Goal: Entertainment & Leisure: Browse casually

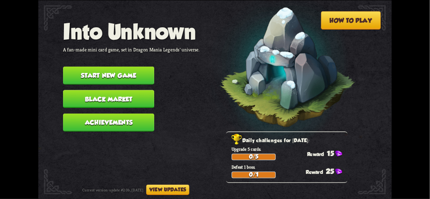
click at [84, 68] on button "Start new game" at bounding box center [108, 75] width 91 height 18
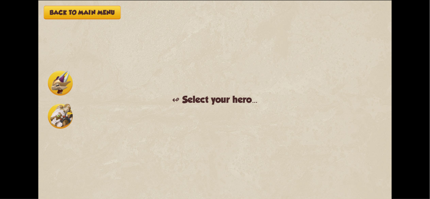
click at [66, 84] on img at bounding box center [60, 83] width 25 height 25
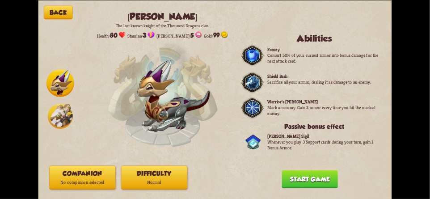
click at [327, 182] on button "Start game" at bounding box center [310, 179] width 56 height 18
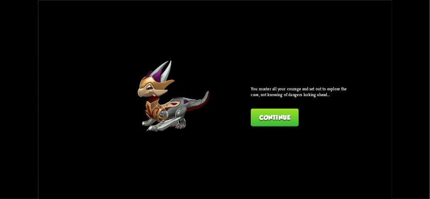
click at [277, 117] on button "Continue" at bounding box center [275, 117] width 48 height 18
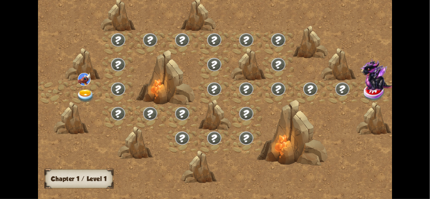
click at [281, 25] on div "Chapter I" at bounding box center [214, 0] width 137 height 49
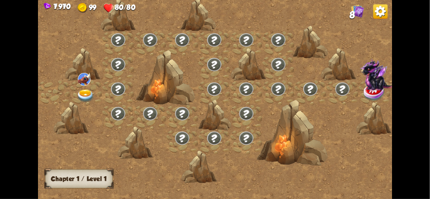
click at [80, 85] on img at bounding box center [84, 79] width 13 height 13
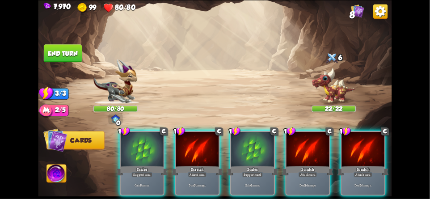
click at [380, 14] on img at bounding box center [380, 11] width 14 height 14
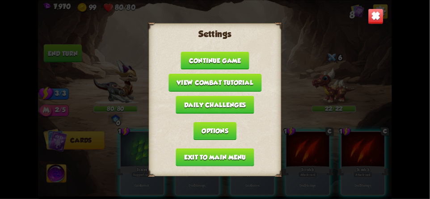
click at [230, 153] on button "Exit to main menu" at bounding box center [215, 157] width 78 height 18
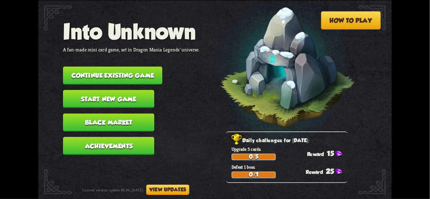
click at [183, 188] on button "View updates" at bounding box center [167, 189] width 43 height 10
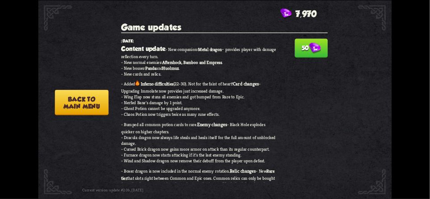
click at [313, 49] on img at bounding box center [315, 47] width 12 height 11
click at [75, 101] on button "Back to main menu" at bounding box center [82, 101] width 54 height 25
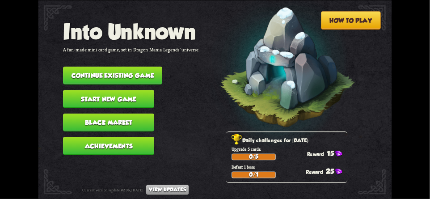
click at [80, 114] on button "Black Market" at bounding box center [108, 122] width 91 height 18
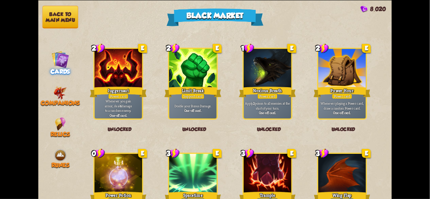
scroll to position [929, 0]
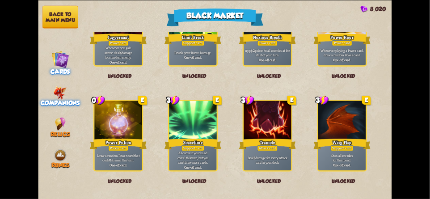
click at [58, 89] on img at bounding box center [60, 92] width 13 height 13
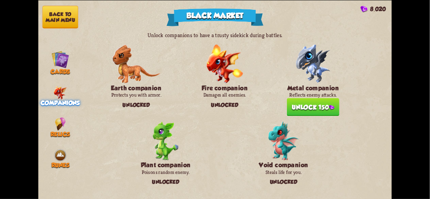
click at [327, 106] on button "Unlock 150" at bounding box center [313, 107] width 52 height 18
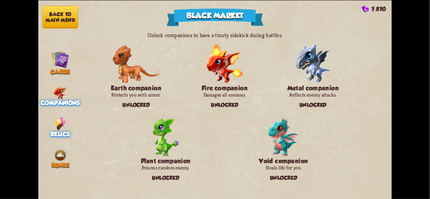
click at [66, 122] on img at bounding box center [60, 123] width 11 height 13
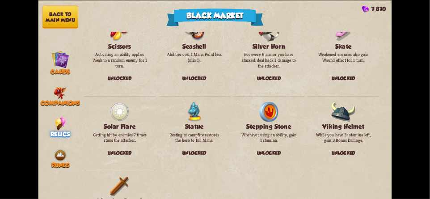
scroll to position [1019, 0]
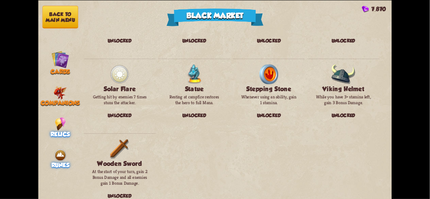
click at [62, 154] on img at bounding box center [60, 154] width 13 height 13
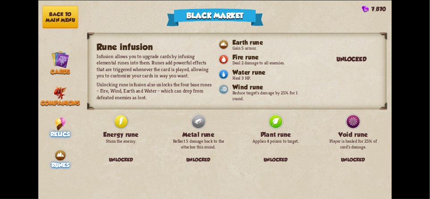
click at [66, 119] on div "Relics" at bounding box center [60, 127] width 44 height 20
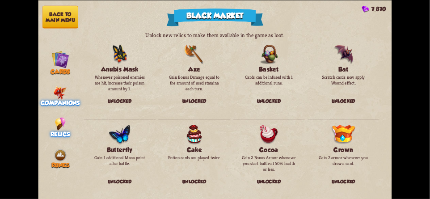
click at [57, 86] on img at bounding box center [60, 92] width 13 height 13
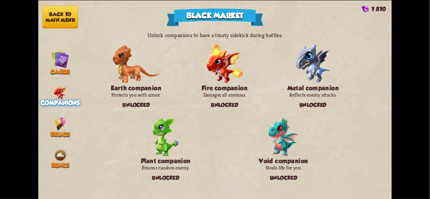
click at [61, 15] on button "Back to main menu" at bounding box center [60, 16] width 36 height 23
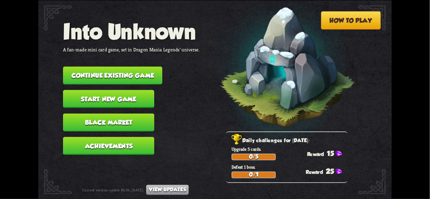
click at [81, 70] on button "Continue existing game" at bounding box center [112, 75] width 99 height 18
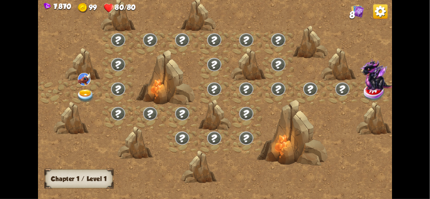
click at [387, 14] on img at bounding box center [380, 11] width 14 height 14
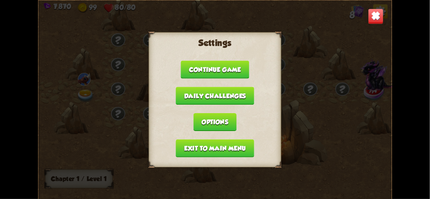
click at [237, 147] on button "Exit to main menu" at bounding box center [215, 148] width 78 height 18
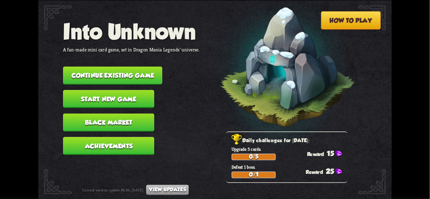
click at [84, 94] on button "Start new game" at bounding box center [108, 99] width 91 height 18
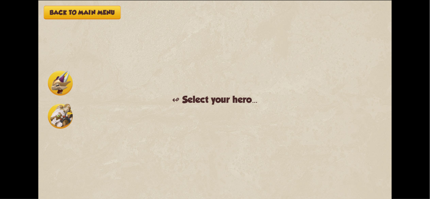
click at [58, 76] on img at bounding box center [60, 83] width 25 height 25
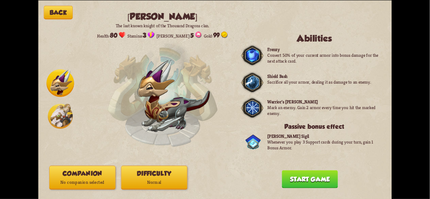
click at [58, 109] on img at bounding box center [60, 116] width 25 height 25
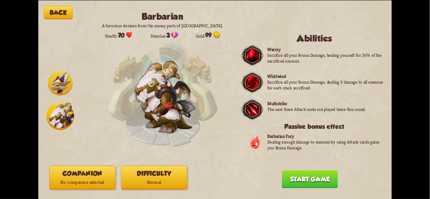
click at [57, 77] on img at bounding box center [60, 83] width 25 height 25
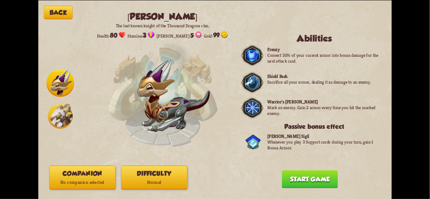
click at [137, 174] on button "Difficulty Normal" at bounding box center [154, 177] width 66 height 24
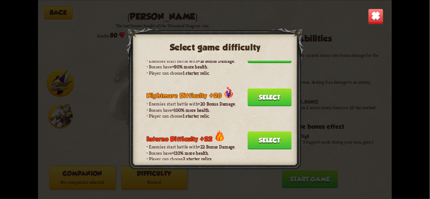
scroll to position [530, 0]
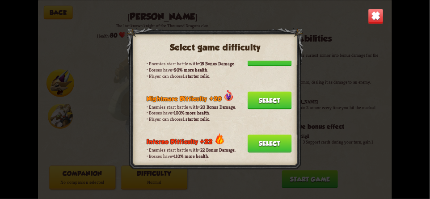
click at [380, 15] on img at bounding box center [376, 16] width 16 height 16
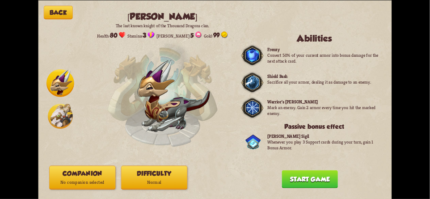
click at [64, 174] on button "Companion No companion selected" at bounding box center [82, 177] width 66 height 24
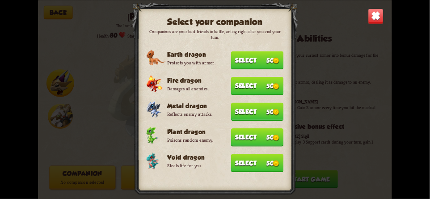
click at [265, 112] on button "Select 50" at bounding box center [257, 111] width 52 height 18
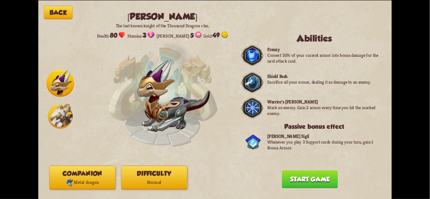
click at [315, 178] on button "Start game" at bounding box center [310, 179] width 56 height 18
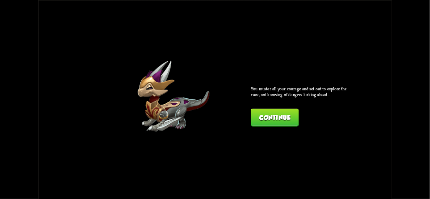
click at [284, 113] on button "Continue" at bounding box center [275, 117] width 48 height 18
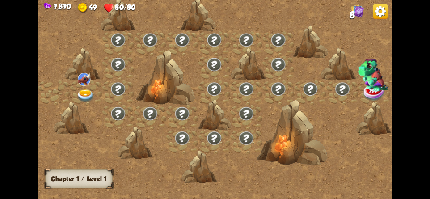
click at [359, 8] on img at bounding box center [357, 10] width 13 height 13
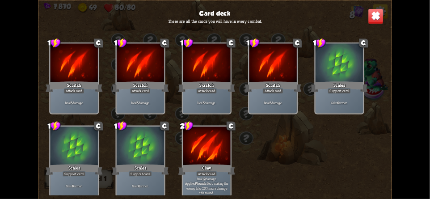
scroll to position [13, 0]
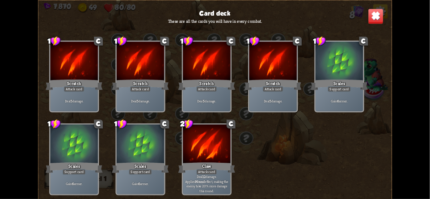
click at [375, 13] on img at bounding box center [376, 16] width 16 height 16
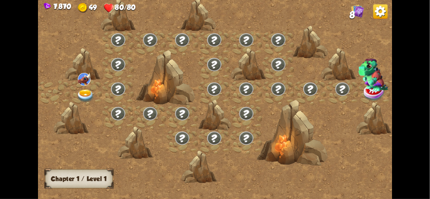
click at [374, 12] on img at bounding box center [380, 11] width 14 height 14
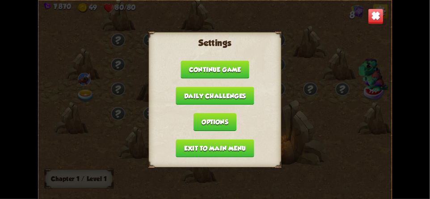
click at [251, 140] on button "Exit to main menu" at bounding box center [215, 148] width 78 height 18
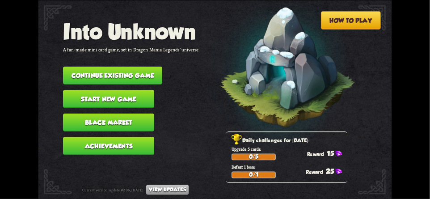
click at [238, 148] on p "Upgrade 5 cards." at bounding box center [289, 149] width 116 height 6
click at [83, 71] on button "Continue existing game" at bounding box center [112, 75] width 99 height 18
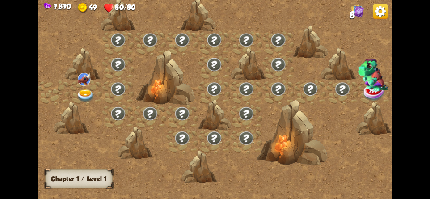
click at [376, 16] on img at bounding box center [380, 11] width 14 height 14
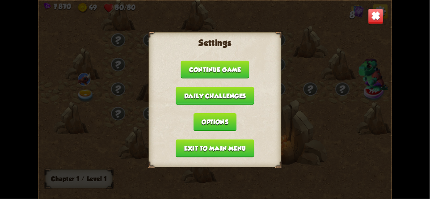
click at [242, 146] on button "Exit to main menu" at bounding box center [215, 148] width 78 height 18
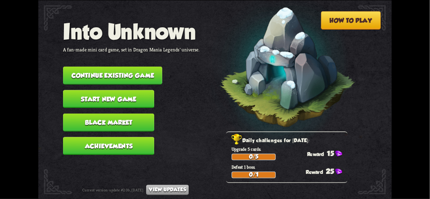
click at [230, 143] on div "Daily challenges for September 7: Upgrade 5 cards. 0/5 15 Defeat 1 boss. 0/1 25" at bounding box center [286, 156] width 121 height 51
click at [83, 94] on button "Start new game" at bounding box center [108, 99] width 91 height 18
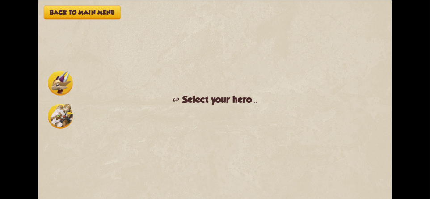
click at [62, 79] on img at bounding box center [60, 83] width 25 height 25
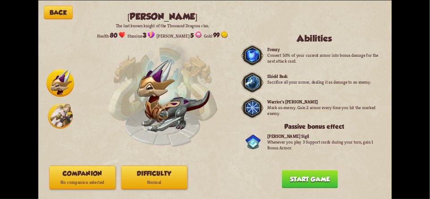
click at [321, 178] on button "Start game" at bounding box center [310, 179] width 56 height 18
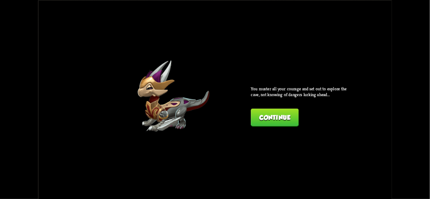
click at [259, 116] on button "Continue" at bounding box center [275, 117] width 48 height 18
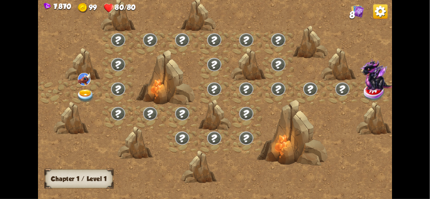
click at [88, 90] on img at bounding box center [86, 95] width 18 height 13
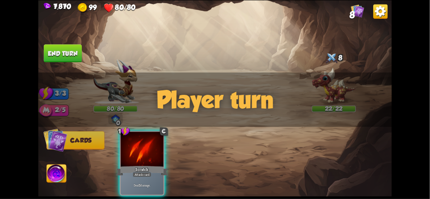
click at [379, 12] on img at bounding box center [380, 11] width 14 height 14
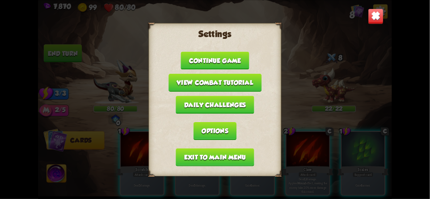
click at [242, 155] on button "Exit to main menu" at bounding box center [215, 157] width 78 height 18
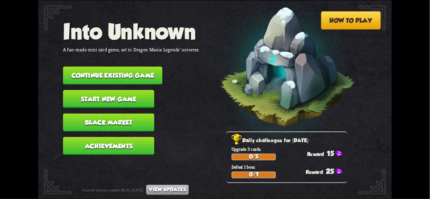
click at [81, 91] on button "Start new game" at bounding box center [108, 99] width 91 height 18
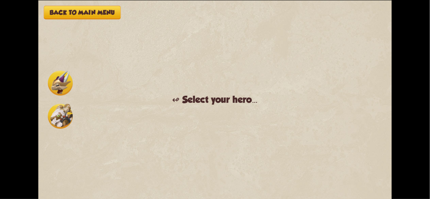
click at [59, 88] on img at bounding box center [60, 83] width 25 height 25
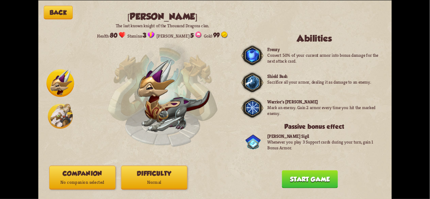
click at [73, 175] on button "Companion No companion selected" at bounding box center [82, 177] width 66 height 24
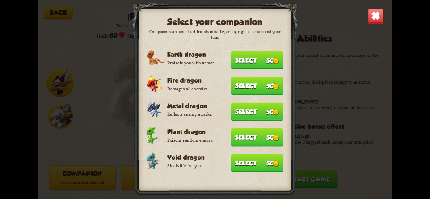
click at [264, 110] on button "Select 50" at bounding box center [257, 111] width 52 height 18
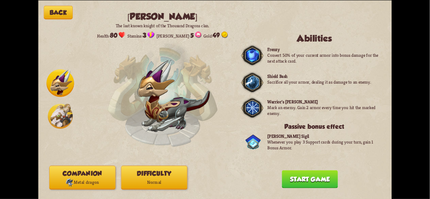
click at [310, 178] on button "Start game" at bounding box center [310, 179] width 56 height 18
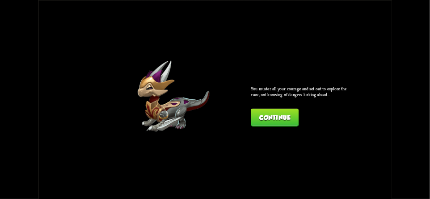
click at [277, 118] on button "Continue" at bounding box center [275, 117] width 48 height 18
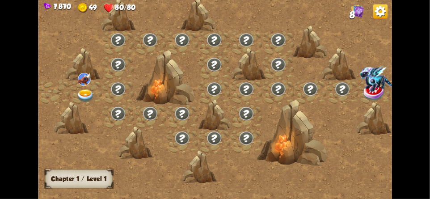
click at [86, 92] on img at bounding box center [86, 95] width 18 height 13
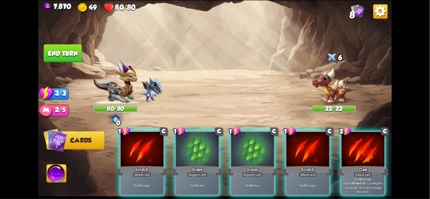
click at [150, 89] on img at bounding box center [151, 89] width 22 height 25
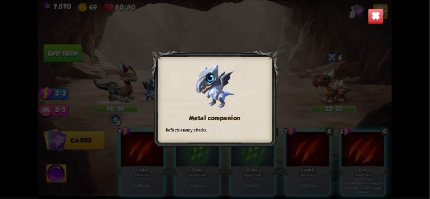
click at [368, 22] on img at bounding box center [376, 16] width 16 height 16
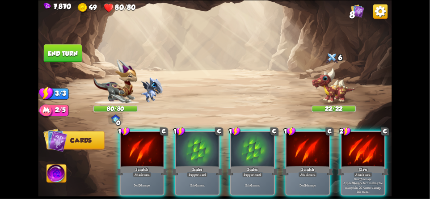
click at [118, 89] on img at bounding box center [115, 81] width 44 height 45
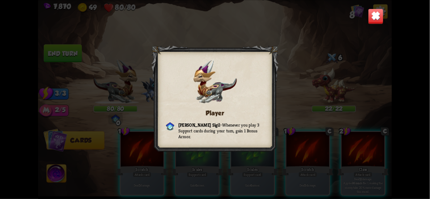
click at [376, 22] on img at bounding box center [376, 16] width 16 height 16
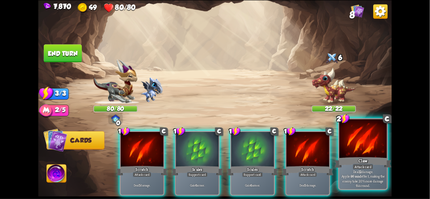
click at [364, 143] on div at bounding box center [362, 139] width 47 height 40
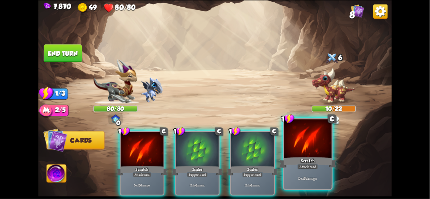
click at [310, 166] on div "Attack card" at bounding box center [307, 166] width 21 height 6
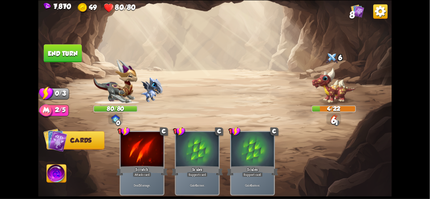
click at [62, 50] on button "End turn" at bounding box center [63, 53] width 38 height 18
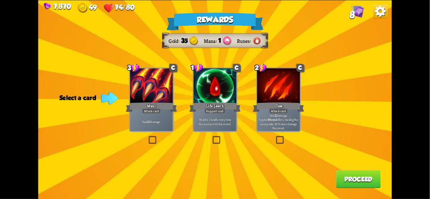
click at [201, 103] on div "Life Leech" at bounding box center [214, 107] width 51 height 12
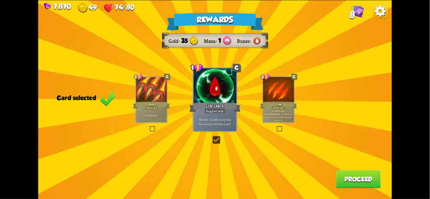
click at [355, 177] on button "Proceed" at bounding box center [358, 179] width 45 height 18
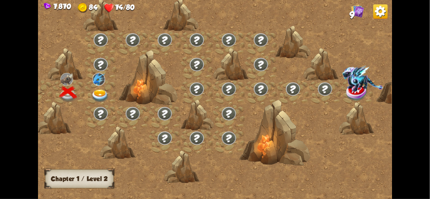
scroll to position [0, 0]
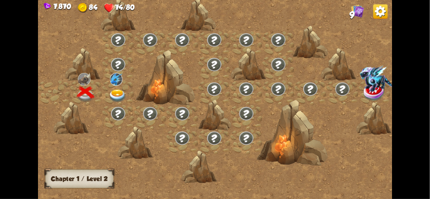
click at [113, 86] on div at bounding box center [118, 92] width 32 height 25
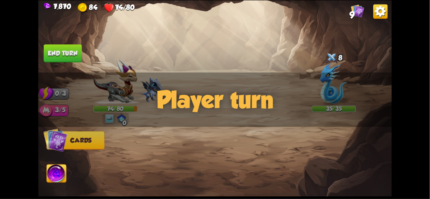
click at [119, 111] on div "Player turn" at bounding box center [214, 99] width 353 height 54
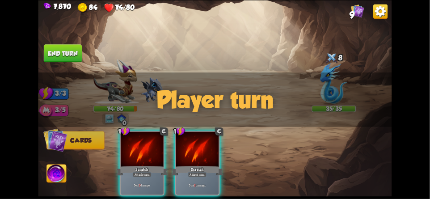
click at [113, 118] on div "Player turn" at bounding box center [214, 99] width 353 height 54
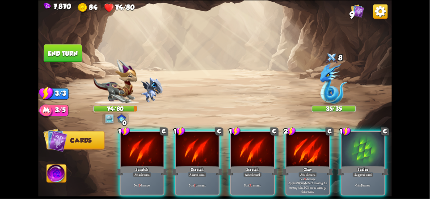
click at [115, 114] on div "Player turn" at bounding box center [214, 99] width 353 height 54
click at [117, 113] on div "0" at bounding box center [115, 118] width 26 height 11
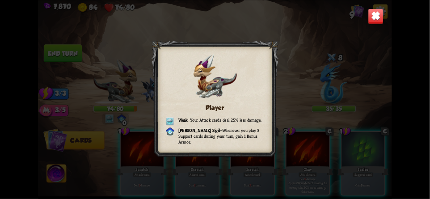
click at [374, 23] on img at bounding box center [376, 16] width 16 height 16
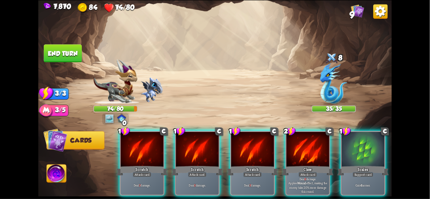
click at [115, 106] on div "74/80" at bounding box center [115, 108] width 43 height 5
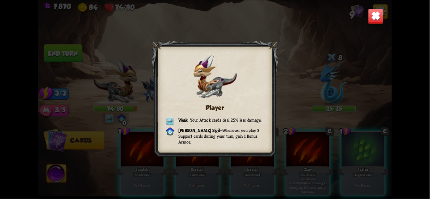
click at [371, 19] on img at bounding box center [376, 16] width 16 height 16
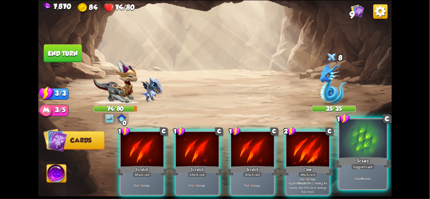
click at [356, 140] on div at bounding box center [362, 139] width 47 height 40
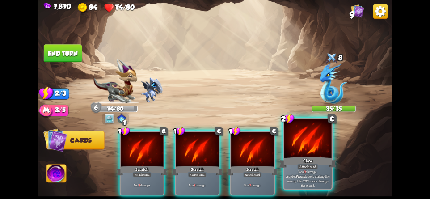
click at [293, 154] on div at bounding box center [307, 139] width 47 height 40
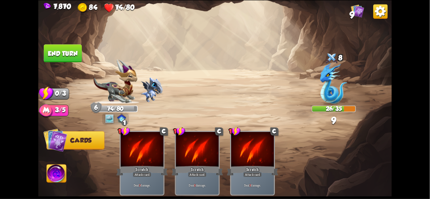
click at [62, 54] on button "End turn" at bounding box center [63, 53] width 38 height 18
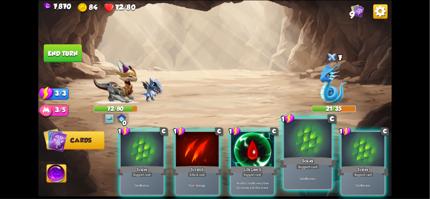
click at [307, 153] on div at bounding box center [307, 139] width 47 height 40
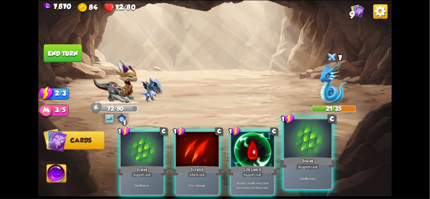
click at [310, 158] on div "Scales" at bounding box center [307, 162] width 57 height 13
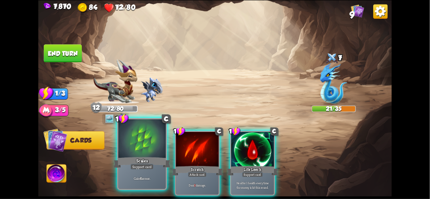
click at [131, 149] on div at bounding box center [141, 139] width 47 height 40
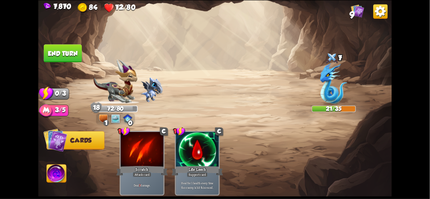
click at [64, 55] on button "End turn" at bounding box center [63, 53] width 38 height 18
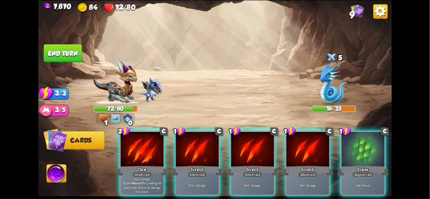
click at [121, 103] on img at bounding box center [115, 81] width 44 height 45
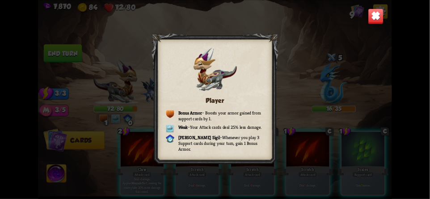
click at [380, 20] on img at bounding box center [376, 16] width 16 height 16
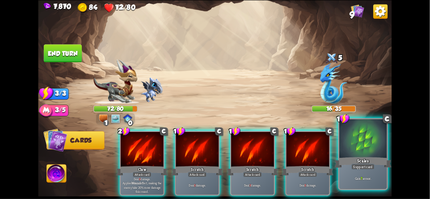
click at [365, 140] on div at bounding box center [362, 139] width 47 height 40
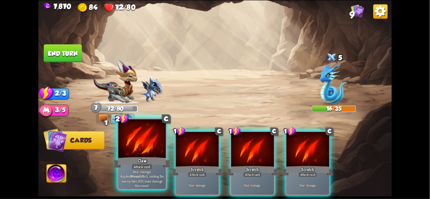
click at [130, 141] on div at bounding box center [141, 139] width 47 height 40
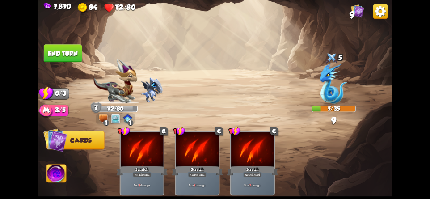
click at [59, 55] on button "End turn" at bounding box center [63, 53] width 38 height 18
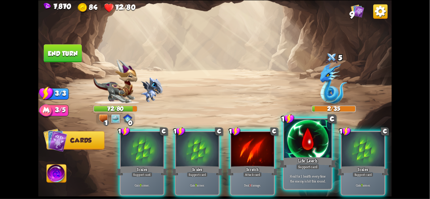
click at [311, 149] on div at bounding box center [307, 139] width 47 height 40
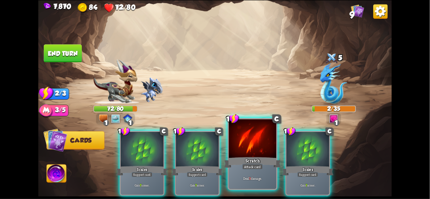
click at [256, 165] on div "Attack card" at bounding box center [252, 166] width 21 height 6
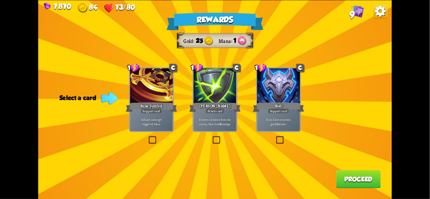
click at [217, 130] on div "Remove all armor from the enemy, then deal 4 damage." at bounding box center [214, 121] width 43 height 19
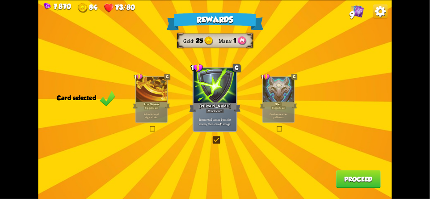
click at [367, 179] on button "Proceed" at bounding box center [358, 179] width 45 height 18
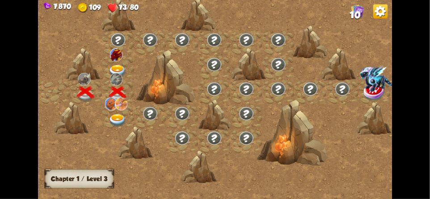
click at [114, 62] on div at bounding box center [118, 68] width 32 height 25
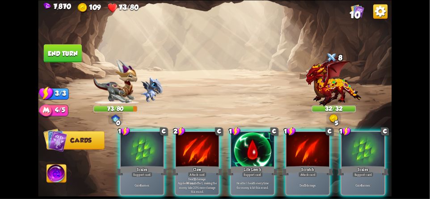
click at [339, 84] on img at bounding box center [333, 81] width 56 height 50
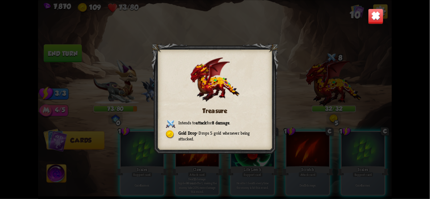
click at [377, 17] on img at bounding box center [376, 16] width 16 height 16
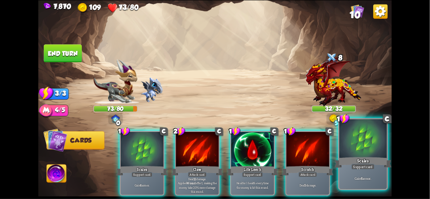
click at [360, 148] on div at bounding box center [362, 139] width 47 height 40
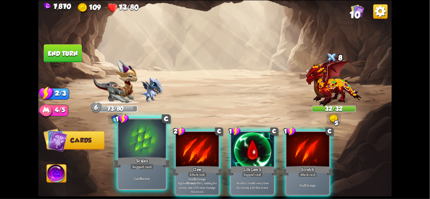
click at [135, 150] on div at bounding box center [141, 139] width 47 height 40
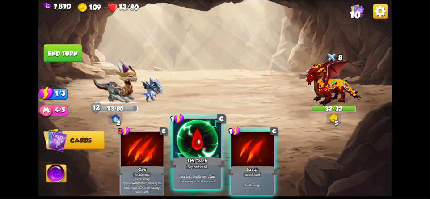
click at [180, 151] on div at bounding box center [196, 139] width 47 height 40
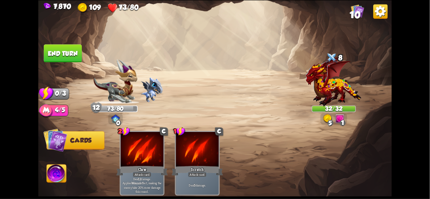
click at [61, 59] on button "End turn" at bounding box center [63, 53] width 38 height 18
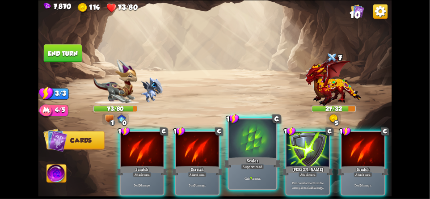
click at [257, 161] on div "Scales" at bounding box center [252, 162] width 57 height 13
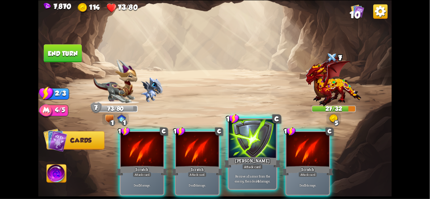
click at [259, 160] on div "Pierce" at bounding box center [252, 162] width 57 height 13
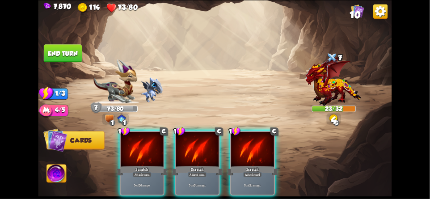
click at [67, 55] on button "End turn" at bounding box center [63, 53] width 38 height 18
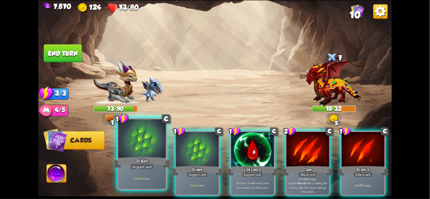
click at [136, 150] on div at bounding box center [141, 139] width 47 height 40
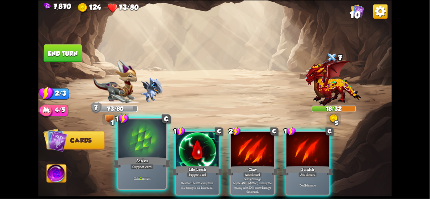
click at [133, 158] on div "Scales" at bounding box center [141, 162] width 57 height 13
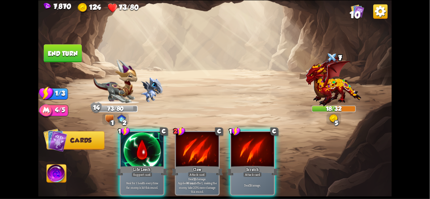
click at [62, 59] on button "End turn" at bounding box center [63, 53] width 38 height 18
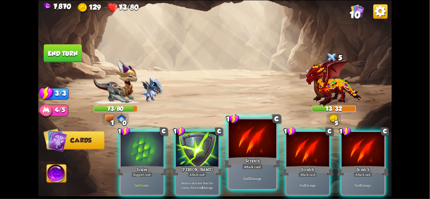
click at [255, 143] on div at bounding box center [252, 139] width 47 height 40
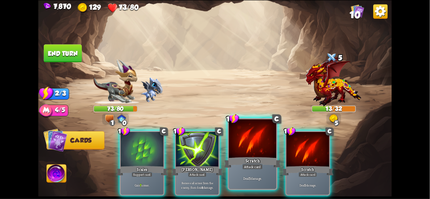
click at [255, 152] on div at bounding box center [252, 139] width 47 height 40
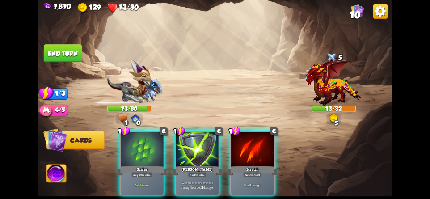
click at [255, 152] on div at bounding box center [252, 150] width 43 height 36
click at [256, 152] on div "1 C Scales Support card Gain 7 armor. 1 C Pierce Attack card Remove all armor f…" at bounding box center [250, 154] width 283 height 88
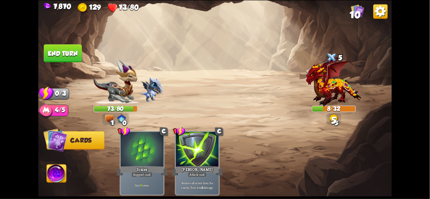
click at [258, 151] on div "1 C Scales Support card Gain 7 armor. 1 C Pierce Attack card Remove all armor f…" at bounding box center [250, 154] width 283 height 88
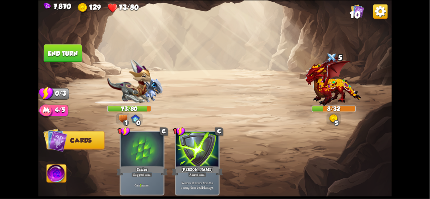
click at [53, 53] on button "End turn" at bounding box center [63, 53] width 38 height 18
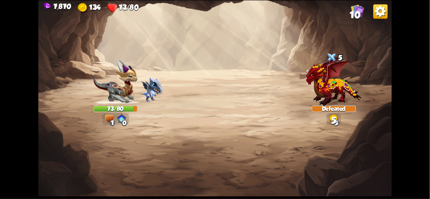
click at [59, 52] on img at bounding box center [214, 99] width 353 height 199
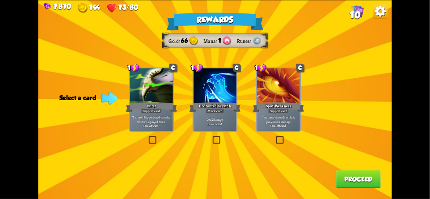
click at [206, 94] on div at bounding box center [214, 86] width 43 height 36
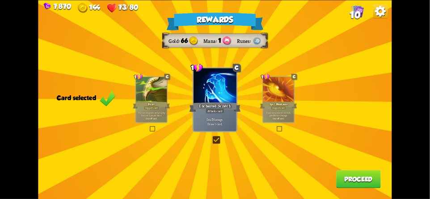
click at [207, 93] on div at bounding box center [214, 86] width 43 height 36
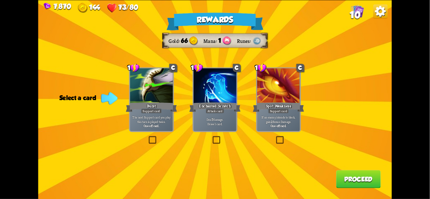
click at [207, 91] on div at bounding box center [214, 86] width 43 height 36
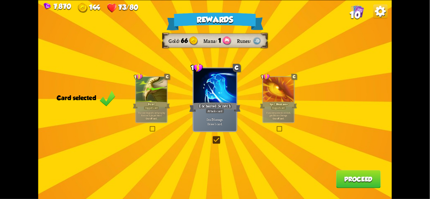
click at [362, 180] on button "Proceed" at bounding box center [358, 179] width 45 height 18
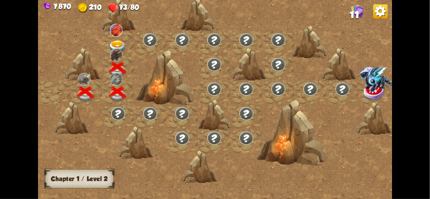
click at [117, 43] on img at bounding box center [118, 46] width 18 height 13
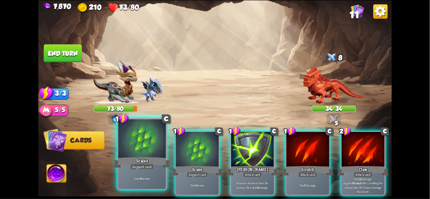
click at [132, 162] on div "Scales" at bounding box center [141, 162] width 57 height 13
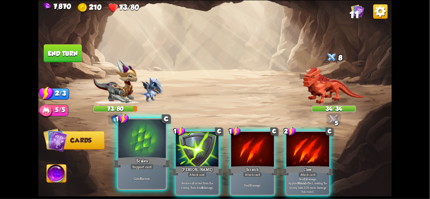
click at [134, 163] on div "Scales" at bounding box center [141, 162] width 57 height 13
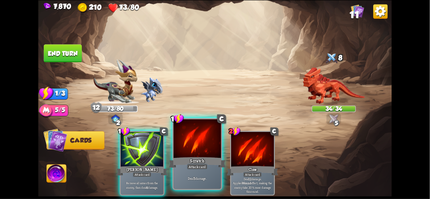
click at [184, 142] on div at bounding box center [196, 139] width 47 height 40
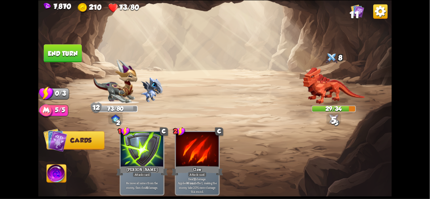
click at [73, 59] on button "End turn" at bounding box center [63, 53] width 38 height 18
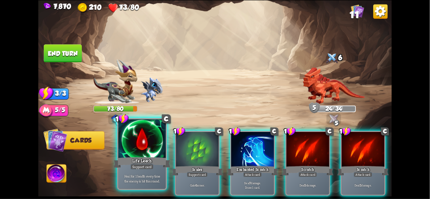
click at [143, 147] on div at bounding box center [141, 139] width 47 height 40
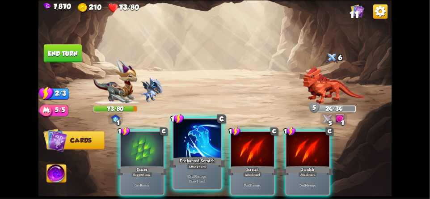
click at [188, 150] on div at bounding box center [196, 139] width 47 height 40
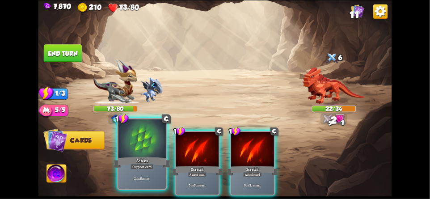
click at [136, 150] on div at bounding box center [141, 139] width 47 height 40
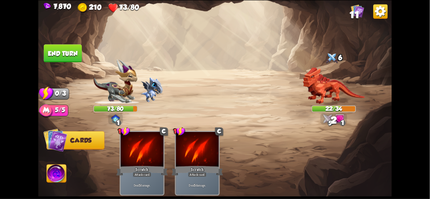
click at [48, 60] on button "End turn" at bounding box center [63, 53] width 38 height 18
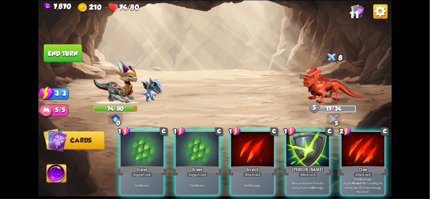
click at [336, 82] on img at bounding box center [334, 85] width 62 height 37
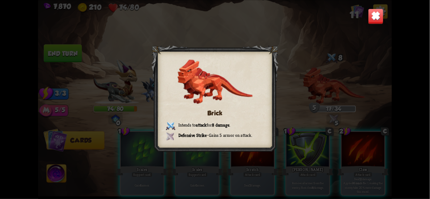
click at [380, 21] on img at bounding box center [376, 16] width 16 height 16
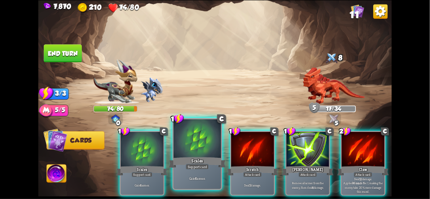
click at [187, 160] on div "Scales" at bounding box center [197, 162] width 57 height 13
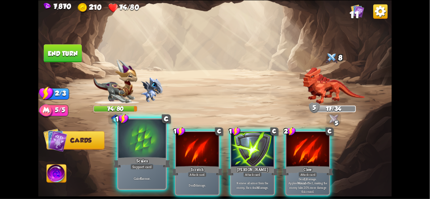
click at [142, 163] on div "Scales" at bounding box center [141, 162] width 57 height 13
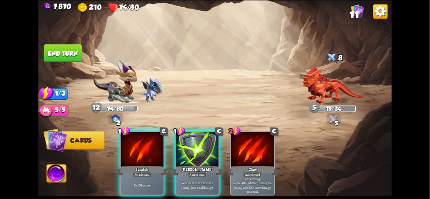
click at [62, 59] on button "End turn" at bounding box center [63, 53] width 38 height 18
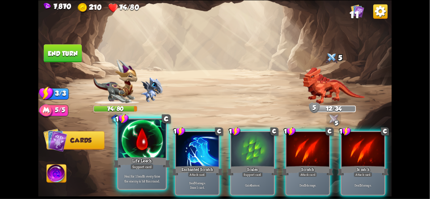
click at [128, 146] on div at bounding box center [141, 139] width 47 height 40
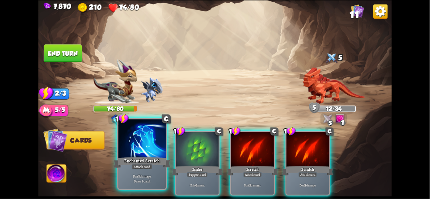
click at [129, 147] on div at bounding box center [141, 139] width 47 height 40
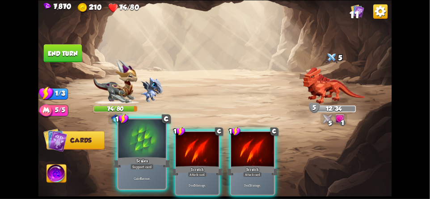
click at [132, 147] on div at bounding box center [141, 139] width 47 height 40
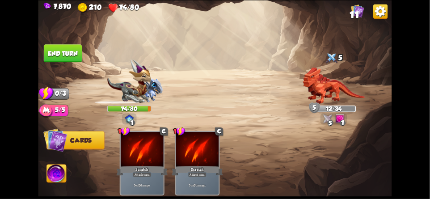
click at [130, 147] on div "1 C Scratch Attack card Deal 5 damage. 1 C Scratch Attack card Deal 5 damage." at bounding box center [250, 154] width 283 height 88
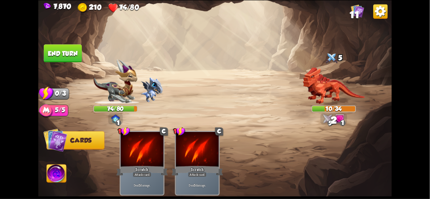
click at [61, 53] on button "End turn" at bounding box center [62, 53] width 39 height 18
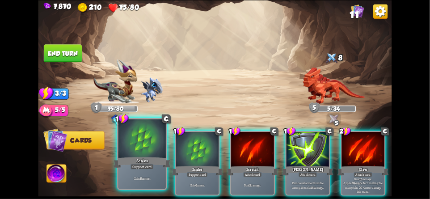
click at [135, 157] on div "Scales" at bounding box center [141, 162] width 57 height 13
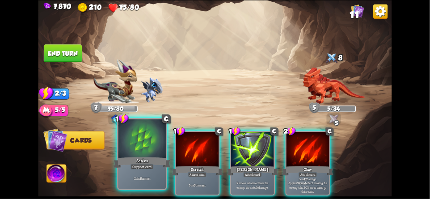
click at [130, 157] on div "Scales" at bounding box center [141, 162] width 57 height 13
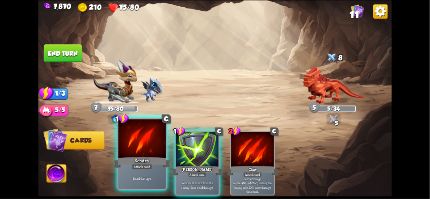
click at [131, 158] on div "Scratch" at bounding box center [141, 162] width 57 height 13
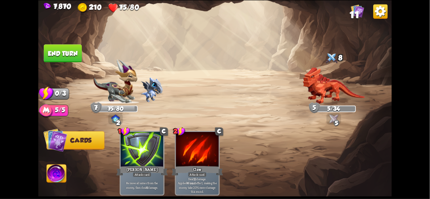
click at [132, 159] on div "1 C Pierce Attack card Remove all armor from the enemy, then deal 4 damage. 2 C…" at bounding box center [250, 154] width 283 height 88
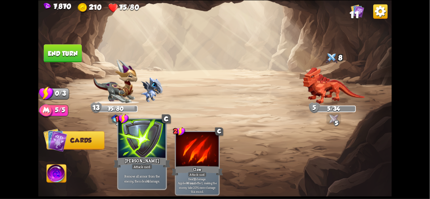
click at [132, 159] on div "Pierce" at bounding box center [141, 162] width 57 height 13
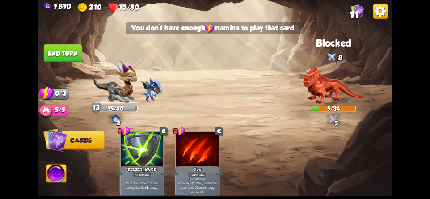
click at [63, 59] on button "End turn" at bounding box center [63, 53] width 38 height 18
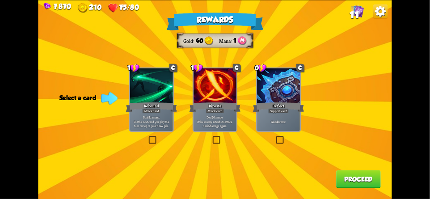
click at [298, 112] on div "Deflect" at bounding box center [278, 107] width 51 height 12
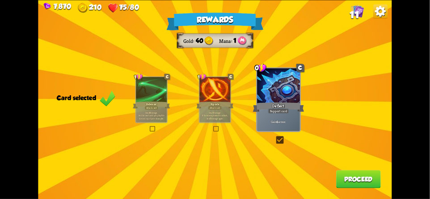
click at [344, 179] on button "Proceed" at bounding box center [358, 179] width 45 height 18
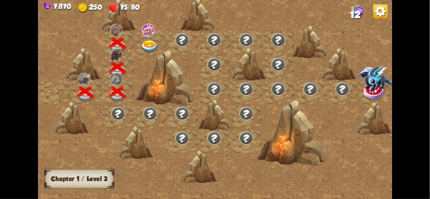
click at [147, 46] on img at bounding box center [150, 46] width 18 height 13
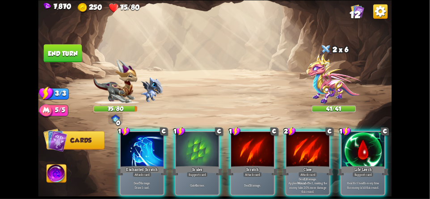
click at [341, 82] on img at bounding box center [333, 78] width 55 height 50
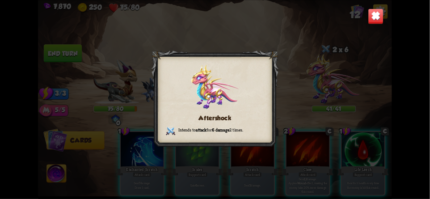
click at [379, 21] on img at bounding box center [376, 16] width 16 height 16
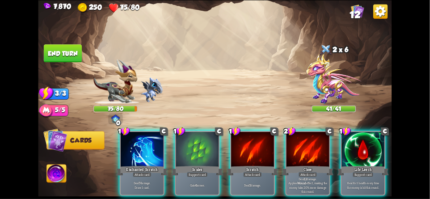
click at [333, 71] on img at bounding box center [333, 78] width 55 height 50
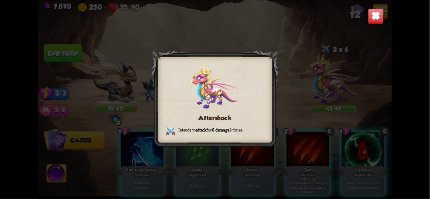
click at [369, 21] on img at bounding box center [376, 16] width 16 height 16
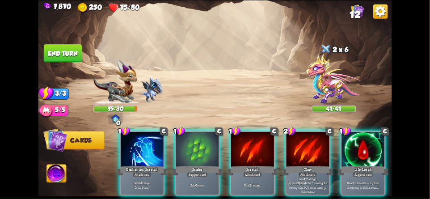
click at [321, 78] on img at bounding box center [333, 78] width 55 height 50
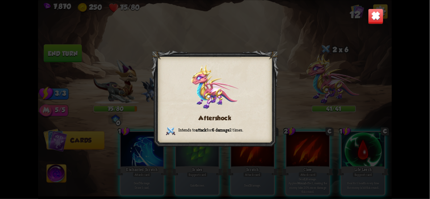
click at [378, 22] on img at bounding box center [376, 16] width 16 height 16
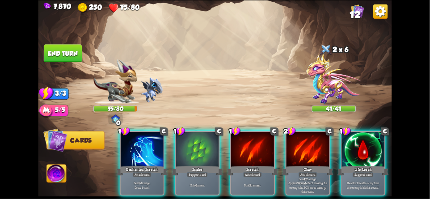
click at [382, 17] on img at bounding box center [380, 11] width 14 height 14
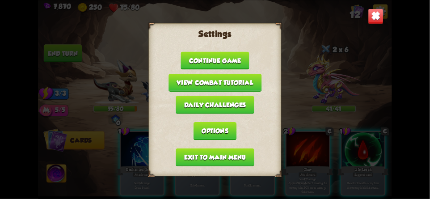
click at [369, 20] on img at bounding box center [376, 16] width 16 height 16
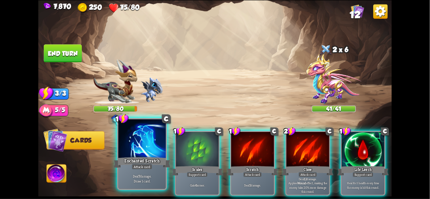
click at [147, 159] on div "Enchanted Scratch" at bounding box center [141, 162] width 57 height 13
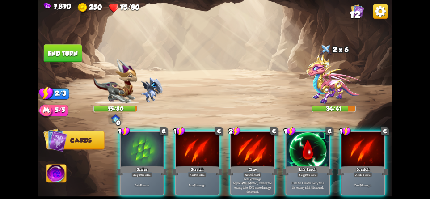
click at [379, 15] on img at bounding box center [380, 11] width 14 height 14
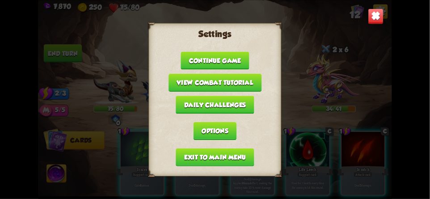
click at [178, 154] on button "Exit to main menu" at bounding box center [215, 157] width 78 height 18
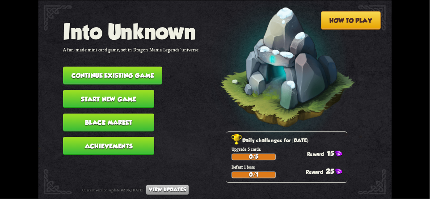
click at [106, 77] on button "Continue existing game" at bounding box center [112, 75] width 99 height 18
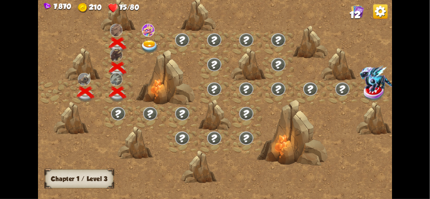
click at [152, 46] on img at bounding box center [150, 46] width 18 height 13
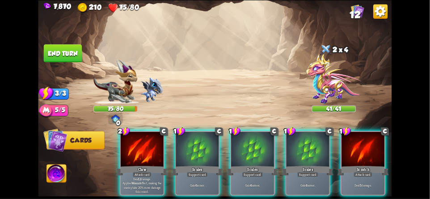
click at [49, 174] on img at bounding box center [57, 174] width 20 height 20
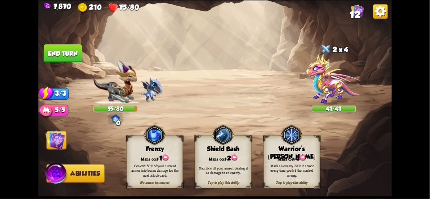
click at [57, 145] on img at bounding box center [56, 140] width 20 height 20
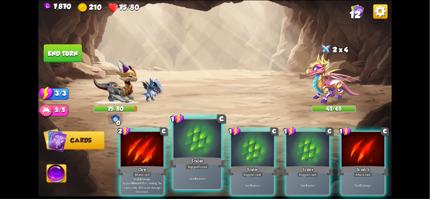
click at [198, 154] on div at bounding box center [196, 139] width 47 height 40
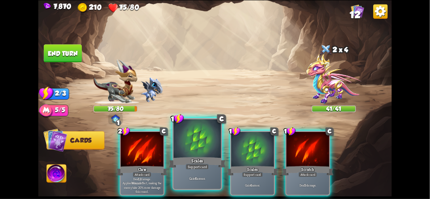
click at [204, 156] on div "Scales" at bounding box center [197, 162] width 57 height 13
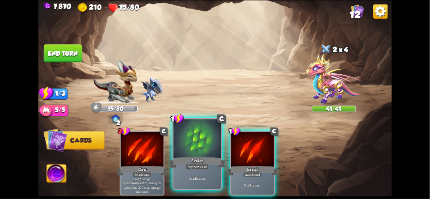
click at [203, 155] on div at bounding box center [196, 139] width 47 height 40
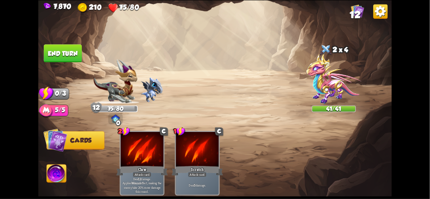
click at [64, 54] on button "End turn" at bounding box center [63, 53] width 38 height 18
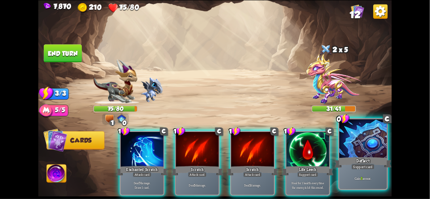
click at [363, 143] on div at bounding box center [362, 139] width 47 height 40
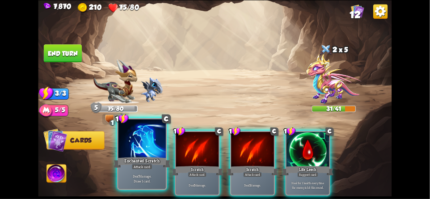
click at [133, 164] on div "Attack card" at bounding box center [142, 166] width 21 height 6
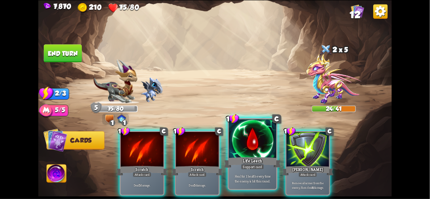
click at [257, 151] on div at bounding box center [252, 139] width 47 height 40
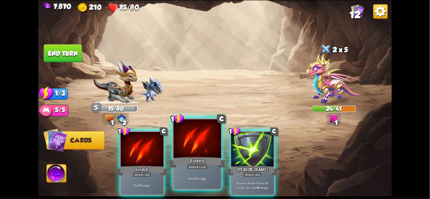
click at [191, 164] on div "Attack card" at bounding box center [197, 166] width 21 height 6
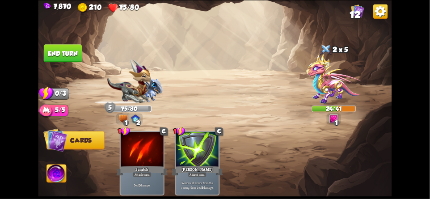
click at [62, 55] on button "End turn" at bounding box center [63, 53] width 38 height 18
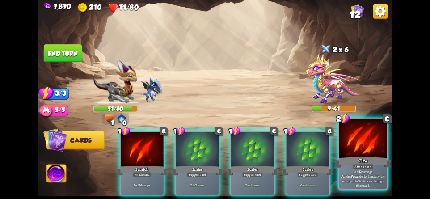
click at [368, 147] on div at bounding box center [362, 139] width 47 height 40
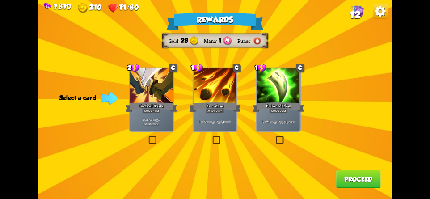
click at [365, 179] on button "Proceed" at bounding box center [358, 179] width 45 height 18
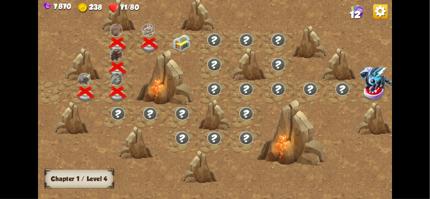
click at [175, 46] on img at bounding box center [182, 42] width 18 height 17
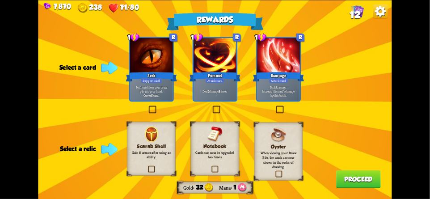
click at [381, 16] on img at bounding box center [380, 11] width 14 height 14
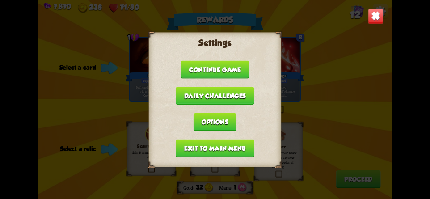
click at [195, 144] on button "Exit to main menu" at bounding box center [215, 148] width 78 height 18
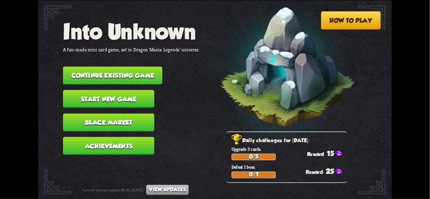
click at [109, 69] on button "Continue existing game" at bounding box center [112, 75] width 99 height 18
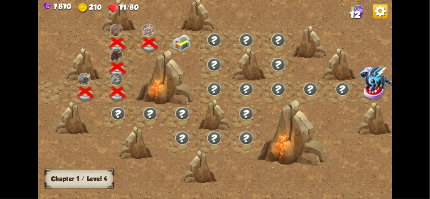
click at [178, 42] on img at bounding box center [182, 42] width 18 height 17
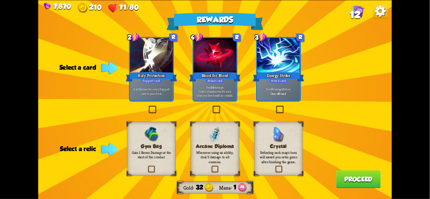
click at [139, 74] on div "Holy Protection" at bounding box center [150, 77] width 51 height 12
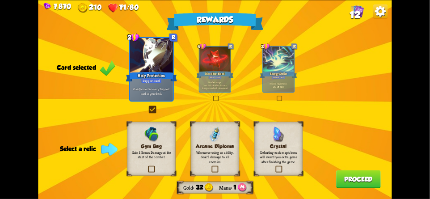
click at [360, 15] on img at bounding box center [357, 10] width 13 height 13
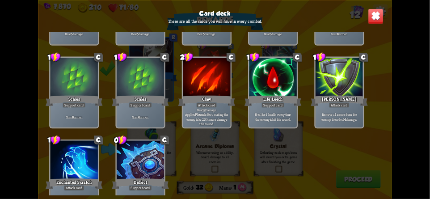
scroll to position [147, 0]
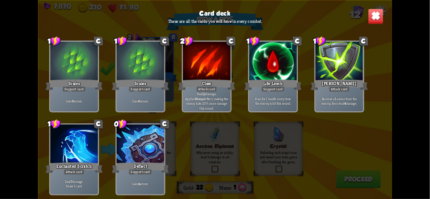
click at [381, 13] on img at bounding box center [376, 16] width 16 height 16
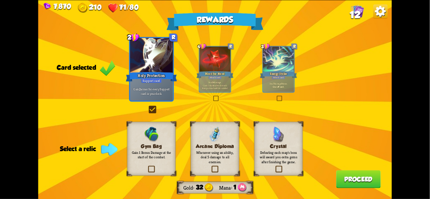
click at [147, 89] on p "Gain 2 armor for every Support card in your deck." at bounding box center [151, 91] width 41 height 8
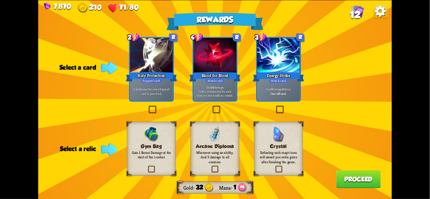
click at [148, 76] on div "Holy Protection" at bounding box center [150, 77] width 51 height 12
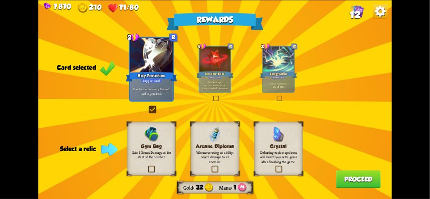
click at [387, 12] on img at bounding box center [380, 11] width 14 height 14
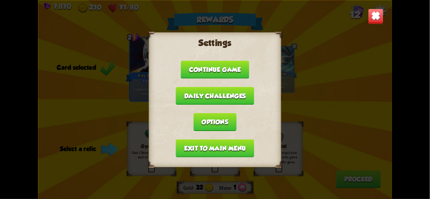
click at [186, 146] on button "Exit to main menu" at bounding box center [215, 148] width 78 height 18
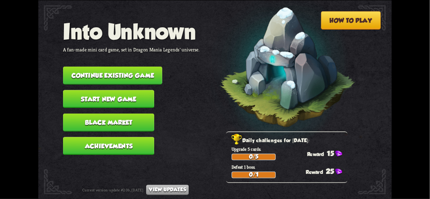
click at [117, 69] on button "Continue existing game" at bounding box center [112, 75] width 99 height 18
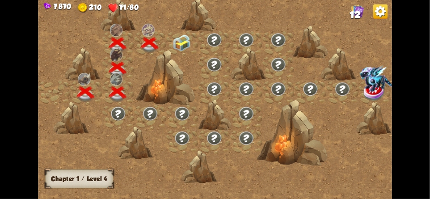
click at [113, 56] on div at bounding box center [118, 56] width 32 height 0
click at [191, 45] on div at bounding box center [182, 43] width 32 height 25
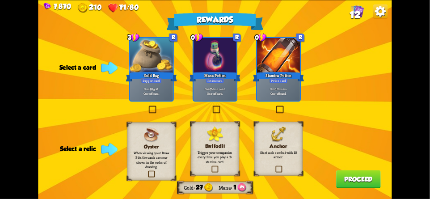
click at [292, 143] on h3 "Anchor" at bounding box center [278, 146] width 39 height 6
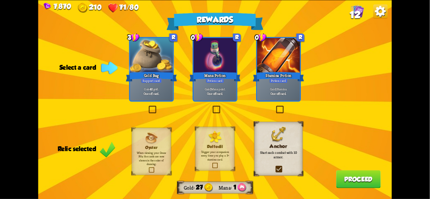
click at [290, 144] on h3 "Anchor" at bounding box center [278, 146] width 39 height 6
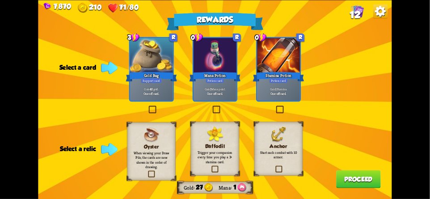
click at [288, 146] on h3 "Anchor" at bounding box center [278, 146] width 39 height 6
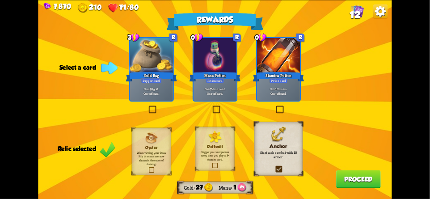
click at [387, 8] on img at bounding box center [380, 11] width 14 height 14
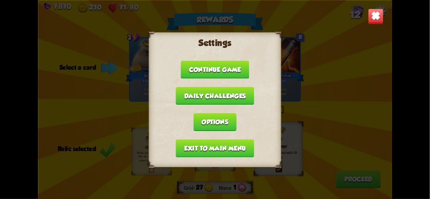
click at [184, 146] on button "Exit to main menu" at bounding box center [215, 148] width 78 height 18
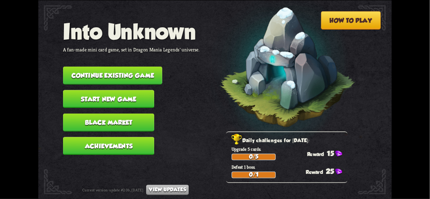
click at [117, 70] on button "Continue existing game" at bounding box center [112, 75] width 99 height 18
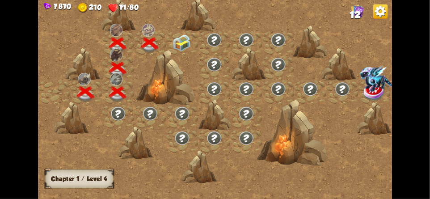
click at [176, 49] on img at bounding box center [182, 42] width 18 height 17
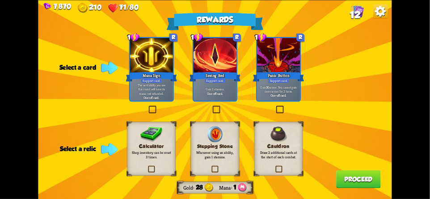
click at [402, 15] on div "7,870 210 71/80 12 Rewards Gold 28 Mana 1 Select a card 1 R Mana Sign Support c…" at bounding box center [215, 99] width 430 height 199
click at [387, 16] on img at bounding box center [380, 11] width 14 height 14
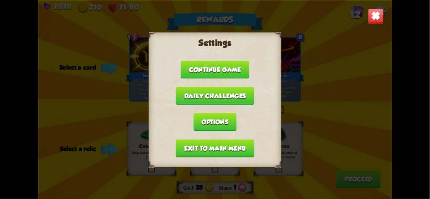
click at [194, 146] on button "Exit to main menu" at bounding box center [215, 148] width 78 height 18
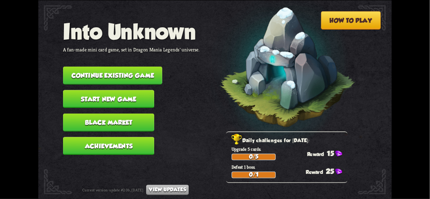
click at [112, 71] on button "Continue existing game" at bounding box center [112, 75] width 99 height 18
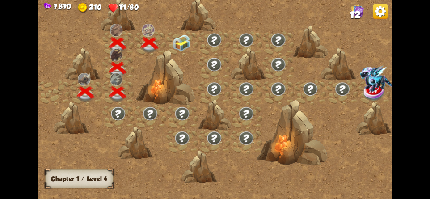
click at [183, 42] on img at bounding box center [182, 42] width 18 height 17
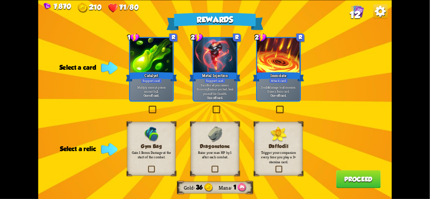
click at [208, 143] on h3 "Dragonstone" at bounding box center [214, 146] width 39 height 6
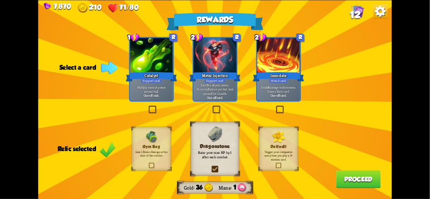
click at [142, 85] on p "Multiply enemy's poison amount by 2 ." at bounding box center [151, 89] width 41 height 8
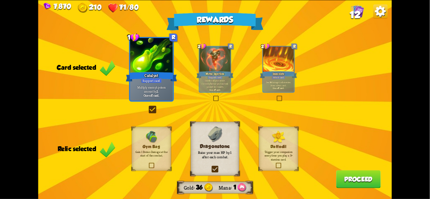
click at [366, 178] on button "Proceed" at bounding box center [358, 179] width 45 height 18
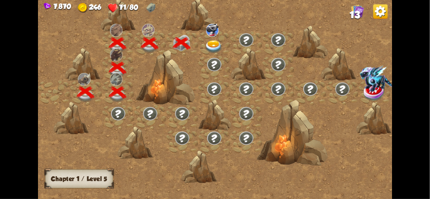
click at [211, 39] on div at bounding box center [214, 43] width 32 height 25
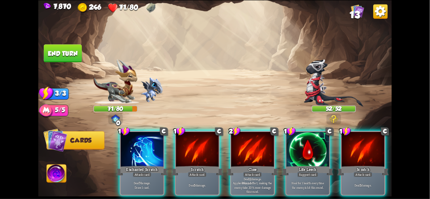
click at [342, 97] on img at bounding box center [334, 82] width 60 height 47
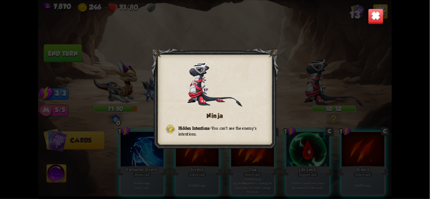
click at [371, 23] on img at bounding box center [376, 16] width 16 height 16
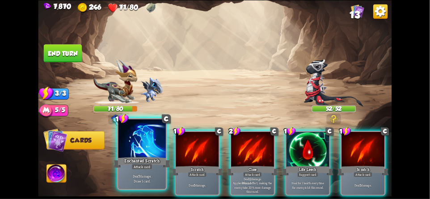
click at [140, 155] on div at bounding box center [141, 139] width 47 height 40
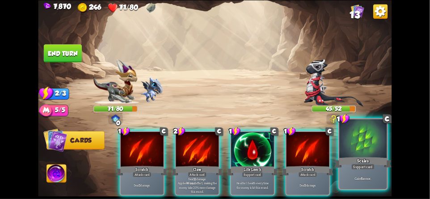
click at [363, 140] on div at bounding box center [362, 139] width 47 height 40
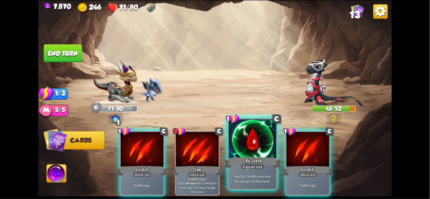
click at [242, 159] on div "Life Leech" at bounding box center [252, 162] width 57 height 13
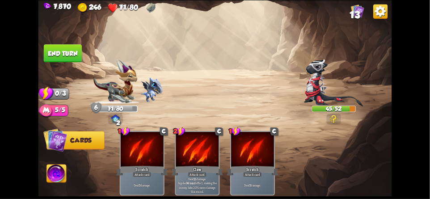
click at [63, 55] on button "End turn" at bounding box center [63, 53] width 38 height 18
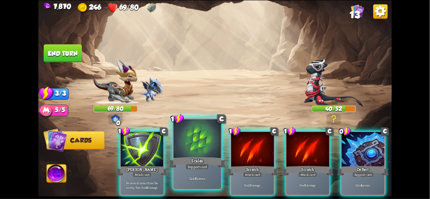
click at [185, 146] on div at bounding box center [196, 139] width 47 height 40
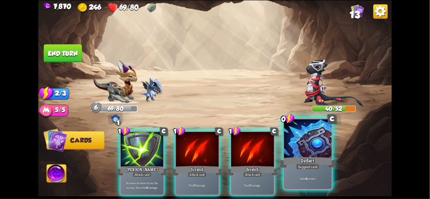
click at [317, 150] on div at bounding box center [307, 139] width 47 height 40
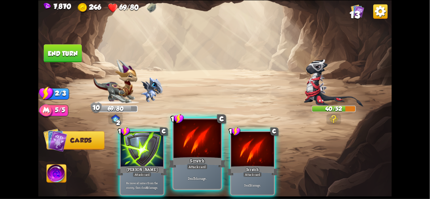
click at [198, 162] on div "Scratch" at bounding box center [197, 162] width 57 height 13
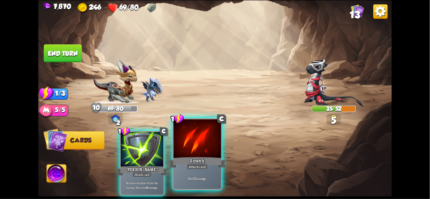
click at [196, 152] on div at bounding box center [196, 139] width 47 height 40
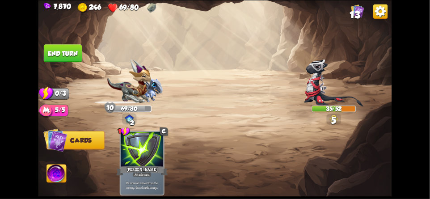
click at [58, 54] on button "End turn" at bounding box center [63, 53] width 38 height 18
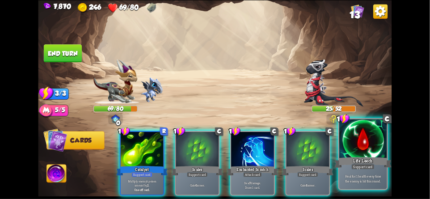
click at [362, 141] on div at bounding box center [362, 139] width 47 height 40
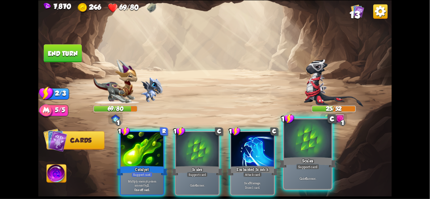
click at [312, 148] on div at bounding box center [307, 139] width 47 height 40
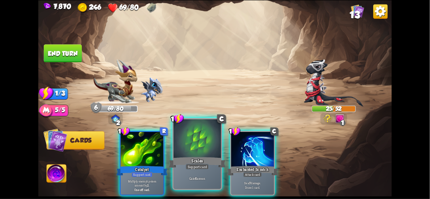
click at [188, 149] on div at bounding box center [196, 139] width 47 height 40
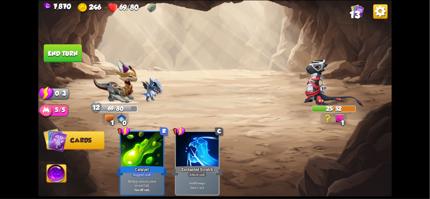
click at [58, 60] on button "End turn" at bounding box center [63, 53] width 38 height 18
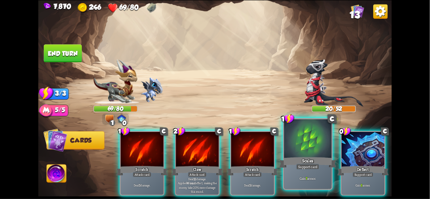
click at [318, 148] on div at bounding box center [307, 139] width 47 height 40
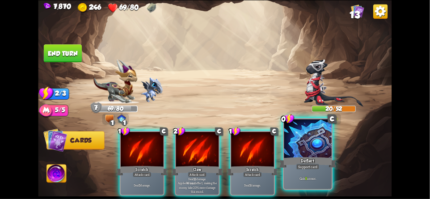
click at [324, 147] on div at bounding box center [307, 139] width 47 height 40
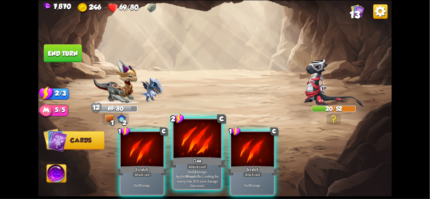
click at [190, 144] on div at bounding box center [196, 139] width 47 height 40
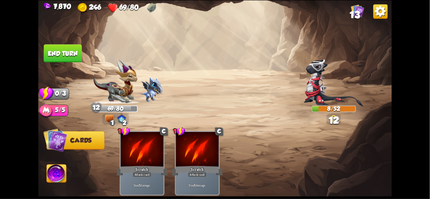
click at [62, 55] on button "End turn" at bounding box center [63, 53] width 38 height 18
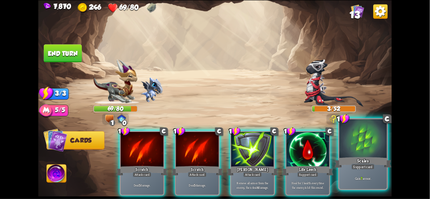
click at [361, 144] on div at bounding box center [362, 139] width 47 height 40
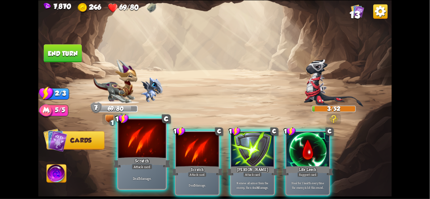
click at [144, 163] on div "Scratch" at bounding box center [141, 162] width 57 height 13
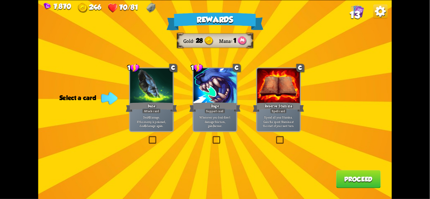
click at [360, 178] on button "Proceed" at bounding box center [358, 179] width 45 height 18
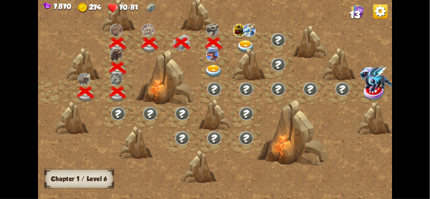
click at [240, 39] on div at bounding box center [246, 43] width 32 height 25
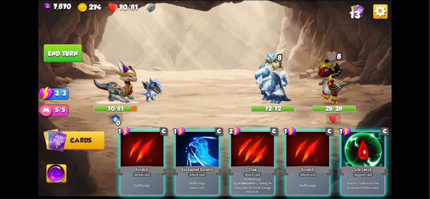
click at [383, 14] on img at bounding box center [380, 11] width 14 height 14
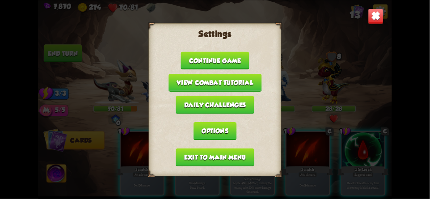
click at [243, 155] on button "Exit to main menu" at bounding box center [215, 157] width 78 height 18
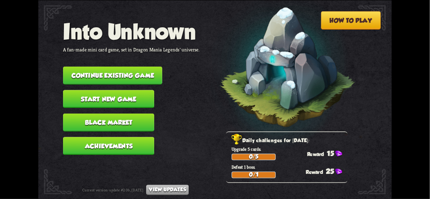
click at [106, 72] on button "Continue existing game" at bounding box center [112, 75] width 99 height 18
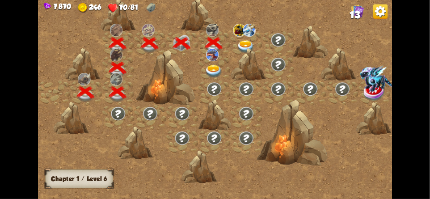
click at [253, 46] on img at bounding box center [246, 46] width 18 height 13
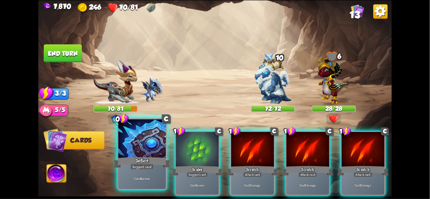
click at [152, 156] on div "Deflect" at bounding box center [141, 162] width 57 height 13
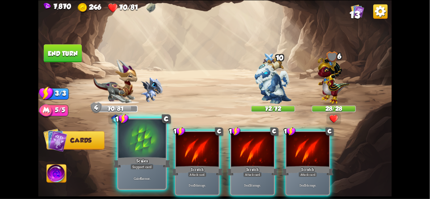
click at [153, 156] on div "Scales" at bounding box center [141, 162] width 57 height 13
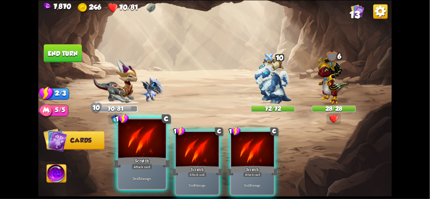
click at [152, 159] on div "Scratch" at bounding box center [141, 162] width 57 height 13
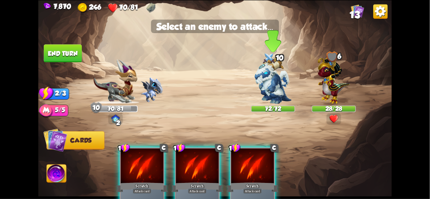
click at [276, 86] on img at bounding box center [272, 80] width 37 height 46
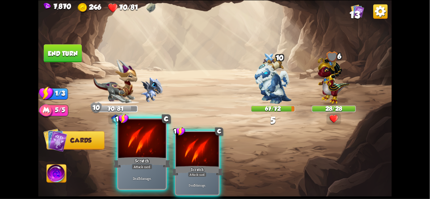
click at [153, 157] on div "Scratch" at bounding box center [141, 162] width 57 height 13
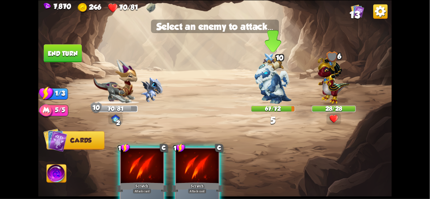
click at [277, 86] on img at bounding box center [272, 80] width 37 height 46
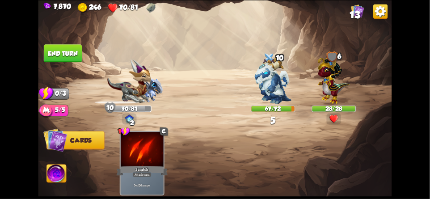
click at [68, 55] on button "End turn" at bounding box center [62, 53] width 39 height 18
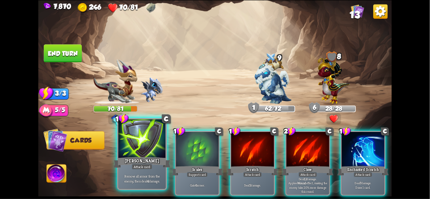
click at [135, 161] on div "Pierce" at bounding box center [141, 162] width 57 height 13
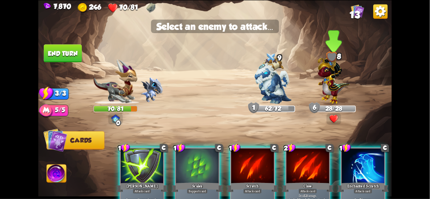
click at [329, 78] on img at bounding box center [334, 78] width 32 height 50
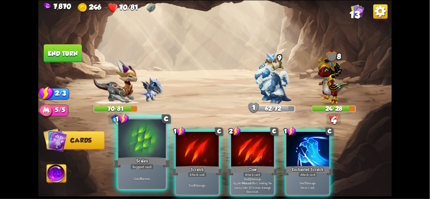
click at [133, 160] on div "Scales" at bounding box center [141, 162] width 57 height 13
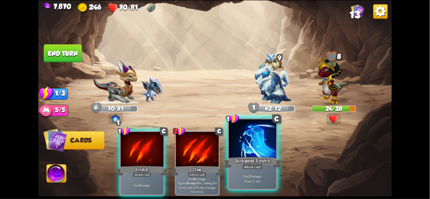
click at [243, 157] on div "Enchanted Scratch" at bounding box center [252, 162] width 57 height 13
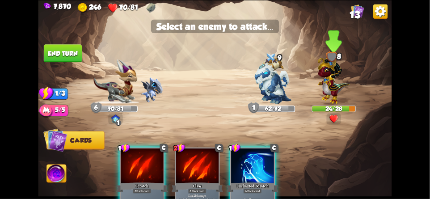
click at [334, 84] on img at bounding box center [334, 78] width 32 height 50
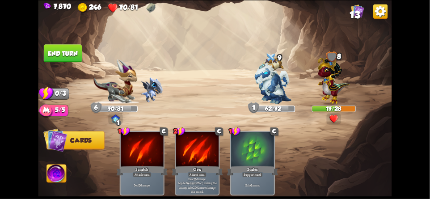
click at [78, 67] on img at bounding box center [214, 99] width 353 height 199
click at [62, 54] on button "End turn" at bounding box center [63, 53] width 38 height 18
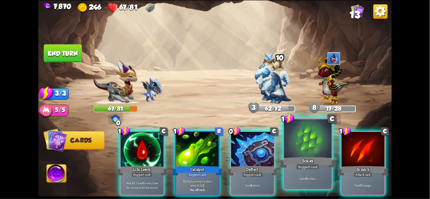
click at [306, 148] on div at bounding box center [307, 139] width 47 height 40
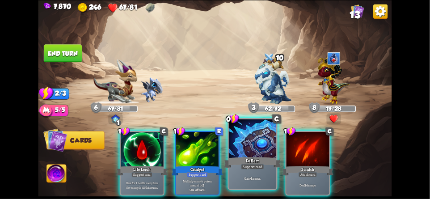
click at [255, 156] on div "Deflect" at bounding box center [252, 162] width 57 height 13
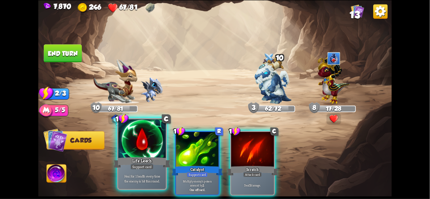
click at [139, 152] on div at bounding box center [141, 139] width 47 height 40
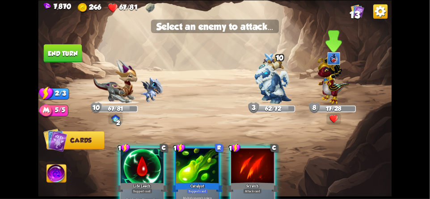
click at [334, 86] on img at bounding box center [334, 78] width 32 height 50
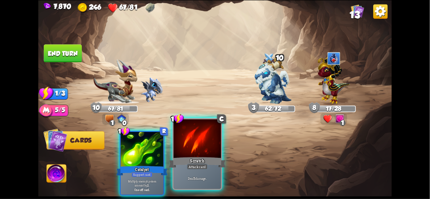
click at [200, 159] on div "Scratch" at bounding box center [197, 162] width 57 height 13
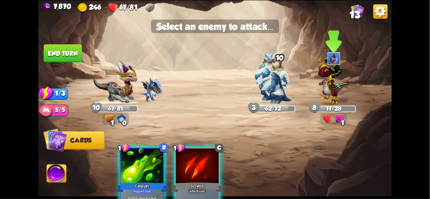
click at [334, 84] on img at bounding box center [334, 78] width 32 height 50
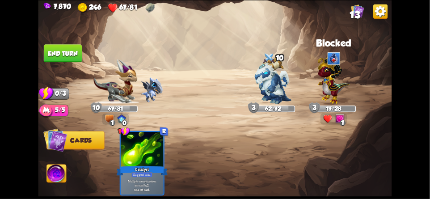
click at [62, 60] on button "End turn" at bounding box center [63, 53] width 38 height 18
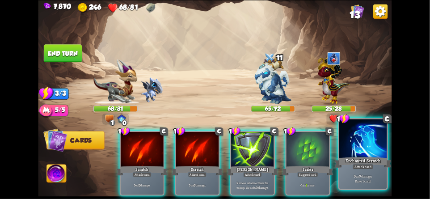
click at [360, 139] on div at bounding box center [362, 139] width 47 height 40
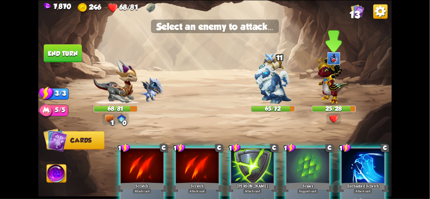
click at [332, 88] on img at bounding box center [334, 78] width 32 height 50
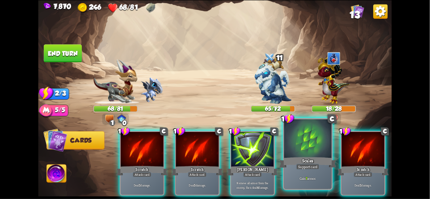
click at [302, 141] on div at bounding box center [307, 139] width 47 height 40
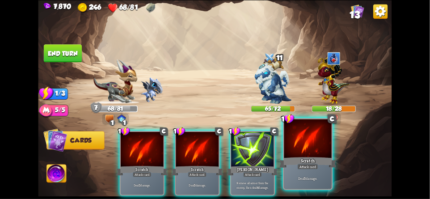
click at [308, 154] on div at bounding box center [307, 139] width 47 height 40
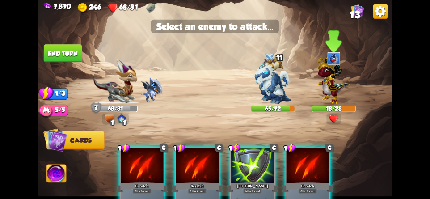
click at [337, 92] on img at bounding box center [334, 78] width 32 height 50
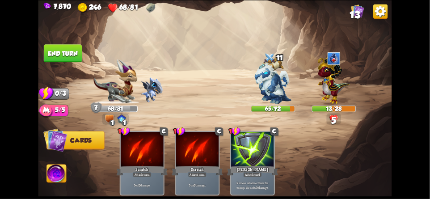
click at [63, 55] on button "End turn" at bounding box center [63, 53] width 38 height 18
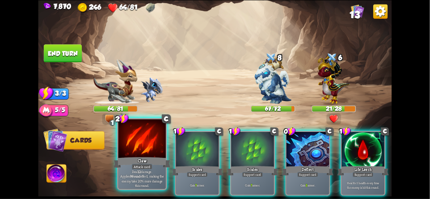
click at [137, 152] on div at bounding box center [141, 139] width 47 height 40
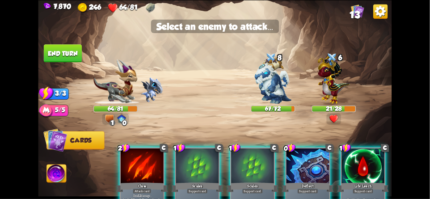
click at [140, 164] on div at bounding box center [142, 166] width 43 height 36
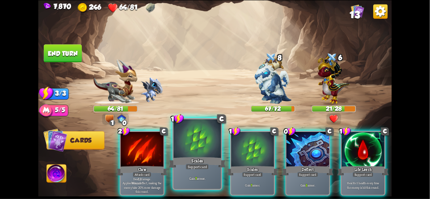
click at [199, 159] on div "Scales" at bounding box center [197, 162] width 57 height 13
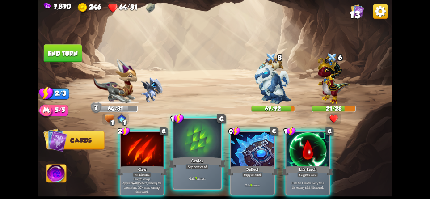
click at [196, 160] on div "Scales" at bounding box center [197, 162] width 57 height 13
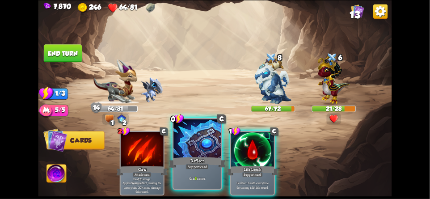
click at [201, 159] on div "Deflect" at bounding box center [197, 162] width 57 height 13
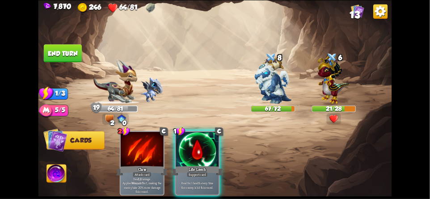
click at [66, 54] on button "End turn" at bounding box center [63, 53] width 38 height 18
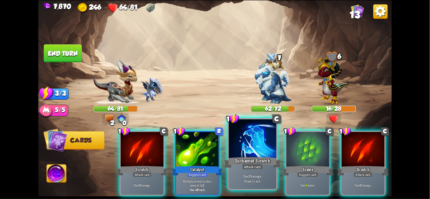
click at [240, 149] on div at bounding box center [252, 139] width 47 height 40
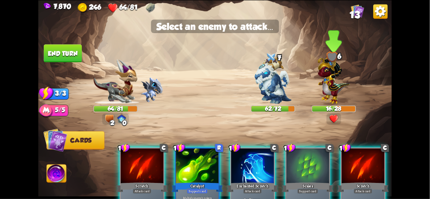
click at [335, 93] on img at bounding box center [334, 78] width 32 height 50
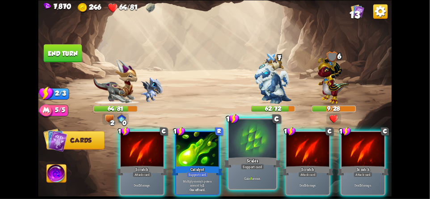
click at [244, 161] on div "Scales" at bounding box center [252, 162] width 57 height 13
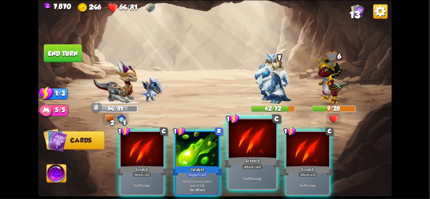
click at [247, 162] on div "Scratch" at bounding box center [252, 162] width 57 height 13
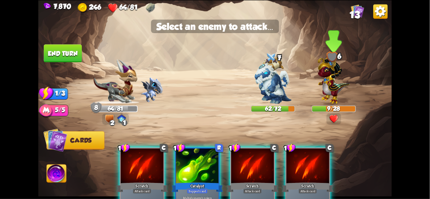
click at [333, 92] on img at bounding box center [334, 78] width 32 height 50
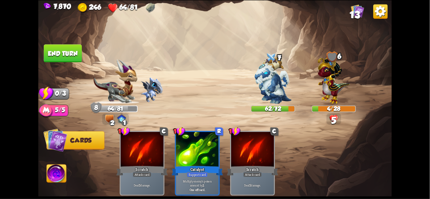
click at [66, 60] on button "End turn" at bounding box center [63, 53] width 38 height 18
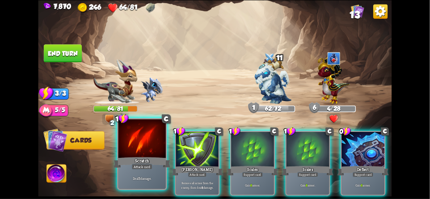
click at [135, 154] on div at bounding box center [141, 139] width 47 height 40
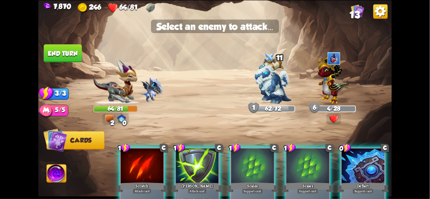
click at [139, 164] on div at bounding box center [142, 166] width 43 height 36
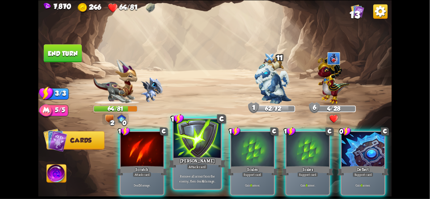
click at [187, 150] on div at bounding box center [196, 139] width 47 height 40
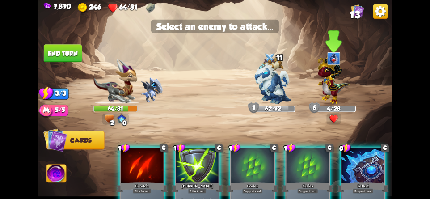
click at [332, 84] on img at bounding box center [334, 78] width 32 height 50
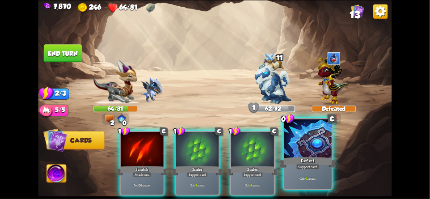
click at [307, 152] on div at bounding box center [307, 139] width 47 height 40
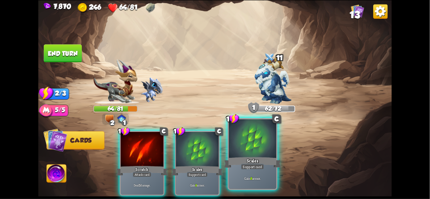
click at [257, 163] on div "Scales" at bounding box center [252, 162] width 57 height 13
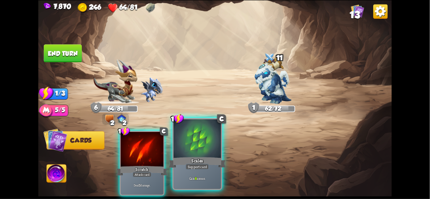
click at [191, 152] on div at bounding box center [196, 139] width 47 height 40
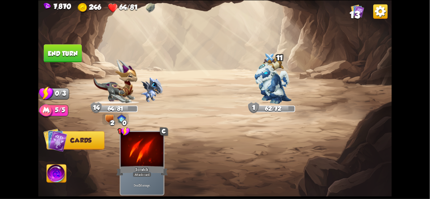
click at [58, 54] on button "End turn" at bounding box center [63, 53] width 38 height 18
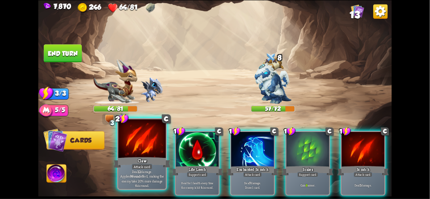
click at [130, 150] on div at bounding box center [141, 139] width 47 height 40
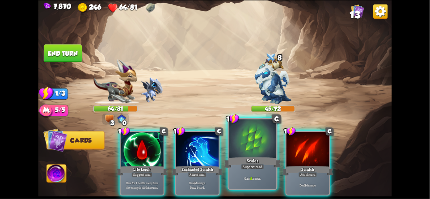
click at [241, 152] on div at bounding box center [252, 139] width 47 height 40
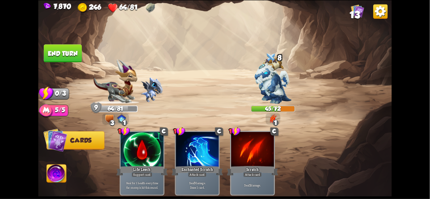
click at [69, 59] on button "End turn" at bounding box center [63, 53] width 38 height 18
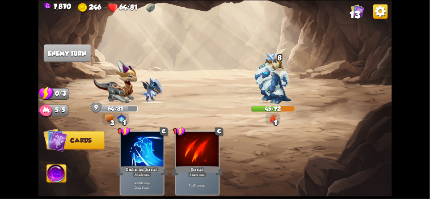
click at [73, 69] on img at bounding box center [214, 99] width 353 height 199
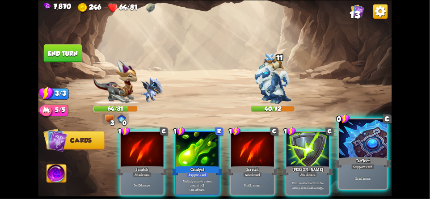
click at [361, 144] on div at bounding box center [362, 139] width 47 height 40
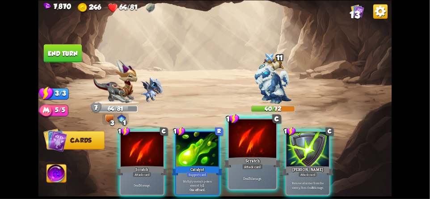
click at [257, 162] on div "Scratch" at bounding box center [252, 162] width 57 height 13
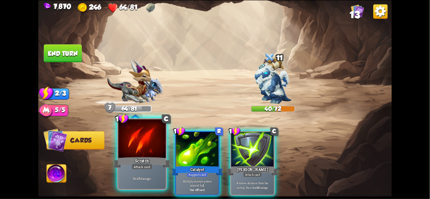
click at [136, 152] on div at bounding box center [141, 139] width 47 height 40
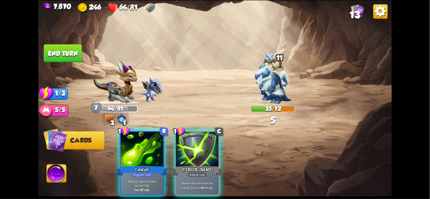
click at [61, 59] on button "End turn" at bounding box center [63, 53] width 38 height 18
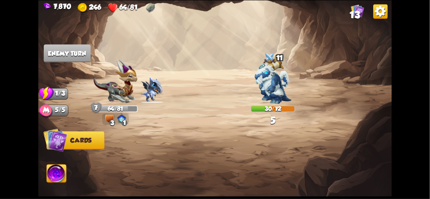
click at [48, 180] on img at bounding box center [57, 174] width 20 height 20
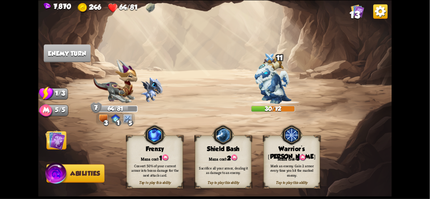
click at [57, 138] on img at bounding box center [56, 140] width 20 height 20
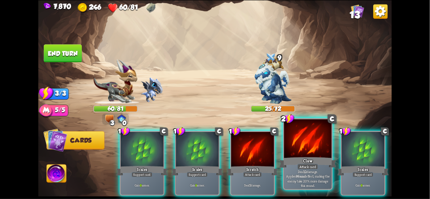
click at [302, 148] on div at bounding box center [307, 139] width 47 height 40
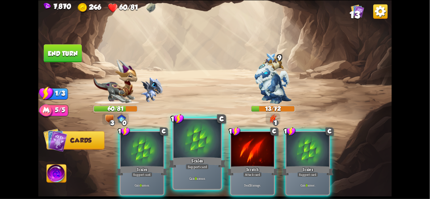
click at [185, 151] on div at bounding box center [196, 139] width 47 height 40
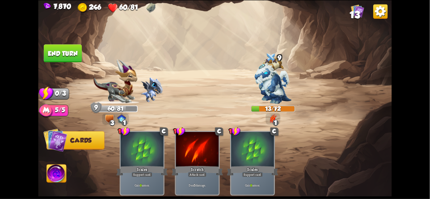
click at [63, 53] on button "End turn" at bounding box center [63, 53] width 38 height 18
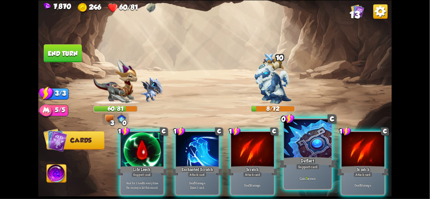
click at [300, 151] on div at bounding box center [307, 139] width 47 height 40
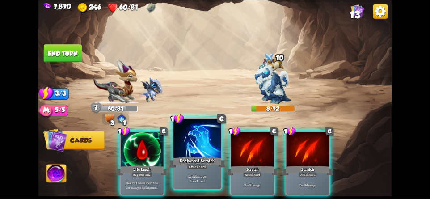
click at [196, 163] on div "Enchanted Scratch" at bounding box center [197, 162] width 57 height 13
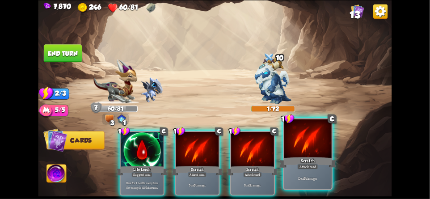
click at [314, 140] on div at bounding box center [307, 139] width 47 height 40
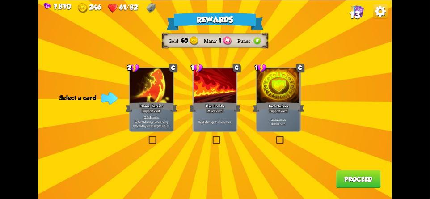
click at [291, 117] on p "Gain 7 armor. Draw 1 card." at bounding box center [278, 121] width 41 height 8
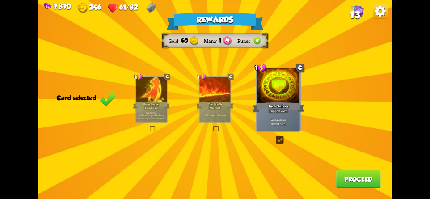
click at [349, 177] on button "Proceed" at bounding box center [358, 179] width 45 height 18
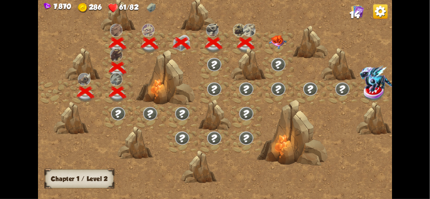
click at [281, 40] on img at bounding box center [278, 42] width 18 height 14
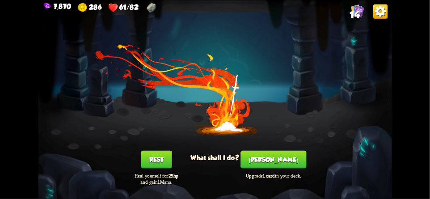
click at [282, 157] on button "Smith" at bounding box center [274, 159] width 66 height 18
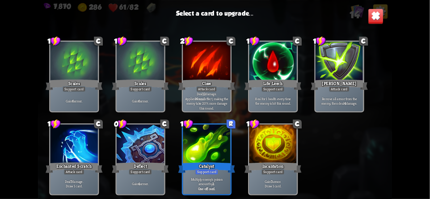
click at [268, 136] on div at bounding box center [272, 144] width 47 height 40
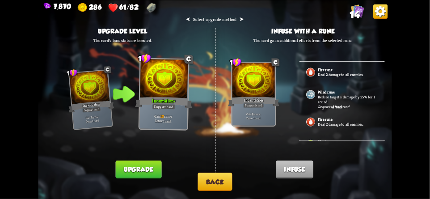
click at [213, 183] on button "Back" at bounding box center [214, 181] width 34 height 18
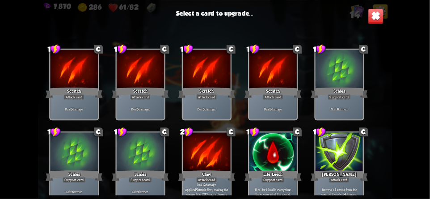
click at [209, 164] on div at bounding box center [206, 152] width 47 height 40
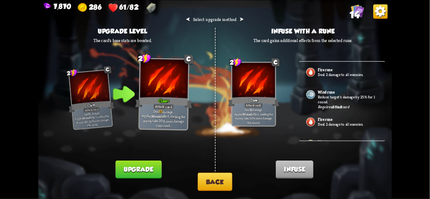
click at [209, 181] on button "Back" at bounding box center [214, 181] width 34 height 18
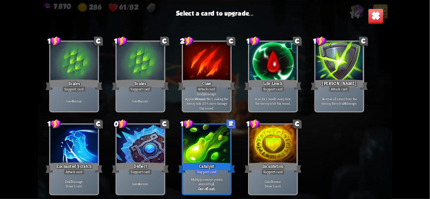
click at [196, 155] on div at bounding box center [206, 144] width 47 height 40
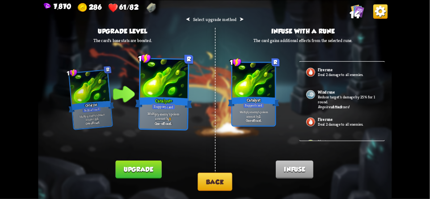
click at [218, 181] on button "Back" at bounding box center [214, 181] width 34 height 18
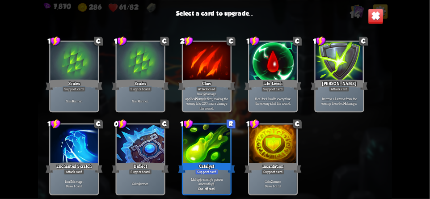
click at [285, 75] on div at bounding box center [272, 62] width 47 height 40
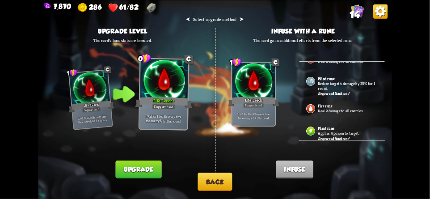
scroll to position [0, 0]
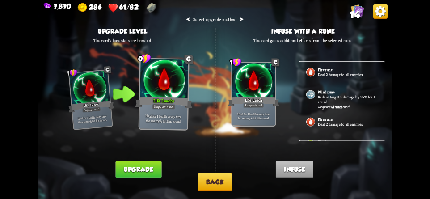
click at [136, 167] on button "Upgrade" at bounding box center [138, 169] width 46 height 18
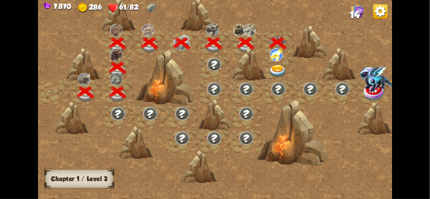
click at [278, 72] on img at bounding box center [278, 71] width 18 height 13
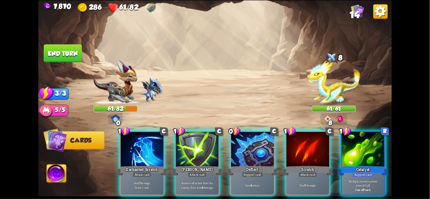
click at [382, 16] on img at bounding box center [380, 11] width 14 height 14
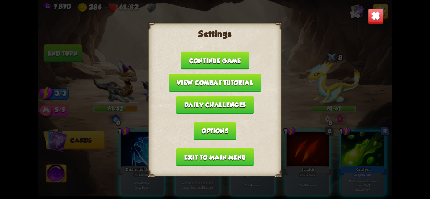
click at [377, 21] on img at bounding box center [376, 16] width 16 height 16
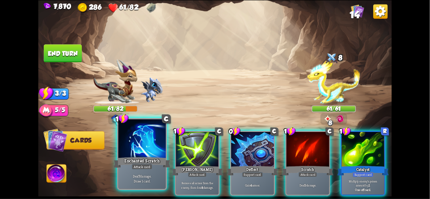
click at [140, 159] on div "Enchanted Scratch" at bounding box center [141, 162] width 57 height 13
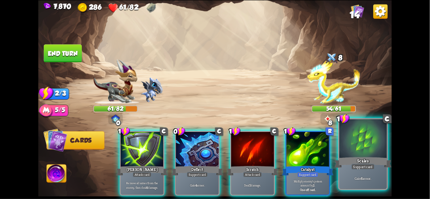
click at [362, 142] on div at bounding box center [362, 139] width 47 height 40
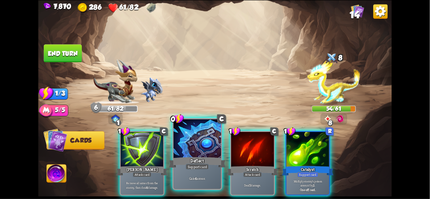
click at [185, 155] on div at bounding box center [196, 139] width 47 height 40
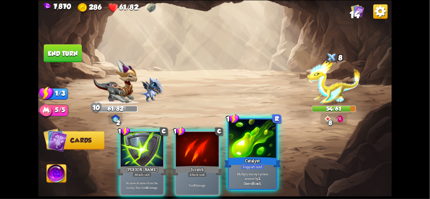
click at [264, 144] on div at bounding box center [252, 139] width 47 height 40
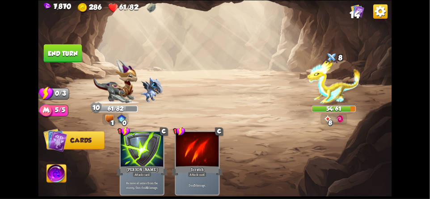
click at [71, 59] on button "End turn" at bounding box center [63, 53] width 38 height 18
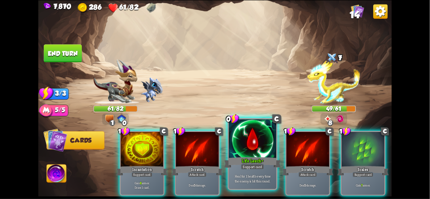
click at [251, 147] on div at bounding box center [252, 139] width 47 height 40
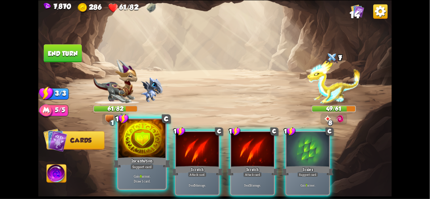
click at [132, 157] on div "Incantation" at bounding box center [141, 162] width 57 height 13
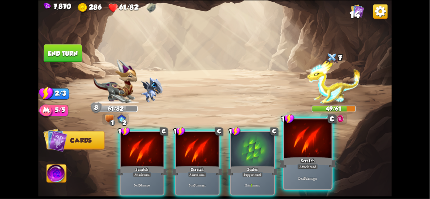
click at [309, 150] on div at bounding box center [307, 139] width 47 height 40
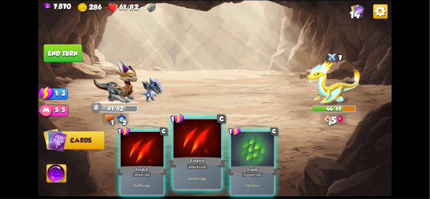
click at [182, 156] on div "Scratch" at bounding box center [197, 162] width 57 height 13
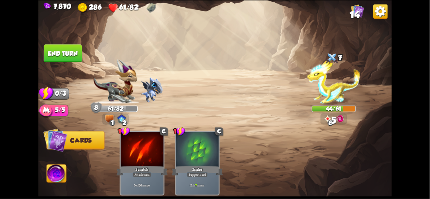
click at [63, 54] on button "End turn" at bounding box center [63, 53] width 38 height 18
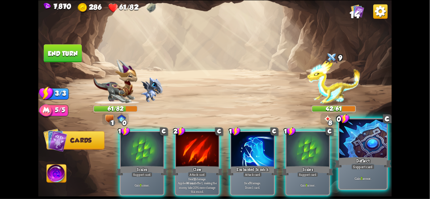
click at [350, 144] on div at bounding box center [362, 139] width 47 height 40
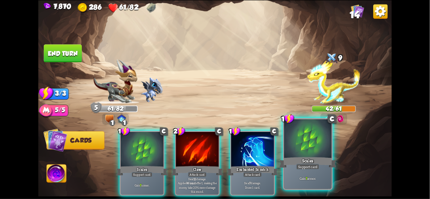
click at [310, 154] on div at bounding box center [307, 139] width 47 height 40
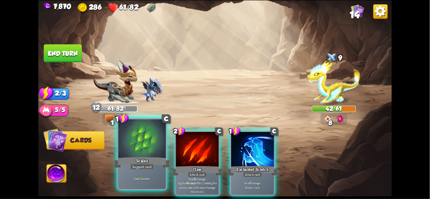
click at [136, 159] on div "Scales" at bounding box center [141, 162] width 57 height 13
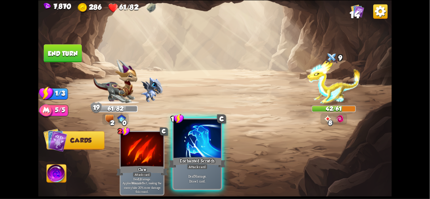
click at [185, 153] on div at bounding box center [196, 139] width 47 height 40
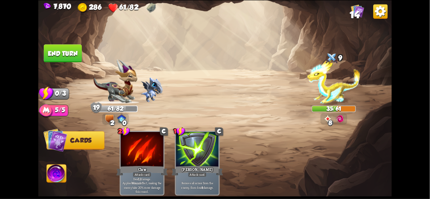
click at [60, 54] on button "End turn" at bounding box center [63, 53] width 38 height 18
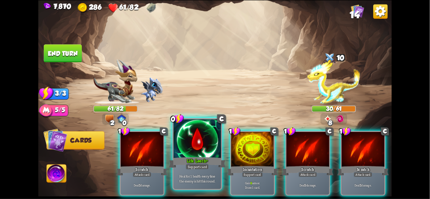
click at [193, 155] on div at bounding box center [196, 139] width 47 height 40
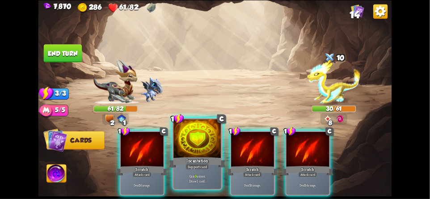
click at [190, 164] on div "Support card" at bounding box center [196, 166] width 23 height 6
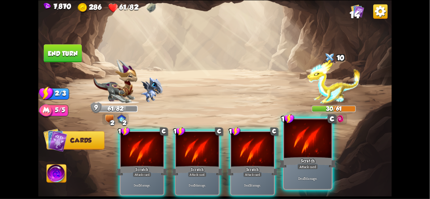
click at [304, 165] on div "Attack card" at bounding box center [307, 166] width 21 height 6
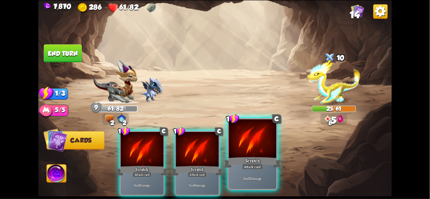
click at [254, 170] on div "Deal 5 damage." at bounding box center [252, 178] width 47 height 21
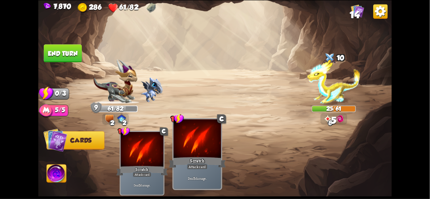
click at [190, 153] on div at bounding box center [196, 139] width 47 height 40
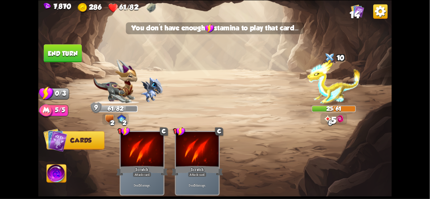
click at [67, 54] on button "End turn" at bounding box center [63, 53] width 38 height 18
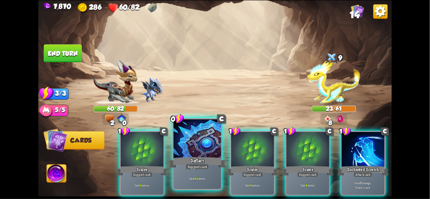
click at [183, 150] on div at bounding box center [196, 139] width 47 height 40
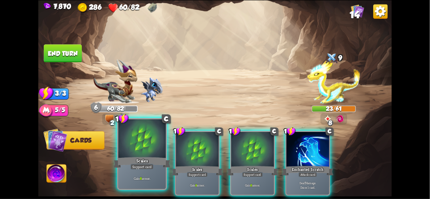
click at [144, 159] on div "Scales" at bounding box center [141, 162] width 57 height 13
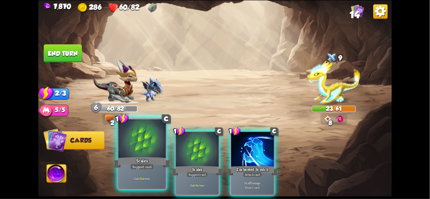
click at [147, 160] on div "Scales" at bounding box center [141, 162] width 57 height 13
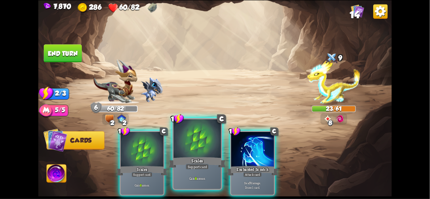
click at [169, 162] on div "Scales" at bounding box center [197, 162] width 57 height 13
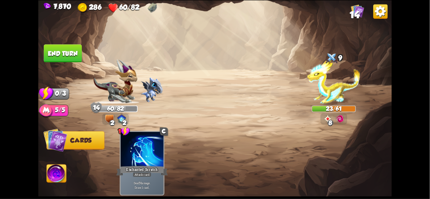
click at [144, 160] on div "1 C Enchanted Scratch Attack card Deal 7 damage. Draw 1 card." at bounding box center [250, 154] width 283 height 88
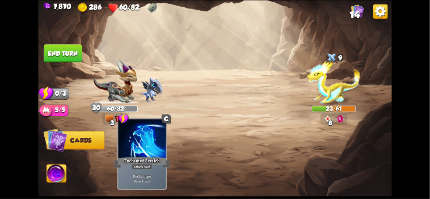
click at [137, 155] on div at bounding box center [141, 139] width 47 height 40
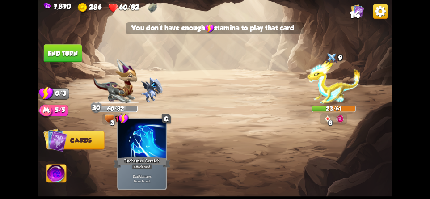
click at [137, 153] on div at bounding box center [141, 139] width 47 height 40
click at [138, 151] on div at bounding box center [141, 139] width 47 height 40
click at [136, 151] on div at bounding box center [141, 139] width 47 height 40
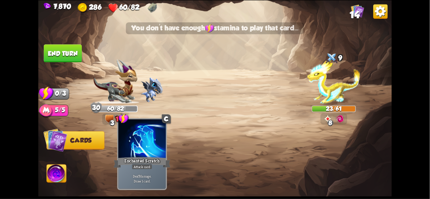
click at [141, 158] on div "Enchanted Scratch" at bounding box center [141, 162] width 57 height 13
click at [141, 160] on div "Enchanted Scratch" at bounding box center [141, 162] width 57 height 13
click at [143, 162] on div "Enchanted Scratch" at bounding box center [141, 162] width 57 height 13
click at [145, 163] on div "Enchanted Scratch" at bounding box center [141, 162] width 57 height 13
click at [143, 163] on div "Enchanted Scratch" at bounding box center [141, 162] width 57 height 13
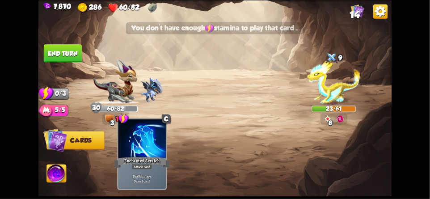
click at [144, 164] on div "Attack card" at bounding box center [142, 166] width 21 height 6
click at [142, 164] on div "Attack card" at bounding box center [142, 166] width 21 height 6
click at [145, 165] on div "Attack card" at bounding box center [142, 166] width 21 height 6
click at [146, 164] on div "Attack card" at bounding box center [142, 166] width 21 height 6
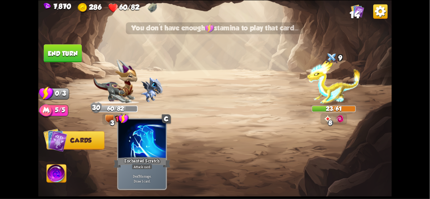
click at [145, 167] on div "Attack card" at bounding box center [142, 166] width 21 height 6
click at [146, 167] on div "Attack card" at bounding box center [142, 166] width 21 height 6
click at [146, 168] on div "Attack card" at bounding box center [142, 166] width 21 height 6
click at [147, 168] on div "Attack card" at bounding box center [142, 166] width 21 height 6
click at [146, 170] on div "Deal 7 damage. Draw 1 card." at bounding box center [141, 178] width 47 height 21
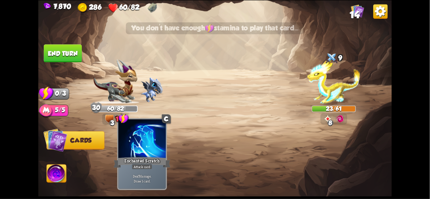
click at [148, 168] on div "Attack card" at bounding box center [142, 166] width 21 height 6
click at [146, 165] on div "Attack card" at bounding box center [142, 166] width 21 height 6
click at [145, 164] on div "Attack card" at bounding box center [142, 166] width 21 height 6
click at [146, 165] on div "Attack card" at bounding box center [142, 166] width 21 height 6
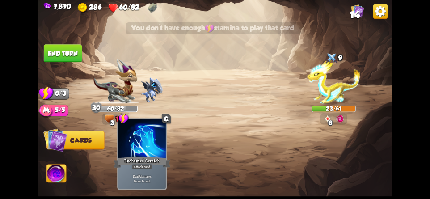
click at [146, 166] on div "Attack card" at bounding box center [142, 166] width 21 height 6
click at [147, 167] on div "Attack card" at bounding box center [142, 166] width 21 height 6
click at [148, 166] on div "Attack card" at bounding box center [142, 166] width 21 height 6
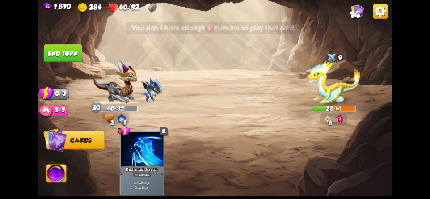
click at [105, 97] on img at bounding box center [115, 81] width 44 height 45
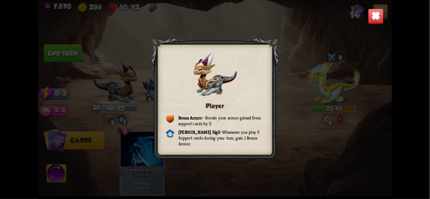
click at [380, 9] on img at bounding box center [376, 16] width 16 height 16
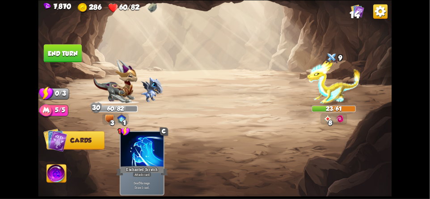
click at [67, 54] on button "End turn" at bounding box center [63, 53] width 38 height 18
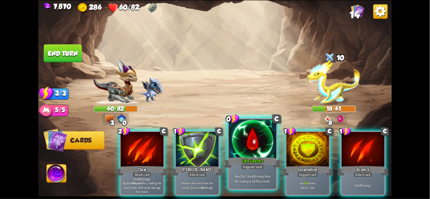
click at [262, 164] on div "Support card" at bounding box center [252, 166] width 23 height 6
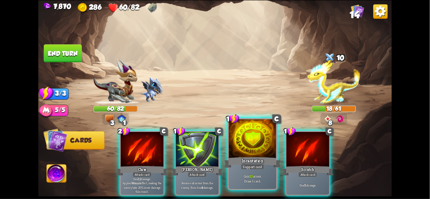
click at [258, 168] on div "Support card" at bounding box center [252, 166] width 23 height 6
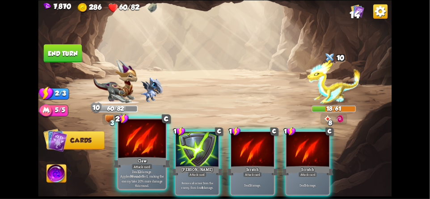
click at [136, 158] on div "Claw" at bounding box center [141, 162] width 57 height 13
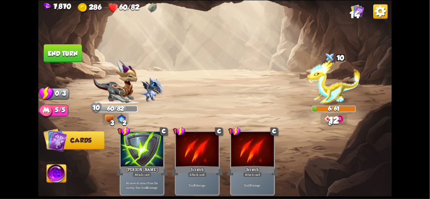
click at [53, 52] on button "End turn" at bounding box center [62, 53] width 39 height 18
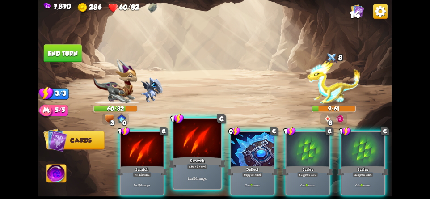
click at [185, 142] on div at bounding box center [196, 139] width 47 height 40
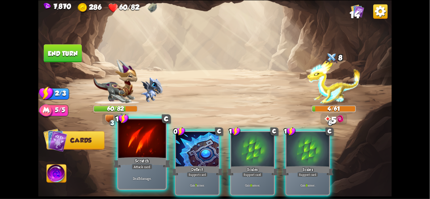
click at [144, 150] on div at bounding box center [141, 139] width 47 height 40
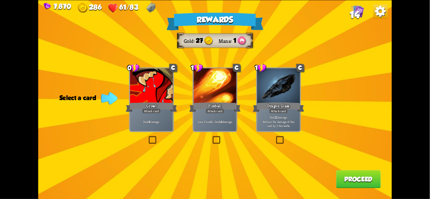
click at [151, 112] on div "Attack card" at bounding box center [151, 110] width 19 height 5
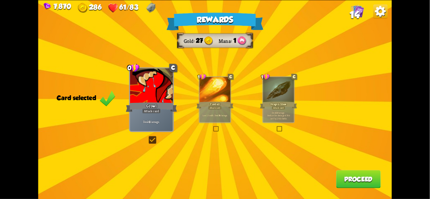
click at [358, 177] on button "Proceed" at bounding box center [358, 179] width 45 height 18
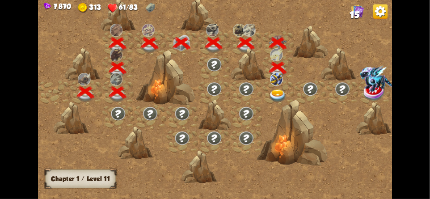
scroll to position [0, 136]
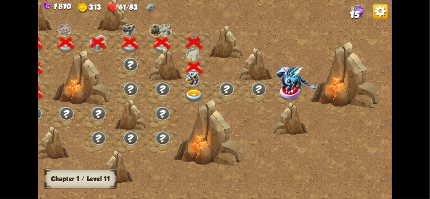
click at [199, 84] on div at bounding box center [194, 92] width 32 height 25
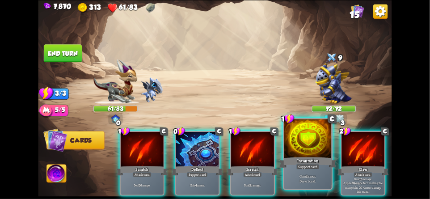
click at [309, 162] on div "Incantation" at bounding box center [307, 162] width 57 height 13
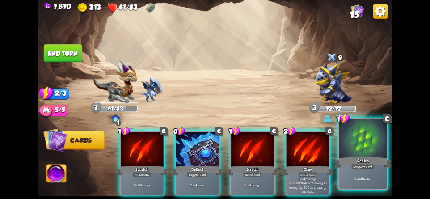
click at [360, 148] on div at bounding box center [362, 139] width 47 height 40
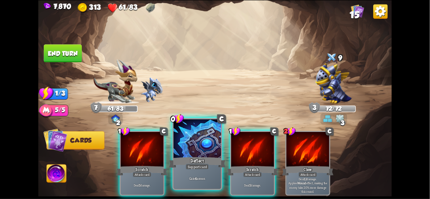
click at [187, 159] on div "Deflect" at bounding box center [197, 162] width 57 height 13
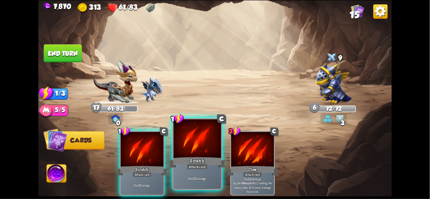
click at [191, 158] on div "Scratch" at bounding box center [197, 162] width 57 height 13
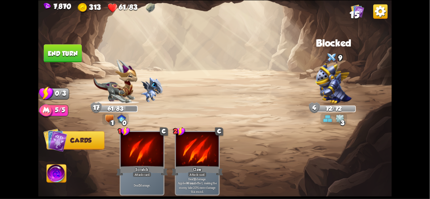
click at [68, 54] on button "End turn" at bounding box center [63, 53] width 38 height 18
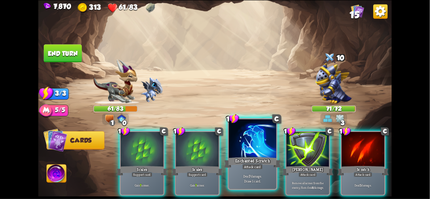
click at [247, 153] on div at bounding box center [252, 139] width 47 height 40
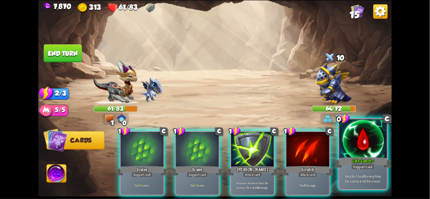
click at [364, 142] on div at bounding box center [362, 139] width 47 height 40
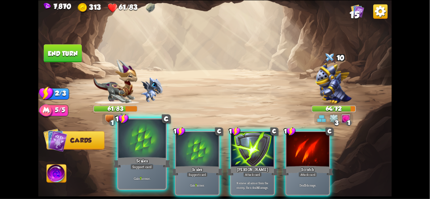
click at [138, 170] on div "Gain 7 armor." at bounding box center [141, 178] width 47 height 21
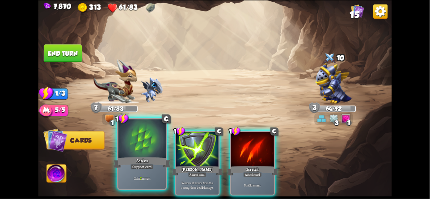
click at [140, 174] on div "Gain 7 armor." at bounding box center [141, 178] width 47 height 21
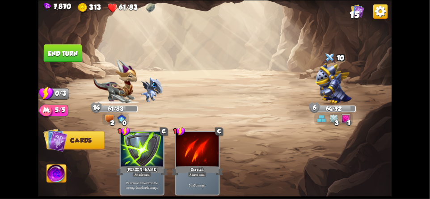
click at [53, 52] on button "End turn" at bounding box center [63, 53] width 38 height 18
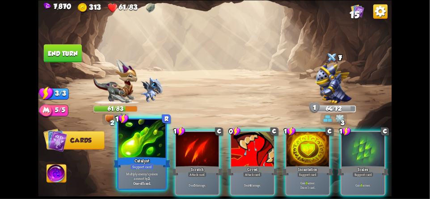
click at [131, 166] on div "Support card" at bounding box center [141, 166] width 23 height 6
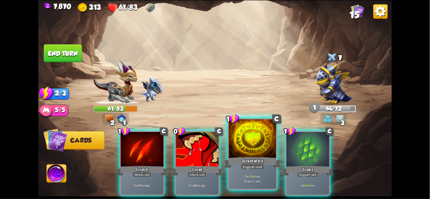
click at [237, 160] on div "Incantation" at bounding box center [252, 162] width 57 height 13
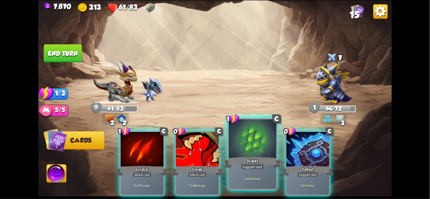
click at [265, 172] on div "Gain 8 armor." at bounding box center [252, 178] width 47 height 21
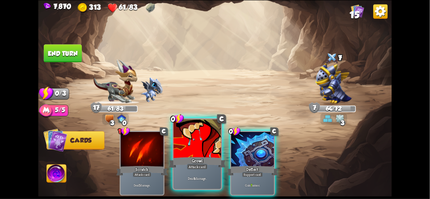
click at [185, 151] on div at bounding box center [196, 139] width 47 height 40
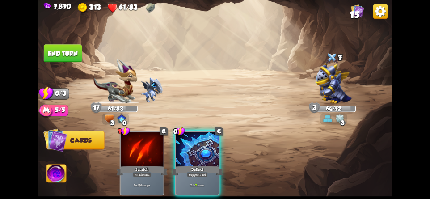
click at [59, 54] on button "End turn" at bounding box center [63, 53] width 38 height 18
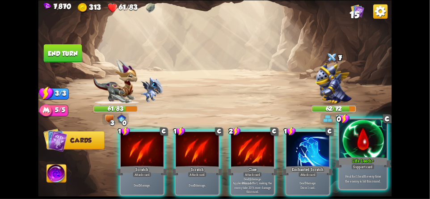
click at [369, 154] on div at bounding box center [362, 139] width 47 height 40
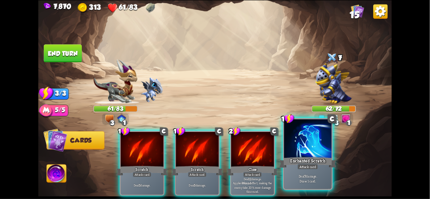
click at [305, 152] on div at bounding box center [307, 139] width 47 height 40
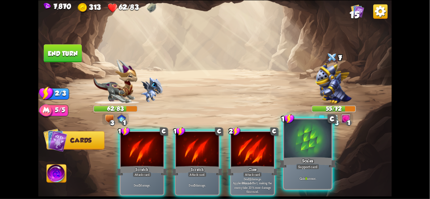
click at [296, 167] on div "Support card" at bounding box center [307, 166] width 23 height 6
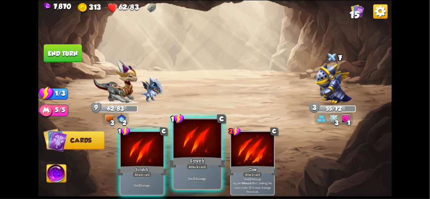
click at [191, 152] on div at bounding box center [196, 139] width 47 height 40
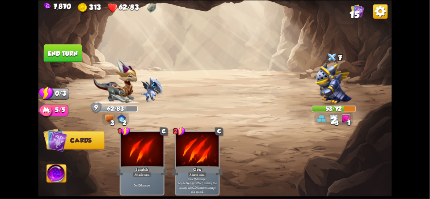
click at [73, 60] on button "End turn" at bounding box center [63, 53] width 38 height 18
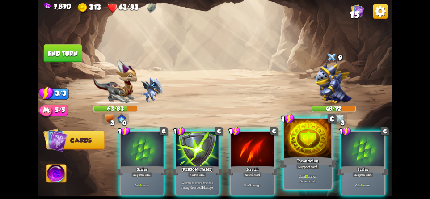
click at [305, 155] on div at bounding box center [307, 139] width 47 height 40
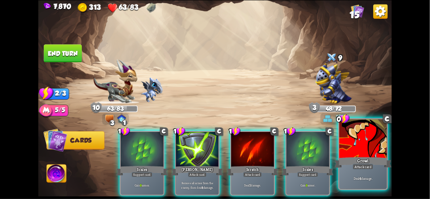
click at [361, 145] on div at bounding box center [362, 139] width 47 height 40
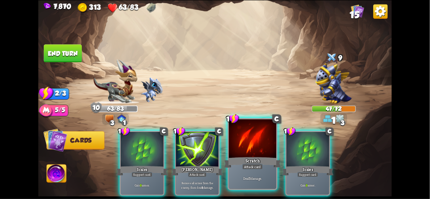
click at [245, 167] on div "Attack card" at bounding box center [252, 166] width 21 height 6
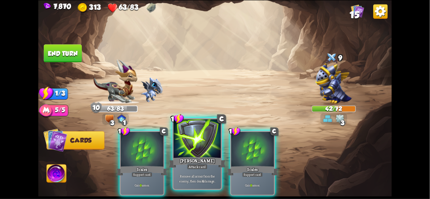
click at [182, 140] on div at bounding box center [196, 139] width 47 height 40
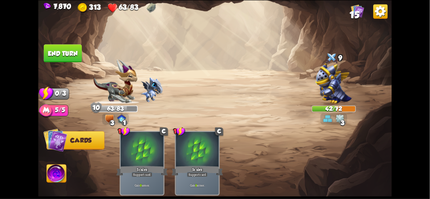
click at [68, 59] on button "End turn" at bounding box center [63, 53] width 38 height 18
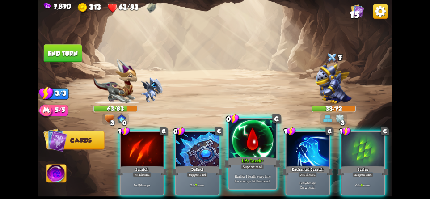
click at [245, 166] on div "Support card" at bounding box center [252, 166] width 23 height 6
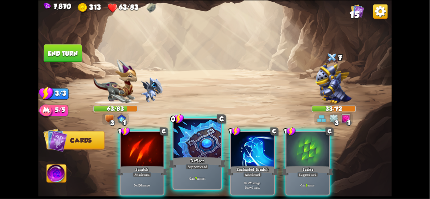
click at [192, 152] on div at bounding box center [196, 139] width 47 height 40
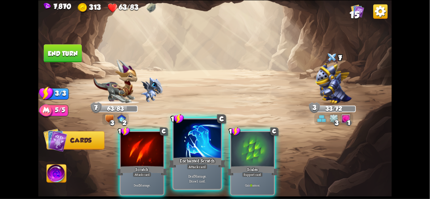
click at [190, 162] on div "Enchanted Scratch" at bounding box center [197, 162] width 57 height 13
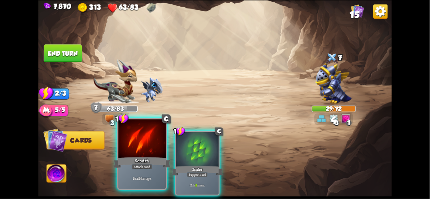
click at [142, 158] on div "Scratch" at bounding box center [141, 162] width 57 height 13
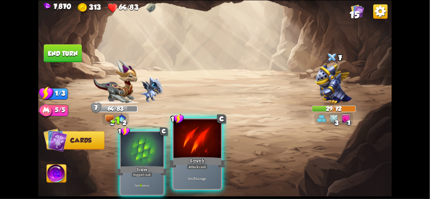
click at [199, 164] on div "Attack card" at bounding box center [197, 166] width 21 height 6
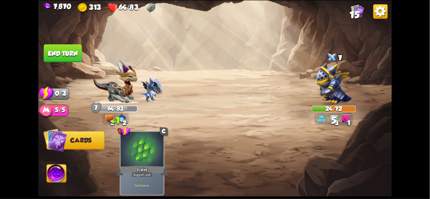
click at [65, 54] on button "End turn" at bounding box center [63, 53] width 38 height 18
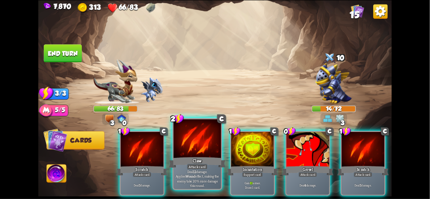
click at [184, 154] on div at bounding box center [196, 139] width 47 height 40
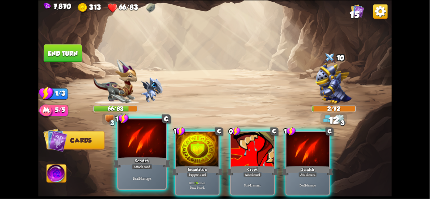
click at [138, 153] on div at bounding box center [141, 139] width 47 height 40
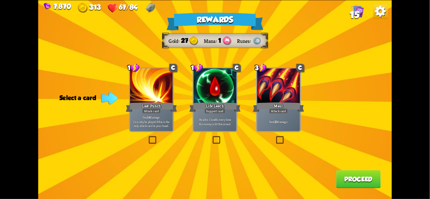
click at [359, 176] on button "Proceed" at bounding box center [358, 179] width 45 height 18
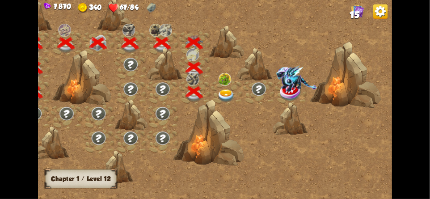
click at [225, 89] on img at bounding box center [226, 95] width 18 height 13
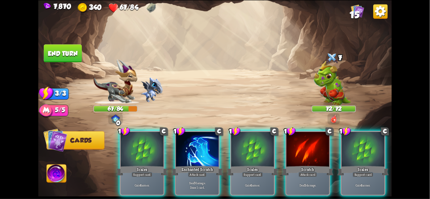
click at [335, 91] on div at bounding box center [333, 84] width 44 height 39
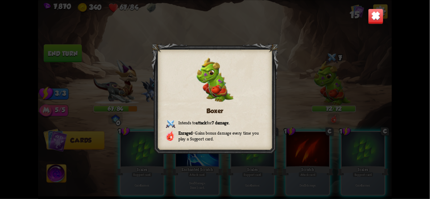
click at [381, 23] on img at bounding box center [376, 16] width 16 height 16
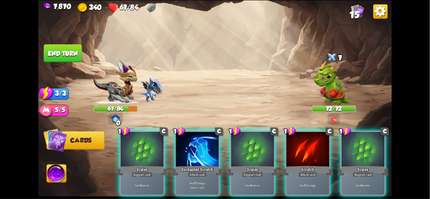
click at [339, 89] on img at bounding box center [331, 83] width 37 height 45
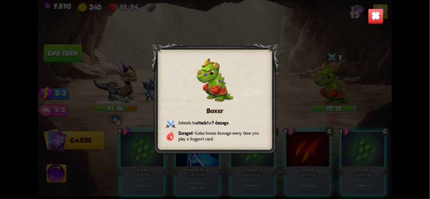
click at [377, 18] on img at bounding box center [376, 16] width 16 height 16
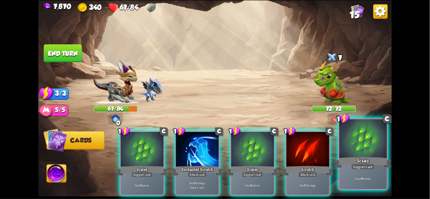
click at [361, 159] on div "Scales" at bounding box center [362, 162] width 57 height 13
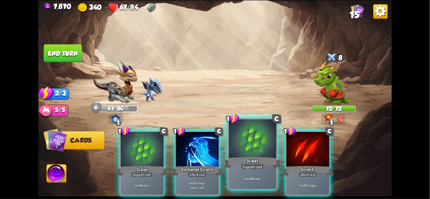
click at [244, 164] on div "Support card" at bounding box center [252, 166] width 23 height 6
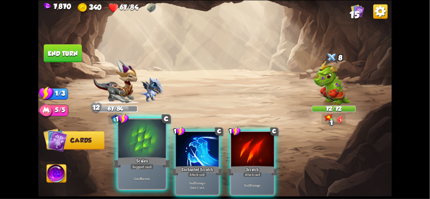
click at [140, 158] on div "Scales" at bounding box center [141, 162] width 57 height 13
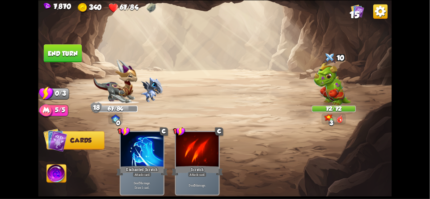
click at [64, 60] on button "End turn" at bounding box center [63, 53] width 38 height 18
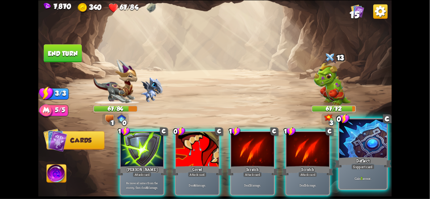
click at [362, 140] on div at bounding box center [362, 139] width 47 height 40
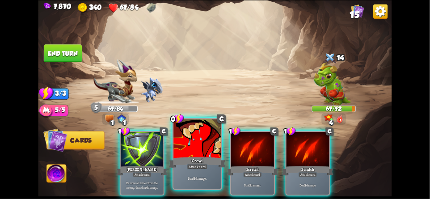
click at [195, 154] on div at bounding box center [196, 139] width 47 height 40
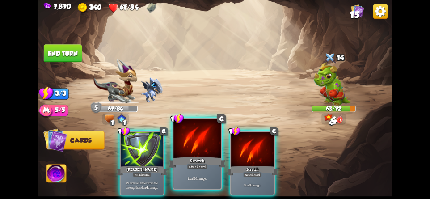
click at [192, 156] on div "Scratch" at bounding box center [197, 162] width 57 height 13
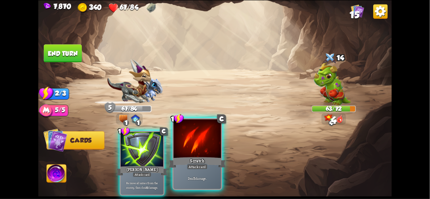
click at [196, 157] on div "Scratch" at bounding box center [197, 162] width 57 height 13
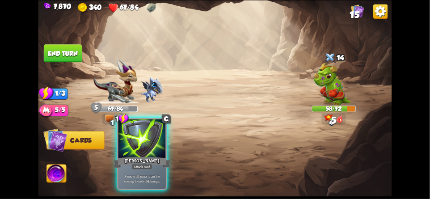
click at [146, 158] on div "Pierce" at bounding box center [141, 162] width 57 height 13
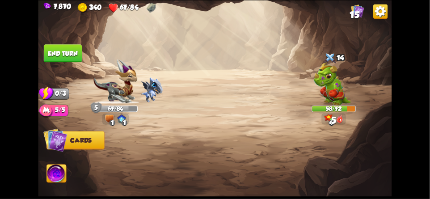
click at [60, 55] on button "End turn" at bounding box center [63, 53] width 38 height 18
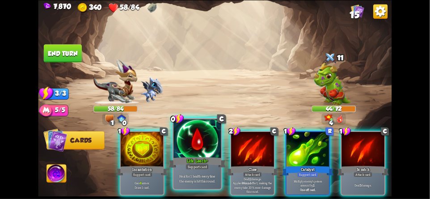
click at [193, 150] on div at bounding box center [196, 139] width 47 height 40
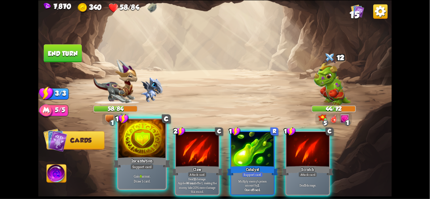
click at [137, 150] on div at bounding box center [141, 139] width 47 height 40
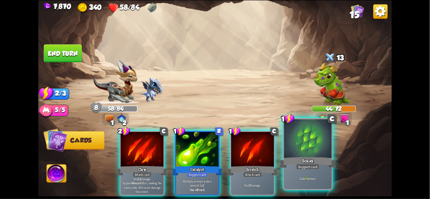
click at [310, 159] on div "Scales" at bounding box center [307, 162] width 57 height 13
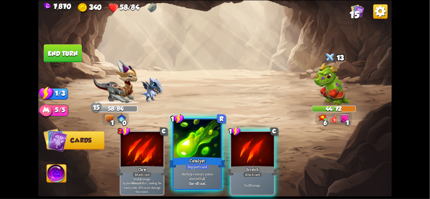
click at [194, 164] on div "Support card" at bounding box center [196, 166] width 23 height 6
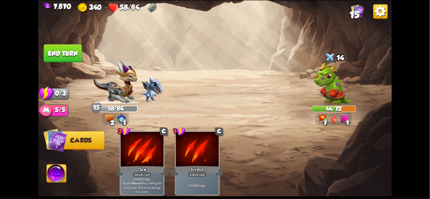
click at [66, 60] on button "End turn" at bounding box center [63, 53] width 38 height 18
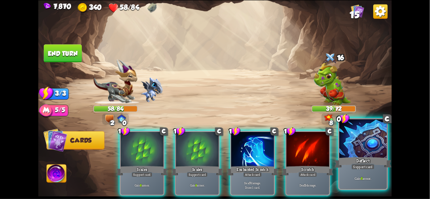
click at [369, 151] on div at bounding box center [362, 139] width 47 height 40
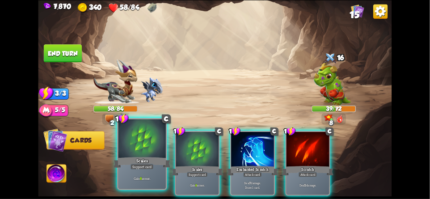
click at [140, 155] on div at bounding box center [141, 139] width 47 height 40
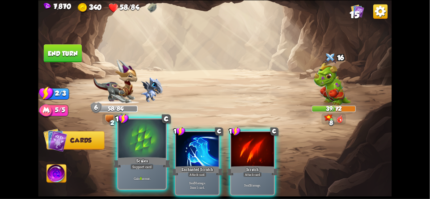
click at [143, 157] on div "Scales" at bounding box center [141, 162] width 57 height 13
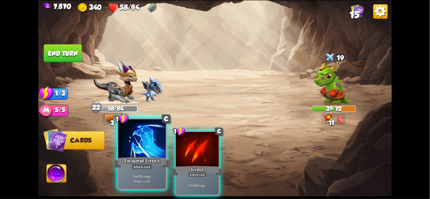
click at [139, 154] on div at bounding box center [141, 139] width 47 height 40
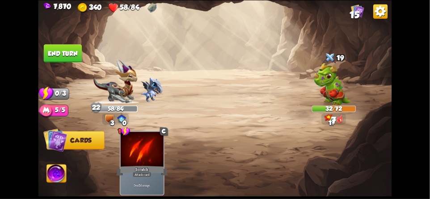
click at [65, 54] on button "End turn" at bounding box center [63, 53] width 38 height 18
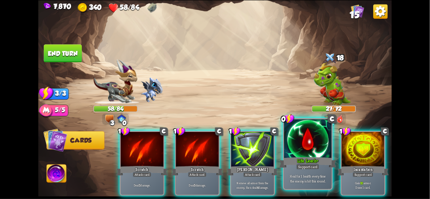
click at [306, 153] on div at bounding box center [307, 139] width 47 height 40
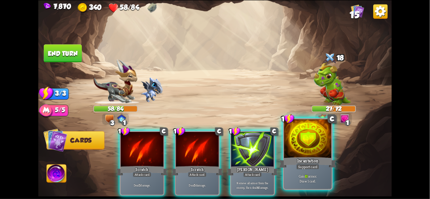
click at [305, 158] on div "Incantation" at bounding box center [307, 162] width 57 height 13
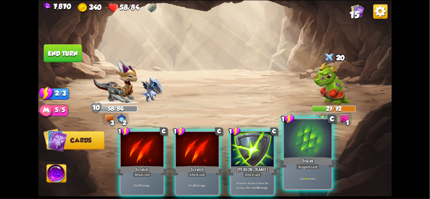
click at [309, 154] on div at bounding box center [307, 139] width 47 height 40
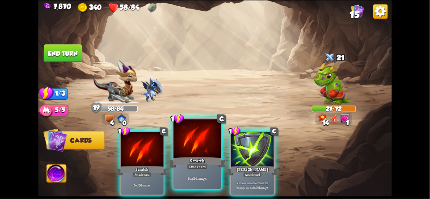
click at [183, 153] on div at bounding box center [196, 139] width 47 height 40
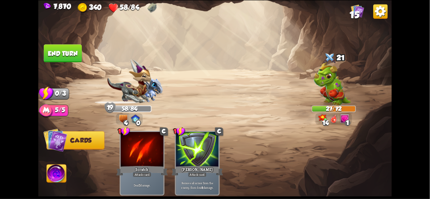
click at [64, 55] on button "End turn" at bounding box center [63, 53] width 38 height 18
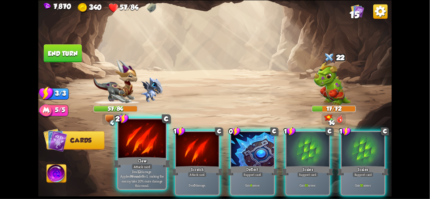
click at [120, 140] on div at bounding box center [141, 139] width 47 height 40
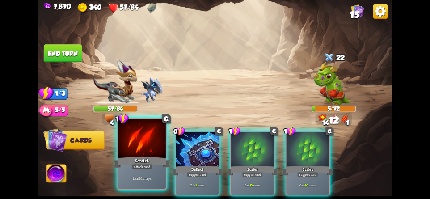
click at [137, 147] on div at bounding box center [141, 139] width 47 height 40
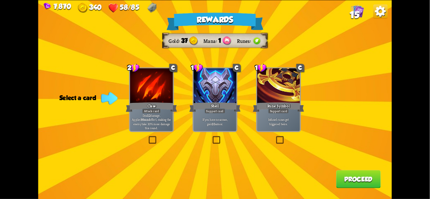
click at [359, 180] on button "Proceed" at bounding box center [358, 179] width 45 height 18
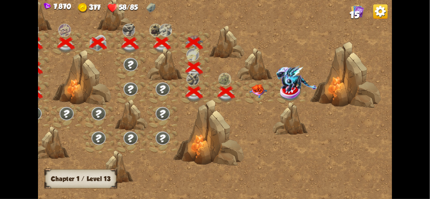
click at [259, 96] on img at bounding box center [258, 91] width 18 height 14
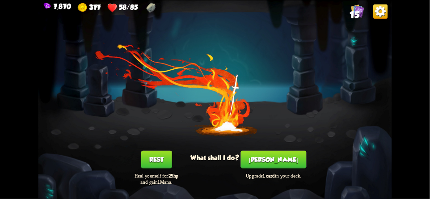
click at [282, 152] on button "Smith" at bounding box center [274, 159] width 66 height 18
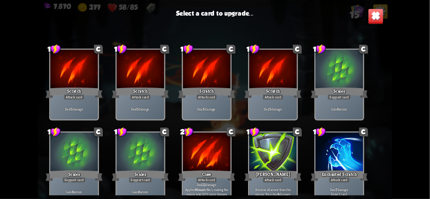
click at [349, 102] on div "Gain 6 armor." at bounding box center [338, 108] width 47 height 21
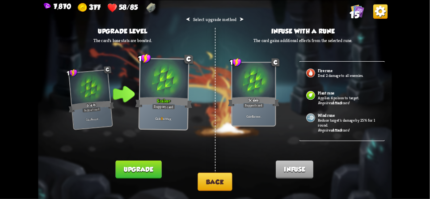
scroll to position [100, 0]
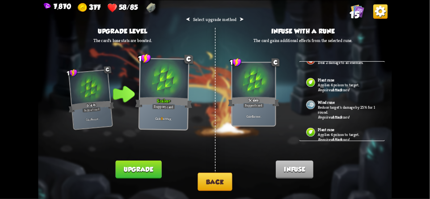
click at [207, 181] on button "Back" at bounding box center [214, 181] width 34 height 18
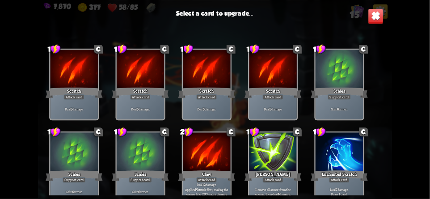
scroll to position [147, 0]
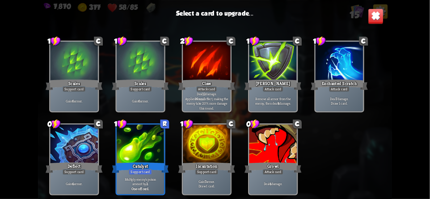
click at [191, 151] on div at bounding box center [206, 144] width 47 height 40
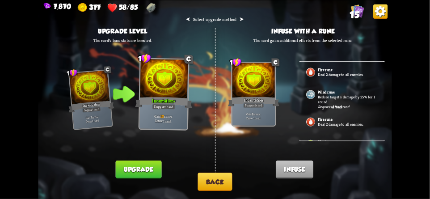
click at [219, 183] on button "Back" at bounding box center [214, 181] width 34 height 18
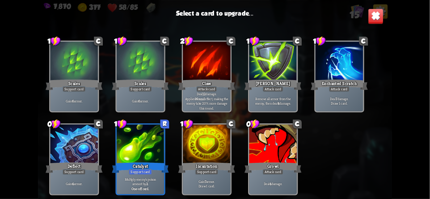
click at [377, 22] on img at bounding box center [376, 16] width 16 height 16
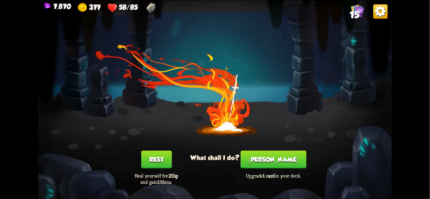
click at [154, 161] on button "Rest" at bounding box center [156, 159] width 31 height 18
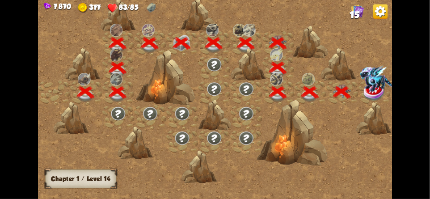
scroll to position [0, 136]
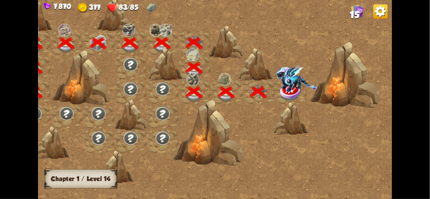
click at [278, 84] on img at bounding box center [296, 78] width 41 height 26
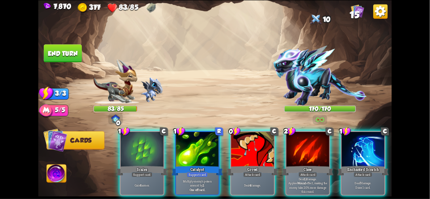
click at [61, 176] on img at bounding box center [57, 174] width 20 height 20
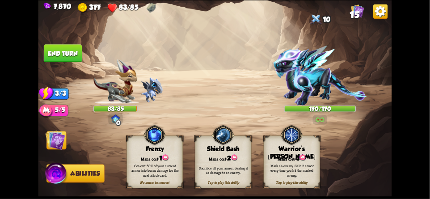
click at [55, 147] on img at bounding box center [56, 140] width 20 height 20
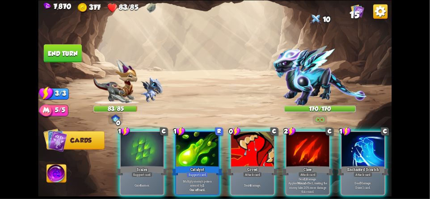
click at [61, 174] on img at bounding box center [57, 174] width 20 height 20
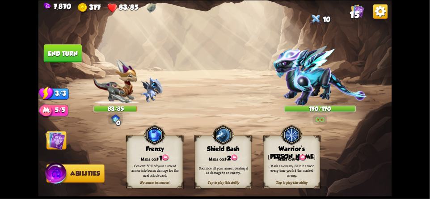
click at [286, 155] on div "Mana cost: 3" at bounding box center [291, 158] width 56 height 8
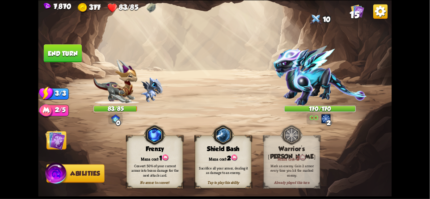
click at [59, 147] on img at bounding box center [56, 140] width 20 height 20
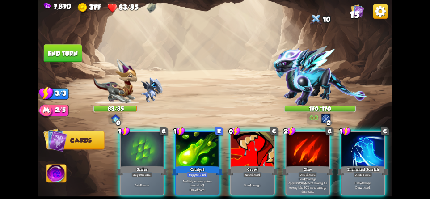
click at [305, 75] on img at bounding box center [319, 76] width 93 height 60
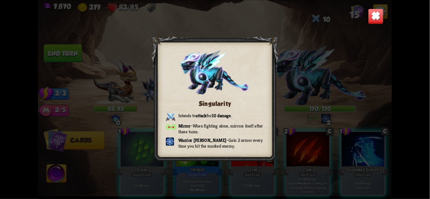
click at [380, 17] on img at bounding box center [376, 16] width 16 height 16
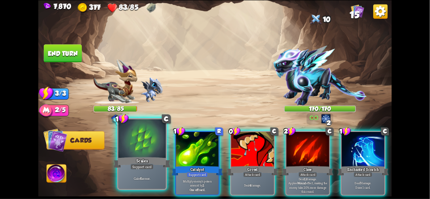
click at [139, 153] on div at bounding box center [141, 139] width 47 height 40
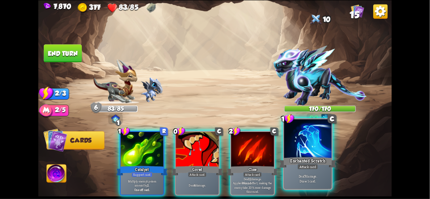
click at [303, 151] on div at bounding box center [307, 139] width 47 height 40
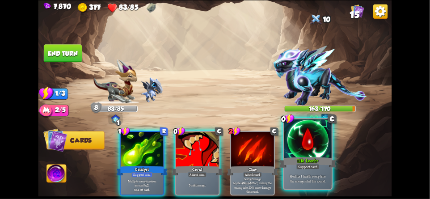
click at [315, 149] on div at bounding box center [307, 139] width 47 height 40
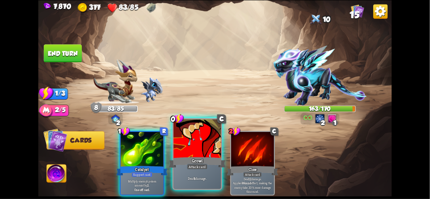
click at [195, 155] on div at bounding box center [196, 139] width 47 height 40
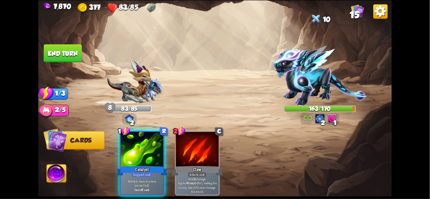
click at [63, 55] on button "End turn" at bounding box center [63, 53] width 38 height 18
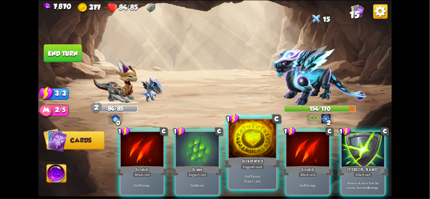
click at [243, 152] on div at bounding box center [252, 139] width 47 height 40
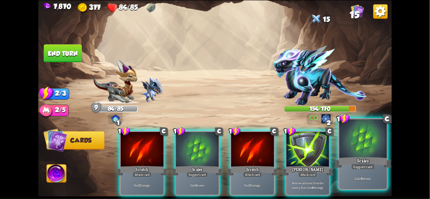
click at [364, 142] on div at bounding box center [362, 139] width 47 height 40
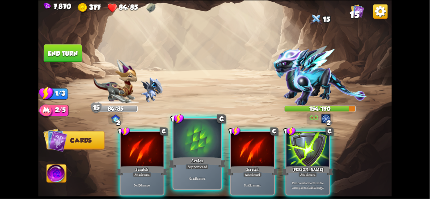
click at [201, 152] on div at bounding box center [196, 139] width 47 height 40
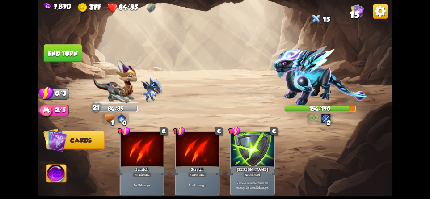
click at [51, 59] on button "End turn" at bounding box center [63, 53] width 38 height 18
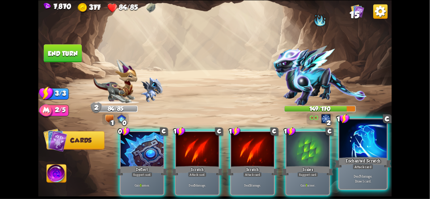
click at [364, 149] on div at bounding box center [362, 139] width 47 height 40
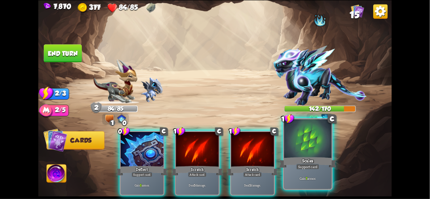
click at [305, 160] on div "Scales" at bounding box center [307, 162] width 57 height 13
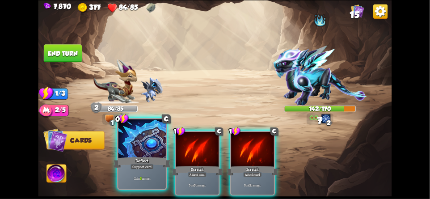
click at [139, 156] on div "Deflect" at bounding box center [141, 162] width 57 height 13
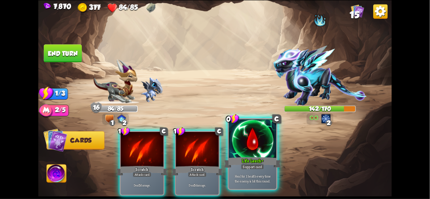
click at [263, 153] on div at bounding box center [252, 139] width 47 height 40
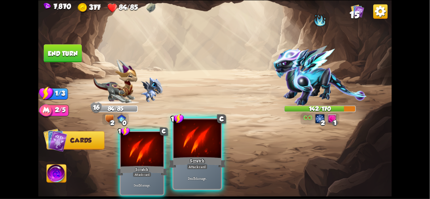
click at [193, 147] on div at bounding box center [196, 139] width 47 height 40
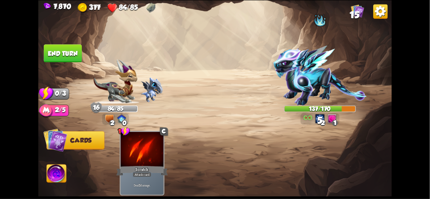
click at [61, 59] on button "End turn" at bounding box center [63, 53] width 38 height 18
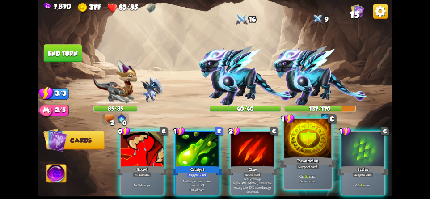
click at [313, 166] on div "Support card" at bounding box center [307, 166] width 23 height 6
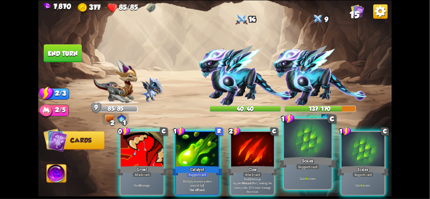
click at [309, 161] on div "Scales" at bounding box center [307, 162] width 57 height 13
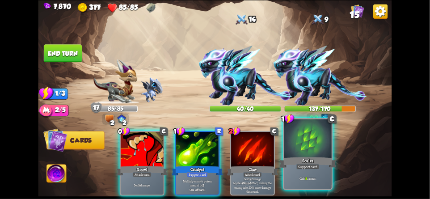
click at [313, 160] on div "Scales" at bounding box center [307, 162] width 57 height 13
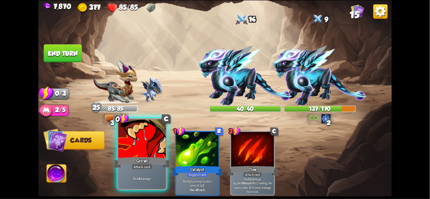
click at [139, 151] on div at bounding box center [141, 139] width 47 height 40
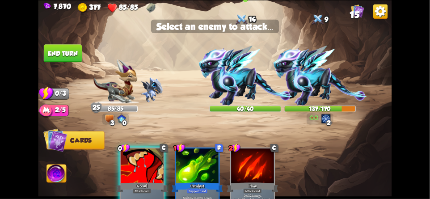
click at [230, 75] on img at bounding box center [245, 76] width 93 height 60
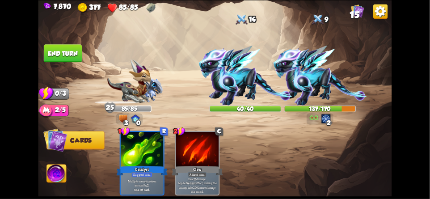
click at [51, 52] on button "End turn" at bounding box center [63, 53] width 38 height 18
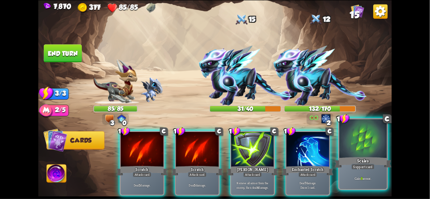
click at [354, 140] on div at bounding box center [362, 139] width 47 height 40
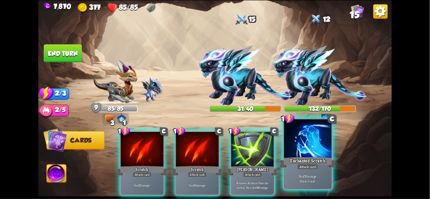
click at [304, 151] on div at bounding box center [307, 139] width 47 height 40
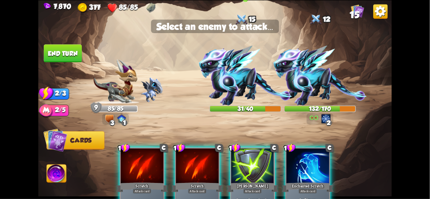
click at [242, 72] on img at bounding box center [245, 76] width 93 height 60
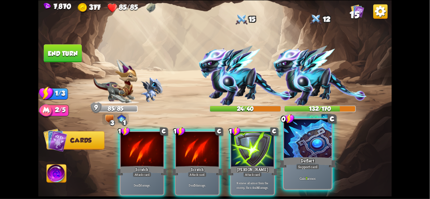
click at [316, 148] on div at bounding box center [307, 139] width 47 height 40
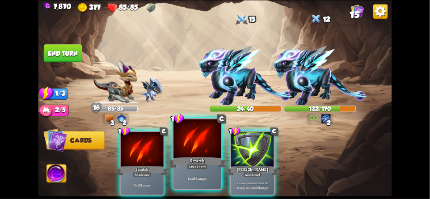
click at [191, 146] on div at bounding box center [196, 139] width 47 height 40
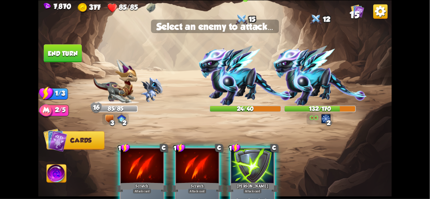
click at [247, 81] on img at bounding box center [245, 76] width 93 height 60
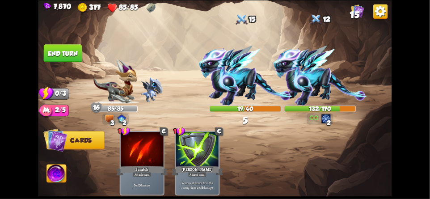
click at [65, 54] on button "End turn" at bounding box center [63, 53] width 38 height 18
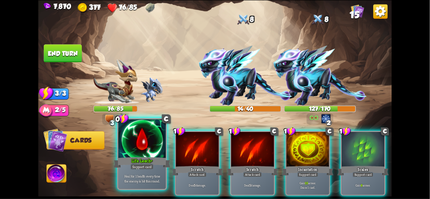
click at [143, 152] on div at bounding box center [141, 139] width 47 height 40
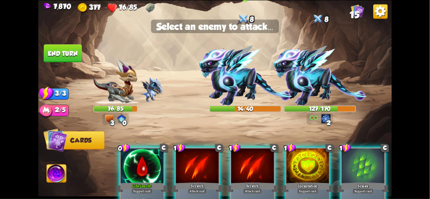
click at [230, 81] on img at bounding box center [245, 76] width 93 height 60
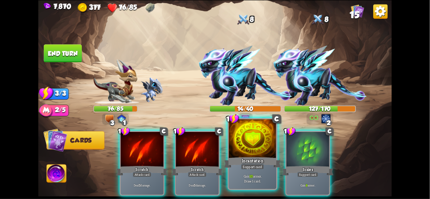
click at [252, 146] on div at bounding box center [252, 139] width 47 height 40
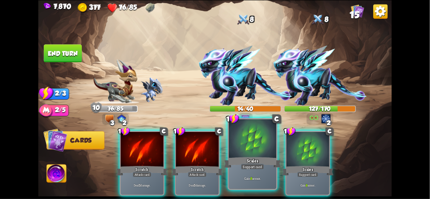
click at [255, 151] on div at bounding box center [252, 139] width 47 height 40
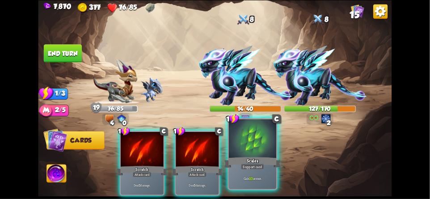
click at [259, 152] on div at bounding box center [252, 139] width 47 height 40
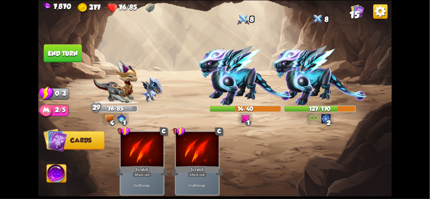
click at [72, 55] on button "End turn" at bounding box center [63, 53] width 38 height 18
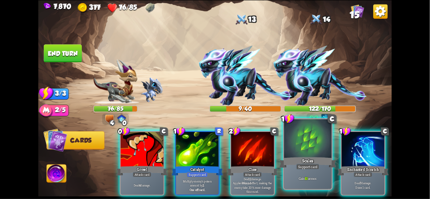
click at [313, 140] on div at bounding box center [307, 139] width 47 height 40
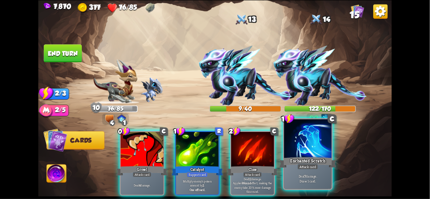
click at [314, 150] on div at bounding box center [307, 139] width 47 height 40
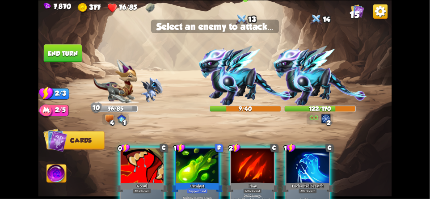
click at [244, 86] on img at bounding box center [245, 76] width 93 height 60
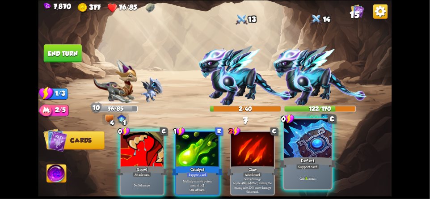
click at [311, 145] on div at bounding box center [307, 139] width 47 height 40
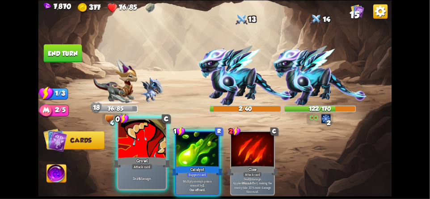
click at [143, 150] on div at bounding box center [141, 139] width 47 height 40
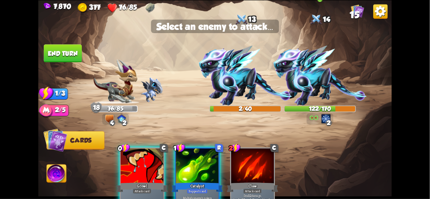
click at [324, 80] on img at bounding box center [319, 76] width 93 height 60
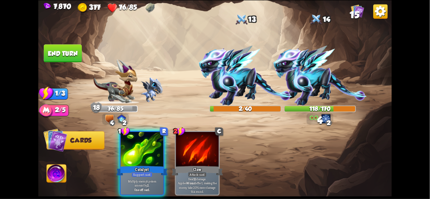
click at [64, 59] on button "End turn" at bounding box center [63, 53] width 38 height 18
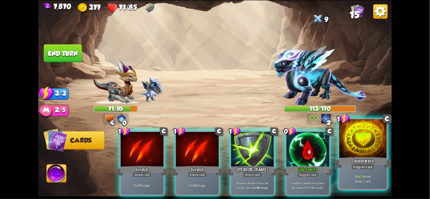
click at [361, 143] on div at bounding box center [362, 139] width 47 height 40
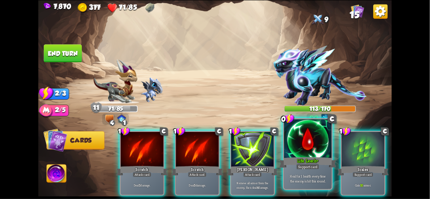
click at [311, 147] on div at bounding box center [307, 139] width 47 height 40
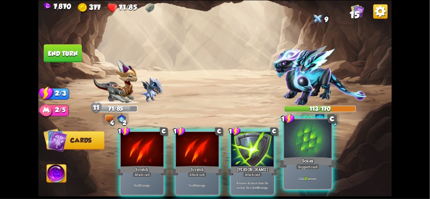
click at [314, 150] on div at bounding box center [307, 139] width 47 height 40
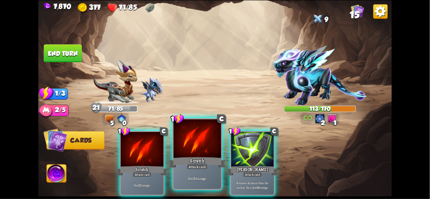
click at [186, 146] on div at bounding box center [196, 139] width 47 height 40
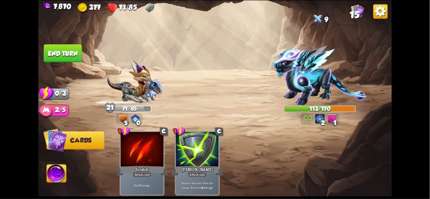
click at [315, 83] on img at bounding box center [319, 76] width 93 height 60
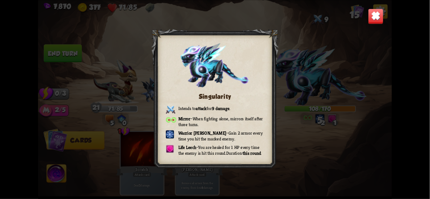
click at [374, 23] on img at bounding box center [376, 16] width 16 height 16
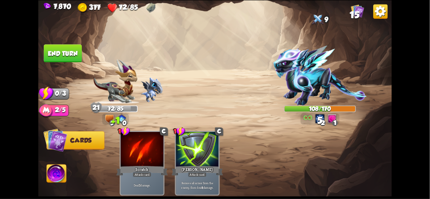
click at [67, 50] on button "End turn" at bounding box center [63, 53] width 38 height 18
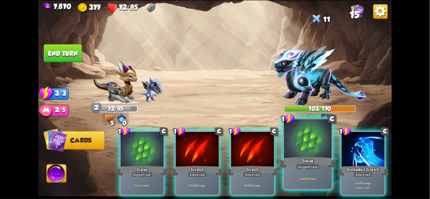
click at [308, 144] on div at bounding box center [307, 139] width 47 height 40
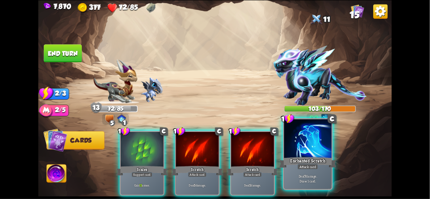
click at [314, 146] on div at bounding box center [307, 139] width 47 height 40
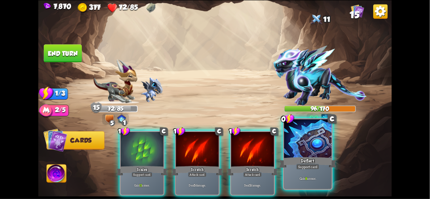
click at [318, 147] on div at bounding box center [307, 139] width 47 height 40
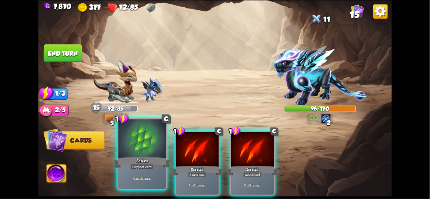
click at [132, 159] on div "Scales" at bounding box center [141, 162] width 57 height 13
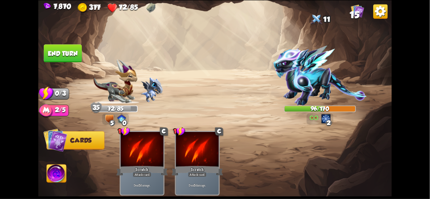
click at [56, 54] on button "End turn" at bounding box center [63, 53] width 38 height 18
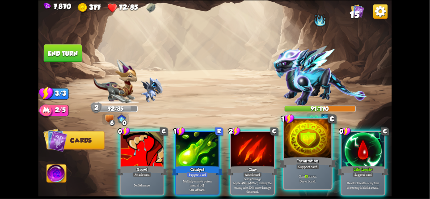
click at [310, 151] on div at bounding box center [307, 139] width 47 height 40
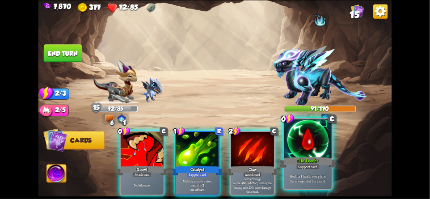
click at [323, 144] on div at bounding box center [307, 139] width 47 height 40
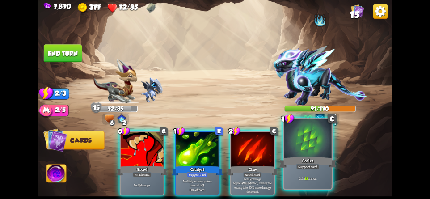
click at [318, 146] on div at bounding box center [307, 139] width 47 height 40
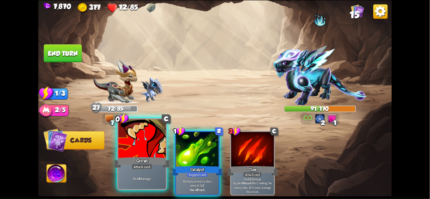
click at [140, 156] on div "Growl" at bounding box center [141, 162] width 57 height 13
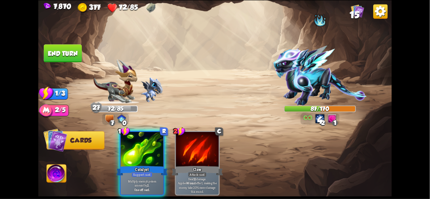
click at [66, 55] on button "End turn" at bounding box center [63, 53] width 38 height 18
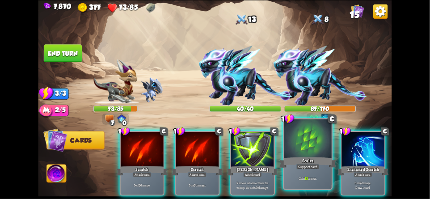
click at [311, 148] on div at bounding box center [307, 139] width 47 height 40
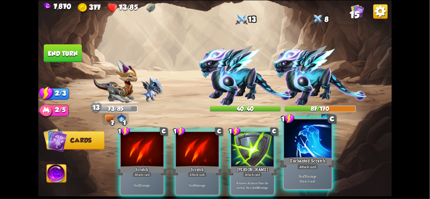
click at [326, 151] on div at bounding box center [307, 139] width 47 height 40
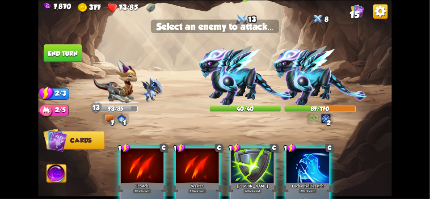
click at [247, 86] on img at bounding box center [245, 76] width 93 height 60
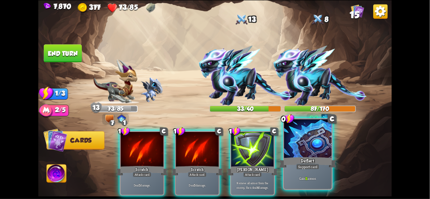
click at [314, 148] on div at bounding box center [307, 139] width 47 height 40
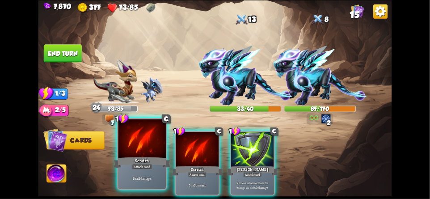
click at [139, 154] on div at bounding box center [141, 139] width 47 height 40
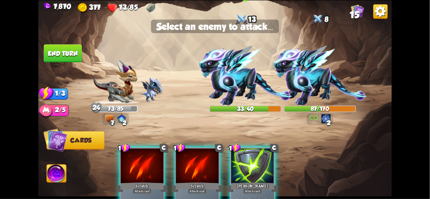
click at [255, 90] on img at bounding box center [245, 76] width 93 height 60
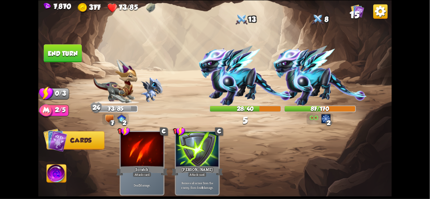
click at [55, 53] on button "End turn" at bounding box center [63, 53] width 38 height 18
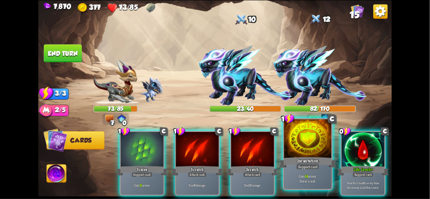
click at [308, 145] on div at bounding box center [307, 139] width 47 height 40
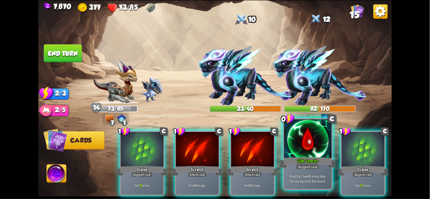
click at [305, 157] on div "Life Leech+" at bounding box center [307, 162] width 57 height 13
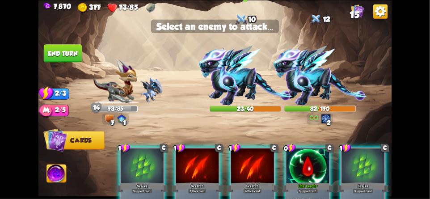
click at [242, 99] on img at bounding box center [245, 76] width 93 height 60
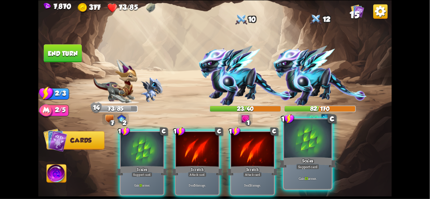
click at [309, 159] on div "Scales" at bounding box center [307, 162] width 57 height 13
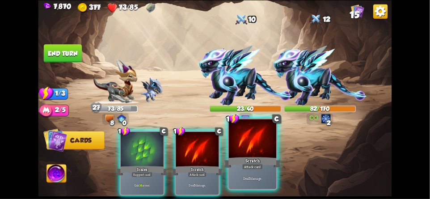
click at [255, 154] on div at bounding box center [252, 139] width 47 height 40
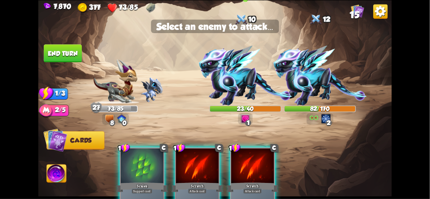
click at [238, 90] on img at bounding box center [245, 76] width 93 height 60
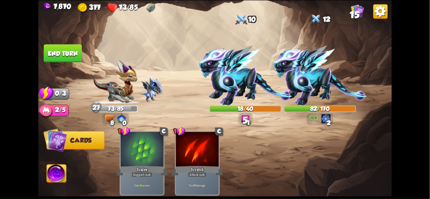
click at [54, 51] on button "End turn" at bounding box center [63, 53] width 38 height 18
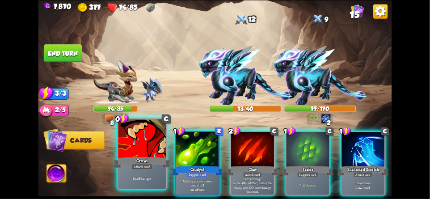
click at [134, 150] on div at bounding box center [141, 139] width 47 height 40
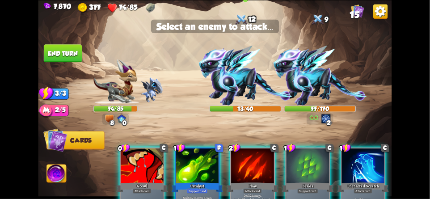
click at [226, 84] on img at bounding box center [245, 76] width 93 height 60
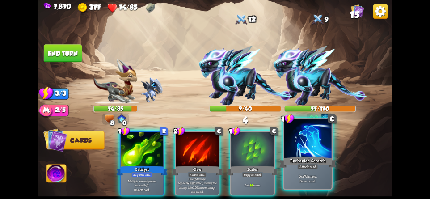
click at [308, 140] on div at bounding box center [307, 139] width 47 height 40
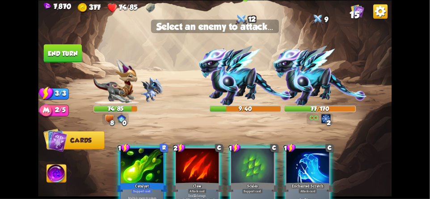
click at [248, 84] on img at bounding box center [245, 76] width 93 height 60
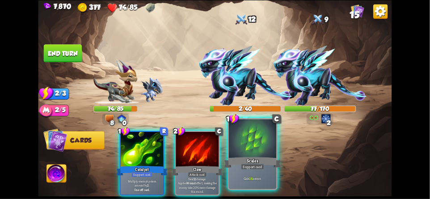
click at [259, 146] on div at bounding box center [252, 139] width 47 height 40
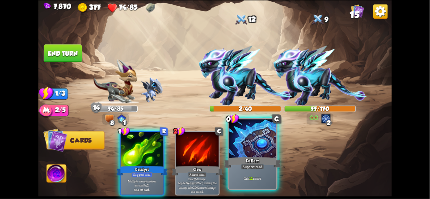
click at [261, 148] on div at bounding box center [252, 139] width 47 height 40
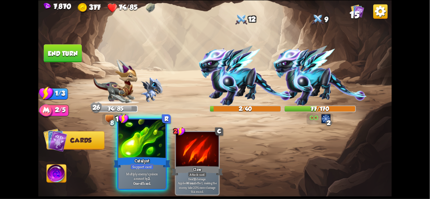
click at [137, 151] on div at bounding box center [141, 139] width 47 height 40
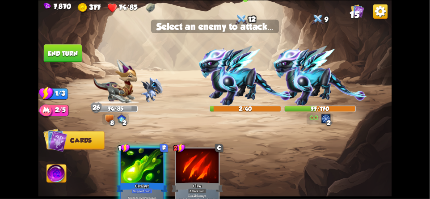
click at [224, 88] on img at bounding box center [245, 76] width 93 height 60
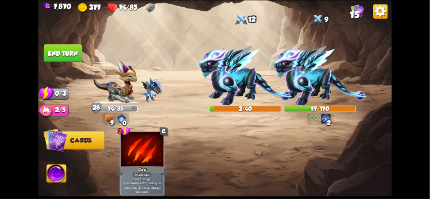
click at [60, 59] on button "End turn" at bounding box center [63, 53] width 38 height 18
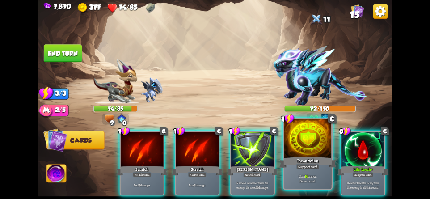
click at [315, 137] on div at bounding box center [307, 139] width 47 height 40
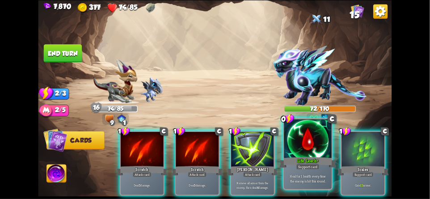
click at [309, 147] on div at bounding box center [307, 139] width 47 height 40
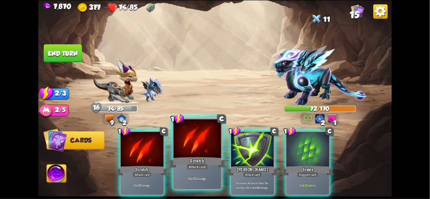
click at [188, 142] on div at bounding box center [196, 139] width 47 height 40
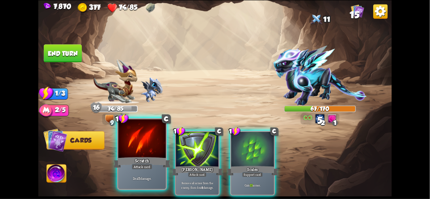
click at [138, 150] on div at bounding box center [141, 139] width 47 height 40
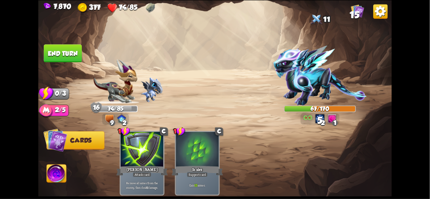
click at [70, 55] on button "End turn" at bounding box center [63, 53] width 38 height 18
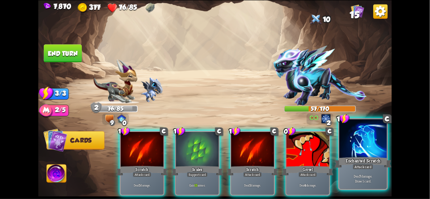
click at [361, 145] on div at bounding box center [362, 139] width 47 height 40
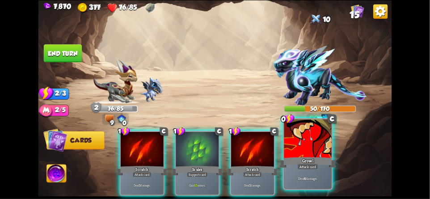
click at [309, 154] on div at bounding box center [307, 139] width 47 height 40
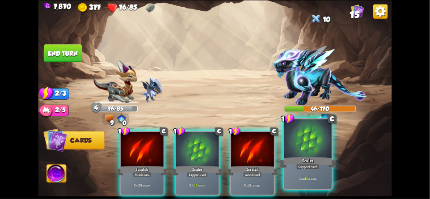
click at [310, 150] on div at bounding box center [307, 139] width 47 height 40
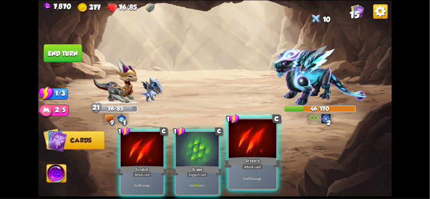
click at [261, 143] on div at bounding box center [252, 139] width 47 height 40
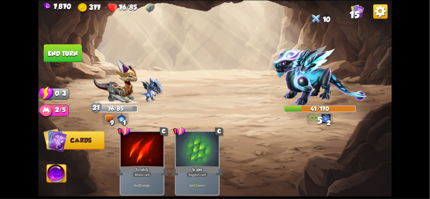
click at [60, 59] on button "End turn" at bounding box center [63, 53] width 38 height 18
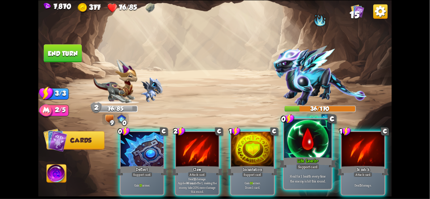
click at [302, 151] on div at bounding box center [307, 139] width 47 height 40
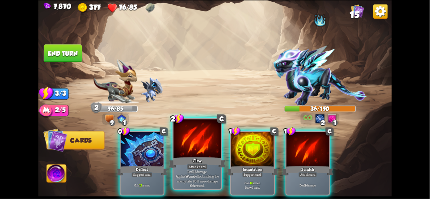
click at [188, 153] on div at bounding box center [196, 139] width 47 height 40
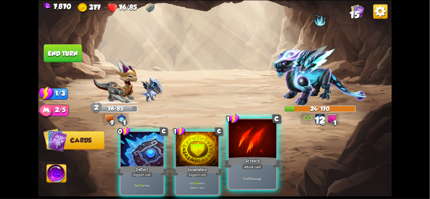
click at [259, 151] on div at bounding box center [252, 139] width 47 height 40
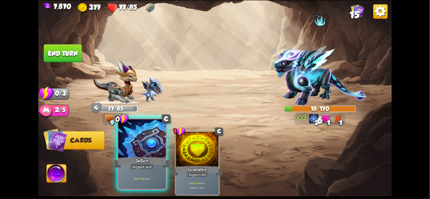
click at [137, 155] on div at bounding box center [141, 139] width 47 height 40
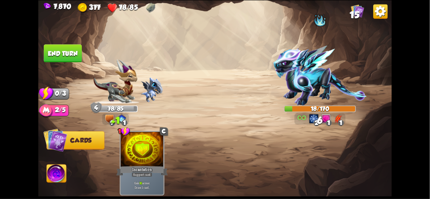
click at [68, 59] on button "End turn" at bounding box center [62, 53] width 39 height 18
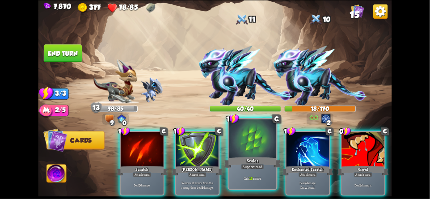
click at [238, 149] on div at bounding box center [252, 139] width 47 height 40
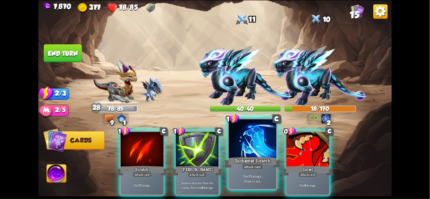
click at [264, 144] on div at bounding box center [252, 139] width 47 height 40
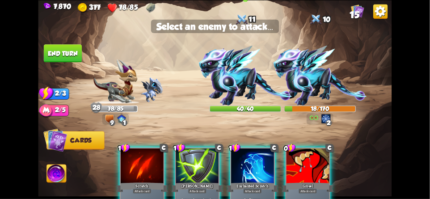
click at [248, 95] on img at bounding box center [245, 76] width 93 height 60
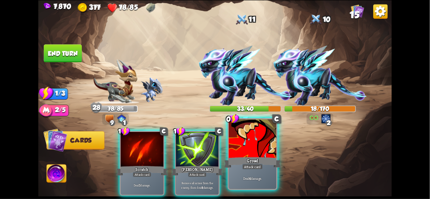
click at [259, 146] on div at bounding box center [252, 139] width 47 height 40
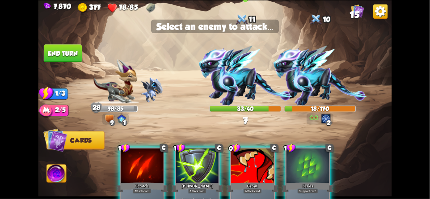
click at [251, 84] on img at bounding box center [245, 76] width 93 height 60
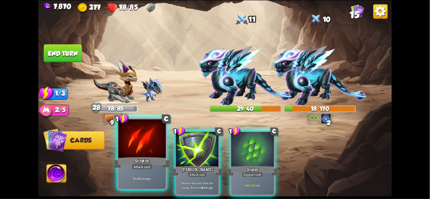
click at [139, 152] on div at bounding box center [141, 139] width 47 height 40
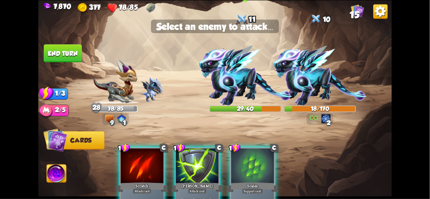
click at [242, 84] on img at bounding box center [245, 76] width 93 height 60
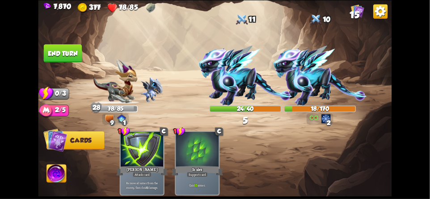
click at [55, 55] on button "End turn" at bounding box center [63, 53] width 38 height 18
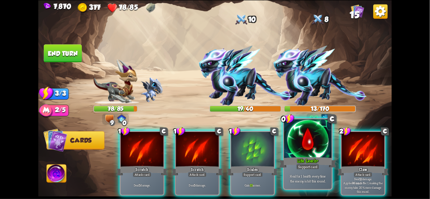
click at [304, 136] on div at bounding box center [307, 139] width 47 height 40
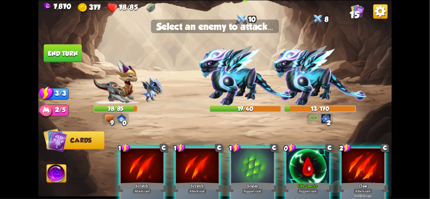
click at [252, 84] on img at bounding box center [245, 76] width 93 height 60
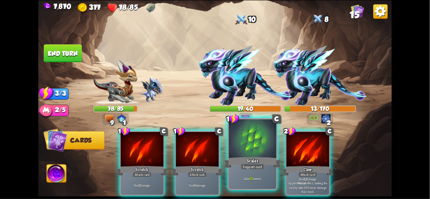
click at [253, 136] on div at bounding box center [252, 139] width 47 height 40
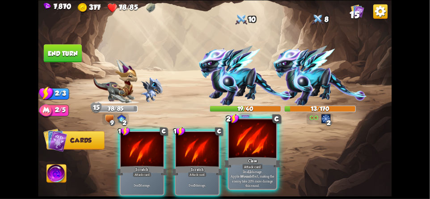
click at [250, 156] on div "Claw" at bounding box center [252, 162] width 57 height 13
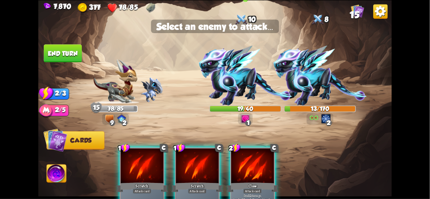
click at [241, 78] on img at bounding box center [245, 76] width 93 height 60
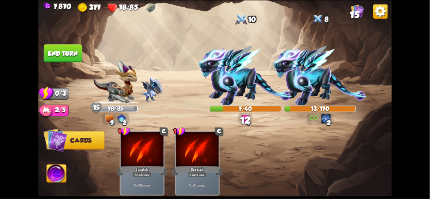
click at [67, 50] on button "End turn" at bounding box center [63, 53] width 38 height 18
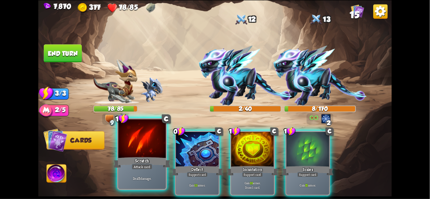
click at [134, 149] on div at bounding box center [141, 139] width 47 height 40
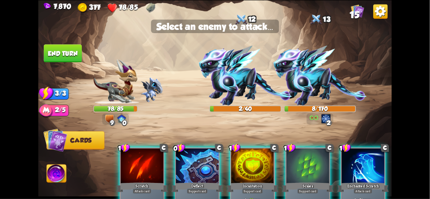
click at [141, 162] on div at bounding box center [142, 166] width 43 height 36
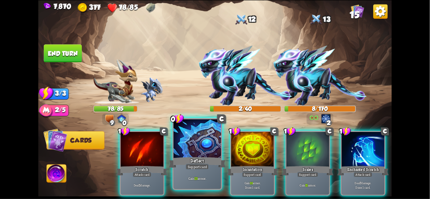
click at [195, 153] on div at bounding box center [196, 139] width 47 height 40
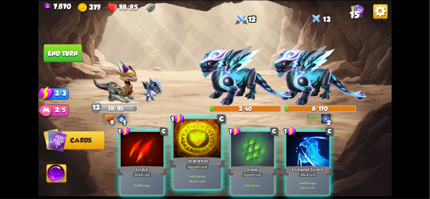
click at [189, 156] on div "Incantation" at bounding box center [197, 162] width 57 height 13
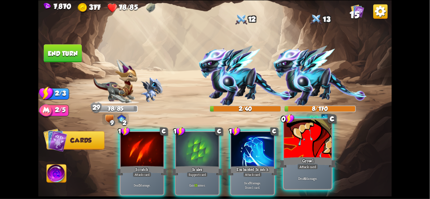
click at [303, 150] on div at bounding box center [307, 139] width 47 height 40
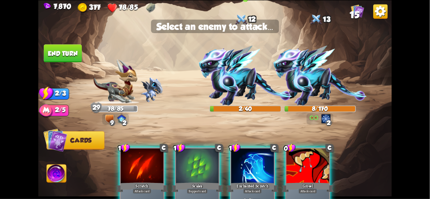
click at [242, 88] on img at bounding box center [245, 76] width 93 height 60
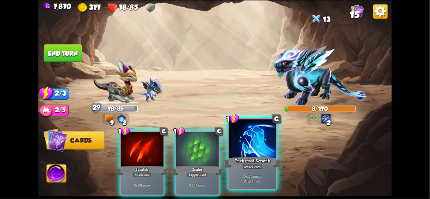
click at [251, 151] on div at bounding box center [252, 139] width 47 height 40
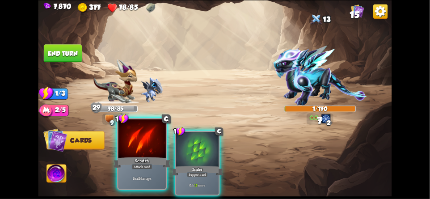
click at [139, 158] on div "Scratch" at bounding box center [141, 162] width 57 height 13
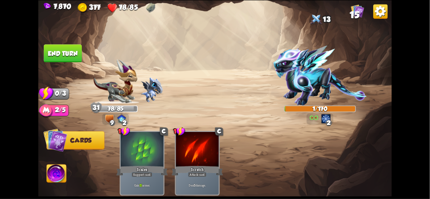
click at [63, 54] on button "End turn" at bounding box center [62, 53] width 39 height 18
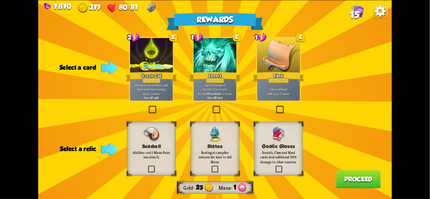
click at [285, 150] on p "Scratch, Claw and Maul cards deal additional 50% damage to other enemies." at bounding box center [278, 157] width 39 height 14
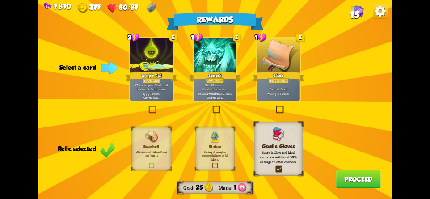
click at [155, 70] on div at bounding box center [151, 56] width 43 height 36
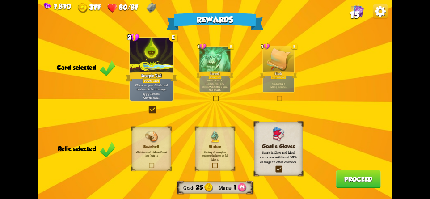
click at [151, 91] on p "Whenever your Attack card deals unblocked damage, apply 1 poison." at bounding box center [151, 89] width 41 height 13
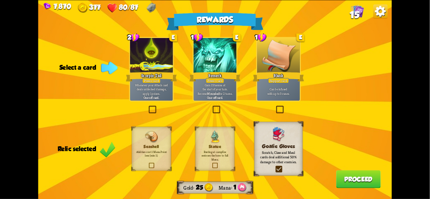
click at [205, 71] on div "Berserk" at bounding box center [214, 77] width 51 height 12
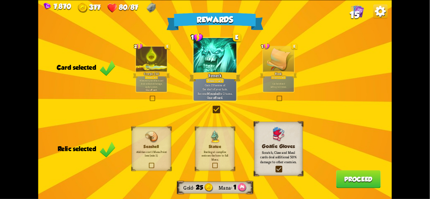
click at [361, 180] on button "Proceed" at bounding box center [358, 179] width 45 height 18
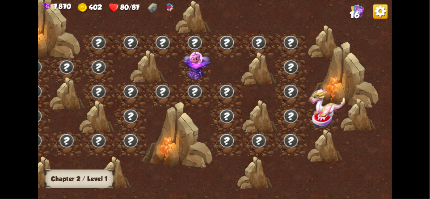
click at [194, 94] on img at bounding box center [195, 91] width 16 height 15
click at [182, 139] on div at bounding box center [177, 135] width 71 height 67
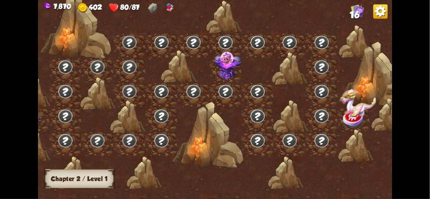
scroll to position [0, 26]
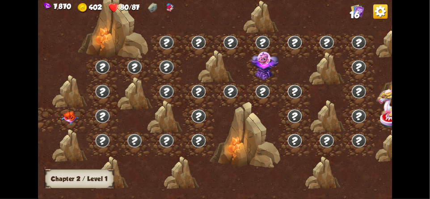
click at [182, 133] on div at bounding box center [166, 144] width 32 height 25
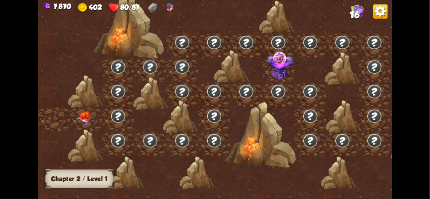
click at [83, 114] on img at bounding box center [86, 118] width 18 height 14
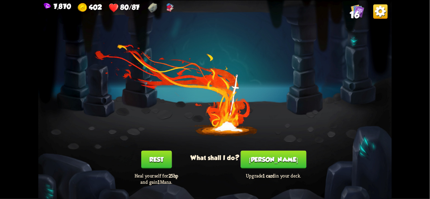
click at [268, 162] on button "Smith" at bounding box center [274, 159] width 66 height 18
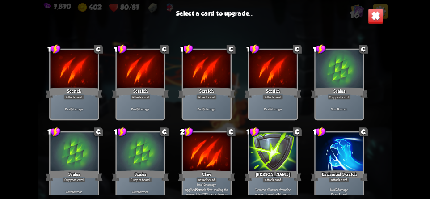
scroll to position [147, 0]
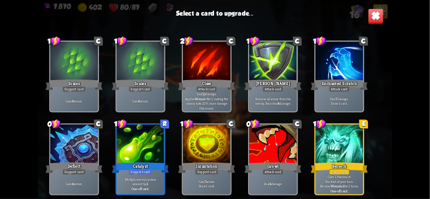
click at [130, 143] on div at bounding box center [140, 144] width 47 height 40
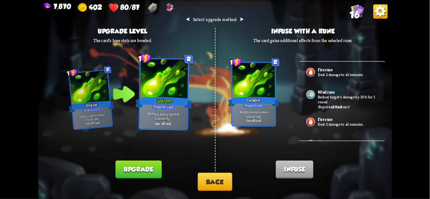
click at [208, 182] on button "Back" at bounding box center [214, 181] width 34 height 18
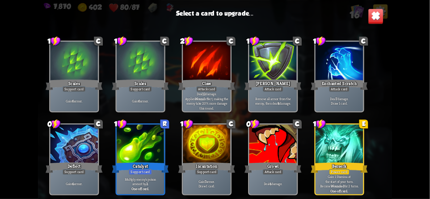
click at [336, 144] on div at bounding box center [338, 144] width 47 height 40
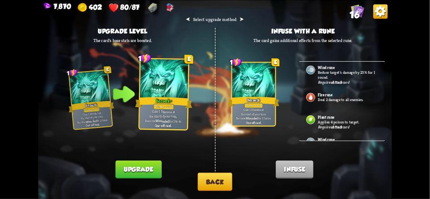
scroll to position [100, 0]
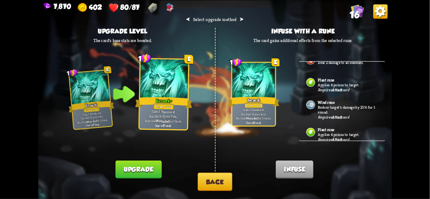
click at [211, 181] on button "Back" at bounding box center [214, 181] width 34 height 18
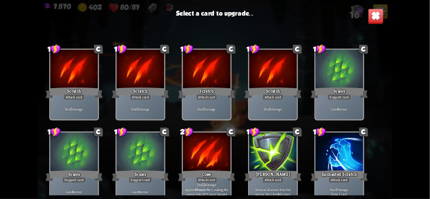
click at [343, 162] on div at bounding box center [338, 152] width 47 height 40
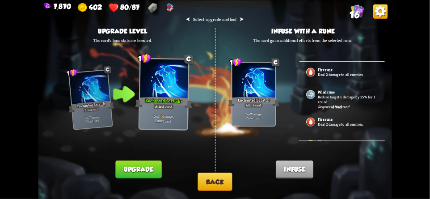
click at [214, 180] on button "Back" at bounding box center [214, 181] width 34 height 18
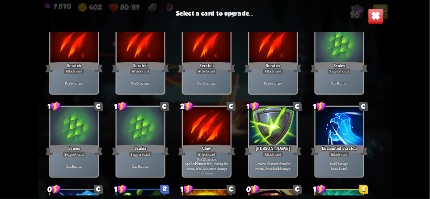
scroll to position [147, 0]
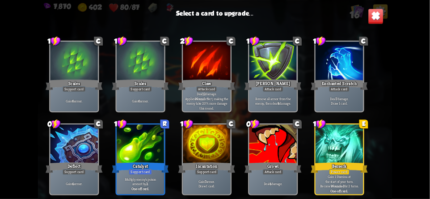
click at [342, 161] on div "Berserk" at bounding box center [338, 167] width 57 height 13
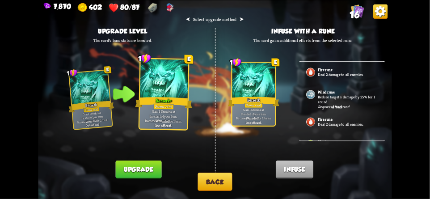
click at [217, 168] on div "⮜ Select upgrade method ⮞ Upgrade level The card's base stats are boosted. 1 E …" at bounding box center [214, 99] width 353 height 199
click at [201, 177] on button "Back" at bounding box center [214, 181] width 34 height 18
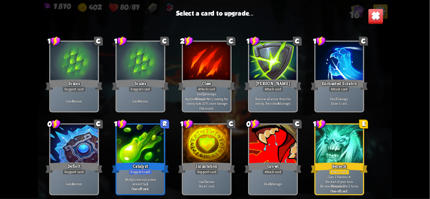
click at [77, 147] on div at bounding box center [73, 144] width 47 height 40
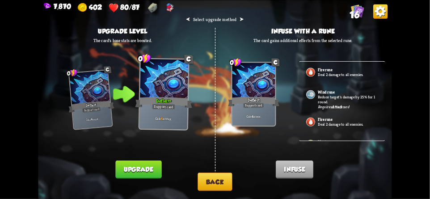
click at [207, 183] on button "Back" at bounding box center [214, 181] width 34 height 18
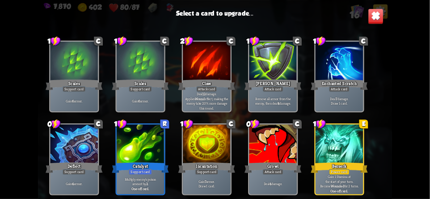
click at [265, 162] on div "Growl" at bounding box center [272, 167] width 57 height 13
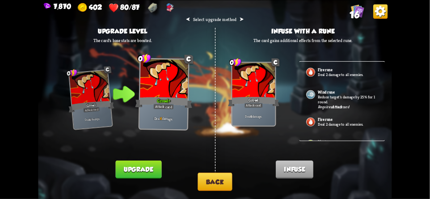
click at [209, 183] on button "Back" at bounding box center [214, 181] width 34 height 18
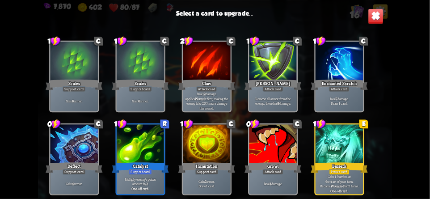
click at [203, 142] on div at bounding box center [206, 144] width 47 height 40
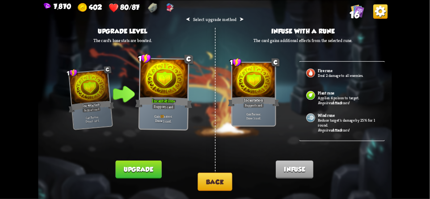
scroll to position [100, 0]
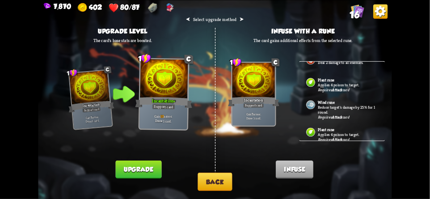
click at [354, 116] on div "Wind rune Reduce target's damage by 25% for 1 round. Requires Attack card" at bounding box center [342, 107] width 86 height 27
click at [350, 132] on p "Applies 4 poison to target." at bounding box center [348, 134] width 60 height 5
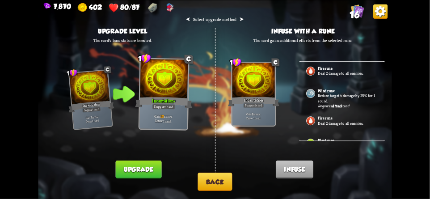
scroll to position [0, 0]
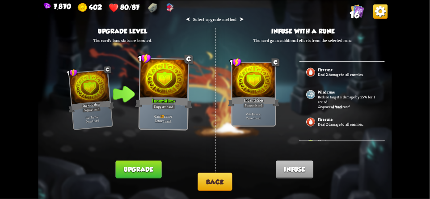
click at [360, 124] on p "Deal 2 damage to all enemies." at bounding box center [348, 123] width 60 height 5
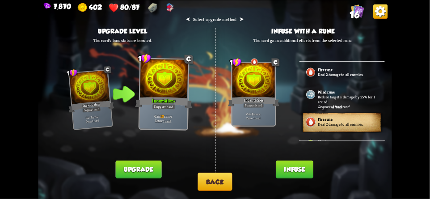
click at [359, 117] on div "Fire rune Deal 2 damage to all enemies." at bounding box center [342, 122] width 86 height 22
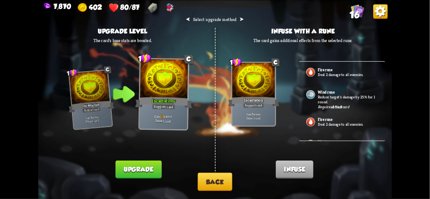
click at [357, 121] on p "Deal 2 damage to all enemies." at bounding box center [348, 123] width 60 height 5
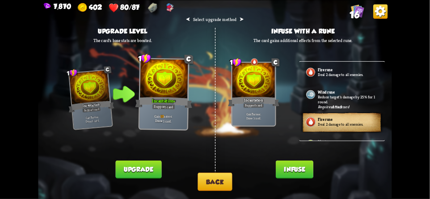
click at [354, 126] on div "Fire rune Deal 2 damage to all enemies." at bounding box center [342, 122] width 86 height 22
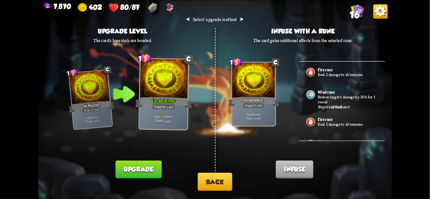
click at [207, 180] on button "Back" at bounding box center [214, 181] width 34 height 18
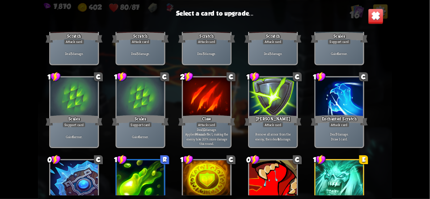
scroll to position [147, 0]
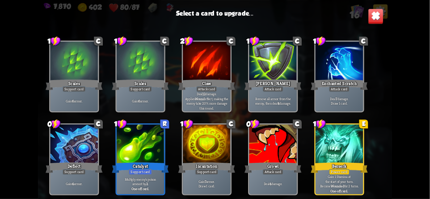
click at [349, 134] on div at bounding box center [338, 144] width 47 height 40
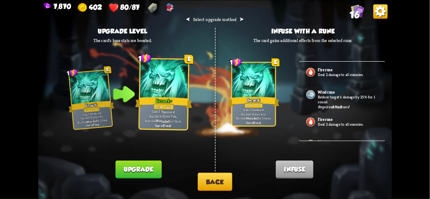
click at [201, 182] on button "Back" at bounding box center [214, 181] width 34 height 18
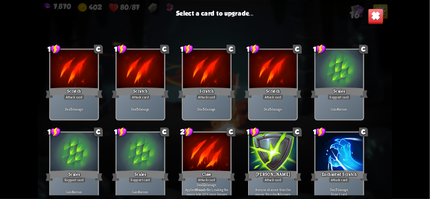
click at [101, 88] on div "Scratch" at bounding box center [74, 92] width 57 height 13
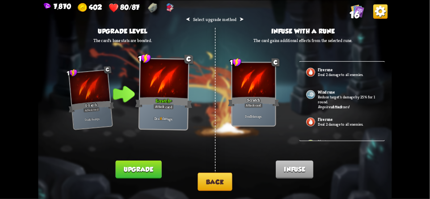
click at [211, 183] on button "Back" at bounding box center [214, 181] width 34 height 18
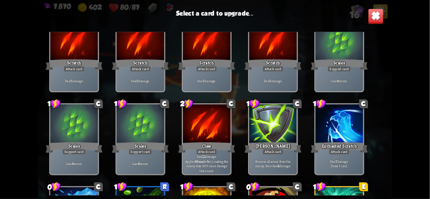
scroll to position [96, 0]
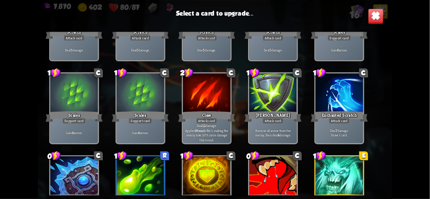
click at [194, 115] on div "Claw" at bounding box center [206, 116] width 57 height 13
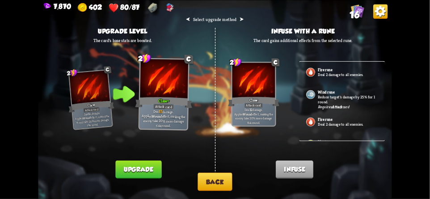
click at [206, 184] on button "Back" at bounding box center [214, 181] width 34 height 18
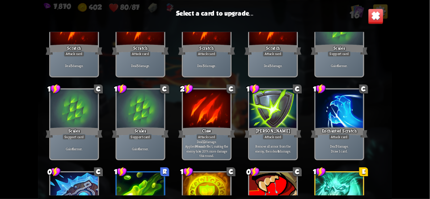
scroll to position [79, 0]
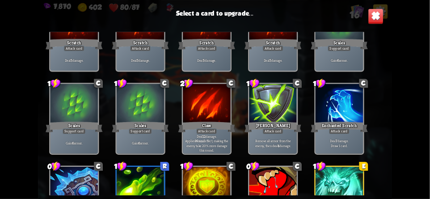
click at [152, 54] on div "Deal 5 damage." at bounding box center [140, 60] width 47 height 21
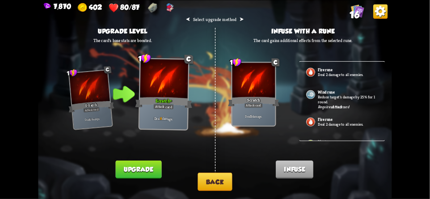
click at [364, 78] on div "Fire rune Deal 2 damage to all enemies." at bounding box center [342, 72] width 86 height 22
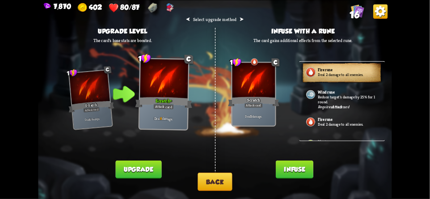
click at [303, 168] on button "Infuse" at bounding box center [295, 169] width 38 height 18
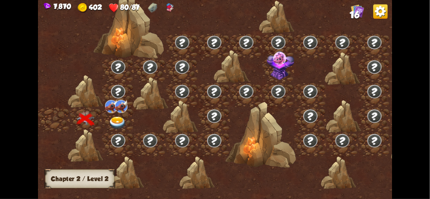
click at [122, 121] on img at bounding box center [118, 123] width 18 height 13
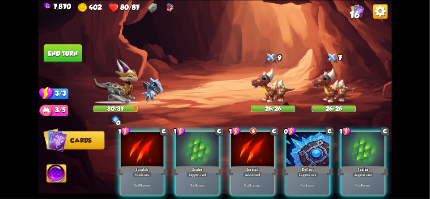
click at [165, 10] on img at bounding box center [170, 8] width 10 height 10
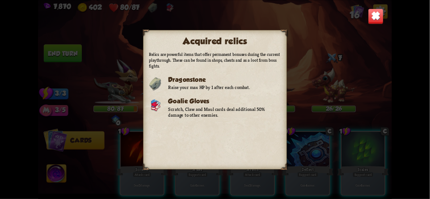
click at [376, 20] on img at bounding box center [376, 16] width 16 height 16
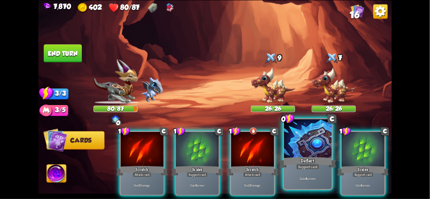
click at [314, 147] on div at bounding box center [307, 139] width 47 height 40
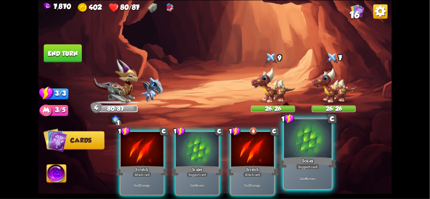
click at [312, 148] on div at bounding box center [307, 139] width 47 height 40
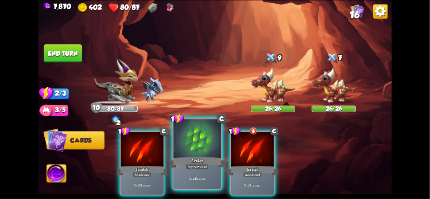
click at [190, 146] on div at bounding box center [196, 139] width 47 height 40
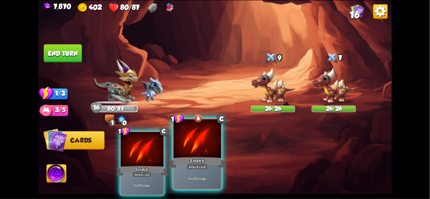
click at [201, 154] on div at bounding box center [196, 139] width 47 height 40
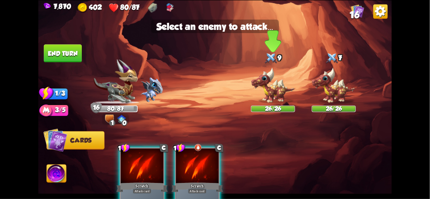
click at [265, 90] on img at bounding box center [273, 85] width 44 height 37
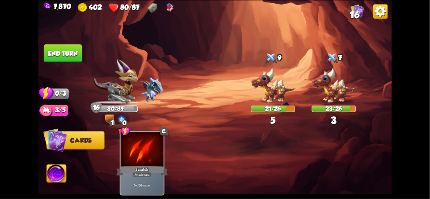
click at [67, 55] on button "End turn" at bounding box center [62, 53] width 39 height 18
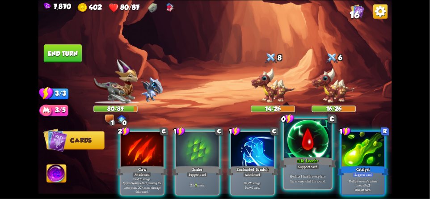
click at [306, 155] on div at bounding box center [307, 139] width 47 height 40
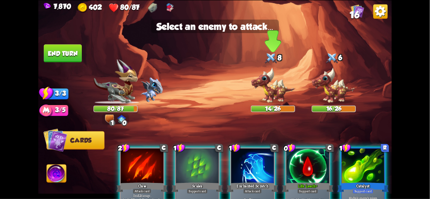
click at [281, 86] on img at bounding box center [273, 85] width 44 height 37
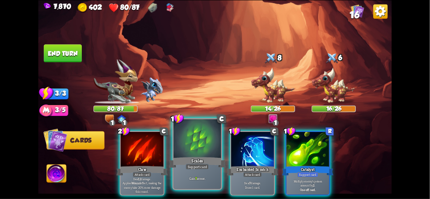
click at [192, 144] on div at bounding box center [196, 139] width 47 height 40
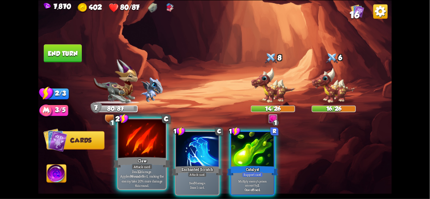
click at [138, 148] on div at bounding box center [141, 139] width 47 height 40
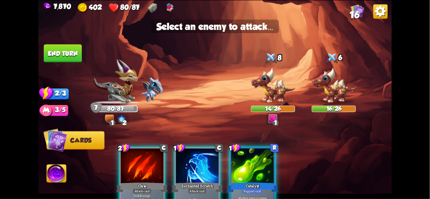
click at [136, 163] on div at bounding box center [142, 166] width 43 height 36
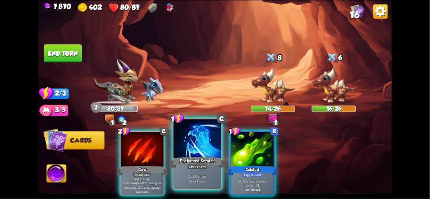
click at [191, 161] on div "Enchanted Scratch" at bounding box center [197, 162] width 57 height 13
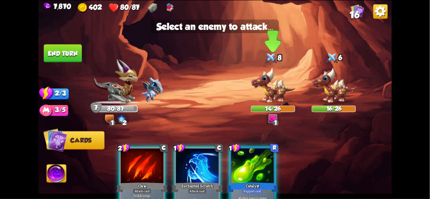
click at [281, 89] on img at bounding box center [273, 85] width 44 height 37
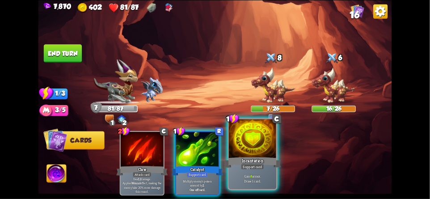
click at [260, 144] on div at bounding box center [252, 139] width 47 height 40
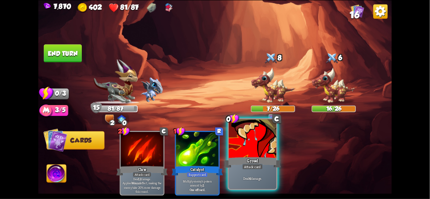
click at [261, 150] on div at bounding box center [252, 139] width 47 height 40
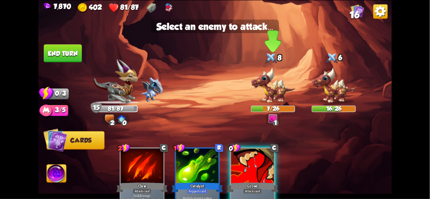
click at [273, 94] on img at bounding box center [273, 85] width 44 height 37
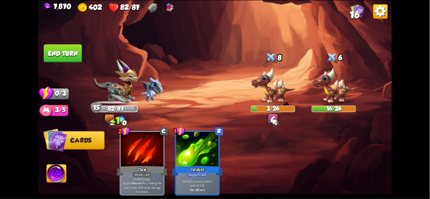
click at [70, 54] on button "End turn" at bounding box center [63, 53] width 38 height 18
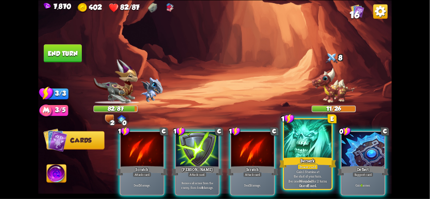
click at [314, 162] on div "Berserk" at bounding box center [307, 162] width 57 height 13
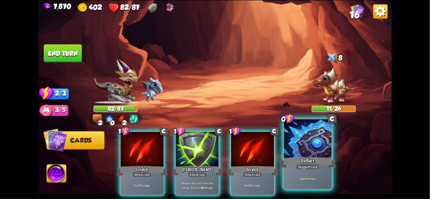
click at [315, 156] on div "Deflect" at bounding box center [307, 162] width 57 height 13
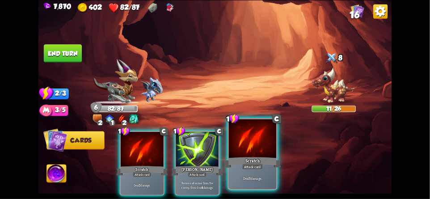
click at [247, 152] on div at bounding box center [252, 139] width 47 height 40
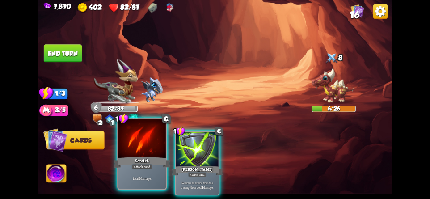
click at [142, 151] on div at bounding box center [141, 139] width 47 height 40
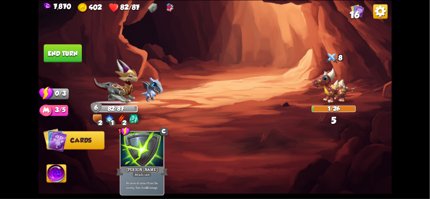
click at [77, 60] on button "End turn" at bounding box center [62, 53] width 39 height 18
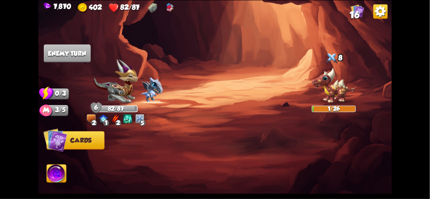
click at [113, 73] on img at bounding box center [115, 81] width 44 height 45
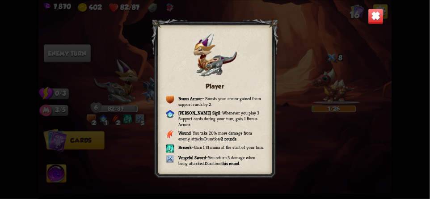
click at [375, 9] on img at bounding box center [376, 16] width 16 height 16
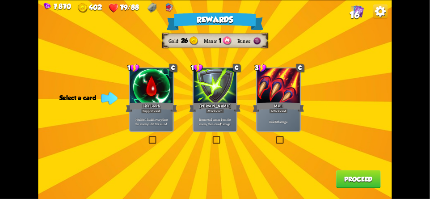
click at [362, 179] on button "Proceed" at bounding box center [358, 179] width 45 height 18
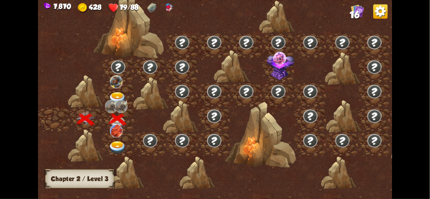
click at [116, 145] on img at bounding box center [118, 147] width 18 height 13
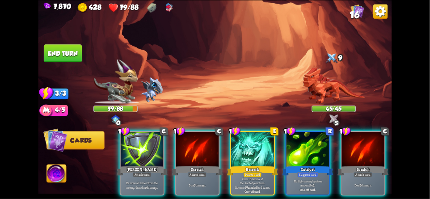
click at [380, 15] on img at bounding box center [380, 11] width 14 height 14
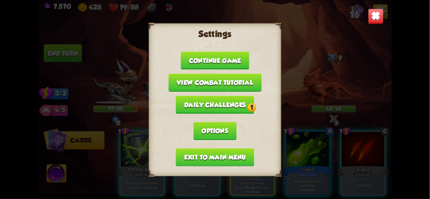
click at [191, 152] on button "Exit to main menu" at bounding box center [215, 157] width 78 height 18
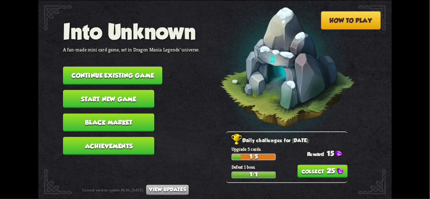
click at [327, 170] on button "25" at bounding box center [322, 170] width 50 height 13
click at [85, 137] on button "Achievements" at bounding box center [108, 146] width 91 height 18
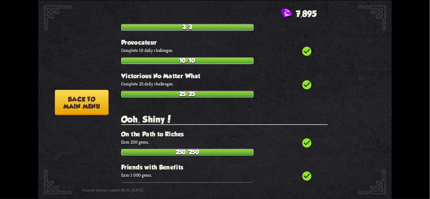
scroll to position [286, 0]
click at [92, 100] on button "Back to main menu" at bounding box center [82, 101] width 54 height 25
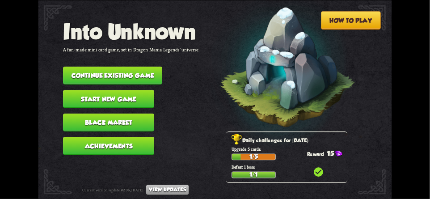
click at [92, 69] on button "Continue existing game" at bounding box center [112, 75] width 99 height 18
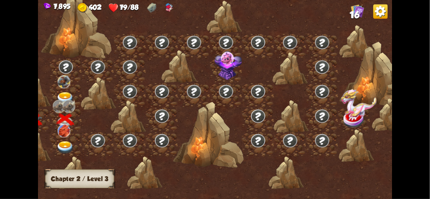
scroll to position [0, 79]
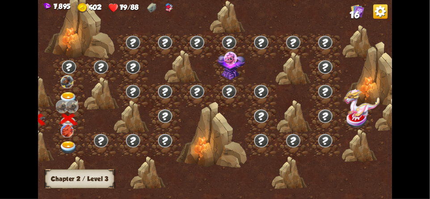
click at [71, 100] on img at bounding box center [72, 106] width 13 height 13
click at [67, 92] on div at bounding box center [69, 95] width 32 height 25
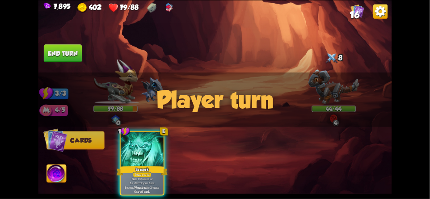
click at [377, 17] on img at bounding box center [380, 11] width 14 height 14
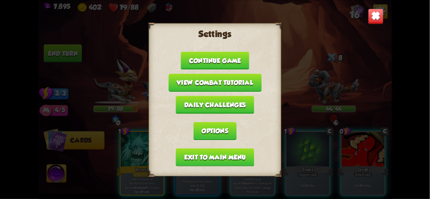
click at [179, 148] on button "Exit to main menu" at bounding box center [215, 157] width 78 height 18
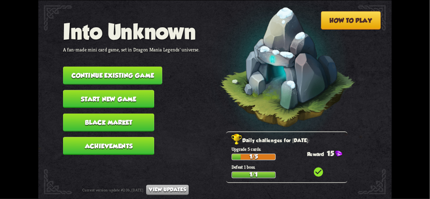
click at [186, 149] on nav "Into Unknown A fan-made mini card game, set in Dragon Mania Legends' universe. …" at bounding box center [131, 89] width 137 height 141
click at [112, 72] on button "Continue existing game" at bounding box center [112, 75] width 99 height 18
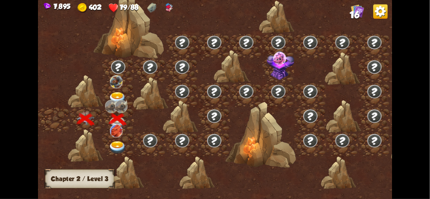
click at [115, 147] on img at bounding box center [118, 147] width 18 height 13
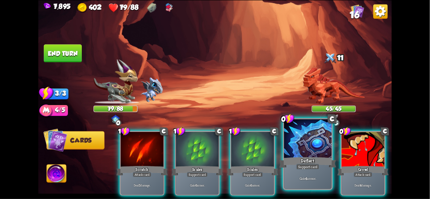
click at [302, 148] on div at bounding box center [307, 139] width 47 height 40
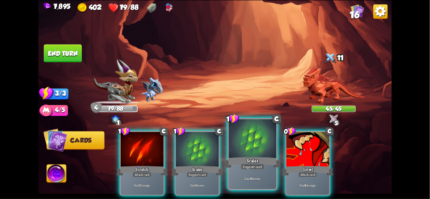
click at [234, 152] on div at bounding box center [252, 139] width 47 height 40
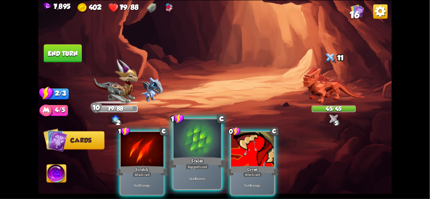
click at [191, 160] on div "Scales" at bounding box center [197, 162] width 57 height 13
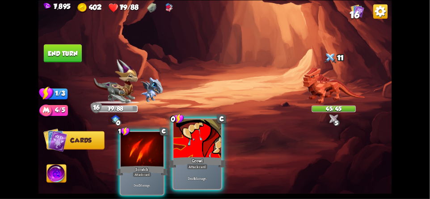
click at [209, 164] on div "Growl" at bounding box center [197, 162] width 57 height 13
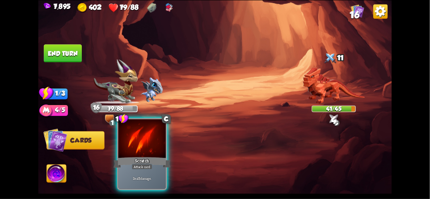
click at [135, 165] on div "Attack card" at bounding box center [142, 166] width 21 height 6
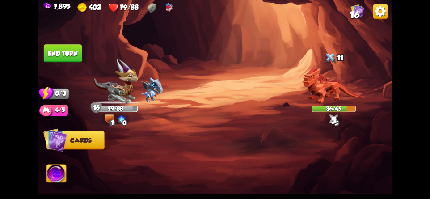
click at [56, 53] on button "End turn" at bounding box center [63, 53] width 38 height 18
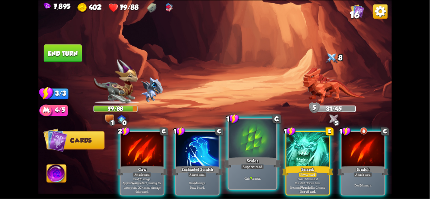
click at [256, 160] on div "Scales" at bounding box center [252, 162] width 57 height 13
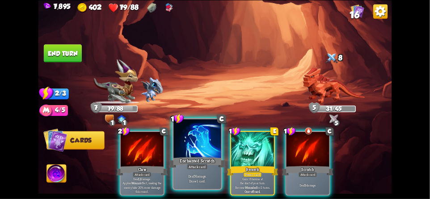
click at [189, 155] on div at bounding box center [196, 139] width 47 height 40
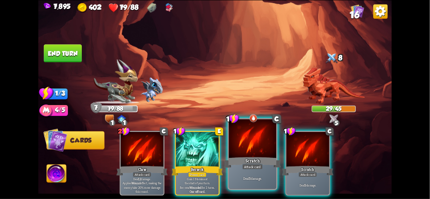
click at [254, 155] on div at bounding box center [252, 139] width 47 height 40
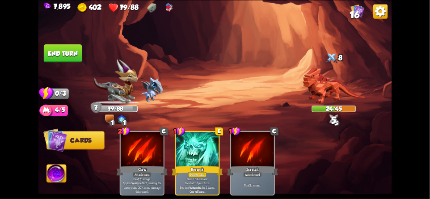
click at [57, 51] on button "End turn" at bounding box center [62, 53] width 39 height 18
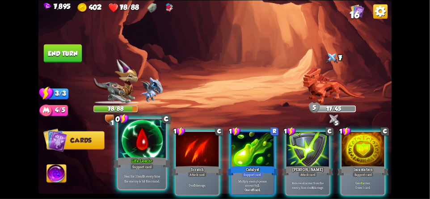
click at [140, 155] on div at bounding box center [141, 139] width 47 height 40
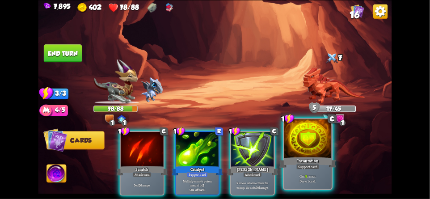
click at [309, 150] on div at bounding box center [307, 139] width 47 height 40
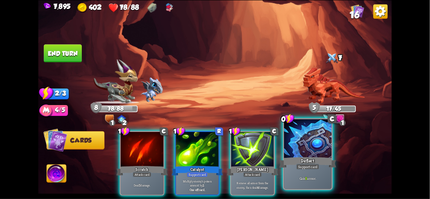
click at [311, 154] on div at bounding box center [307, 139] width 47 height 40
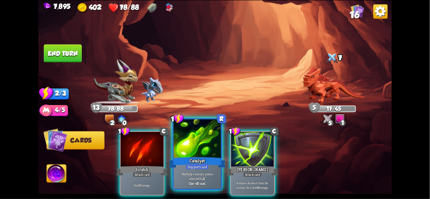
click at [185, 151] on div at bounding box center [196, 139] width 47 height 40
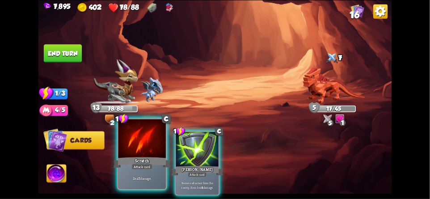
click at [143, 163] on div "Scratch" at bounding box center [141, 162] width 57 height 13
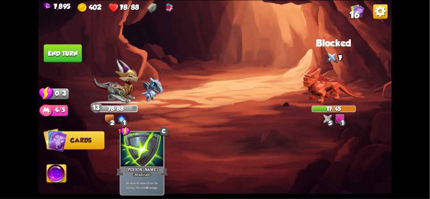
click at [69, 54] on button "End turn" at bounding box center [63, 53] width 38 height 18
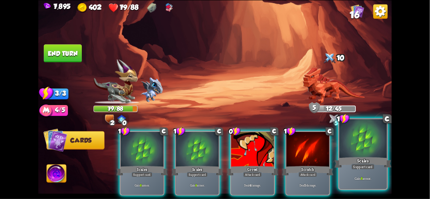
click at [358, 141] on div at bounding box center [362, 139] width 47 height 40
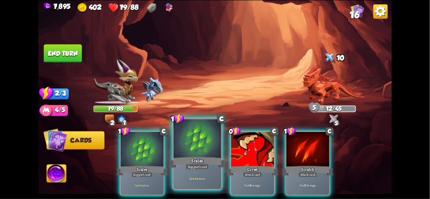
click at [188, 158] on div "Scales" at bounding box center [197, 162] width 57 height 13
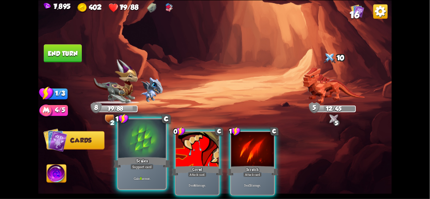
click at [139, 149] on div at bounding box center [141, 139] width 47 height 40
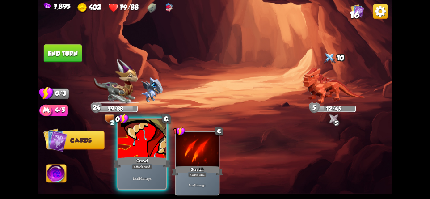
click at [143, 156] on div "Growl" at bounding box center [141, 162] width 57 height 13
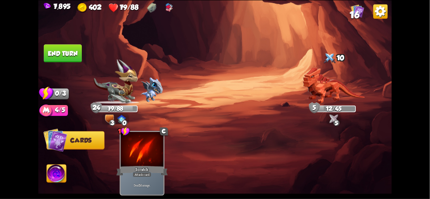
click at [63, 60] on button "End turn" at bounding box center [63, 53] width 38 height 18
click at [69, 67] on img at bounding box center [214, 99] width 353 height 199
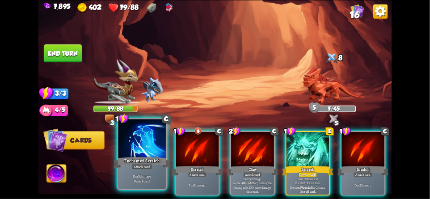
click at [132, 147] on div at bounding box center [141, 139] width 47 height 40
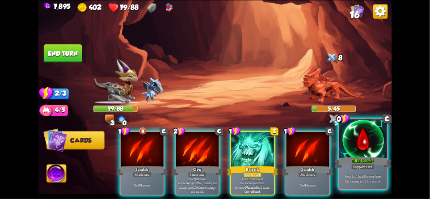
click at [369, 139] on div at bounding box center [362, 139] width 47 height 40
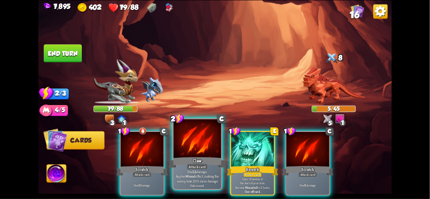
click at [183, 139] on div at bounding box center [196, 139] width 47 height 40
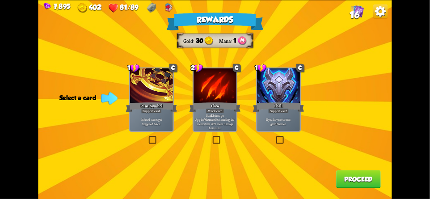
click at [365, 178] on button "Proceed" at bounding box center [358, 179] width 45 height 18
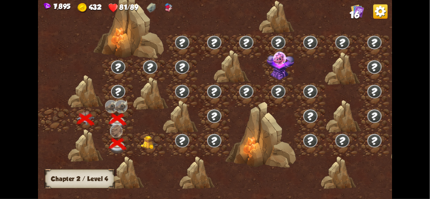
click at [144, 139] on img at bounding box center [150, 142] width 18 height 13
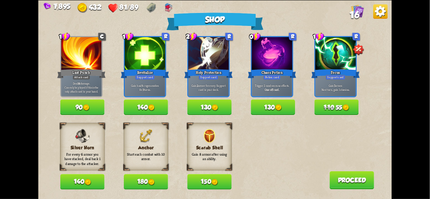
click at [140, 180] on button "180" at bounding box center [146, 181] width 44 height 15
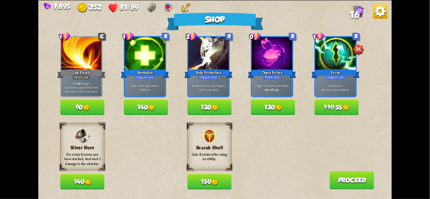
click at [381, 15] on img at bounding box center [380, 11] width 14 height 14
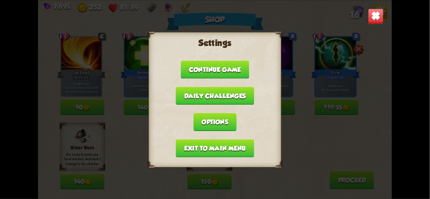
click at [190, 144] on button "Exit to main menu" at bounding box center [215, 148] width 78 height 18
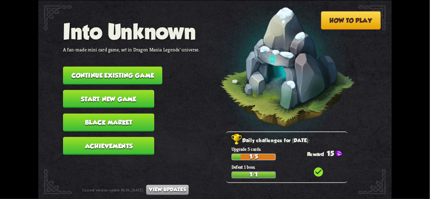
click at [82, 70] on button "Continue existing game" at bounding box center [112, 75] width 99 height 18
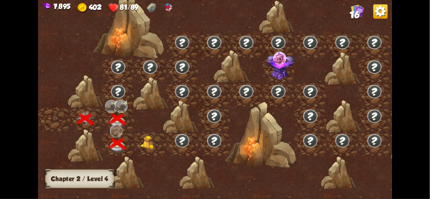
click at [150, 146] on img at bounding box center [150, 142] width 18 height 13
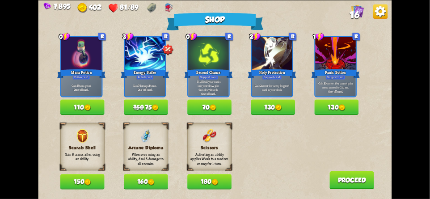
click at [382, 16] on img at bounding box center [380, 11] width 14 height 14
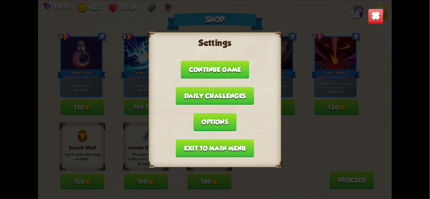
click at [198, 146] on button "Exit to main menu" at bounding box center [215, 148] width 78 height 18
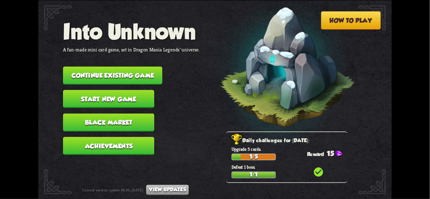
click at [91, 71] on button "Continue existing game" at bounding box center [112, 75] width 99 height 18
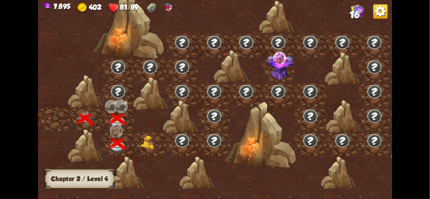
click at [148, 141] on img at bounding box center [150, 142] width 18 height 13
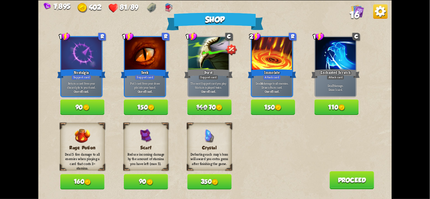
click at [380, 15] on img at bounding box center [380, 11] width 14 height 14
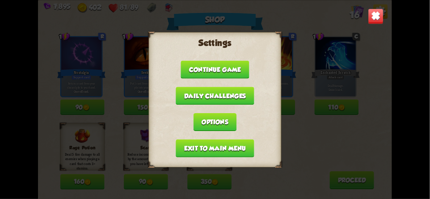
click at [190, 146] on button "Exit to main menu" at bounding box center [215, 148] width 78 height 18
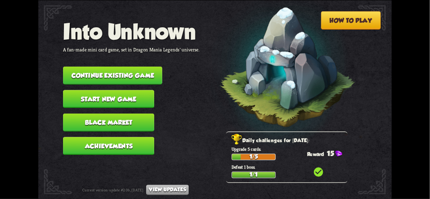
click at [89, 71] on button "Continue existing game" at bounding box center [112, 75] width 99 height 18
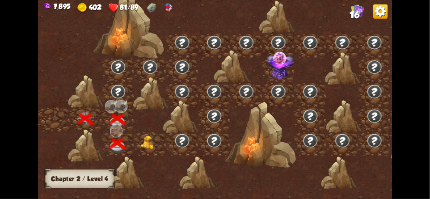
click at [139, 144] on div at bounding box center [150, 144] width 32 height 25
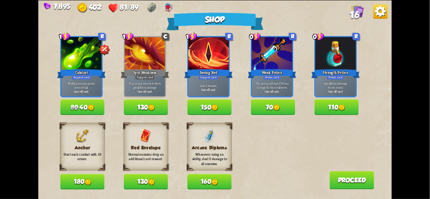
click at [72, 179] on button "180" at bounding box center [82, 181] width 44 height 15
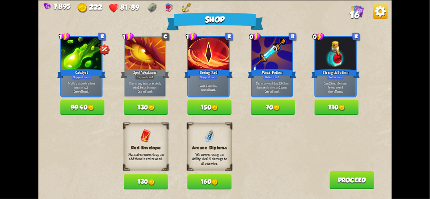
click at [346, 180] on button "Proceed" at bounding box center [351, 180] width 45 height 18
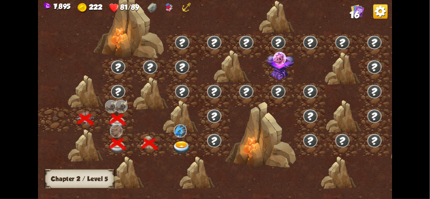
click at [181, 146] on img at bounding box center [182, 147] width 18 height 13
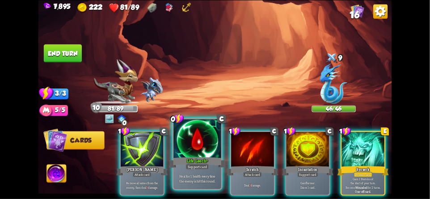
click at [195, 157] on div "Life Leech+" at bounding box center [197, 162] width 57 height 13
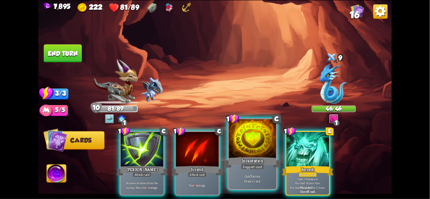
click at [249, 142] on div at bounding box center [252, 139] width 47 height 40
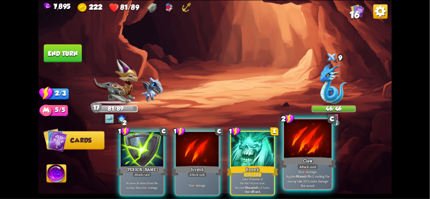
click at [302, 150] on div at bounding box center [307, 139] width 47 height 40
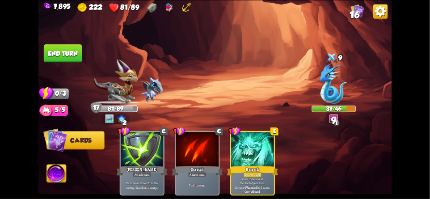
click at [70, 60] on button "End turn" at bounding box center [63, 53] width 38 height 18
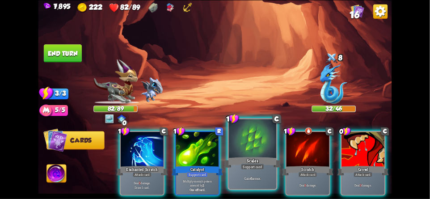
click at [248, 147] on div at bounding box center [252, 139] width 47 height 40
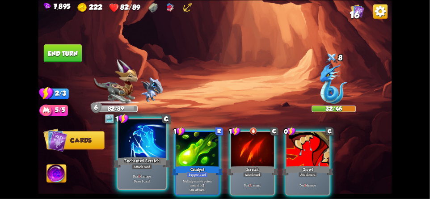
click at [137, 155] on div at bounding box center [141, 139] width 47 height 40
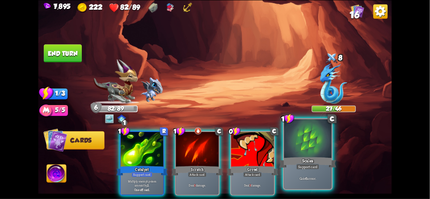
click at [308, 146] on div at bounding box center [307, 139] width 47 height 40
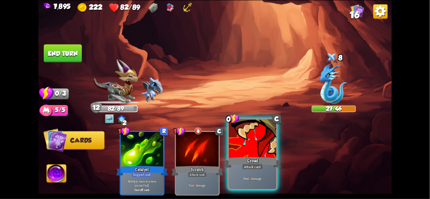
click at [249, 137] on div at bounding box center [252, 139] width 47 height 40
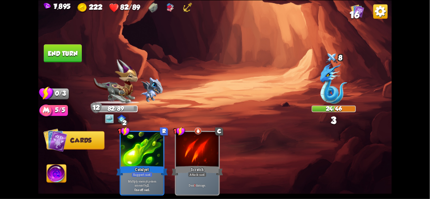
click at [64, 59] on button "End turn" at bounding box center [63, 53] width 38 height 18
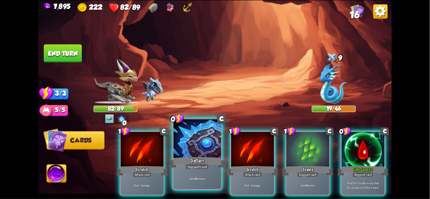
click at [186, 148] on div at bounding box center [196, 139] width 47 height 40
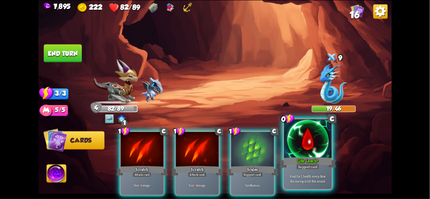
click at [313, 159] on div "Life Leech+" at bounding box center [307, 162] width 57 height 13
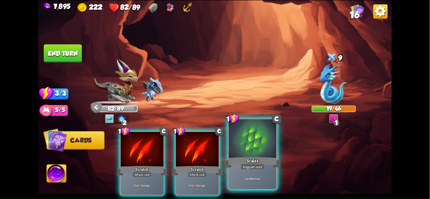
click at [248, 170] on div "Gain 6 armor." at bounding box center [252, 178] width 47 height 21
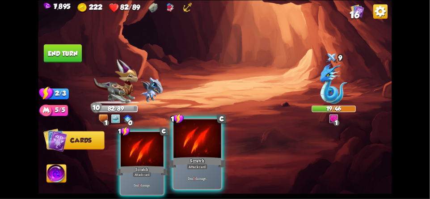
click at [213, 169] on div "Deal 3 damage." at bounding box center [196, 178] width 47 height 21
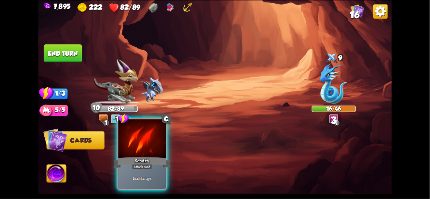
click at [143, 161] on div "Scratch" at bounding box center [141, 162] width 57 height 13
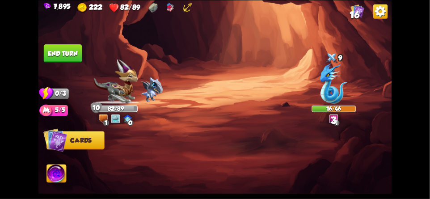
click at [67, 71] on img at bounding box center [214, 99] width 353 height 199
click at [55, 54] on button "End turn" at bounding box center [63, 53] width 38 height 18
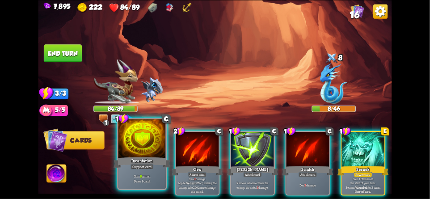
click at [144, 154] on div at bounding box center [141, 139] width 47 height 40
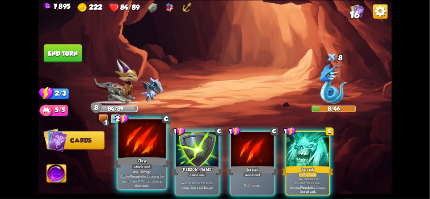
click at [150, 155] on div at bounding box center [141, 139] width 47 height 40
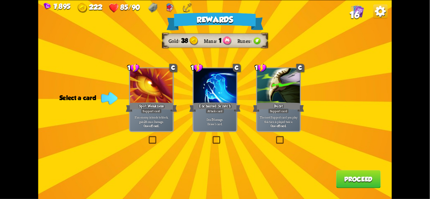
click at [349, 180] on button "Proceed" at bounding box center [358, 179] width 45 height 18
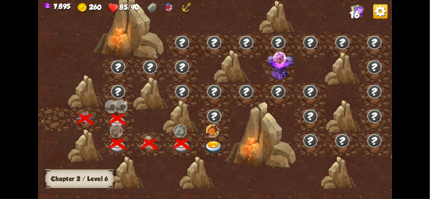
click at [209, 145] on img at bounding box center [214, 147] width 18 height 13
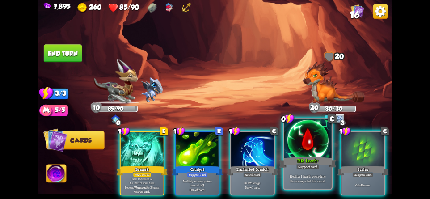
click at [304, 170] on div "Heal for 1 health every time the enemy is hit this round." at bounding box center [307, 178] width 47 height 21
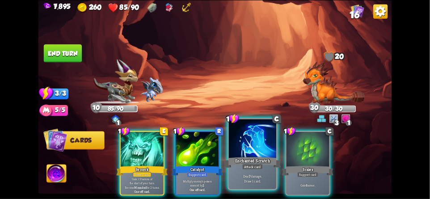
click at [257, 162] on div "Enchanted Scratch" at bounding box center [252, 162] width 57 height 13
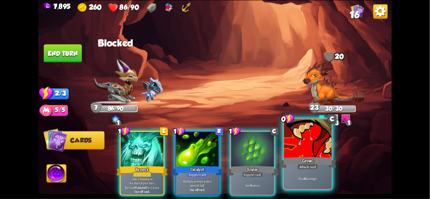
click at [300, 167] on div "Attack card" at bounding box center [307, 166] width 21 height 6
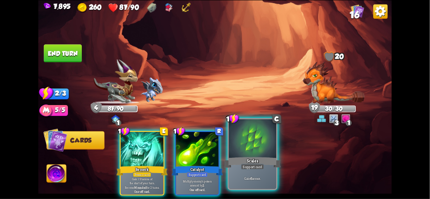
click at [241, 168] on div "Support card" at bounding box center [252, 166] width 23 height 6
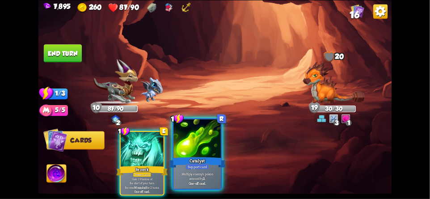
click at [192, 166] on div "Support card" at bounding box center [196, 166] width 23 height 6
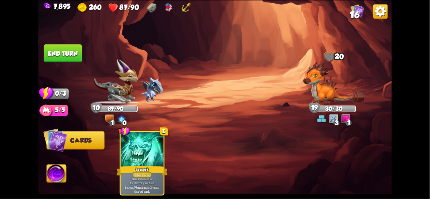
click at [60, 55] on button "End turn" at bounding box center [63, 53] width 38 height 18
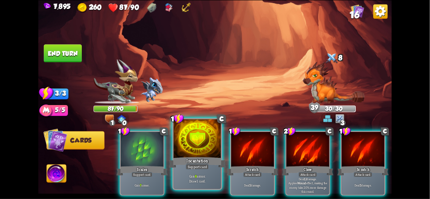
click at [190, 149] on div at bounding box center [196, 139] width 47 height 40
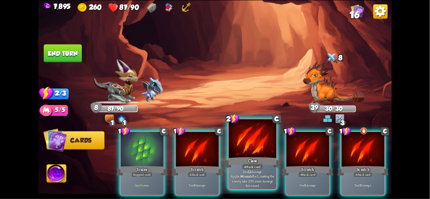
click at [243, 157] on div "Claw" at bounding box center [252, 162] width 57 height 13
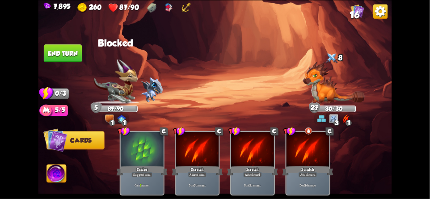
click at [67, 53] on button "End turn" at bounding box center [63, 53] width 38 height 18
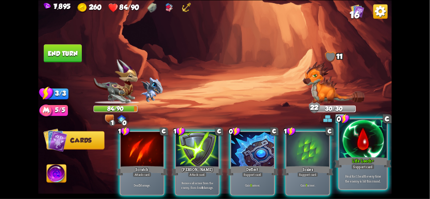
click at [366, 144] on div at bounding box center [362, 139] width 47 height 40
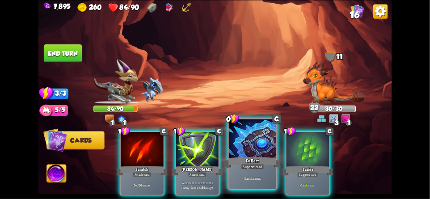
click at [251, 149] on div at bounding box center [252, 139] width 47 height 40
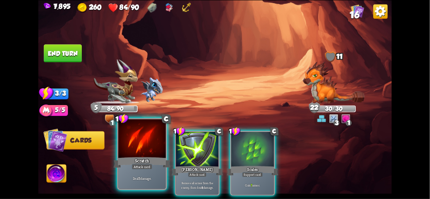
click at [140, 154] on div at bounding box center [141, 139] width 47 height 40
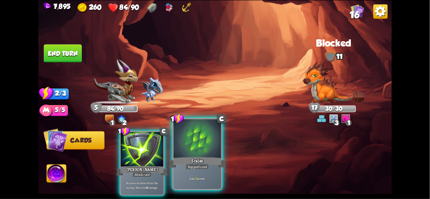
click at [193, 153] on div at bounding box center [196, 139] width 47 height 40
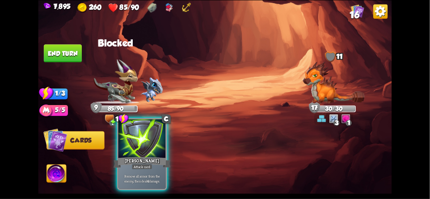
click at [143, 159] on div "Pierce" at bounding box center [141, 162] width 57 height 13
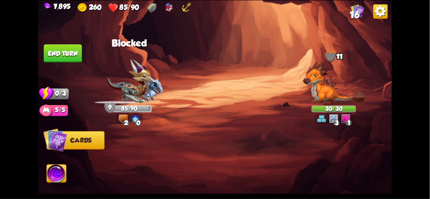
click at [67, 54] on button "End turn" at bounding box center [63, 53] width 38 height 18
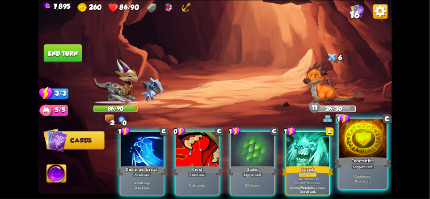
click at [368, 145] on div at bounding box center [362, 139] width 47 height 40
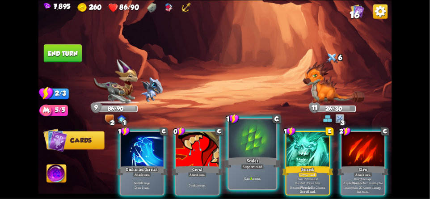
click at [251, 147] on div at bounding box center [252, 139] width 47 height 40
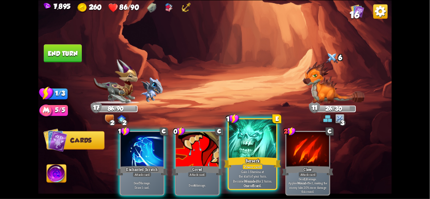
click at [247, 148] on div at bounding box center [252, 139] width 47 height 40
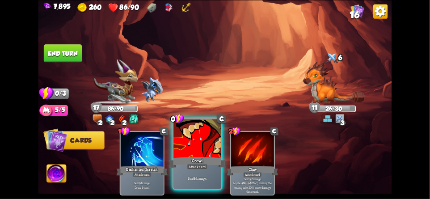
click at [194, 146] on div at bounding box center [196, 139] width 47 height 40
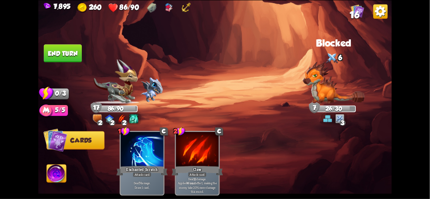
click at [65, 53] on button "End turn" at bounding box center [63, 53] width 38 height 18
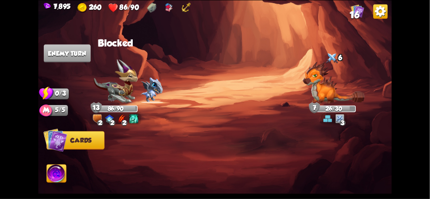
click at [118, 95] on img at bounding box center [115, 81] width 44 height 45
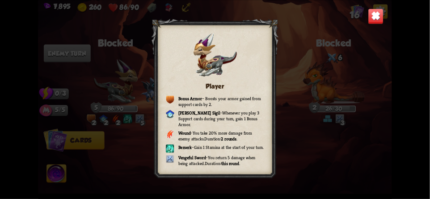
click at [372, 17] on img at bounding box center [376, 16] width 16 height 16
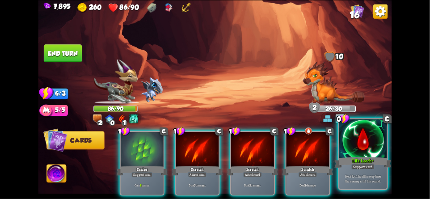
click at [373, 147] on div at bounding box center [362, 139] width 47 height 40
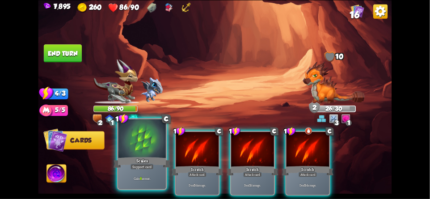
click at [139, 159] on div "Scales" at bounding box center [141, 162] width 57 height 13
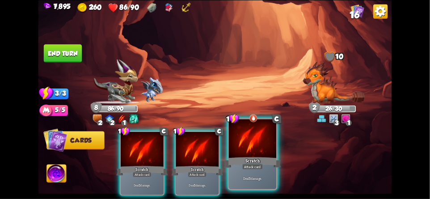
click at [242, 156] on div "Scratch" at bounding box center [252, 162] width 57 height 13
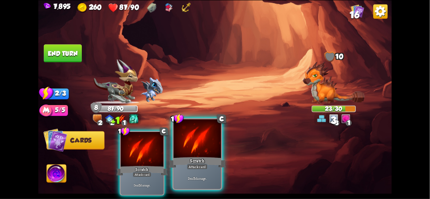
click at [192, 157] on div "Scratch" at bounding box center [197, 162] width 57 height 13
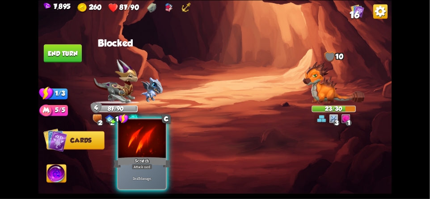
click at [148, 163] on div "Scratch" at bounding box center [141, 162] width 57 height 13
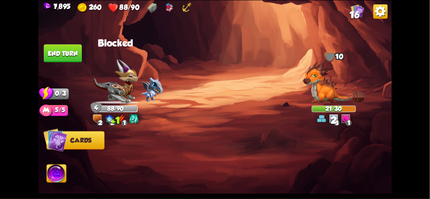
click at [71, 55] on button "End turn" at bounding box center [63, 53] width 38 height 18
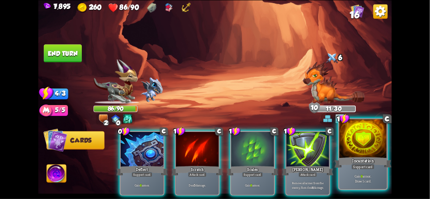
click at [358, 146] on div at bounding box center [362, 139] width 47 height 40
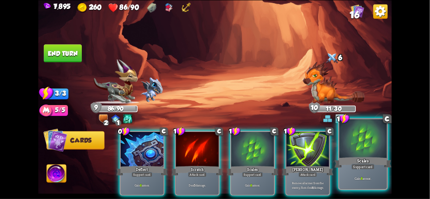
click at [360, 146] on div at bounding box center [362, 139] width 47 height 40
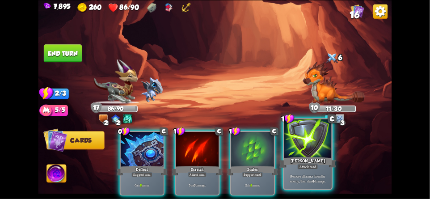
click at [311, 149] on div at bounding box center [307, 139] width 47 height 40
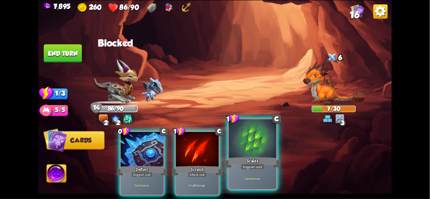
click at [249, 157] on div "Scales" at bounding box center [252, 162] width 57 height 13
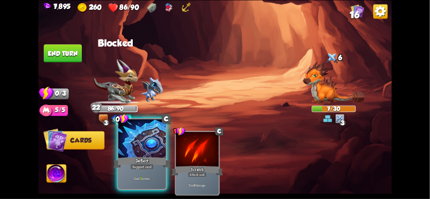
click at [137, 157] on div "Deflect" at bounding box center [141, 162] width 57 height 13
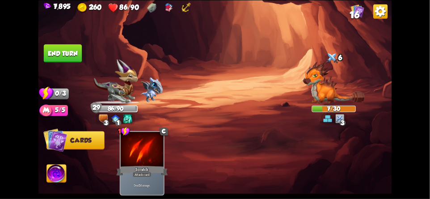
click at [71, 53] on button "End turn" at bounding box center [63, 53] width 38 height 18
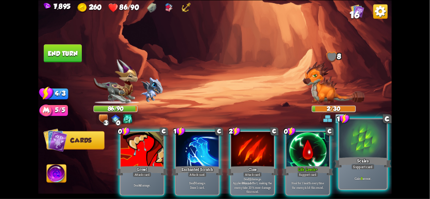
click at [372, 144] on div at bounding box center [362, 139] width 47 height 40
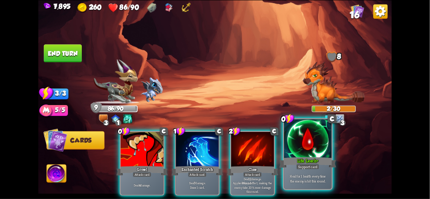
click at [304, 159] on div "Life Leech+" at bounding box center [307, 162] width 57 height 13
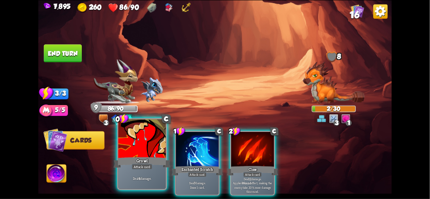
click at [132, 164] on div "Attack card" at bounding box center [142, 166] width 21 height 6
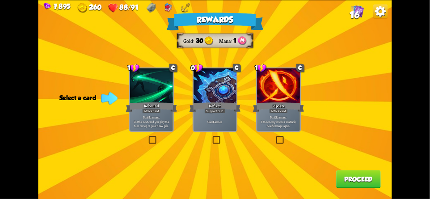
click at [211, 80] on div at bounding box center [214, 86] width 43 height 36
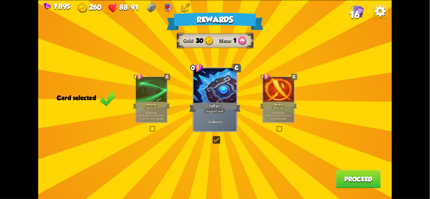
click at [354, 178] on button "Proceed" at bounding box center [358, 179] width 45 height 18
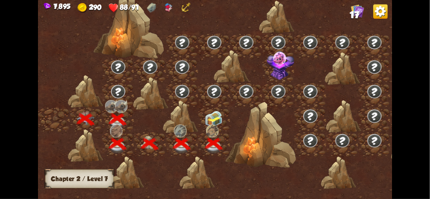
click at [210, 118] on img at bounding box center [214, 119] width 18 height 17
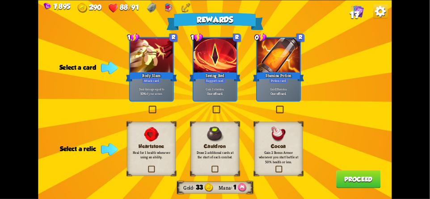
click at [382, 17] on img at bounding box center [380, 11] width 14 height 14
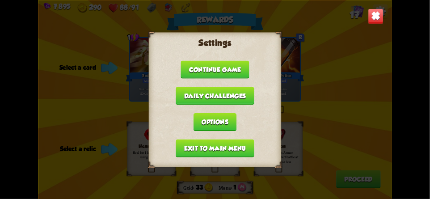
click at [195, 144] on button "Exit to main menu" at bounding box center [215, 148] width 78 height 18
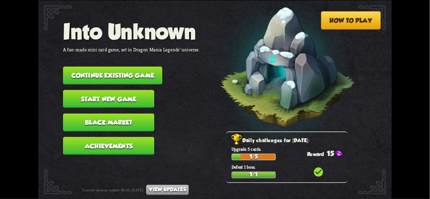
click at [106, 68] on button "Continue existing game" at bounding box center [112, 75] width 99 height 18
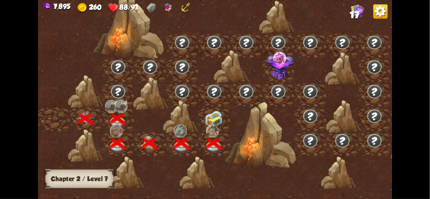
click at [214, 115] on img at bounding box center [214, 119] width 18 height 17
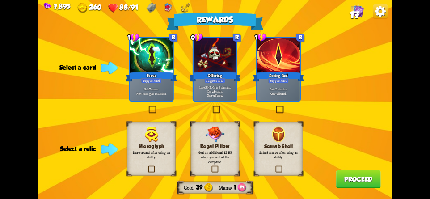
click at [381, 7] on img at bounding box center [380, 11] width 14 height 14
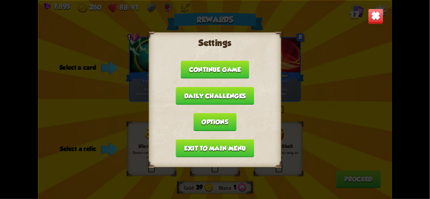
click at [191, 142] on button "Exit to main menu" at bounding box center [215, 148] width 78 height 18
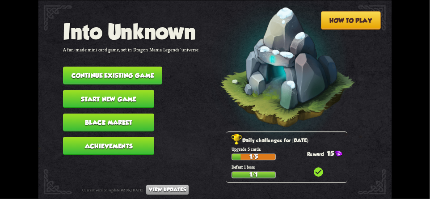
click at [132, 71] on button "Continue existing game" at bounding box center [112, 75] width 99 height 18
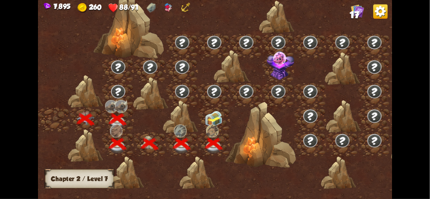
click at [209, 117] on img at bounding box center [214, 119] width 18 height 17
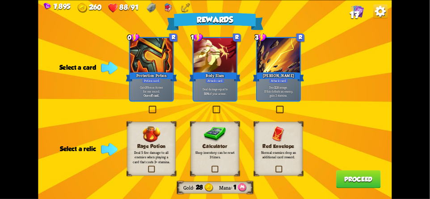
click at [378, 16] on img at bounding box center [380, 11] width 14 height 14
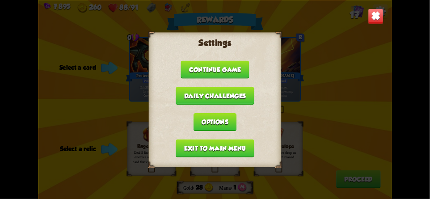
click at [191, 142] on button "Exit to main menu" at bounding box center [215, 148] width 78 height 18
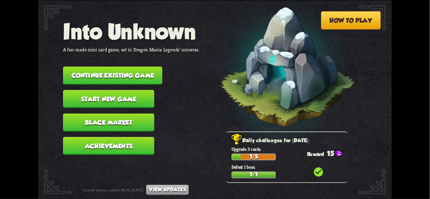
click at [100, 67] on button "Continue existing game" at bounding box center [112, 75] width 99 height 18
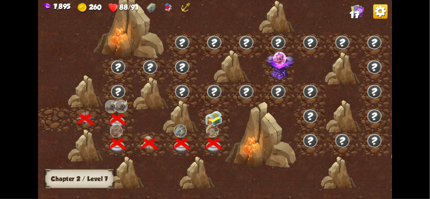
click at [218, 118] on img at bounding box center [214, 119] width 18 height 17
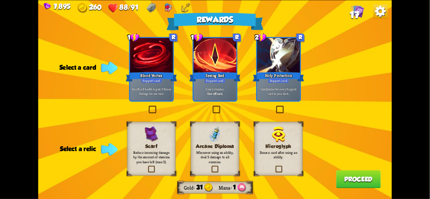
click at [379, 17] on img at bounding box center [380, 11] width 14 height 14
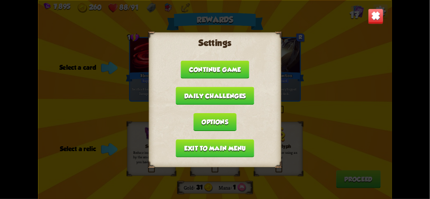
click at [195, 146] on button "Exit to main menu" at bounding box center [215, 148] width 78 height 18
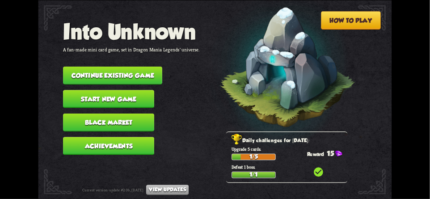
click at [118, 71] on button "Continue existing game" at bounding box center [112, 75] width 99 height 18
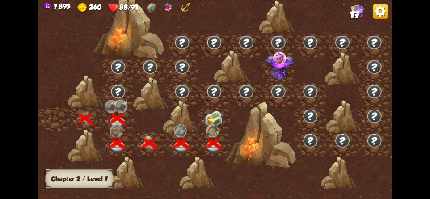
click at [213, 121] on img at bounding box center [214, 119] width 18 height 17
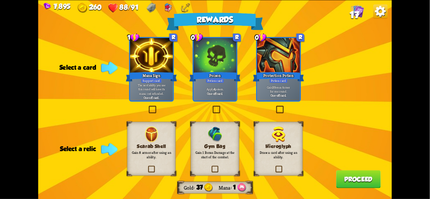
click at [385, 11] on img at bounding box center [380, 11] width 14 height 14
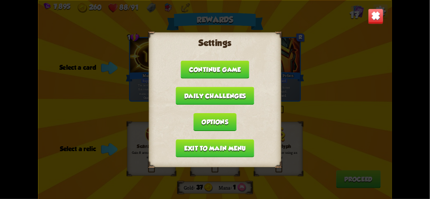
click at [191, 146] on button "Exit to main menu" at bounding box center [215, 148] width 78 height 18
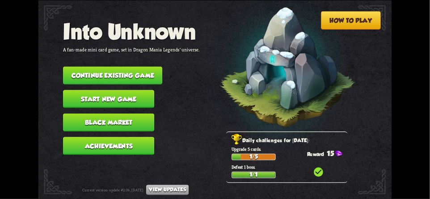
click at [123, 69] on button "Continue existing game" at bounding box center [112, 75] width 99 height 18
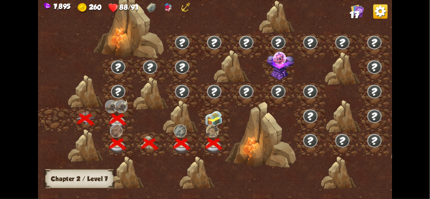
click at [209, 120] on img at bounding box center [214, 119] width 18 height 17
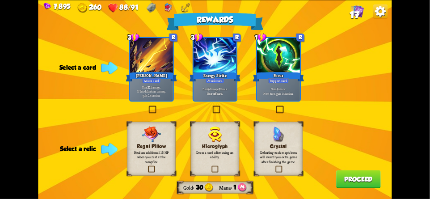
click at [376, 11] on img at bounding box center [380, 11] width 14 height 14
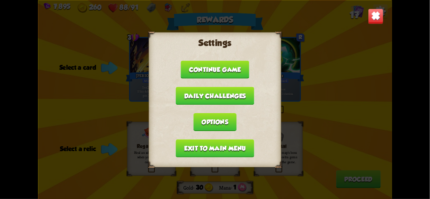
click at [193, 147] on button "Exit to main menu" at bounding box center [215, 148] width 78 height 18
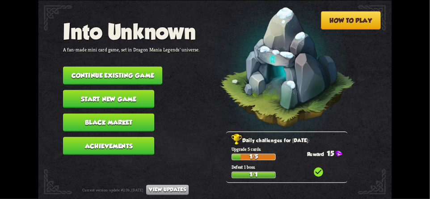
click at [134, 72] on button "Continue existing game" at bounding box center [112, 75] width 99 height 18
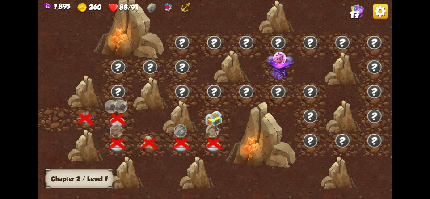
click at [211, 121] on img at bounding box center [214, 119] width 18 height 17
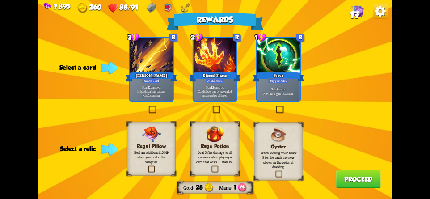
click at [377, 17] on img at bounding box center [380, 11] width 14 height 14
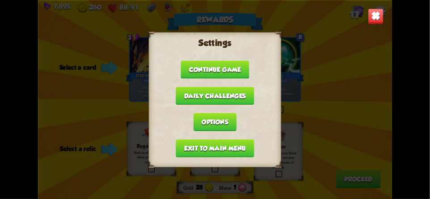
click at [188, 146] on button "Exit to main menu" at bounding box center [215, 148] width 78 height 18
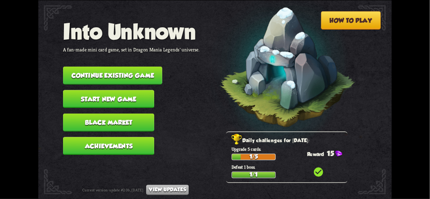
click at [117, 71] on button "Continue existing game" at bounding box center [112, 75] width 99 height 18
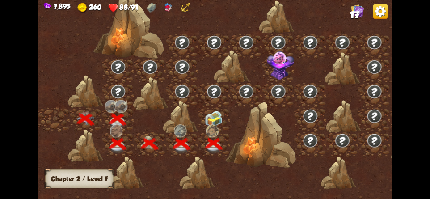
click at [204, 121] on div at bounding box center [214, 119] width 32 height 25
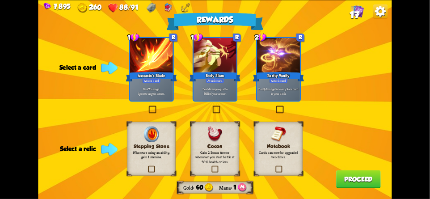
click at [276, 131] on img at bounding box center [279, 134] width 16 height 16
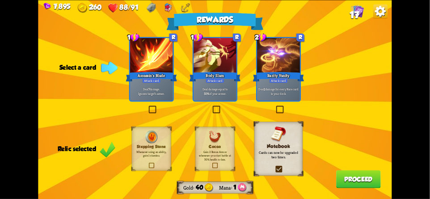
click at [205, 66] on div at bounding box center [214, 56] width 43 height 36
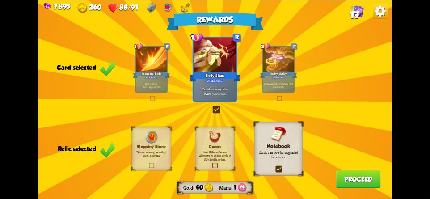
click at [343, 179] on button "Proceed" at bounding box center [358, 179] width 45 height 18
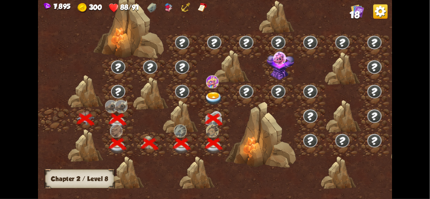
click at [209, 94] on img at bounding box center [214, 98] width 18 height 13
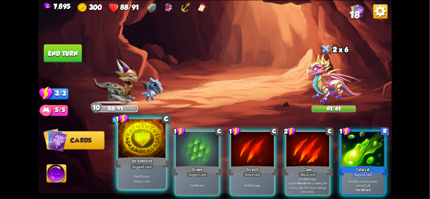
click at [144, 159] on div "Incantation" at bounding box center [141, 162] width 57 height 13
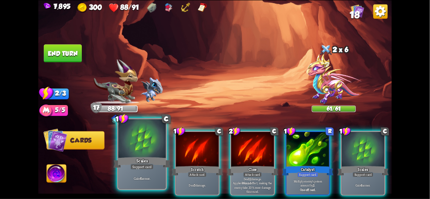
click at [146, 163] on div "Scales" at bounding box center [141, 162] width 57 height 13
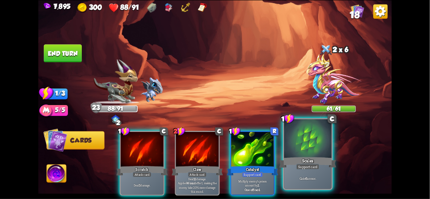
click at [313, 148] on div at bounding box center [307, 139] width 47 height 40
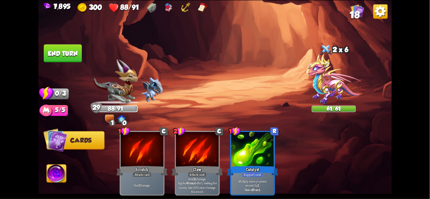
click at [61, 59] on button "End turn" at bounding box center [63, 53] width 38 height 18
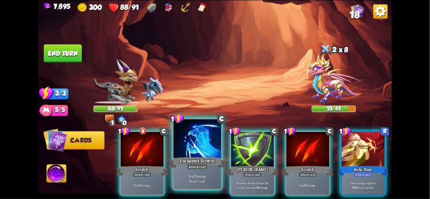
click at [191, 148] on div at bounding box center [196, 139] width 47 height 40
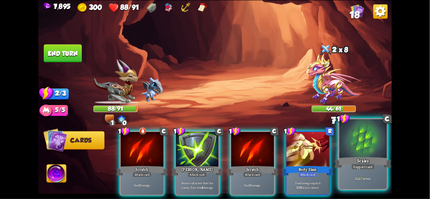
click at [356, 141] on div at bounding box center [362, 139] width 47 height 40
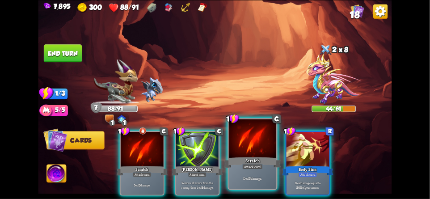
click at [237, 149] on div at bounding box center [252, 139] width 47 height 40
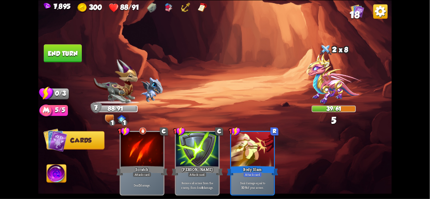
click at [61, 54] on button "End turn" at bounding box center [63, 53] width 38 height 18
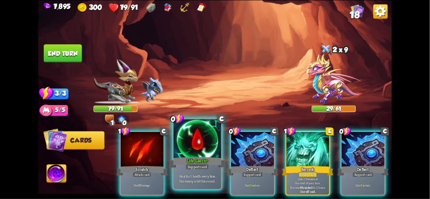
click at [193, 140] on div at bounding box center [196, 139] width 47 height 40
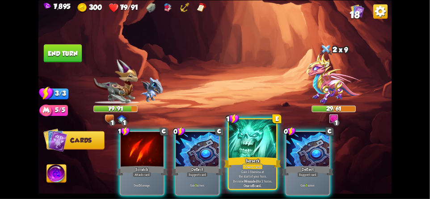
click at [253, 152] on div at bounding box center [252, 139] width 47 height 40
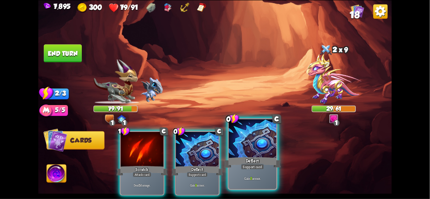
click at [269, 158] on div "Deflect" at bounding box center [252, 162] width 57 height 13
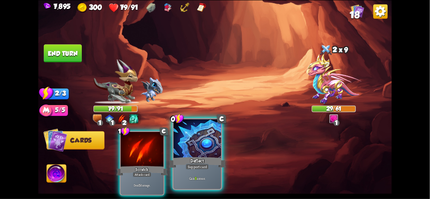
click at [192, 163] on div "Deflect" at bounding box center [197, 162] width 57 height 13
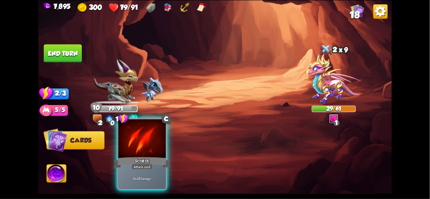
click at [136, 144] on div at bounding box center [141, 139] width 47 height 40
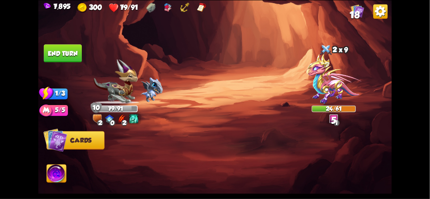
click at [70, 54] on button "End turn" at bounding box center [63, 53] width 38 height 18
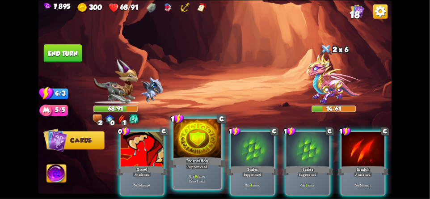
click at [192, 144] on div at bounding box center [196, 139] width 47 height 40
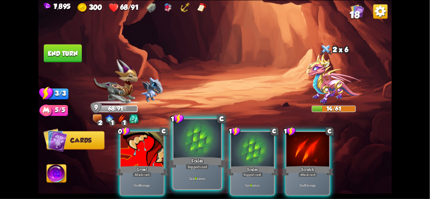
click at [198, 151] on div at bounding box center [196, 139] width 47 height 40
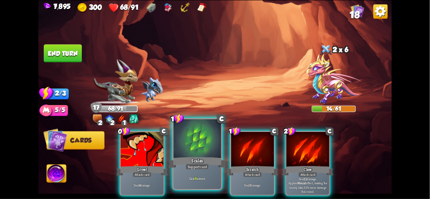
click at [201, 141] on div at bounding box center [196, 139] width 47 height 40
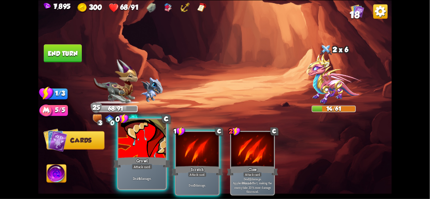
click at [133, 143] on div at bounding box center [141, 139] width 47 height 40
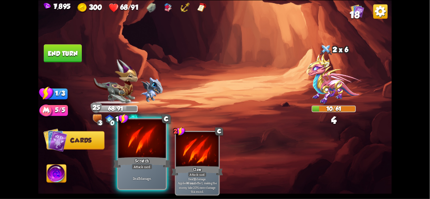
click at [141, 142] on div at bounding box center [141, 139] width 47 height 40
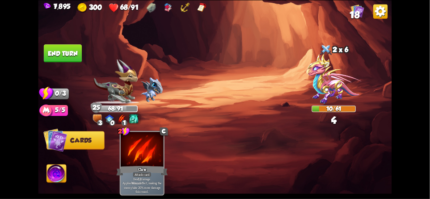
click at [62, 54] on button "End turn" at bounding box center [63, 53] width 38 height 18
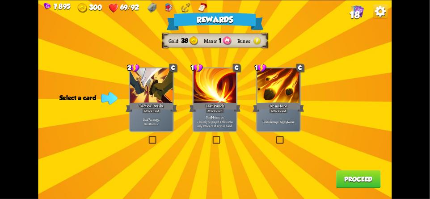
click at [353, 181] on button "Proceed" at bounding box center [358, 179] width 45 height 18
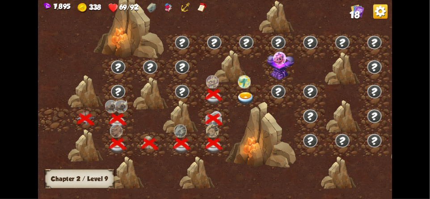
click at [244, 88] on img at bounding box center [244, 81] width 13 height 13
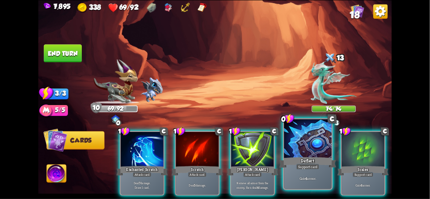
click at [296, 150] on div at bounding box center [307, 139] width 47 height 40
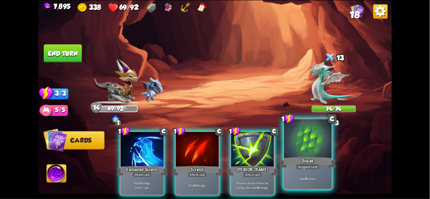
click at [301, 153] on div at bounding box center [307, 139] width 47 height 40
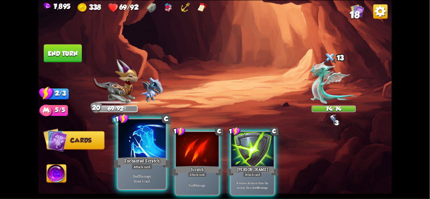
click at [130, 149] on div at bounding box center [141, 139] width 47 height 40
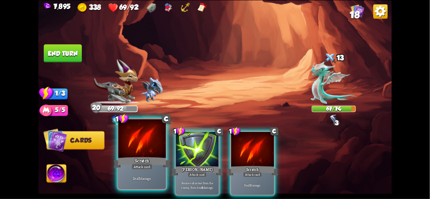
click at [127, 154] on div at bounding box center [141, 139] width 47 height 40
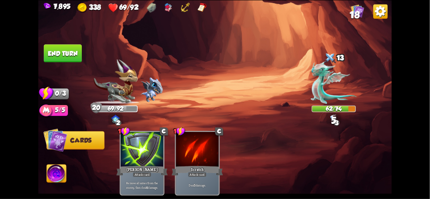
click at [68, 54] on button "End turn" at bounding box center [63, 53] width 38 height 18
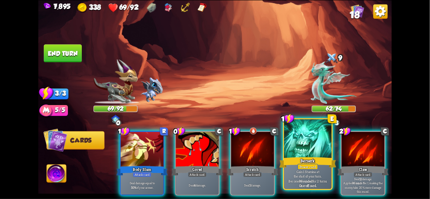
click at [302, 164] on div "Power card" at bounding box center [307, 166] width 21 height 6
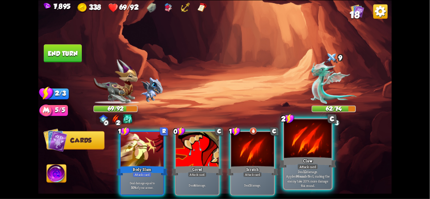
click at [309, 152] on div at bounding box center [307, 139] width 47 height 40
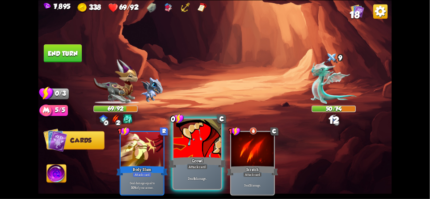
click at [202, 170] on div "Deal 4 damage." at bounding box center [196, 178] width 47 height 21
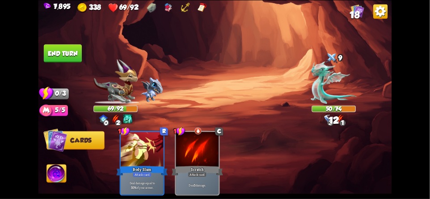
click at [79, 67] on img at bounding box center [214, 99] width 353 height 199
click at [74, 59] on button "End turn" at bounding box center [63, 53] width 38 height 18
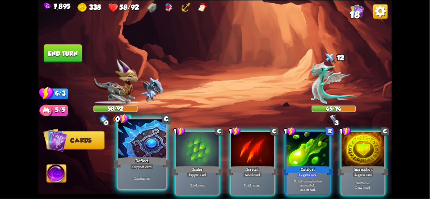
click at [145, 165] on div "Support card" at bounding box center [141, 166] width 23 height 6
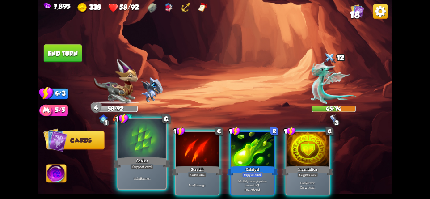
click at [144, 161] on div "Scales" at bounding box center [141, 162] width 57 height 13
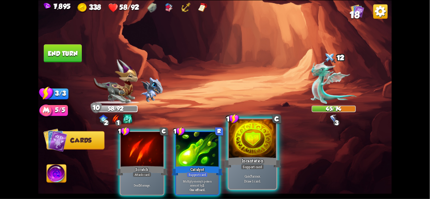
click at [264, 168] on div "Incantation" at bounding box center [252, 162] width 57 height 13
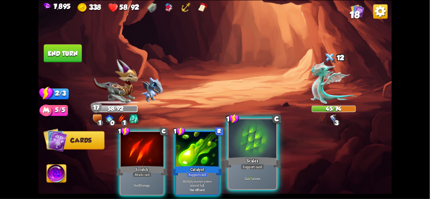
click at [247, 158] on div "Scales" at bounding box center [252, 162] width 57 height 13
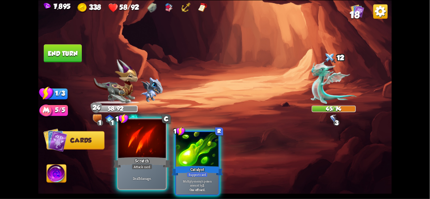
click at [131, 162] on div "Scratch" at bounding box center [141, 162] width 57 height 13
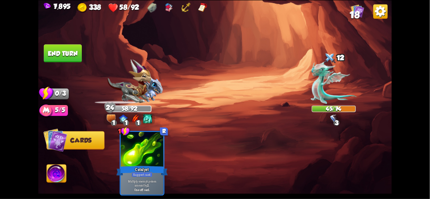
click at [63, 55] on button "End turn" at bounding box center [63, 53] width 38 height 18
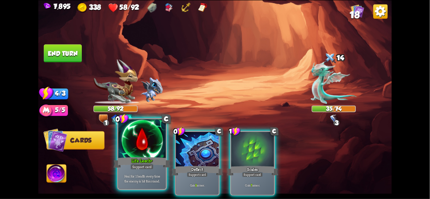
click at [134, 140] on div at bounding box center [141, 139] width 47 height 40
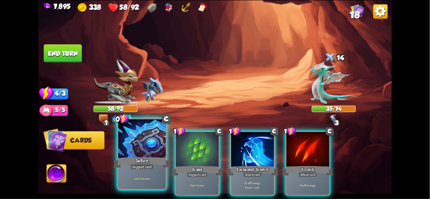
click at [136, 142] on div at bounding box center [141, 139] width 47 height 40
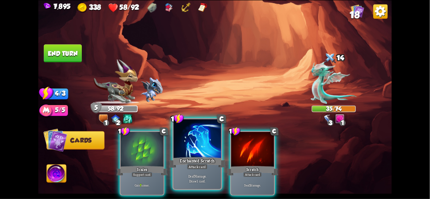
click at [193, 148] on div at bounding box center [196, 139] width 47 height 40
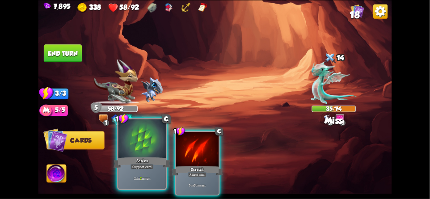
click at [136, 148] on div at bounding box center [141, 139] width 47 height 40
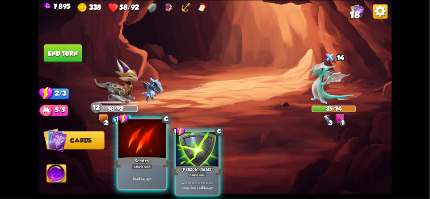
click at [141, 154] on div at bounding box center [141, 139] width 47 height 40
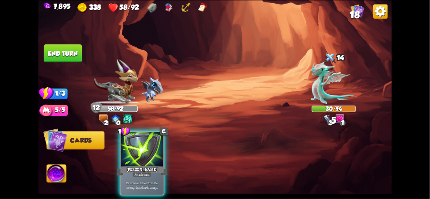
click at [68, 50] on button "End turn" at bounding box center [62, 53] width 39 height 18
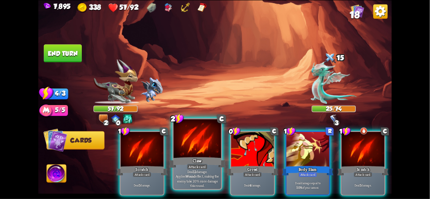
click at [191, 163] on div "Claw" at bounding box center [197, 162] width 57 height 13
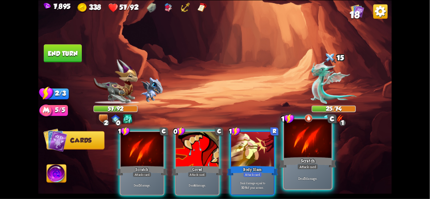
click at [294, 148] on div at bounding box center [307, 139] width 47 height 40
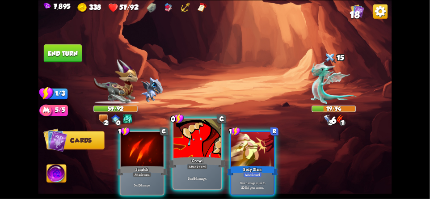
click at [192, 164] on div "Attack card" at bounding box center [197, 166] width 21 height 6
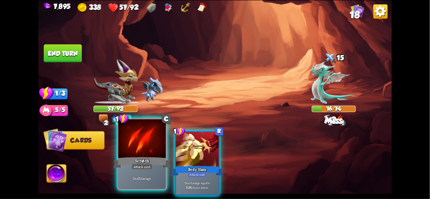
click at [138, 171] on div "Deal 5 damage." at bounding box center [141, 178] width 47 height 21
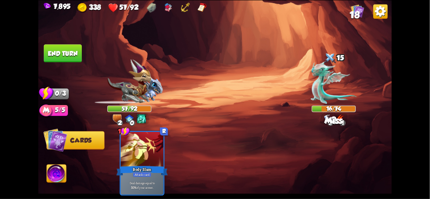
click at [71, 59] on button "End turn" at bounding box center [63, 53] width 38 height 18
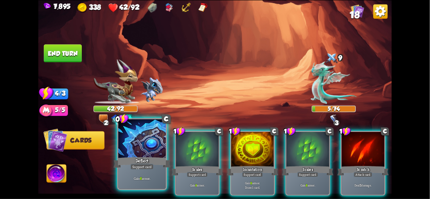
click at [142, 149] on div at bounding box center [141, 139] width 47 height 40
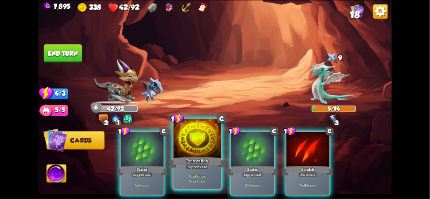
click at [189, 142] on div at bounding box center [196, 139] width 47 height 40
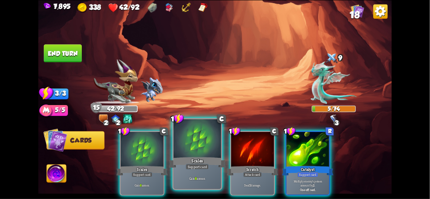
click at [190, 159] on div "Scales" at bounding box center [197, 162] width 57 height 13
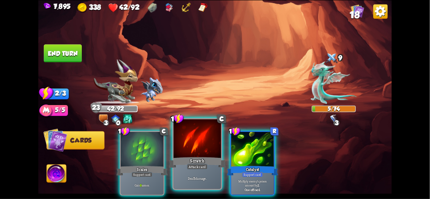
click at [188, 159] on div "Scratch" at bounding box center [197, 162] width 57 height 13
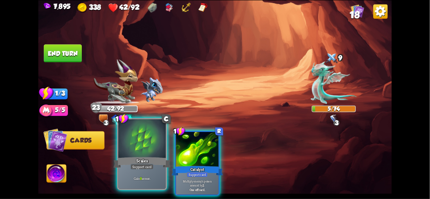
click at [143, 158] on div "Scales" at bounding box center [141, 162] width 57 height 13
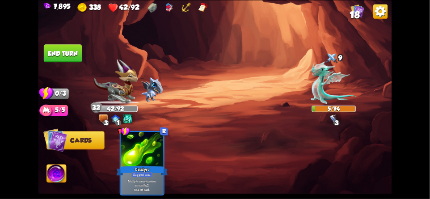
click at [81, 55] on button "End turn" at bounding box center [63, 53] width 38 height 18
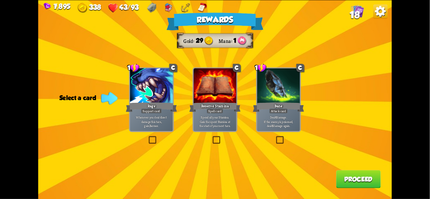
click at [355, 180] on button "Proceed" at bounding box center [358, 179] width 45 height 18
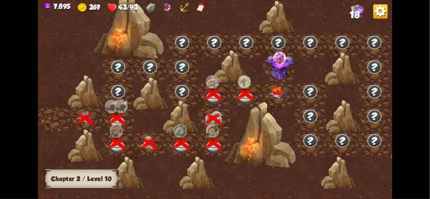
click at [284, 88] on img at bounding box center [278, 94] width 18 height 14
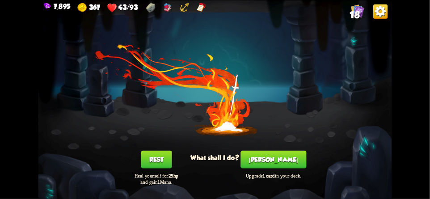
click at [379, 16] on img at bounding box center [380, 11] width 14 height 14
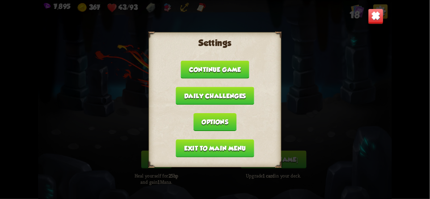
click at [376, 22] on img at bounding box center [376, 16] width 16 height 16
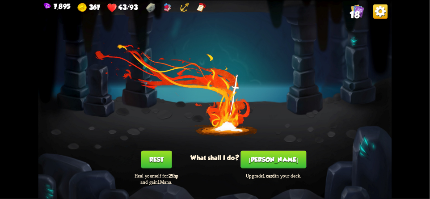
click at [270, 159] on button "Smith" at bounding box center [274, 159] width 66 height 18
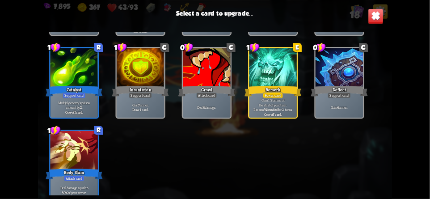
scroll to position [281, 0]
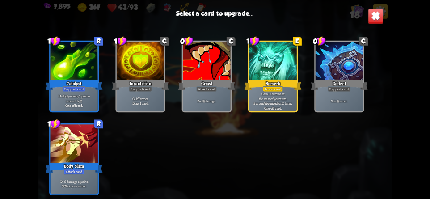
click at [287, 75] on div at bounding box center [272, 62] width 47 height 40
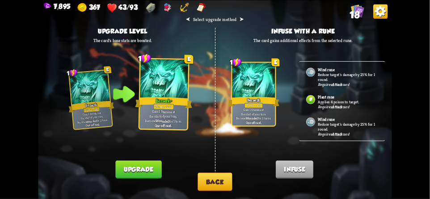
click at [380, 17] on img at bounding box center [380, 11] width 14 height 14
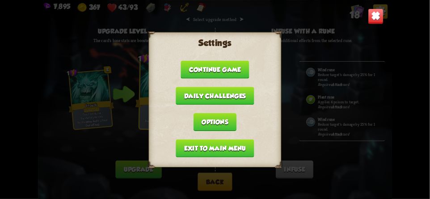
click at [194, 68] on button "Continue game" at bounding box center [215, 69] width 68 height 18
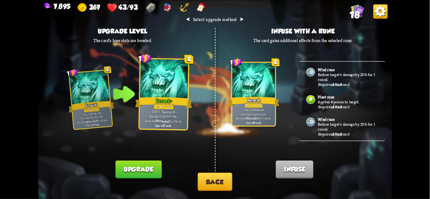
click at [211, 184] on button "Back" at bounding box center [214, 181] width 34 height 18
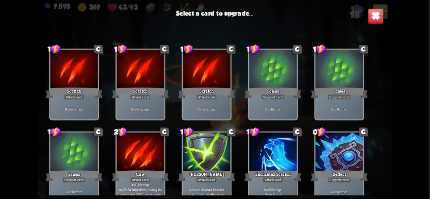
click at [74, 67] on div at bounding box center [73, 70] width 47 height 40
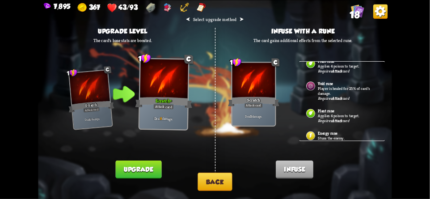
scroll to position [143, 0]
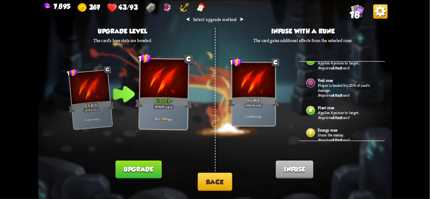
click at [335, 123] on div "Energy rune Stuns the enemy. Requires Attack card" at bounding box center [342, 133] width 86 height 22
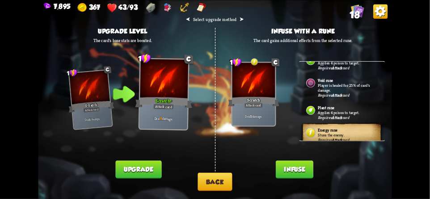
click at [222, 181] on button "Back" at bounding box center [214, 181] width 34 height 18
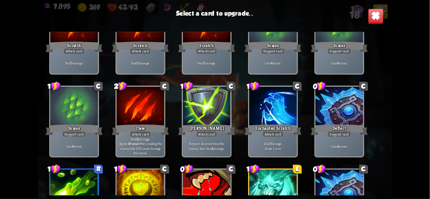
scroll to position [93, 0]
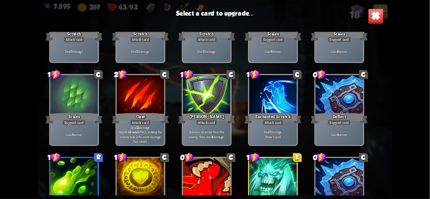
click at [268, 95] on div at bounding box center [272, 95] width 47 height 40
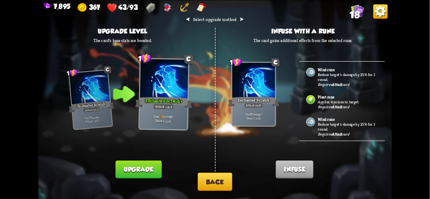
scroll to position [143, 0]
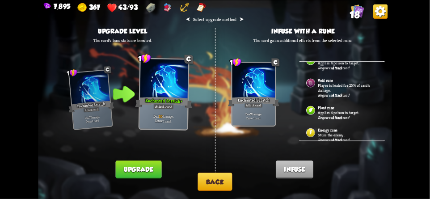
click at [327, 132] on p "Stuns the enemy." at bounding box center [348, 134] width 60 height 5
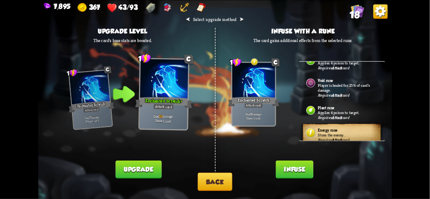
click at [208, 179] on button "Back" at bounding box center [214, 181] width 34 height 18
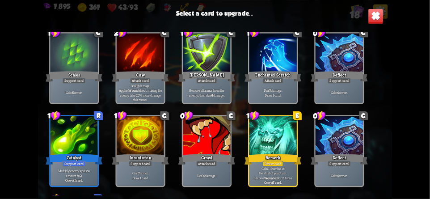
scroll to position [161, 0]
click at [195, 131] on div at bounding box center [206, 136] width 47 height 40
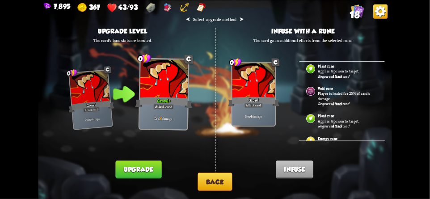
scroll to position [143, 0]
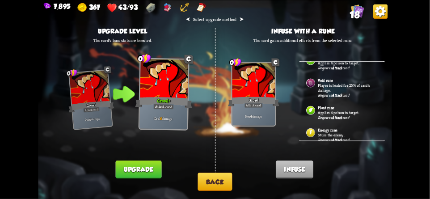
click at [326, 127] on b "Energy rune" at bounding box center [327, 129] width 19 height 5
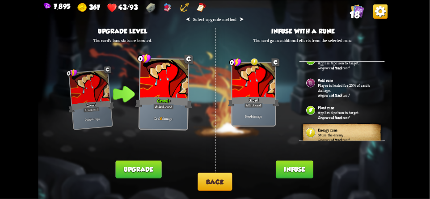
click at [289, 175] on button "Infuse" at bounding box center [295, 169] width 38 height 18
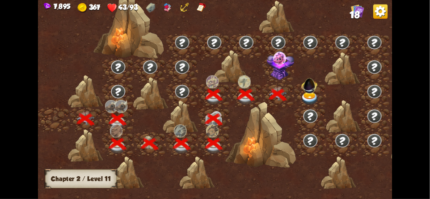
scroll to position [0, 136]
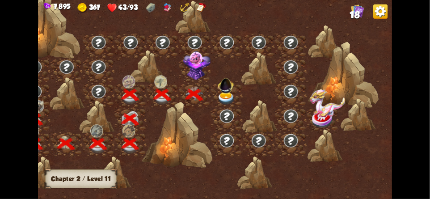
click at [192, 63] on img at bounding box center [195, 58] width 13 height 13
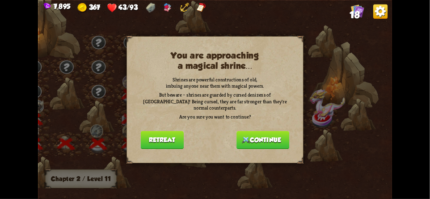
click at [250, 134] on button "Continue" at bounding box center [262, 140] width 53 height 18
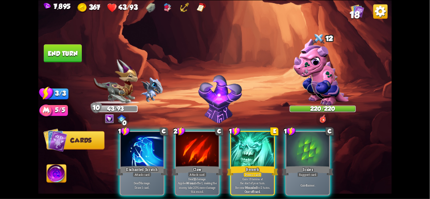
click at [309, 67] on img at bounding box center [321, 71] width 56 height 67
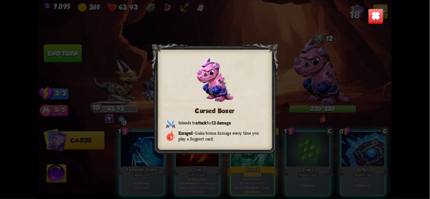
click at [368, 32] on div "Cursed Boxer Intends to attack for 12 damage . Enraged – Gains bonus damage eve…" at bounding box center [214, 99] width 353 height 199
click at [371, 20] on img at bounding box center [376, 16] width 16 height 16
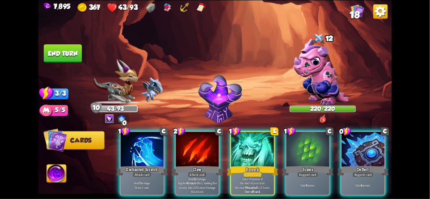
click at [381, 12] on img at bounding box center [380, 11] width 14 height 14
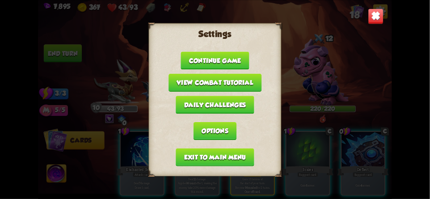
click at [205, 154] on button "Exit to main menu" at bounding box center [215, 157] width 78 height 18
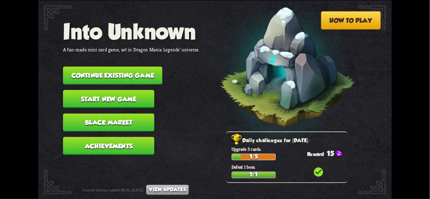
click at [92, 70] on button "Continue existing game" at bounding box center [112, 75] width 99 height 18
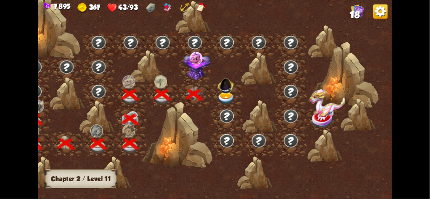
click at [233, 91] on img at bounding box center [225, 84] width 19 height 19
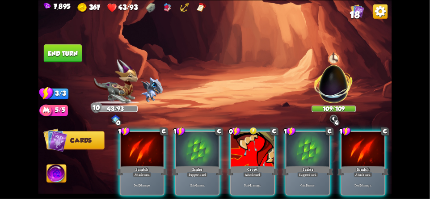
click at [334, 67] on img at bounding box center [333, 80] width 46 height 46
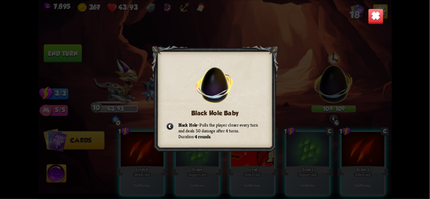
click at [372, 22] on img at bounding box center [376, 16] width 16 height 16
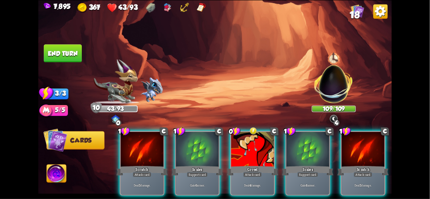
click at [329, 80] on img at bounding box center [333, 80] width 46 height 46
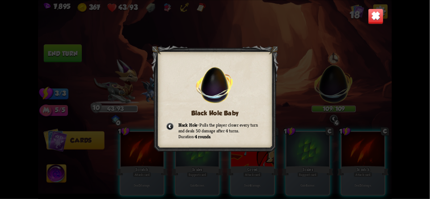
click at [368, 23] on img at bounding box center [376, 16] width 16 height 16
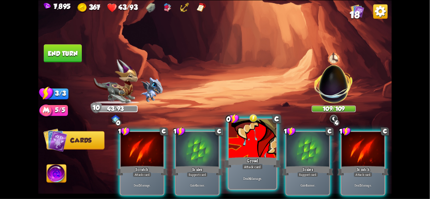
click at [236, 149] on div at bounding box center [252, 139] width 47 height 40
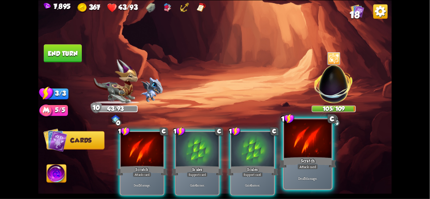
click at [306, 137] on div at bounding box center [307, 139] width 47 height 40
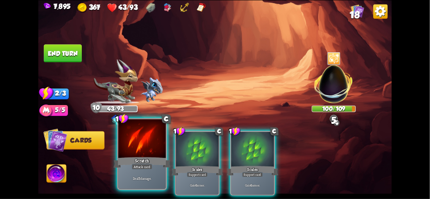
click at [136, 159] on div "Scratch" at bounding box center [141, 162] width 57 height 13
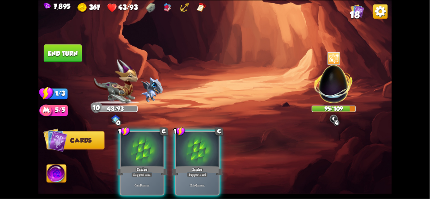
click at [59, 53] on button "End turn" at bounding box center [63, 53] width 38 height 18
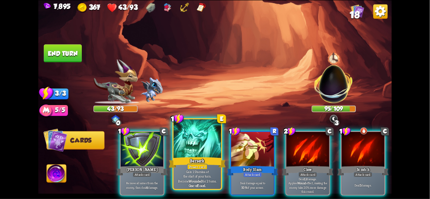
click at [182, 154] on div at bounding box center [196, 139] width 47 height 40
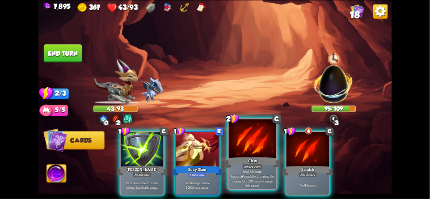
click at [245, 136] on div at bounding box center [252, 139] width 47 height 40
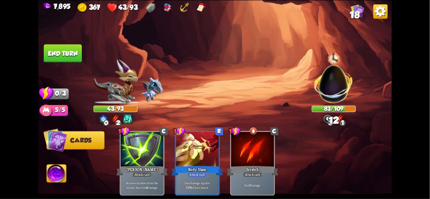
click at [60, 50] on button "End turn" at bounding box center [62, 53] width 39 height 18
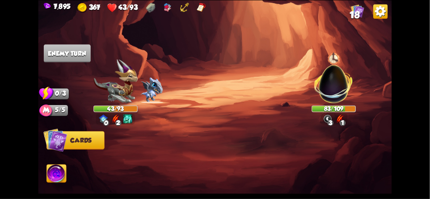
click at [63, 67] on img at bounding box center [214, 99] width 353 height 199
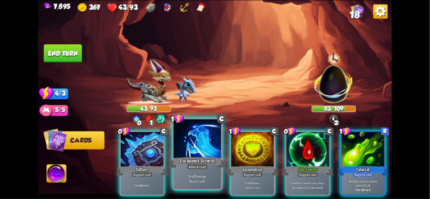
click at [197, 152] on div at bounding box center [196, 139] width 47 height 40
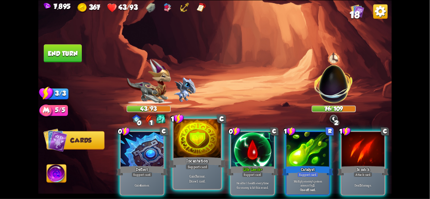
click at [194, 154] on div at bounding box center [196, 139] width 47 height 40
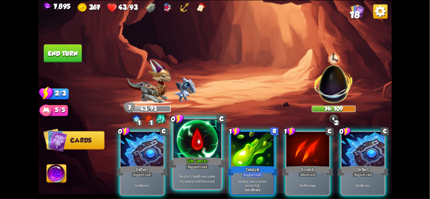
click at [194, 147] on div at bounding box center [196, 139] width 47 height 40
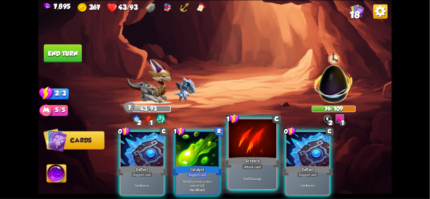
click at [244, 140] on div at bounding box center [252, 139] width 47 height 40
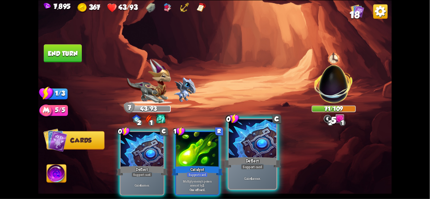
click at [248, 144] on div at bounding box center [252, 139] width 47 height 40
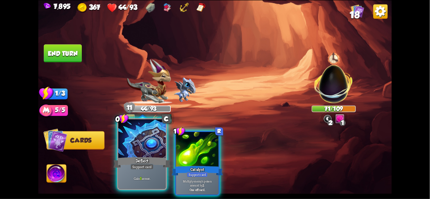
click at [133, 155] on div at bounding box center [141, 139] width 47 height 40
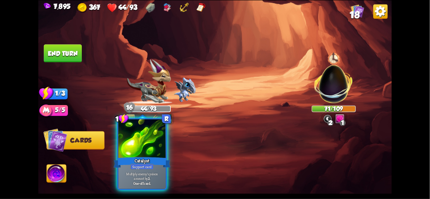
click at [135, 162] on div "Catalyst" at bounding box center [141, 162] width 57 height 13
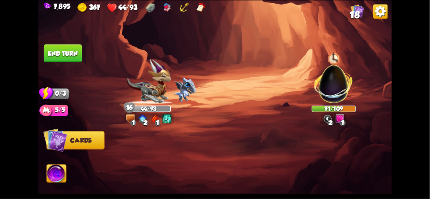
click at [58, 50] on button "End turn" at bounding box center [63, 53] width 38 height 18
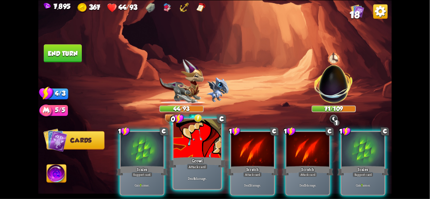
click at [206, 144] on div at bounding box center [196, 139] width 47 height 40
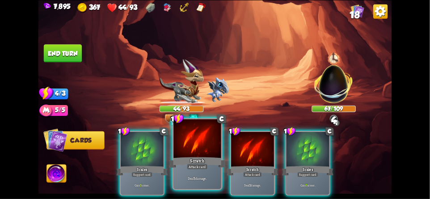
click at [198, 144] on div at bounding box center [196, 139] width 47 height 40
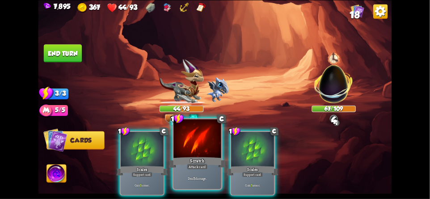
click at [196, 159] on div "Scratch" at bounding box center [197, 162] width 57 height 13
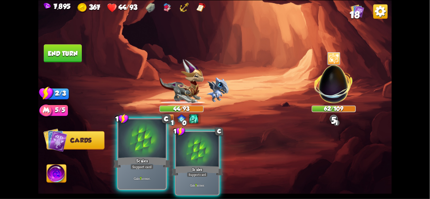
click at [136, 161] on div "Scales" at bounding box center [141, 162] width 57 height 13
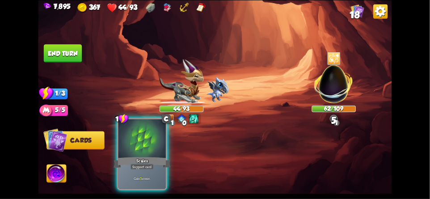
click at [155, 156] on div "Scales" at bounding box center [141, 162] width 57 height 13
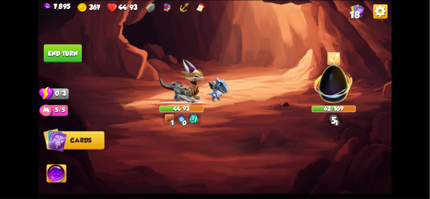
click at [62, 54] on button "End turn" at bounding box center [63, 53] width 38 height 18
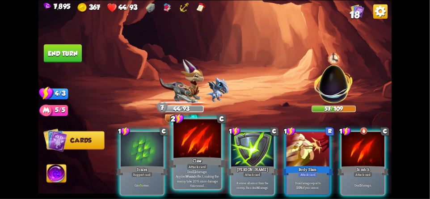
click at [187, 156] on div "Claw" at bounding box center [197, 162] width 57 height 13
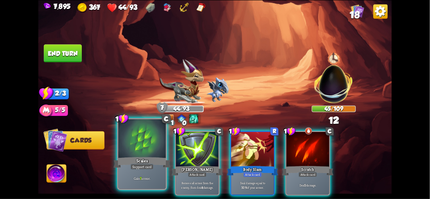
click at [138, 157] on div "Scales" at bounding box center [141, 162] width 57 height 13
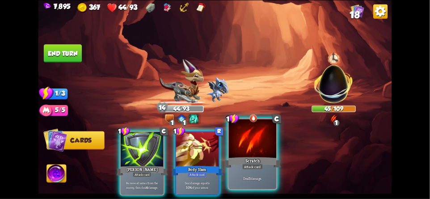
click at [245, 141] on div at bounding box center [252, 139] width 47 height 40
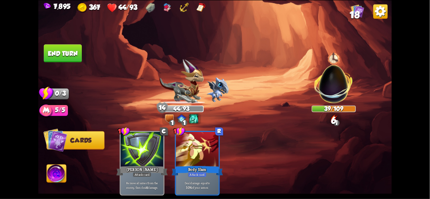
click at [64, 54] on button "End turn" at bounding box center [63, 53] width 38 height 18
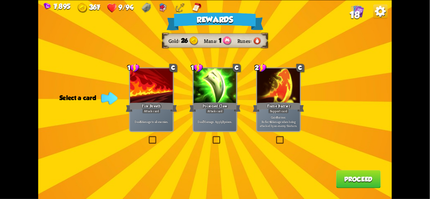
click at [286, 119] on p "Gain 8 armor. Reflect 4 damage when being attacked by an enemy this turn." at bounding box center [278, 121] width 41 height 13
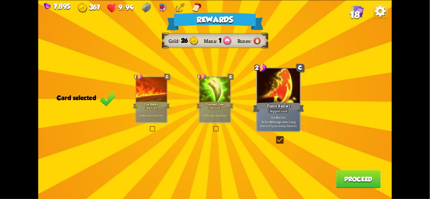
click at [343, 182] on button "Proceed" at bounding box center [358, 179] width 45 height 18
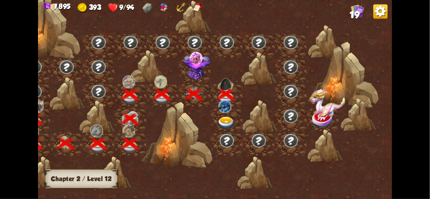
click at [221, 111] on img at bounding box center [224, 106] width 13 height 13
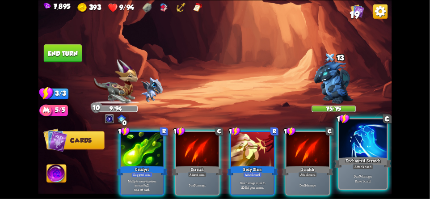
click at [359, 155] on div at bounding box center [362, 139] width 47 height 40
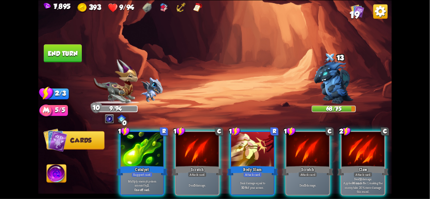
click at [382, 14] on img at bounding box center [380, 11] width 14 height 14
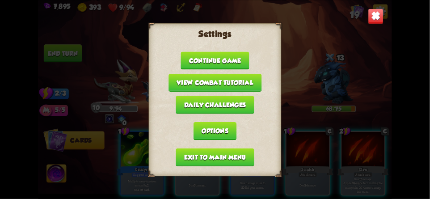
click at [192, 155] on button "Exit to main menu" at bounding box center [215, 157] width 78 height 18
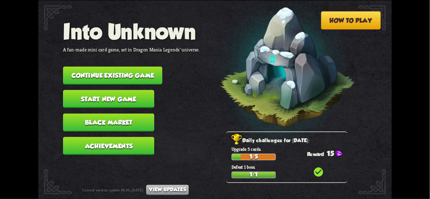
click at [76, 70] on button "Continue existing game" at bounding box center [112, 75] width 99 height 18
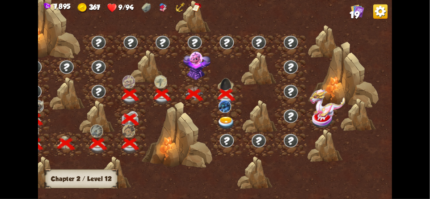
click at [223, 113] on div at bounding box center [226, 119] width 32 height 25
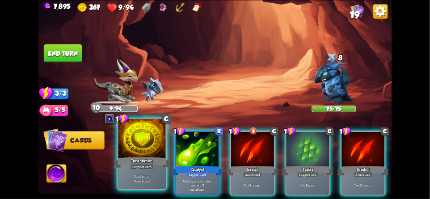
click at [141, 142] on div at bounding box center [141, 139] width 47 height 40
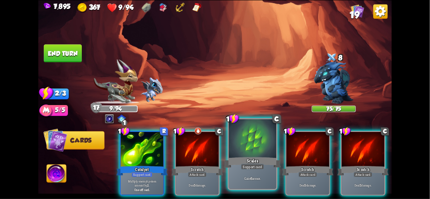
click at [249, 144] on div at bounding box center [252, 139] width 47 height 40
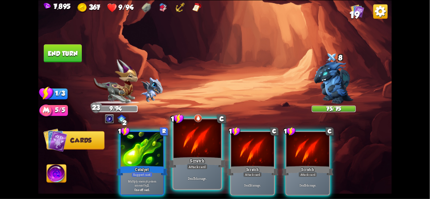
click at [189, 142] on div at bounding box center [196, 139] width 47 height 40
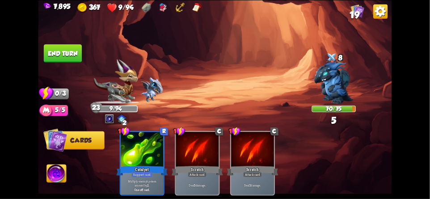
click at [62, 51] on button "End turn" at bounding box center [63, 53] width 38 height 18
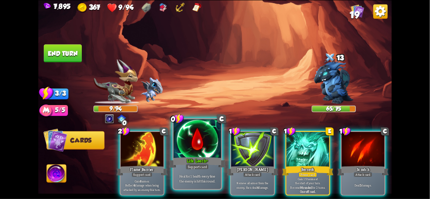
click at [186, 144] on div at bounding box center [196, 139] width 47 height 40
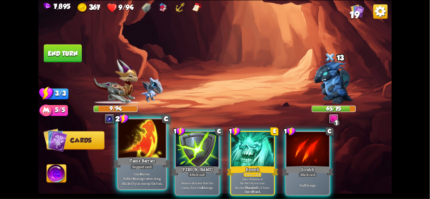
click at [138, 159] on div "Flame Barrier" at bounding box center [141, 162] width 57 height 13
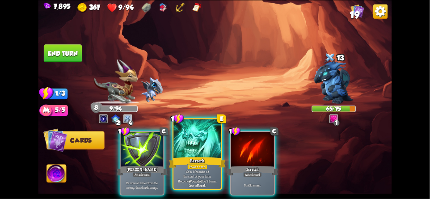
click at [191, 164] on div "Power card" at bounding box center [197, 166] width 21 height 6
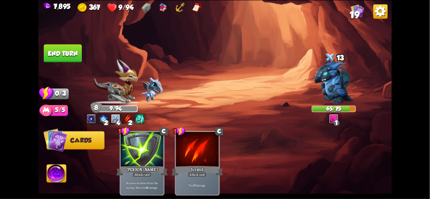
click at [68, 54] on button "End turn" at bounding box center [63, 53] width 38 height 18
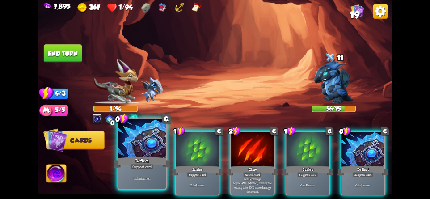
click at [138, 146] on div at bounding box center [141, 139] width 47 height 40
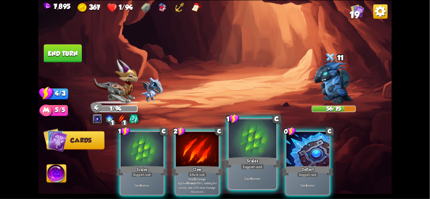
click at [244, 180] on p "Gain 6 armor." at bounding box center [252, 178] width 45 height 5
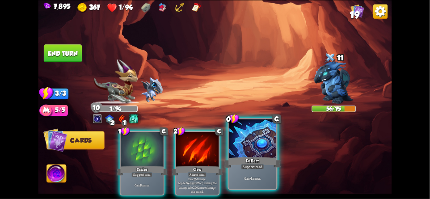
click at [262, 184] on div "Gain 4 armor." at bounding box center [252, 178] width 47 height 21
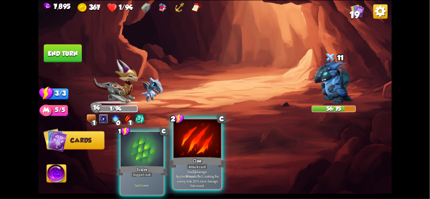
click at [200, 161] on div "Claw" at bounding box center [197, 162] width 57 height 13
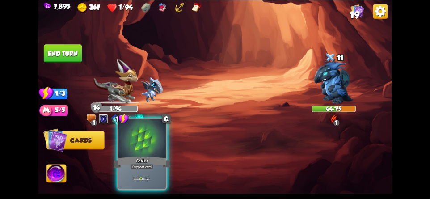
click at [141, 152] on div at bounding box center [141, 139] width 47 height 40
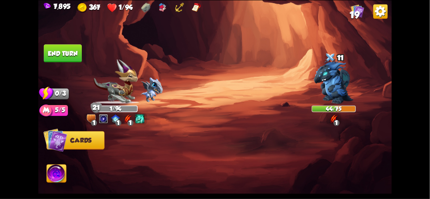
click at [55, 54] on button "End turn" at bounding box center [63, 53] width 38 height 18
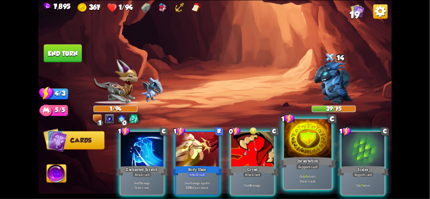
click at [302, 167] on div "Support card" at bounding box center [307, 166] width 23 height 6
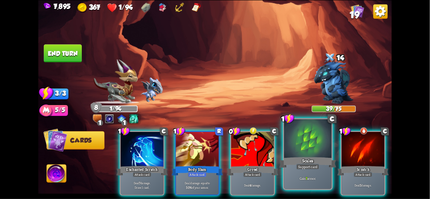
click at [300, 175] on div "Gain 7 armor." at bounding box center [307, 178] width 47 height 21
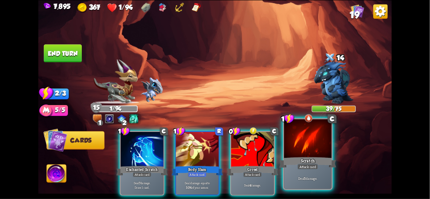
click at [300, 183] on div "Deal 5 damage." at bounding box center [307, 178] width 47 height 21
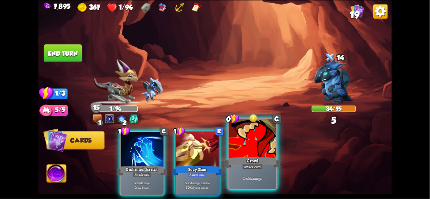
click at [265, 166] on div "Growl" at bounding box center [252, 162] width 57 height 13
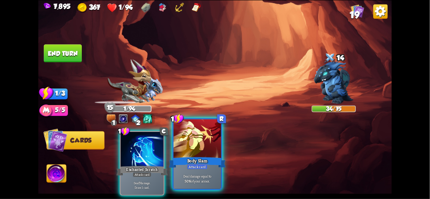
click at [189, 166] on div "Attack card" at bounding box center [197, 166] width 21 height 6
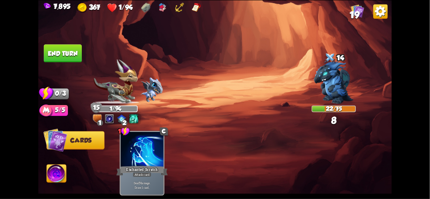
click at [58, 51] on button "End turn" at bounding box center [63, 53] width 38 height 18
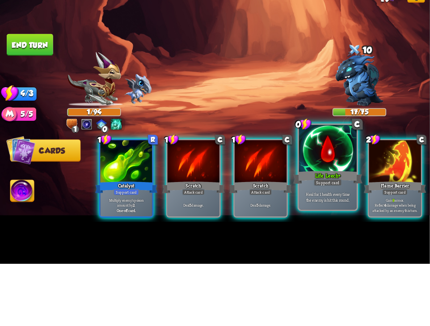
click at [323, 198] on div "Life Leech+" at bounding box center [327, 239] width 69 height 16
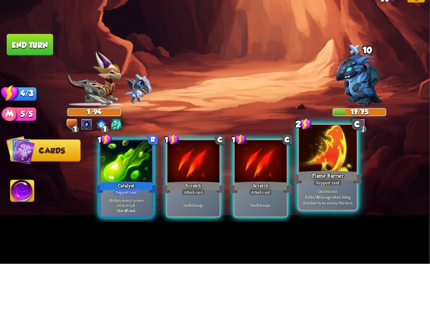
click at [326, 198] on b "9" at bounding box center [326, 253] width 2 height 6
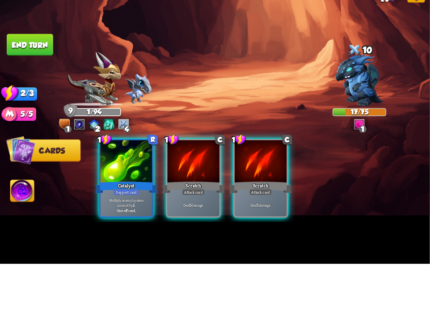
click at [23, 198] on img at bounding box center [22, 254] width 24 height 24
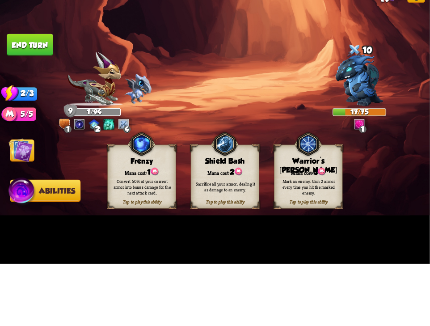
click at [317, 198] on div "Mark an enemy. Gain 2 armor every time you hit the marked enemy." at bounding box center [309, 248] width 62 height 17
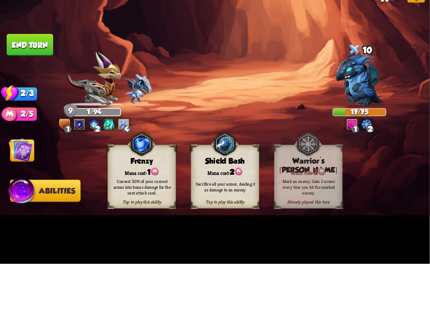
click at [25, 198] on img at bounding box center [21, 212] width 24 height 24
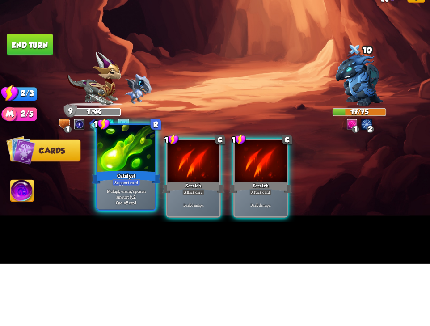
click at [126, 198] on div "Catalyst" at bounding box center [126, 239] width 69 height 16
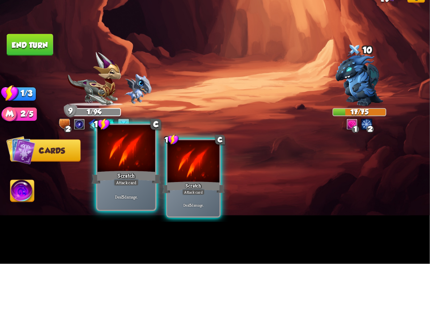
click at [129, 198] on div "Scratch" at bounding box center [126, 239] width 69 height 16
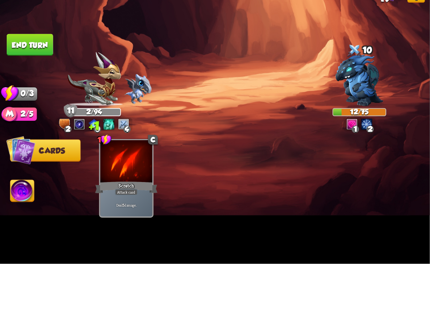
click at [36, 117] on button "End turn" at bounding box center [30, 107] width 46 height 22
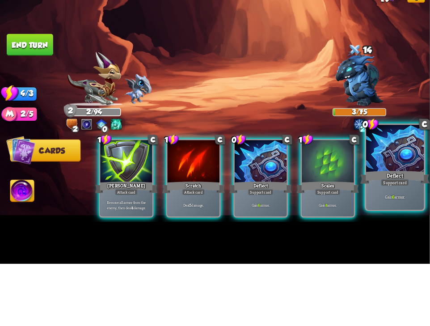
click at [385, 198] on div "Deflect" at bounding box center [394, 239] width 69 height 16
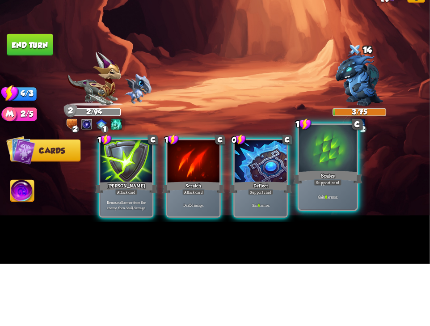
click at [327, 198] on div "Gain 8 armor." at bounding box center [328, 258] width 58 height 25
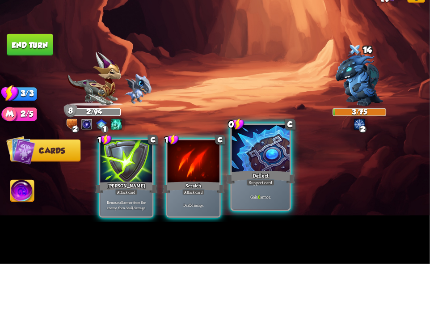
click at [259, 198] on div "Gain 6 armor." at bounding box center [261, 258] width 58 height 25
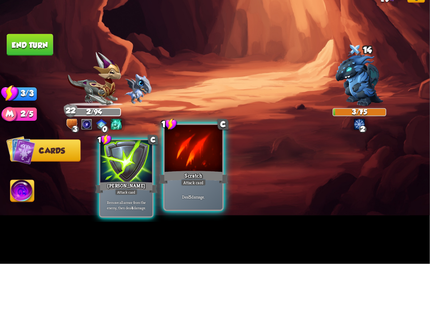
click at [190, 198] on div at bounding box center [193, 211] width 58 height 49
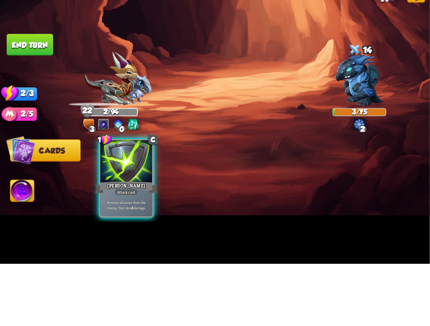
click at [43, 117] on button "End turn" at bounding box center [30, 107] width 46 height 22
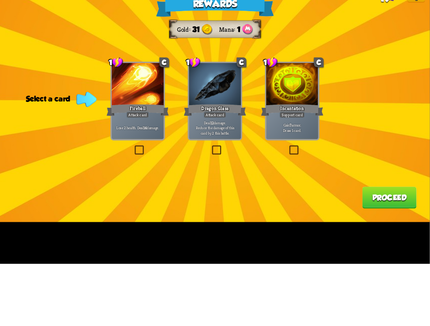
click at [301, 198] on div "1 C Incantation Support card Gain 7 armor. Draw 1 card." at bounding box center [292, 163] width 54 height 79
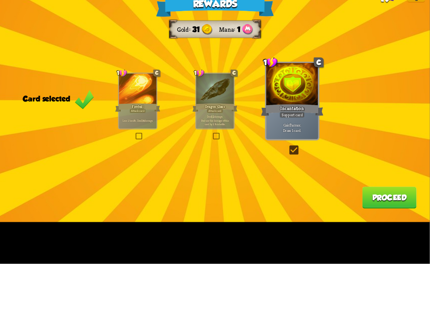
click at [380, 198] on button "Proceed" at bounding box center [389, 259] width 54 height 22
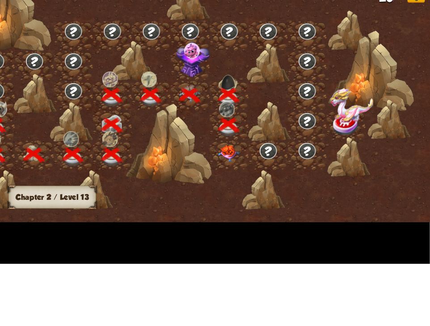
click at [232, 198] on img at bounding box center [227, 215] width 21 height 17
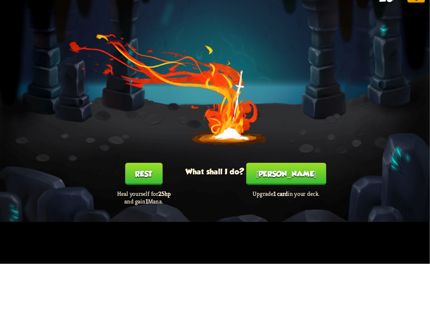
click at [287, 198] on button "Smith" at bounding box center [286, 236] width 80 height 22
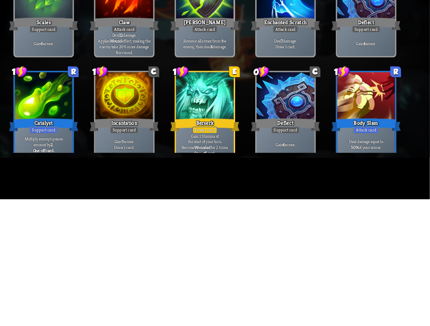
scroll to position [140, 0]
click at [187, 198] on div "Berserk" at bounding box center [204, 251] width 69 height 16
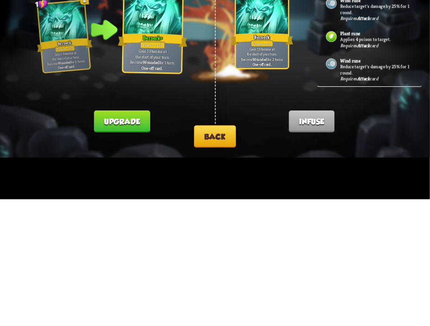
click at [205, 198] on button "Back" at bounding box center [215, 262] width 42 height 22
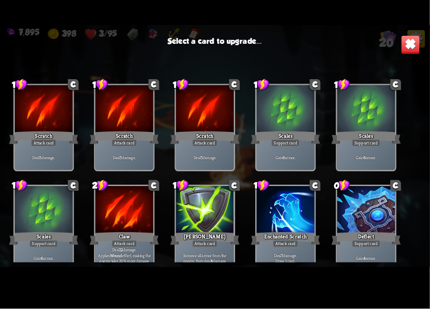
scroll to position [0, 0]
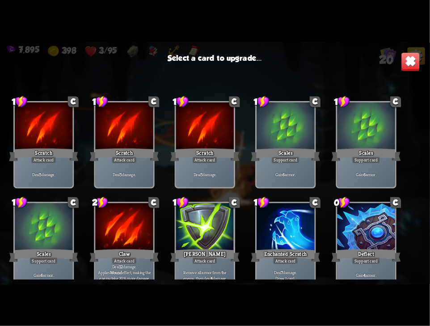
click at [414, 63] on img at bounding box center [410, 61] width 19 height 19
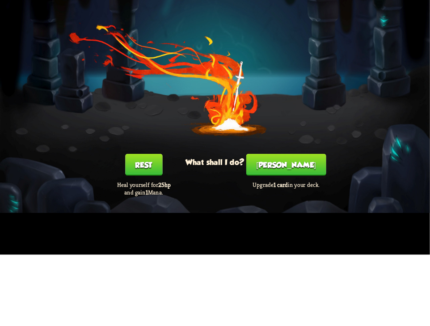
click at [137, 198] on button "Rest" at bounding box center [143, 236] width 37 height 22
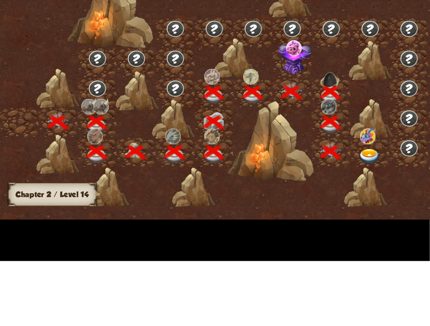
scroll to position [0, 136]
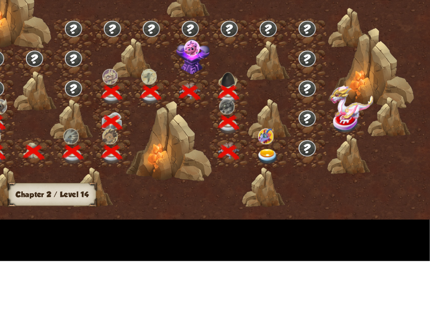
click at [263, 198] on img at bounding box center [266, 221] width 21 height 16
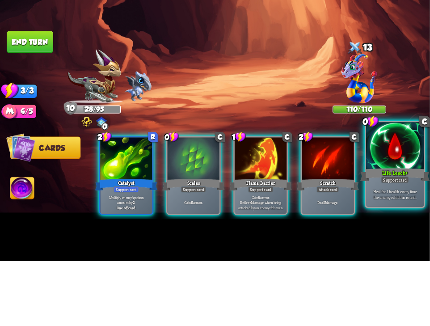
click at [394, 198] on div "Life Leech+" at bounding box center [394, 239] width 69 height 16
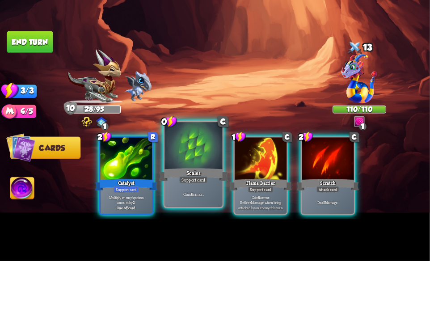
click at [188, 198] on div "Scales" at bounding box center [193, 239] width 69 height 16
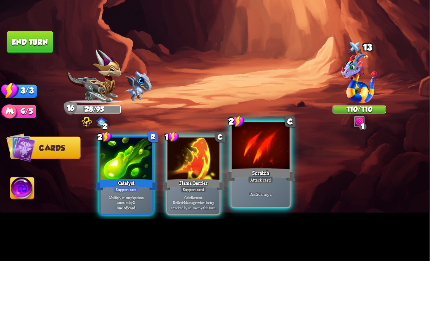
click at [245, 198] on div "Deal 5 damage." at bounding box center [261, 258] width 58 height 25
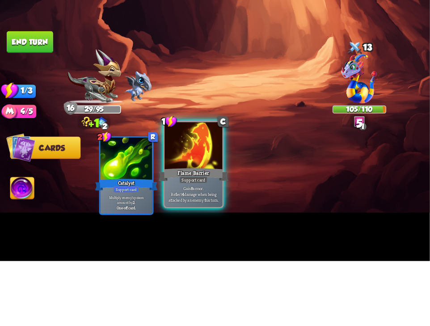
click at [188, 198] on div at bounding box center [193, 211] width 58 height 49
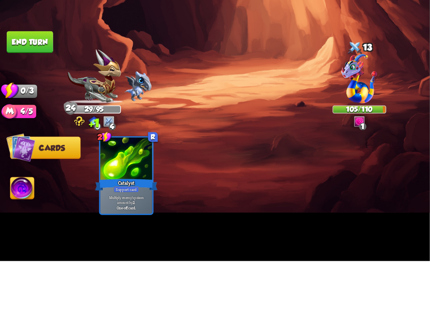
click at [34, 117] on button "End turn" at bounding box center [30, 107] width 46 height 22
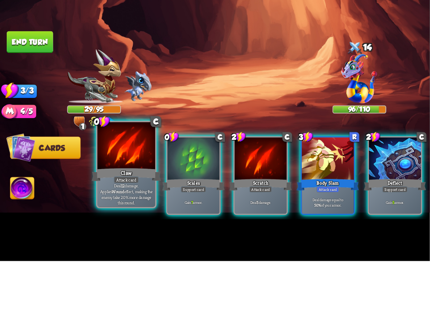
click at [130, 198] on div "Claw" at bounding box center [126, 239] width 69 height 16
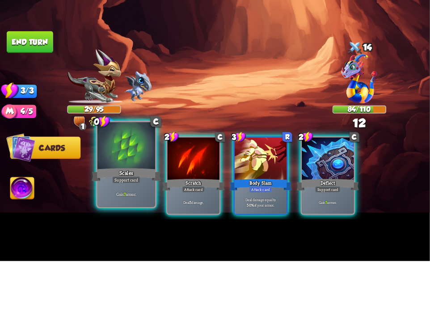
click at [123, 198] on div "Scales" at bounding box center [126, 239] width 69 height 16
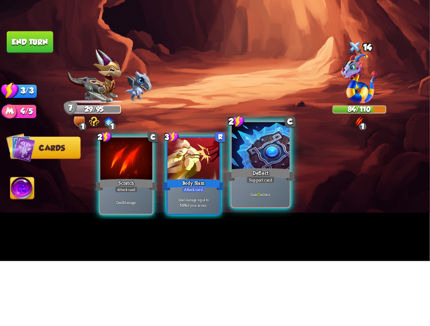
click at [263, 198] on div "Support card" at bounding box center [261, 244] width 28 height 7
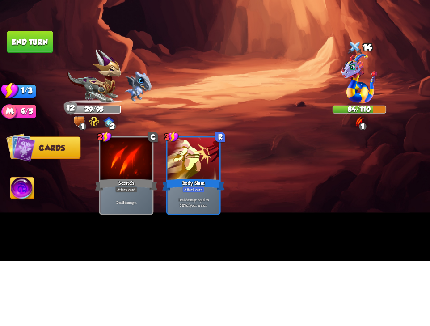
click at [45, 117] on button "End turn" at bounding box center [30, 107] width 46 height 22
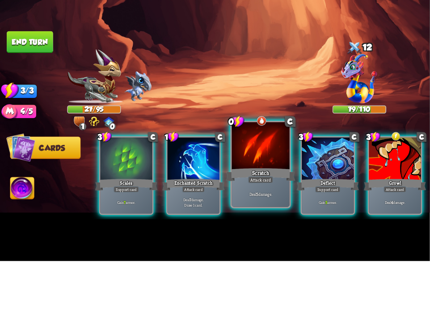
click at [247, 198] on div "Scratch" at bounding box center [260, 239] width 69 height 16
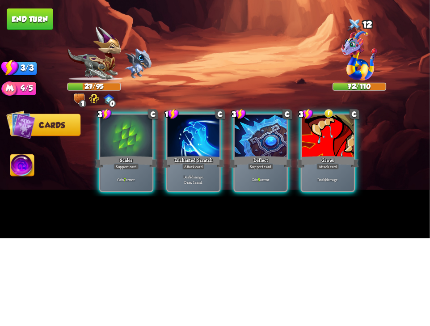
scroll to position [0, 0]
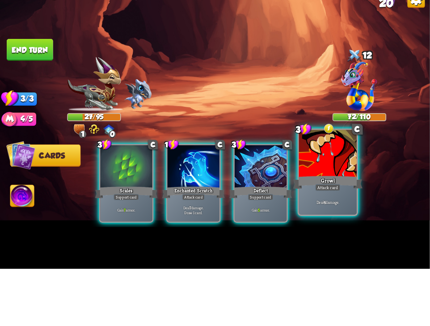
click at [323, 198] on div at bounding box center [328, 211] width 58 height 49
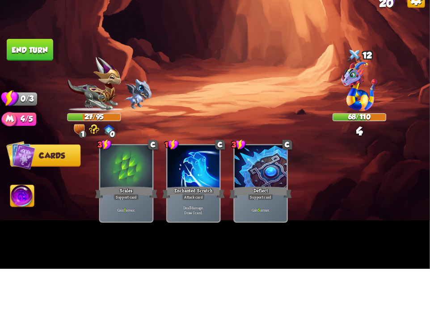
click at [39, 117] on button "End turn" at bounding box center [30, 107] width 46 height 22
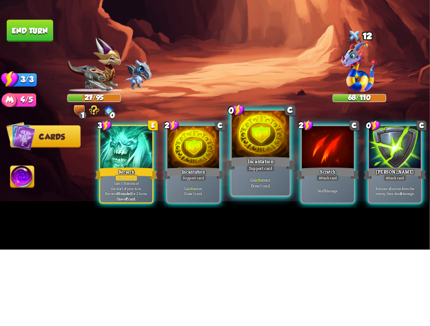
click at [257, 198] on div "Support card" at bounding box center [261, 244] width 28 height 7
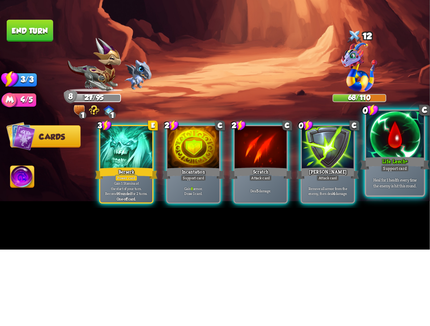
click at [397, 198] on div at bounding box center [395, 211] width 58 height 49
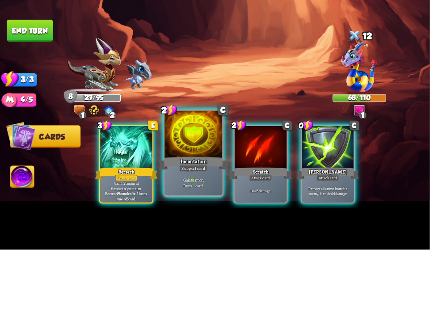
click at [193, 198] on div at bounding box center [193, 211] width 58 height 49
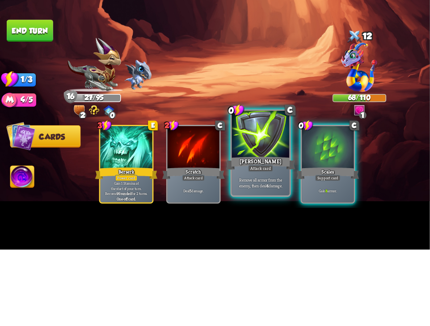
click at [274, 198] on div at bounding box center [261, 211] width 58 height 49
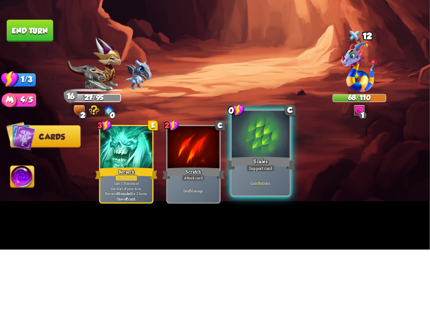
click at [260, 198] on div at bounding box center [261, 211] width 58 height 49
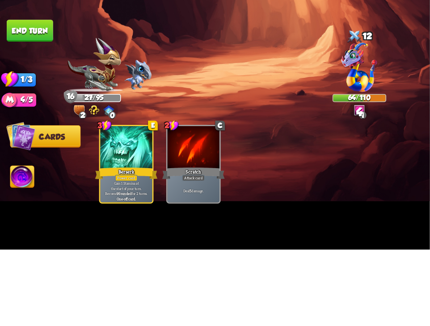
click at [45, 144] on img at bounding box center [215, 163] width 430 height 242
click at [36, 117] on button "End turn" at bounding box center [30, 107] width 46 height 22
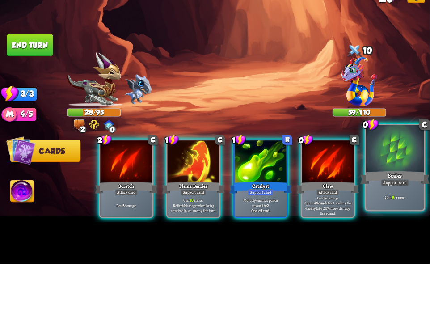
click at [388, 198] on div at bounding box center [395, 211] width 58 height 49
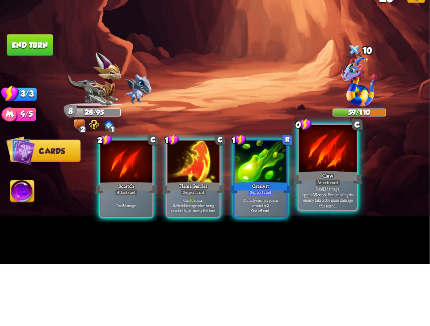
click at [327, 198] on div "Claw" at bounding box center [327, 239] width 69 height 16
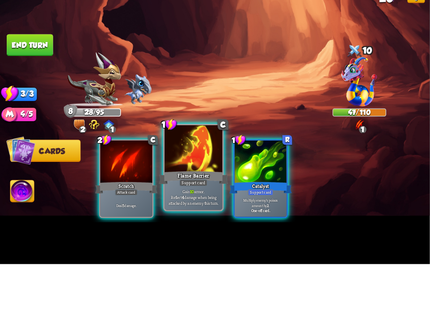
click at [190, 198] on div "Flame Barrier" at bounding box center [193, 239] width 69 height 16
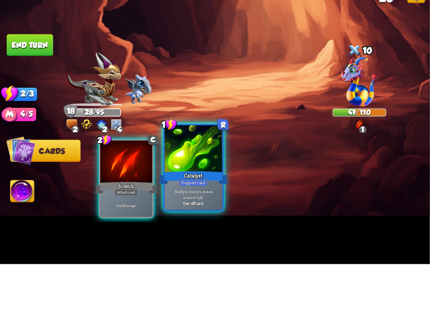
click at [190, 198] on div "Catalyst" at bounding box center [193, 239] width 69 height 16
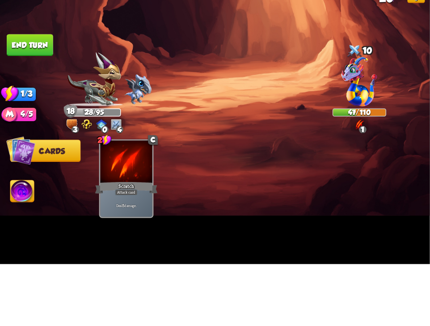
click at [28, 117] on button "End turn" at bounding box center [30, 107] width 46 height 22
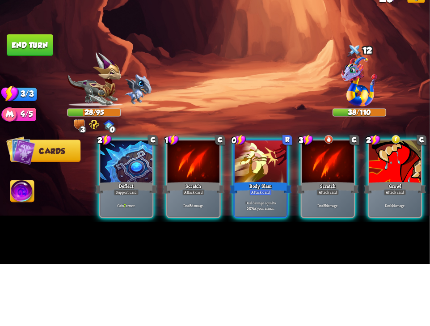
click at [98, 168] on img at bounding box center [94, 141] width 54 height 54
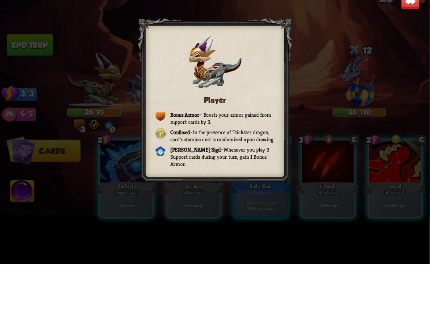
click at [402, 71] on img at bounding box center [410, 61] width 19 height 19
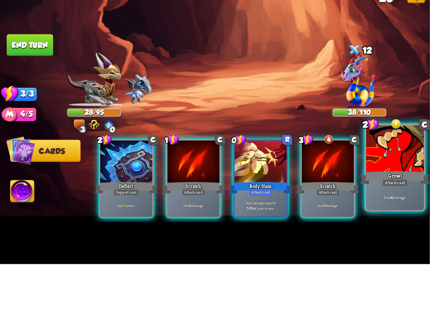
click at [388, 198] on div at bounding box center [395, 211] width 58 height 49
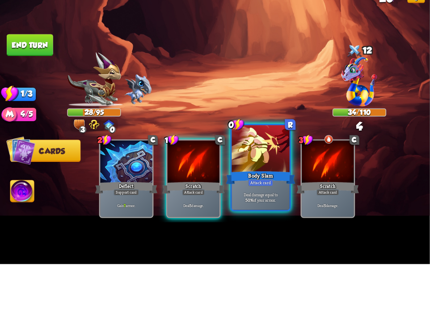
click at [261, 198] on div "Body Slam" at bounding box center [260, 239] width 69 height 16
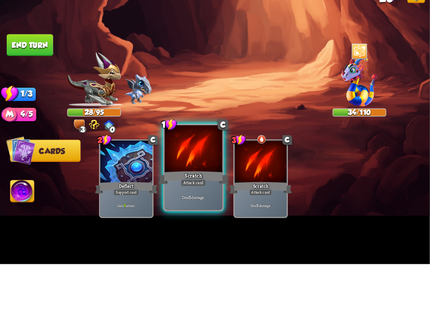
click at [182, 198] on div at bounding box center [193, 211] width 58 height 49
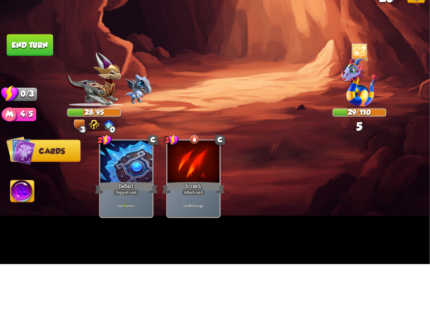
click at [35, 117] on button "End turn" at bounding box center [30, 107] width 46 height 22
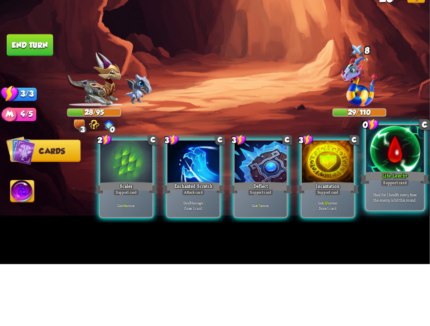
click at [393, 198] on div at bounding box center [395, 211] width 58 height 49
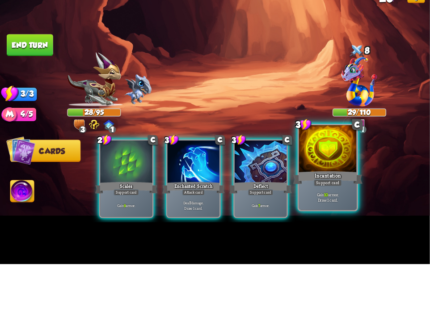
click at [322, 198] on div "Incantation" at bounding box center [327, 239] width 69 height 16
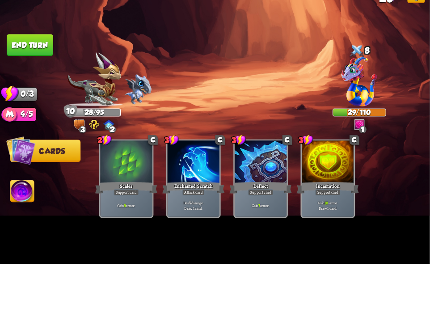
click at [34, 117] on button "End turn" at bounding box center [30, 107] width 46 height 22
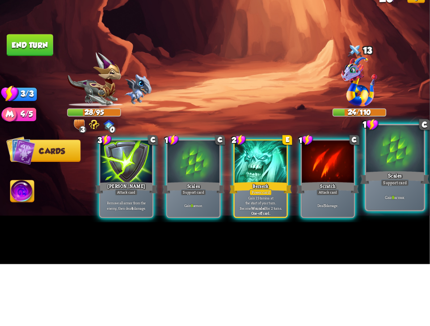
click at [387, 198] on div at bounding box center [395, 211] width 58 height 49
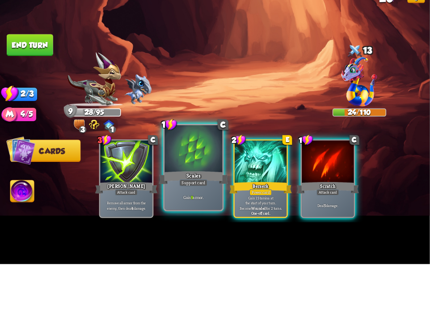
click at [183, 198] on div at bounding box center [193, 211] width 58 height 49
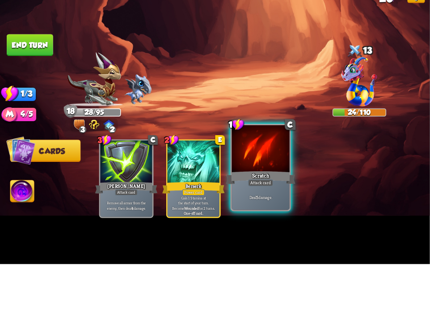
click at [246, 198] on div "Scratch" at bounding box center [260, 239] width 69 height 16
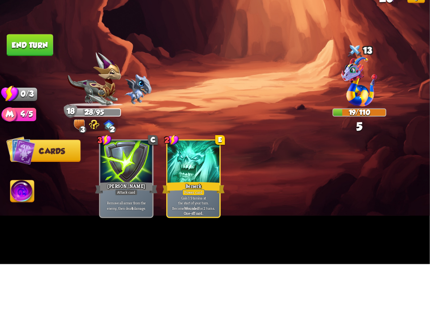
click at [29, 143] on img at bounding box center [215, 163] width 430 height 242
click at [40, 112] on img at bounding box center [215, 163] width 430 height 242
click at [47, 118] on button "End turn" at bounding box center [29, 107] width 47 height 22
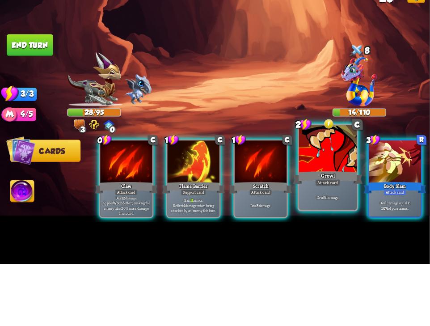
click at [327, 198] on div "Attack card" at bounding box center [327, 244] width 25 height 7
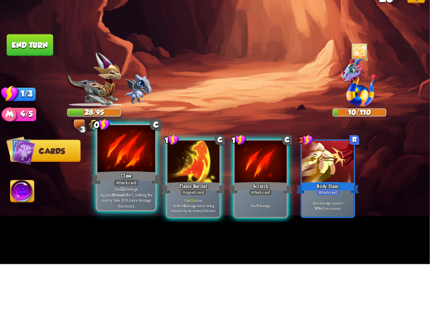
click at [113, 198] on div at bounding box center [126, 211] width 58 height 49
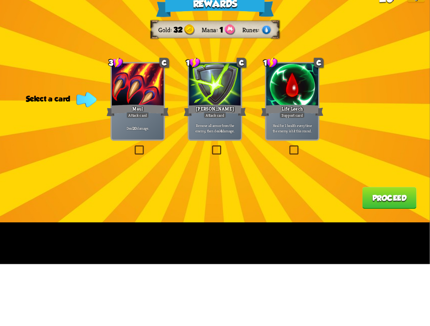
click at [374, 198] on button "Proceed" at bounding box center [389, 259] width 54 height 22
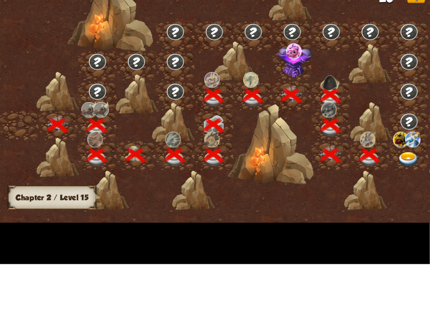
scroll to position [0, 136]
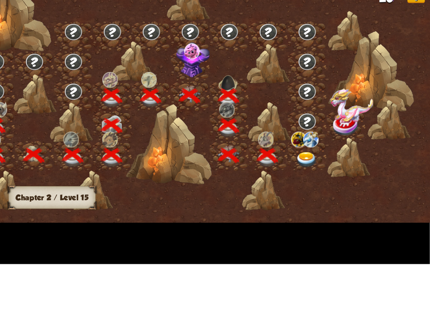
click at [299, 198] on img at bounding box center [305, 221] width 21 height 16
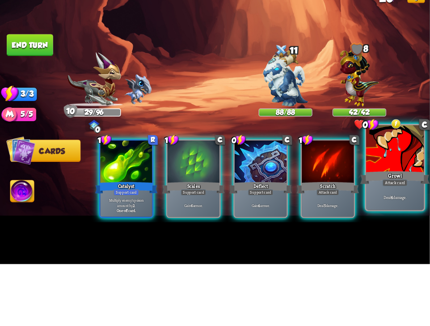
click at [385, 198] on div at bounding box center [395, 211] width 58 height 49
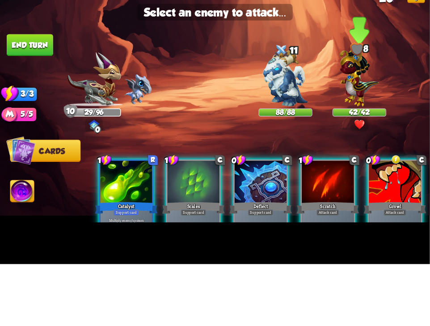
click at [359, 168] on img at bounding box center [358, 137] width 39 height 61
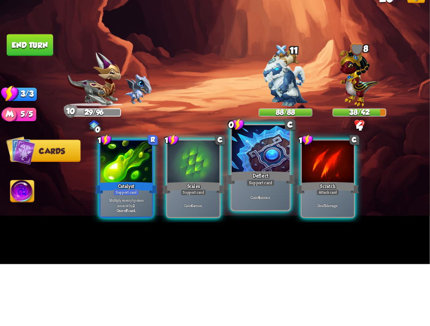
click at [258, 198] on div "Deflect" at bounding box center [260, 239] width 69 height 16
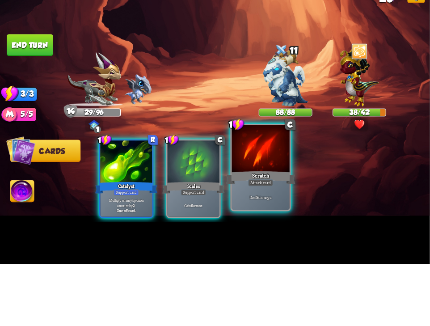
click at [258, 198] on div "Scratch" at bounding box center [260, 239] width 69 height 16
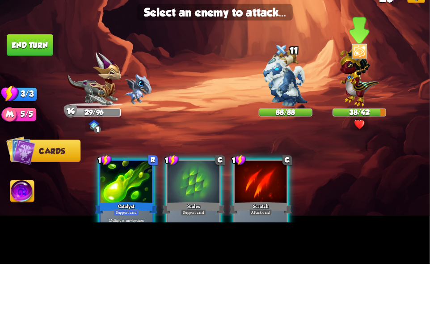
click at [354, 168] on img at bounding box center [358, 137] width 39 height 61
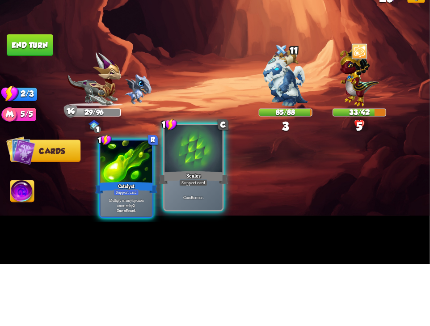
click at [180, 198] on div at bounding box center [193, 211] width 58 height 49
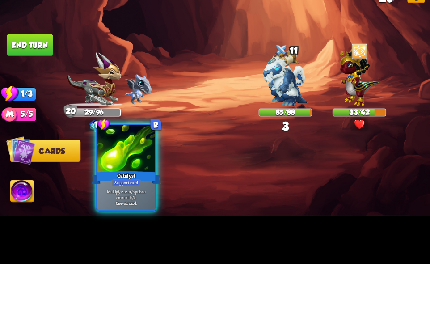
click at [132, 198] on div "Support card" at bounding box center [126, 244] width 28 height 7
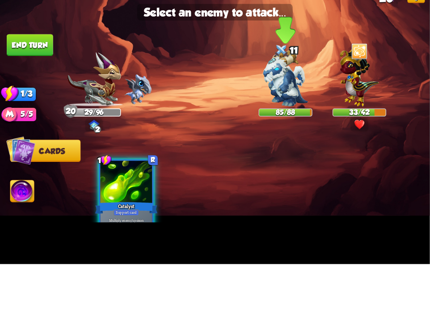
click at [291, 168] on img at bounding box center [285, 140] width 45 height 56
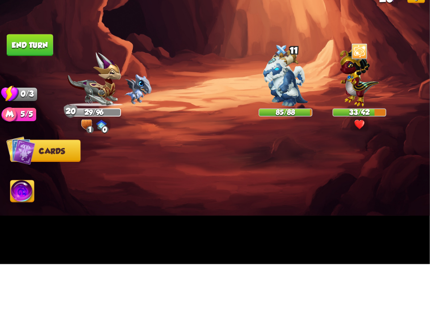
click at [36, 117] on button "End turn" at bounding box center [30, 107] width 46 height 22
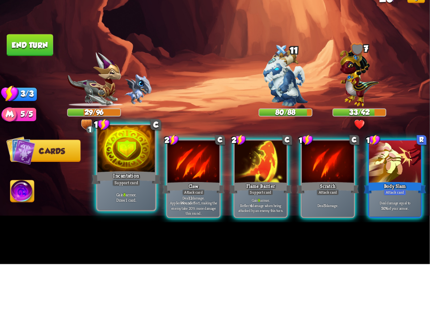
click at [113, 198] on div at bounding box center [126, 211] width 58 height 49
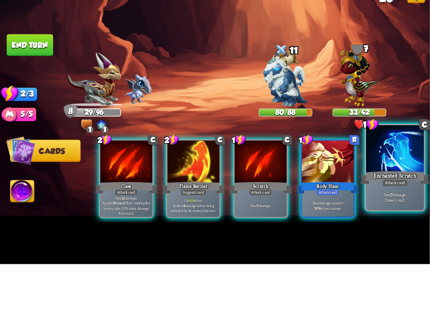
click at [391, 198] on div at bounding box center [395, 211] width 58 height 49
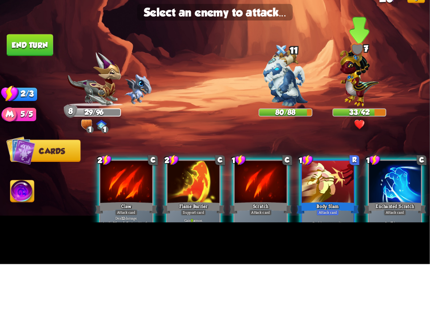
click at [340, 168] on img at bounding box center [358, 137] width 39 height 61
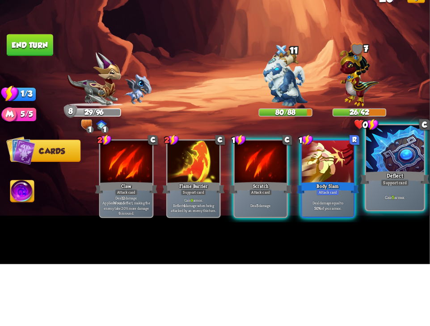
click at [393, 198] on div at bounding box center [395, 211] width 58 height 49
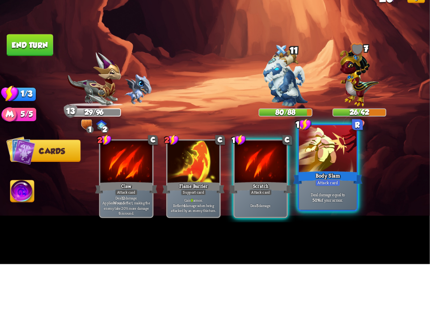
click at [324, 198] on div at bounding box center [328, 211] width 58 height 49
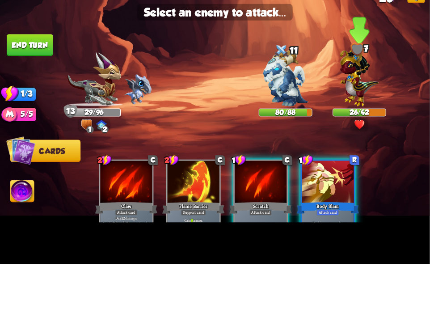
click at [364, 162] on img at bounding box center [358, 137] width 39 height 61
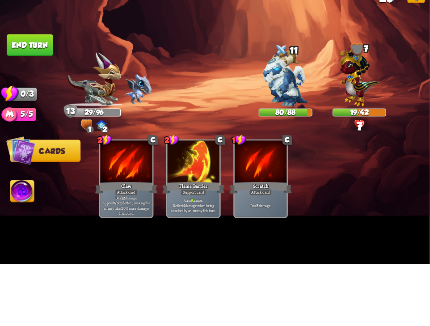
click at [28, 117] on button "End turn" at bounding box center [30, 107] width 46 height 22
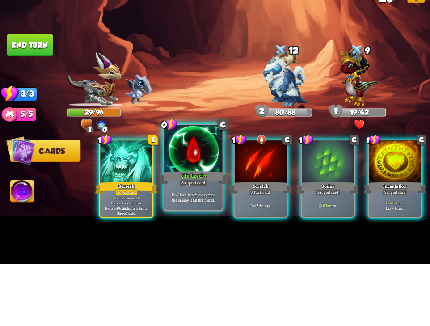
click at [186, 198] on div at bounding box center [193, 211] width 58 height 49
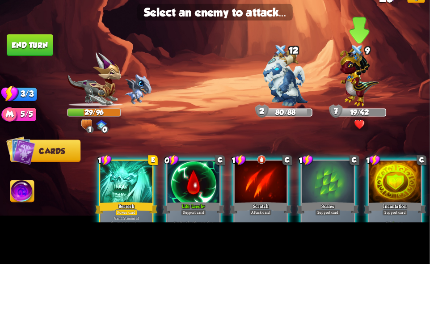
click at [363, 168] on img at bounding box center [358, 137] width 39 height 61
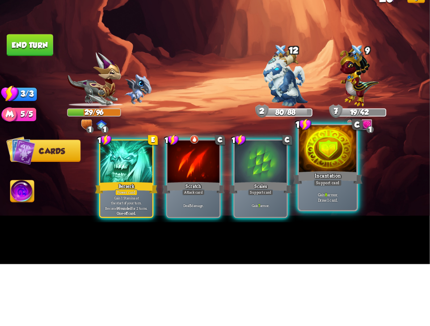
click at [327, 198] on div at bounding box center [328, 211] width 58 height 49
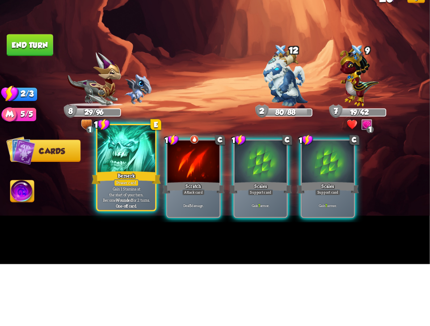
click at [121, 198] on div at bounding box center [126, 211] width 58 height 49
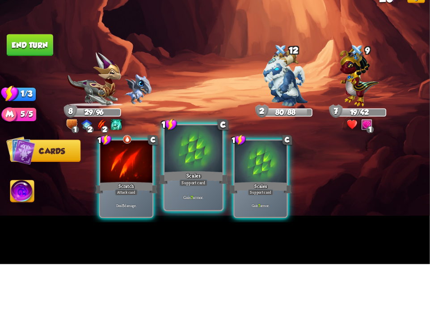
click at [187, 198] on div "Gain 7 armor." at bounding box center [193, 258] width 58 height 25
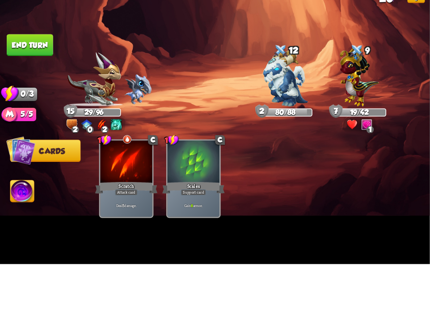
click at [42, 118] on button "End turn" at bounding box center [29, 107] width 47 height 22
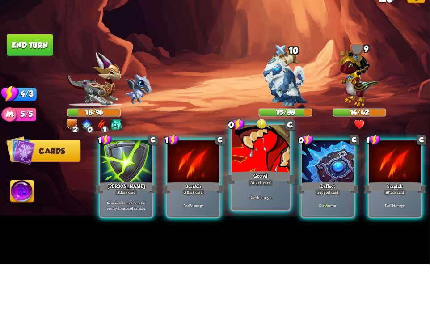
click at [261, 198] on div "Growl" at bounding box center [260, 239] width 69 height 16
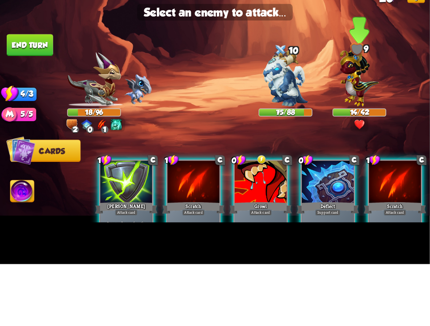
click at [357, 168] on img at bounding box center [358, 137] width 39 height 61
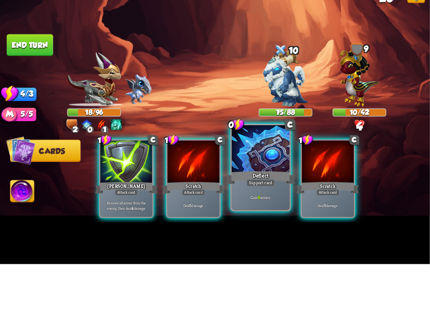
click at [263, 198] on div at bounding box center [261, 211] width 58 height 49
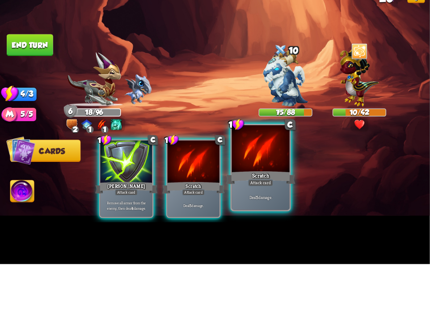
click at [268, 198] on div at bounding box center [261, 211] width 58 height 49
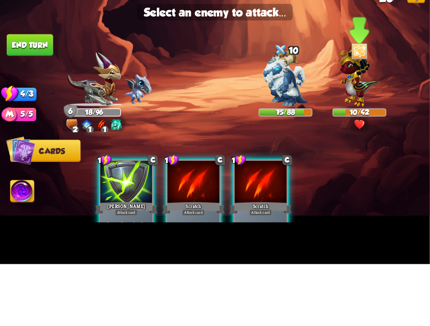
click at [359, 168] on img at bounding box center [358, 137] width 39 height 61
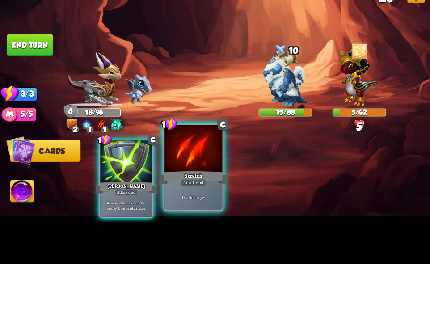
click at [199, 198] on div "Attack card" at bounding box center [193, 244] width 25 height 7
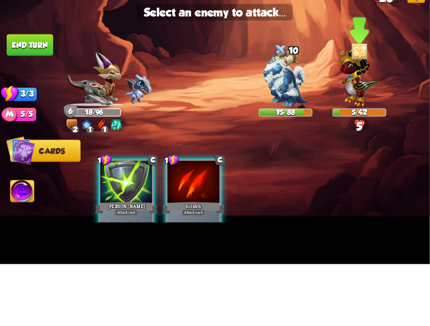
click at [355, 168] on img at bounding box center [358, 137] width 39 height 61
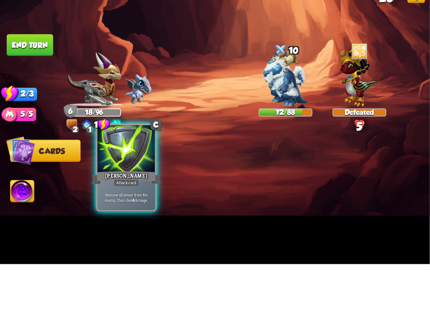
click at [123, 198] on div at bounding box center [126, 211] width 58 height 49
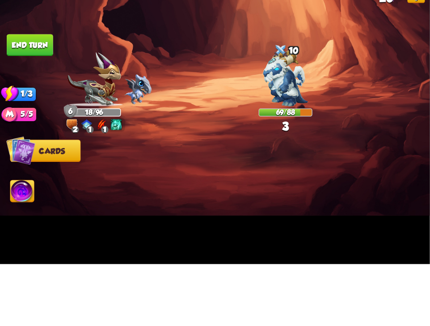
click at [38, 117] on button "End turn" at bounding box center [30, 107] width 46 height 22
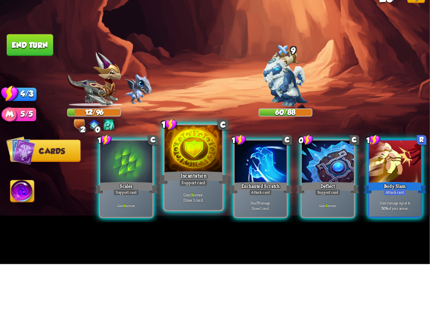
click at [182, 198] on div at bounding box center [193, 211] width 58 height 49
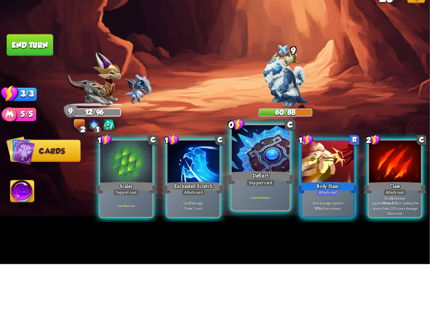
click at [247, 198] on div at bounding box center [261, 211] width 58 height 49
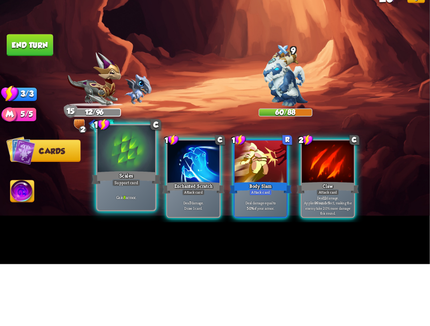
click at [121, 198] on div "Support card" at bounding box center [126, 244] width 28 height 7
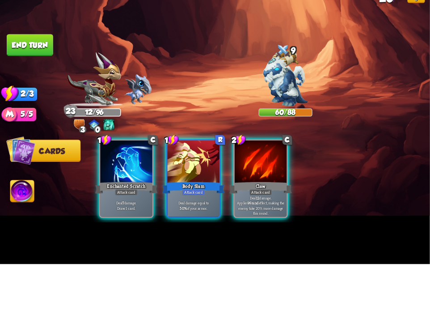
click at [36, 117] on button "End turn" at bounding box center [30, 107] width 46 height 22
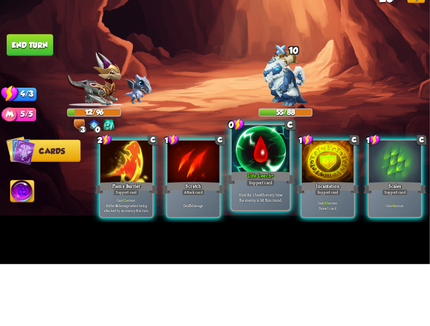
click at [259, 198] on div "Life Leech+" at bounding box center [260, 239] width 69 height 16
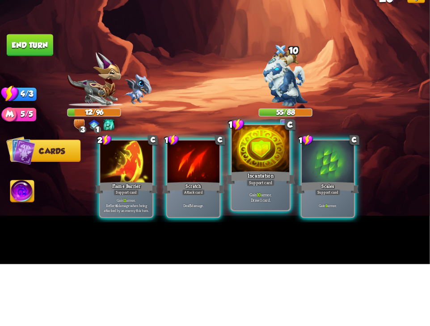
click at [258, 198] on div at bounding box center [261, 211] width 58 height 49
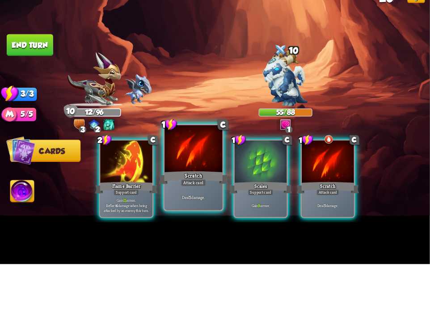
click at [185, 198] on div "Attack card" at bounding box center [193, 244] width 25 height 7
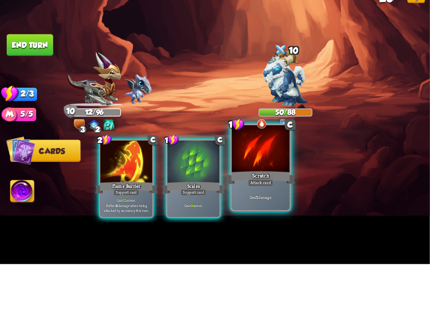
click at [267, 198] on div "Scratch" at bounding box center [260, 239] width 69 height 16
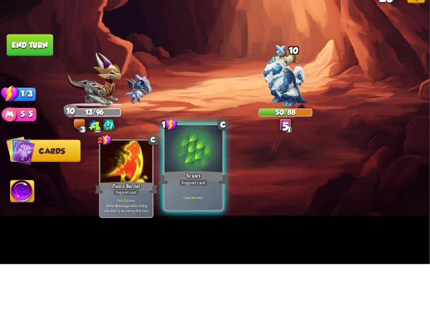
click at [192, 198] on div "Gain 9 armor." at bounding box center [193, 258] width 58 height 25
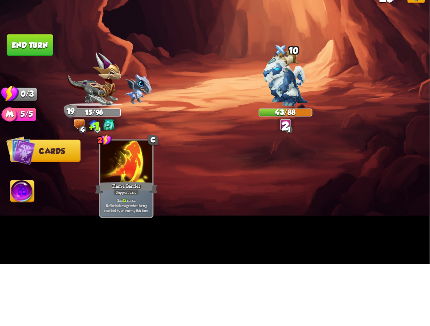
click at [32, 117] on button "End turn" at bounding box center [30, 107] width 46 height 22
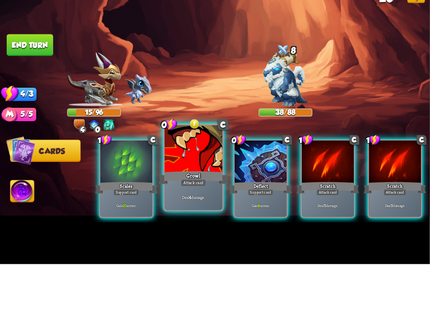
click at [188, 198] on div at bounding box center [193, 211] width 58 height 49
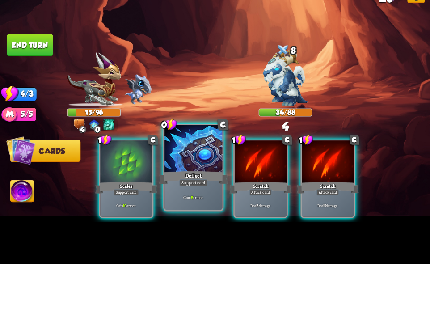
click at [184, 198] on div "Deflect" at bounding box center [193, 239] width 69 height 16
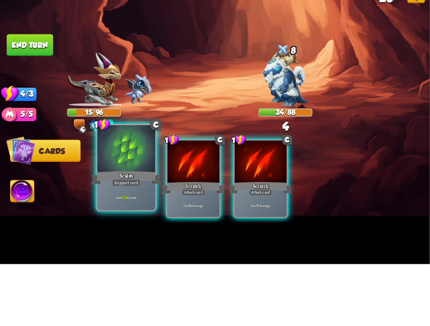
click at [122, 198] on div "Scales" at bounding box center [126, 239] width 69 height 16
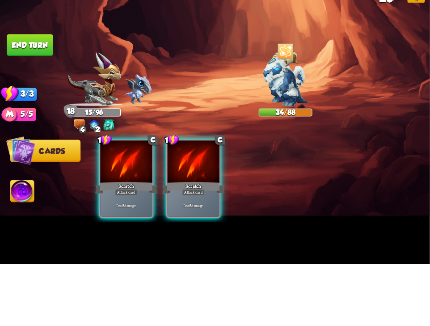
click at [34, 117] on button "End turn" at bounding box center [30, 107] width 46 height 22
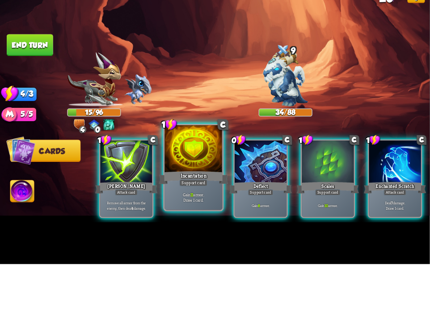
click at [191, 198] on div at bounding box center [193, 211] width 58 height 49
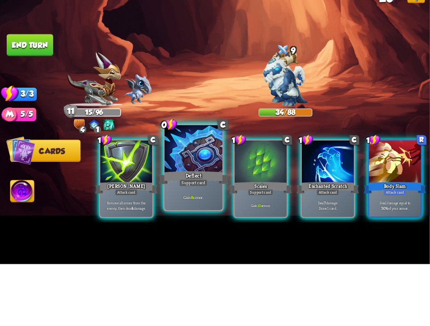
click at [192, 198] on div at bounding box center [193, 211] width 58 height 49
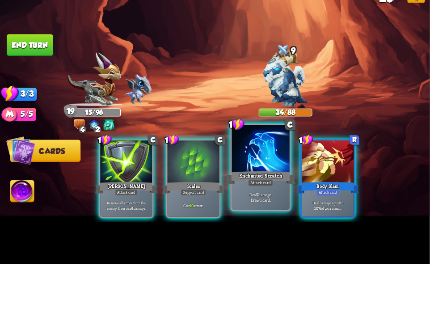
click at [260, 198] on div at bounding box center [261, 211] width 58 height 49
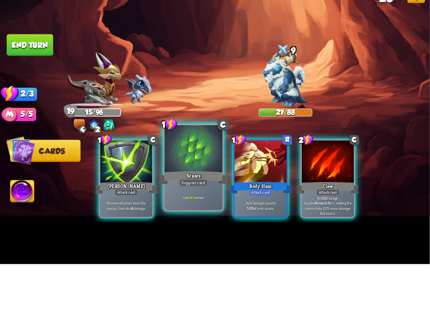
click at [180, 198] on div at bounding box center [193, 211] width 58 height 49
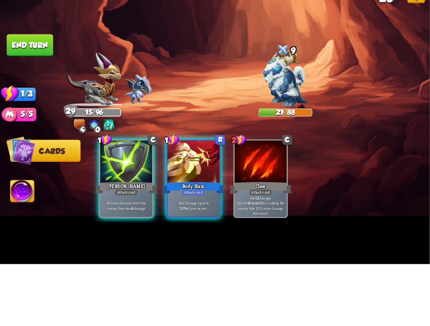
click at [43, 117] on button "End turn" at bounding box center [30, 107] width 46 height 22
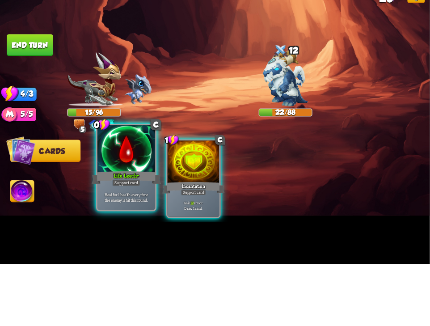
click at [132, 198] on div at bounding box center [126, 211] width 58 height 49
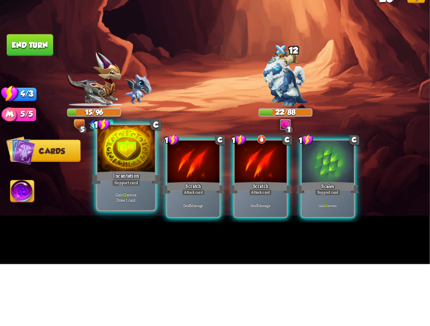
click at [117, 198] on div at bounding box center [126, 211] width 58 height 49
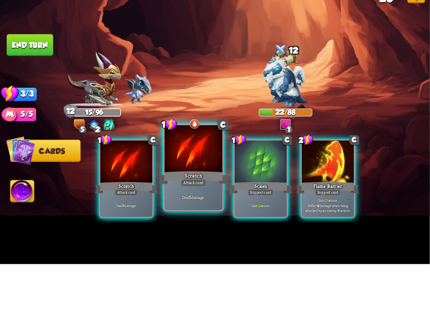
click at [184, 198] on div "Scratch" at bounding box center [193, 239] width 69 height 16
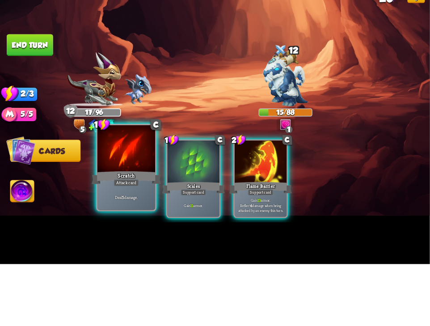
click at [111, 198] on div "Deal 5 damage." at bounding box center [126, 258] width 58 height 25
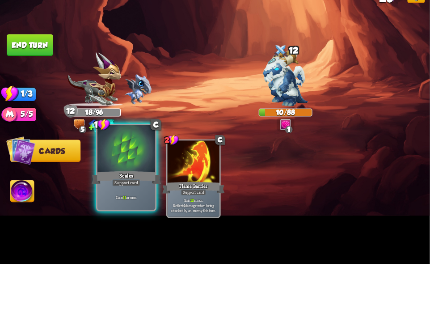
click at [114, 198] on div "Support card" at bounding box center [126, 244] width 28 height 7
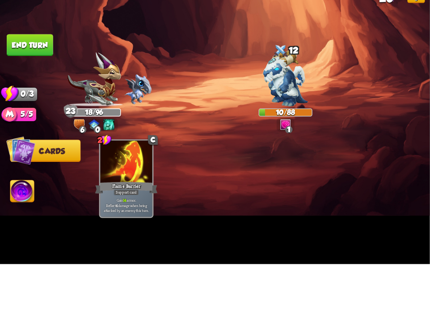
click at [32, 117] on button "End turn" at bounding box center [30, 107] width 46 height 22
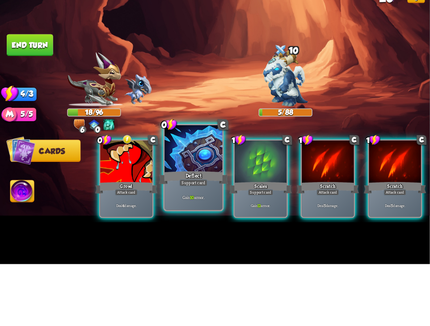
click at [188, 198] on div "Deflect" at bounding box center [193, 239] width 69 height 16
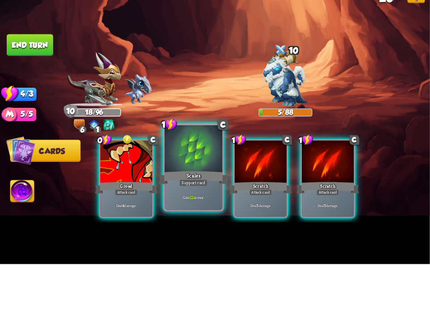
click at [193, 198] on div "Scales" at bounding box center [193, 239] width 69 height 16
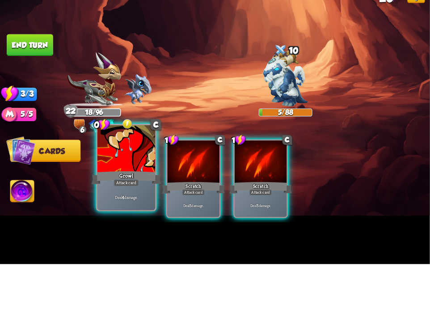
click at [135, 198] on div "Growl" at bounding box center [126, 239] width 69 height 16
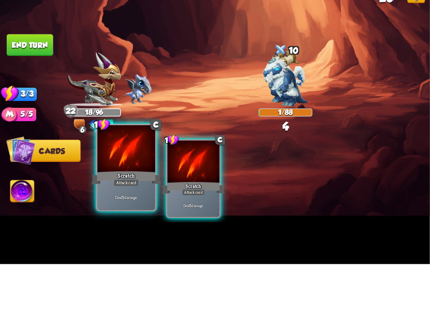
click at [118, 198] on div "Scratch" at bounding box center [126, 239] width 69 height 16
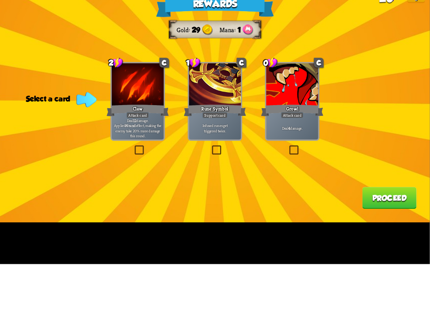
click at [290, 198] on div "0 C Growl Attack card Deal 4 damage." at bounding box center [292, 163] width 54 height 79
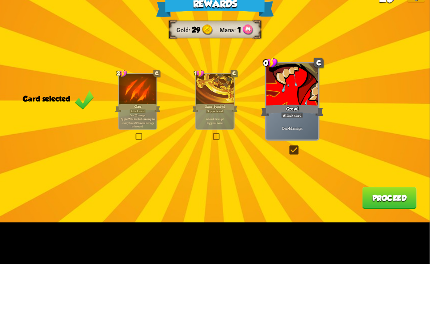
click at [372, 198] on button "Proceed" at bounding box center [389, 259] width 54 height 22
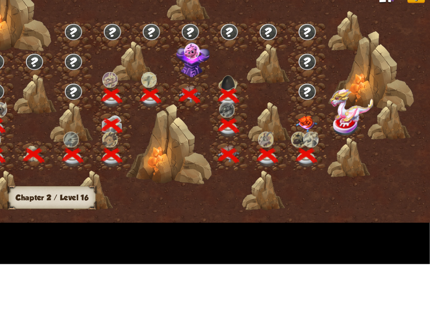
click at [311, 194] on img at bounding box center [305, 185] width 21 height 17
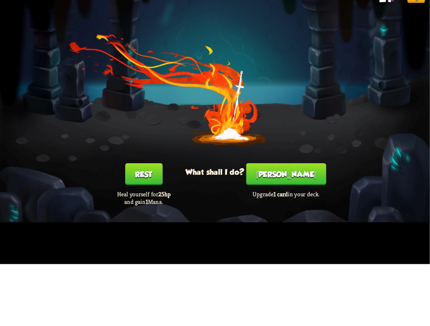
click at [287, 198] on button "Smith" at bounding box center [286, 236] width 80 height 22
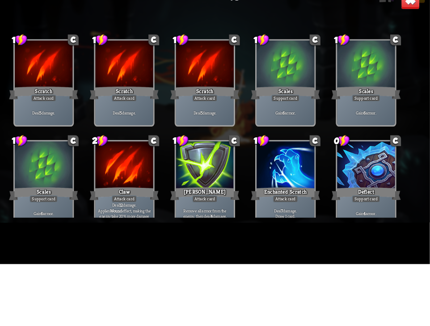
scroll to position [281, 0]
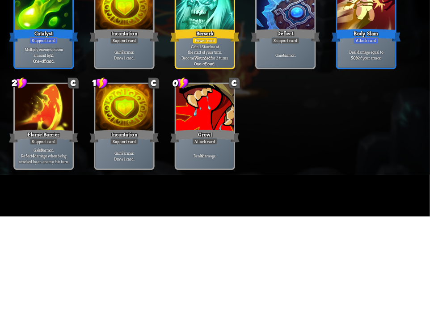
click at [358, 170] on p "Deal damage equal to 50% of your armor." at bounding box center [366, 165] width 55 height 12
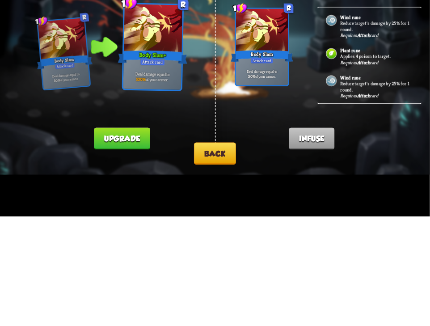
click at [210, 198] on button "Back" at bounding box center [215, 262] width 42 height 22
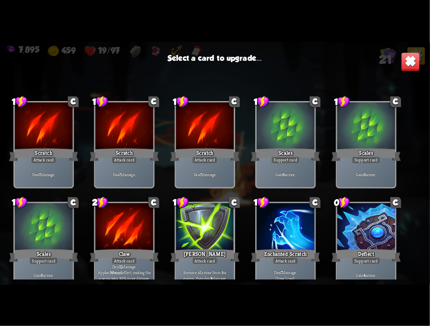
click at [410, 61] on img at bounding box center [410, 61] width 19 height 19
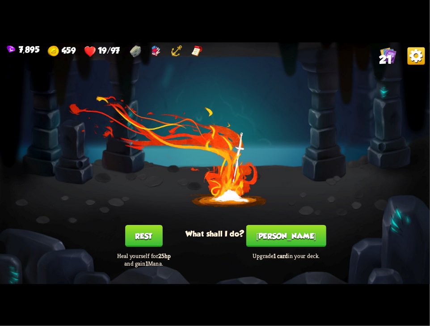
click at [422, 53] on img at bounding box center [415, 55] width 17 height 17
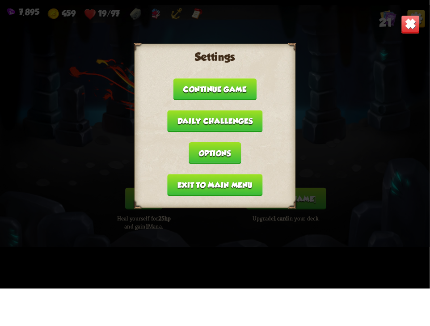
click at [188, 198] on button "Exit to main menu" at bounding box center [214, 222] width 95 height 22
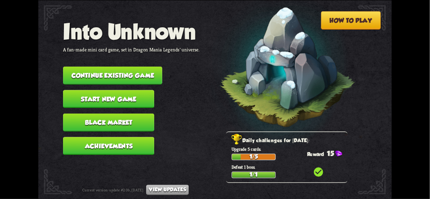
click at [92, 70] on button "Continue existing game" at bounding box center [112, 75] width 99 height 18
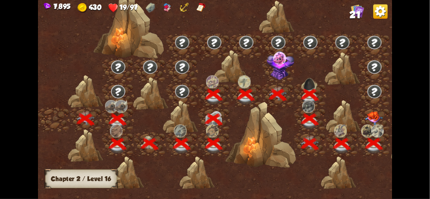
scroll to position [0, 136]
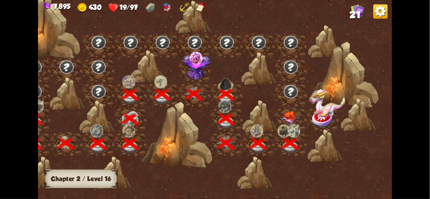
click at [327, 115] on img at bounding box center [326, 103] width 35 height 29
click at [286, 125] on img at bounding box center [283, 130] width 13 height 13
click at [293, 111] on div at bounding box center [291, 119] width 32 height 25
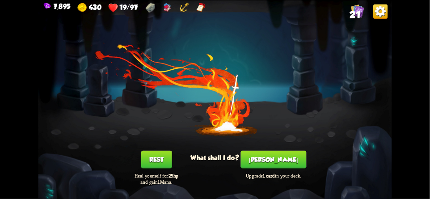
click at [279, 161] on button "Smith" at bounding box center [274, 159] width 66 height 18
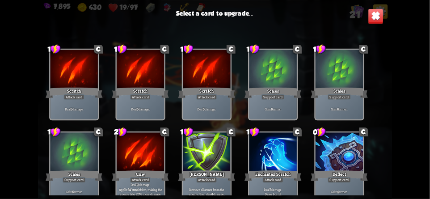
scroll to position [281, 0]
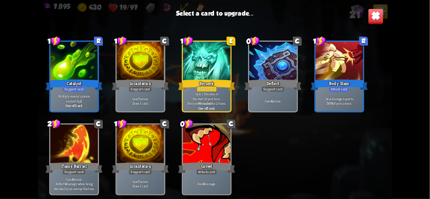
click at [379, 19] on img at bounding box center [376, 16] width 16 height 16
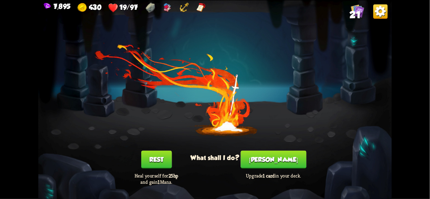
click at [151, 160] on button "Rest" at bounding box center [156, 159] width 31 height 18
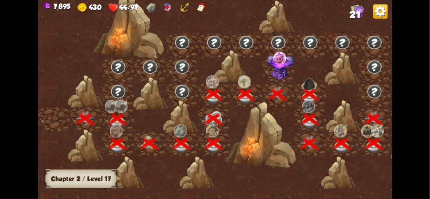
scroll to position [0, 136]
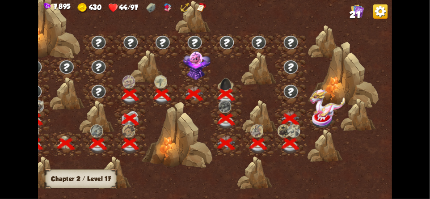
click at [330, 114] on img at bounding box center [326, 103] width 35 height 29
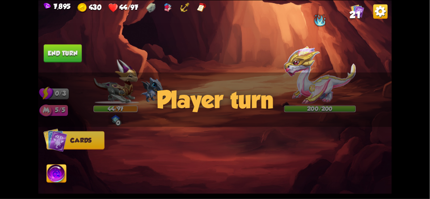
click at [336, 89] on div "Player turn" at bounding box center [214, 99] width 353 height 54
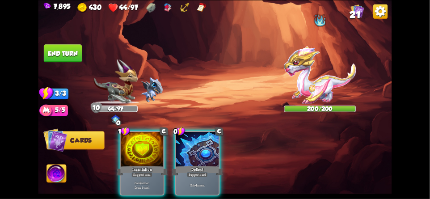
click at [328, 82] on div "Player turn" at bounding box center [214, 99] width 353 height 54
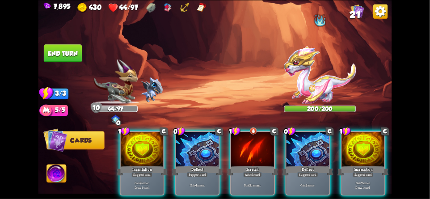
click at [318, 85] on img at bounding box center [320, 75] width 72 height 58
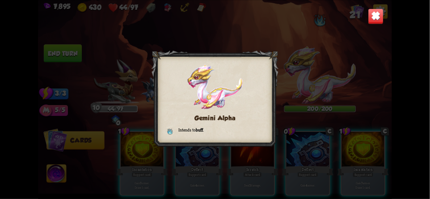
click at [373, 18] on img at bounding box center [376, 16] width 16 height 16
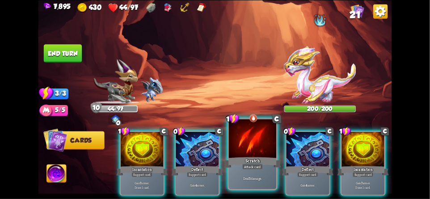
click at [248, 147] on div at bounding box center [252, 139] width 47 height 40
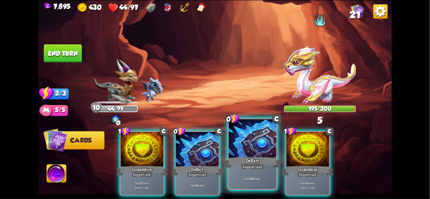
click at [252, 153] on div at bounding box center [252, 139] width 47 height 40
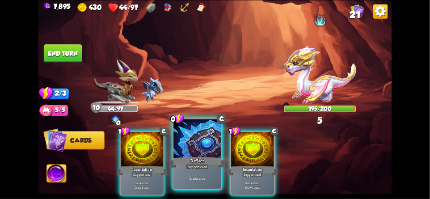
click at [206, 154] on div at bounding box center [196, 139] width 47 height 40
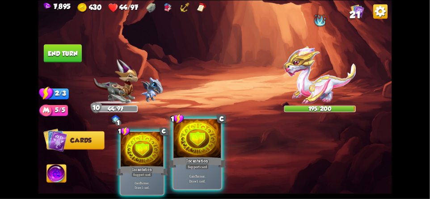
click at [209, 162] on div "Incantation" at bounding box center [197, 162] width 57 height 13
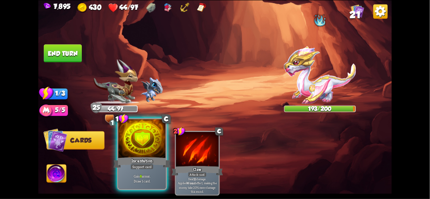
click at [135, 157] on div "Incantation" at bounding box center [141, 162] width 57 height 13
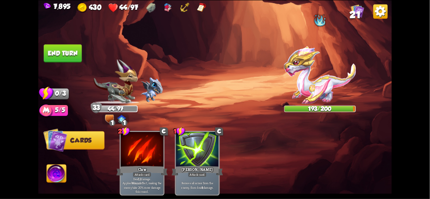
click at [52, 52] on button "End turn" at bounding box center [63, 53] width 38 height 18
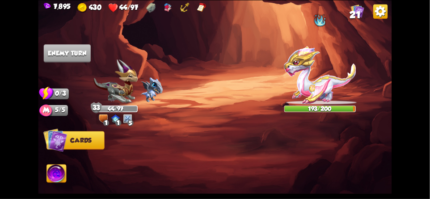
click at [62, 180] on img at bounding box center [57, 174] width 20 height 20
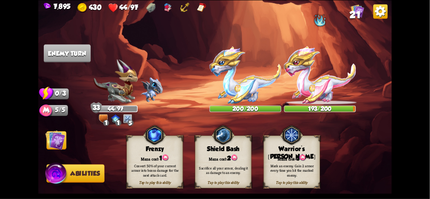
click at [299, 153] on div "Tap to play this ability Warrior's Mark Mana cost: 3 Mark an enemy. Gain 2 armo…" at bounding box center [291, 161] width 56 height 52
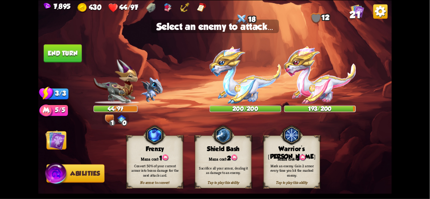
click at [332, 75] on div "Player turn" at bounding box center [214, 99] width 353 height 54
click at [330, 86] on img at bounding box center [320, 75] width 72 height 58
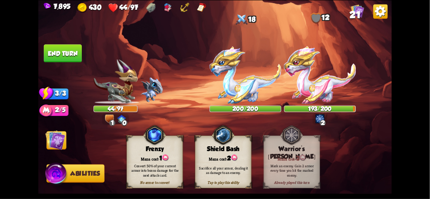
click at [48, 141] on img at bounding box center [56, 140] width 20 height 20
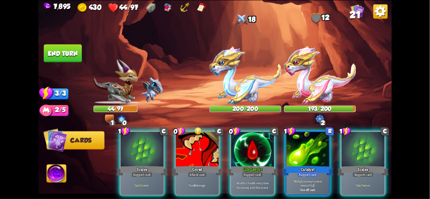
click at [326, 89] on img at bounding box center [320, 75] width 72 height 58
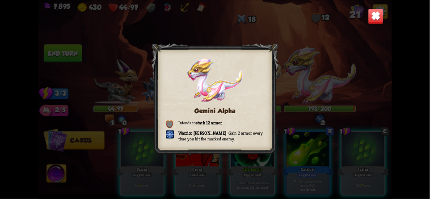
click at [385, 33] on div "Gemini Alpha Intends to stack 12 armor . Warrior Mark – Gain 2 armor every time…" at bounding box center [214, 99] width 353 height 199
click at [370, 22] on img at bounding box center [376, 16] width 16 height 16
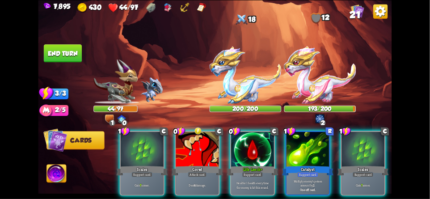
click at [256, 92] on img at bounding box center [245, 75] width 72 height 58
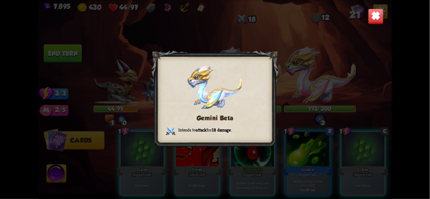
click at [378, 20] on img at bounding box center [376, 16] width 16 height 16
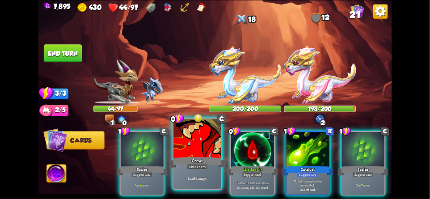
click at [192, 153] on div at bounding box center [196, 139] width 47 height 40
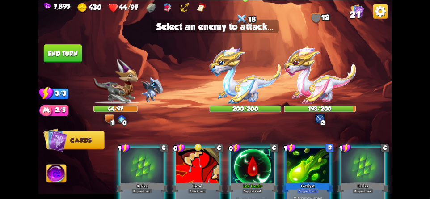
click at [251, 85] on img at bounding box center [245, 75] width 72 height 58
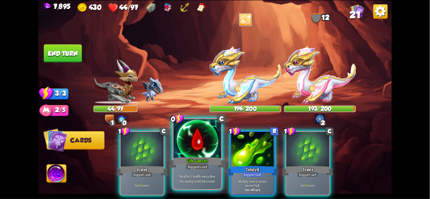
click at [198, 155] on div at bounding box center [196, 139] width 47 height 40
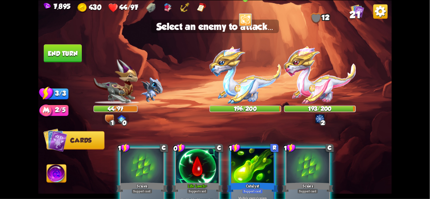
click at [258, 91] on img at bounding box center [245, 75] width 72 height 58
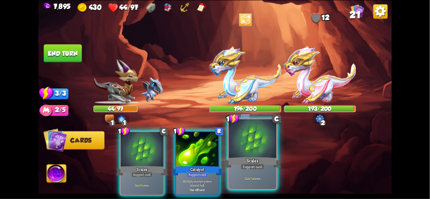
click at [257, 144] on div at bounding box center [252, 139] width 47 height 40
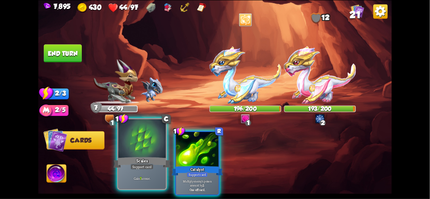
click at [143, 155] on div at bounding box center [141, 139] width 47 height 40
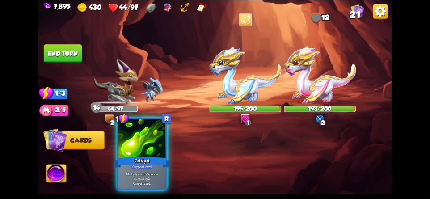
click at [145, 158] on div "Catalyst" at bounding box center [141, 162] width 57 height 13
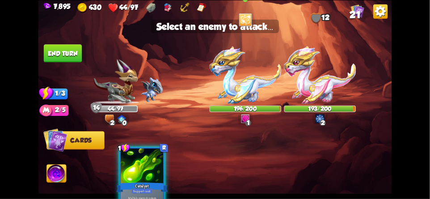
click at [260, 89] on img at bounding box center [245, 75] width 72 height 58
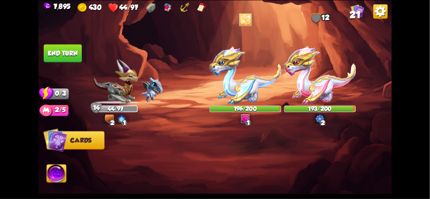
click at [68, 54] on button "End turn" at bounding box center [63, 53] width 38 height 18
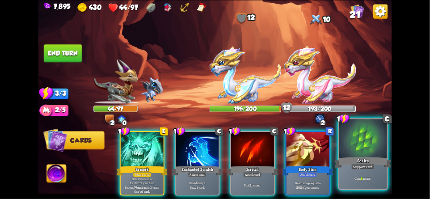
click at [361, 139] on div at bounding box center [362, 139] width 47 height 40
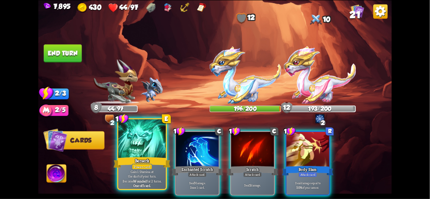
click at [136, 153] on div at bounding box center [141, 139] width 47 height 40
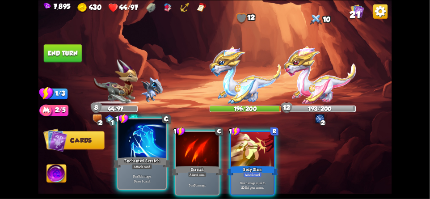
click at [138, 156] on div "Enchanted Scratch" at bounding box center [141, 162] width 57 height 13
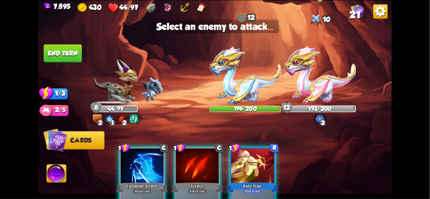
click at [321, 74] on img at bounding box center [320, 75] width 72 height 58
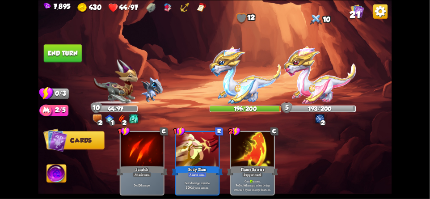
click at [67, 52] on button "End turn" at bounding box center [63, 53] width 38 height 18
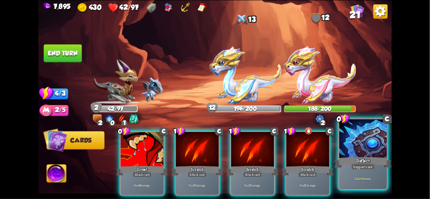
click at [364, 140] on div at bounding box center [362, 139] width 47 height 40
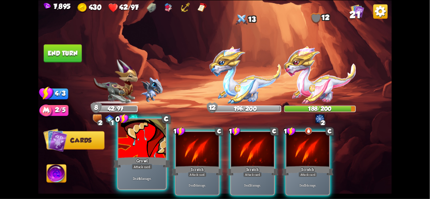
click at [138, 141] on div at bounding box center [141, 139] width 47 height 40
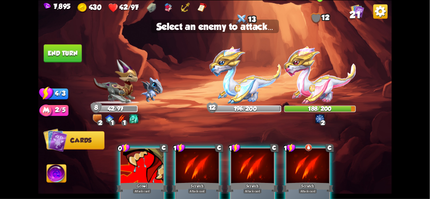
click at [317, 84] on img at bounding box center [320, 75] width 72 height 58
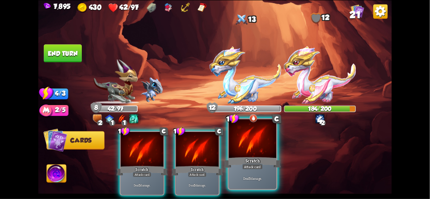
click at [256, 153] on div at bounding box center [252, 139] width 47 height 40
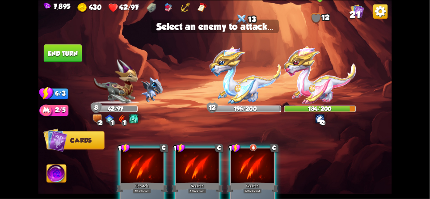
click at [320, 89] on img at bounding box center [320, 75] width 72 height 58
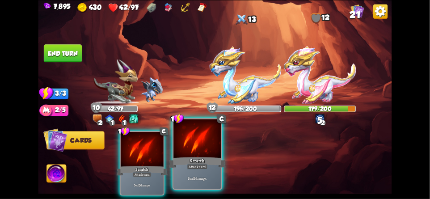
click at [194, 156] on div "Scratch" at bounding box center [197, 162] width 57 height 13
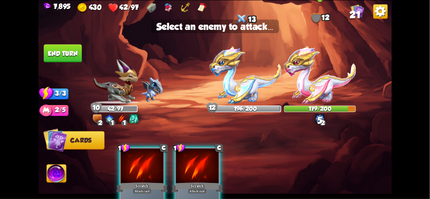
click at [331, 86] on img at bounding box center [320, 75] width 72 height 58
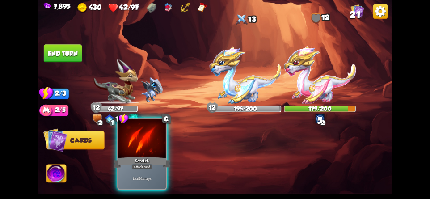
click at [147, 160] on div "Scratch" at bounding box center [141, 162] width 57 height 13
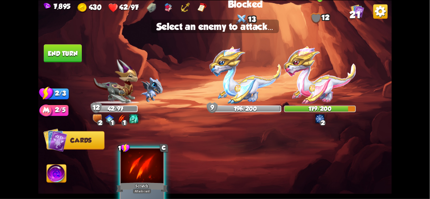
click at [318, 85] on img at bounding box center [320, 75] width 72 height 58
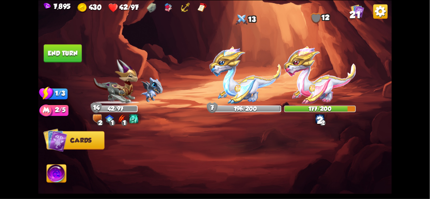
click at [59, 54] on button "End turn" at bounding box center [63, 53] width 38 height 18
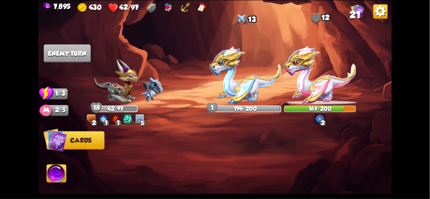
click at [169, 8] on img at bounding box center [168, 8] width 10 height 10
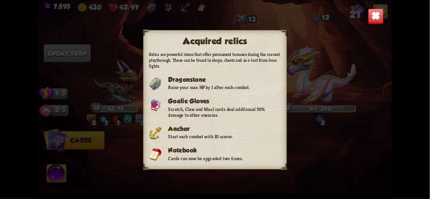
click at [368, 22] on img at bounding box center [376, 16] width 16 height 16
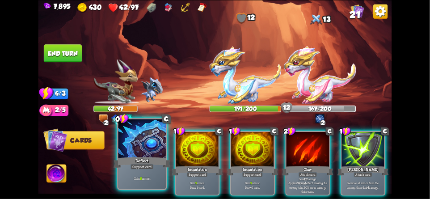
click at [137, 150] on div at bounding box center [141, 139] width 47 height 40
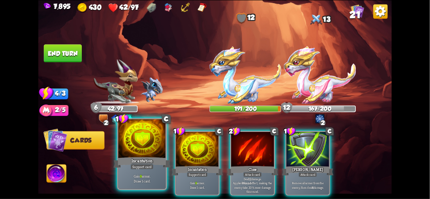
click at [134, 151] on div at bounding box center [141, 139] width 47 height 40
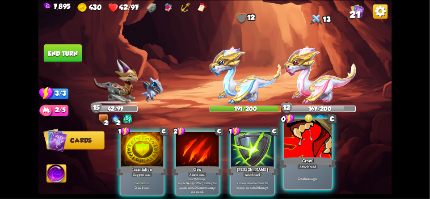
click at [310, 146] on div at bounding box center [307, 139] width 47 height 40
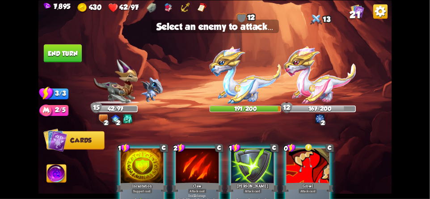
click at [169, 12] on img at bounding box center [168, 8] width 10 height 10
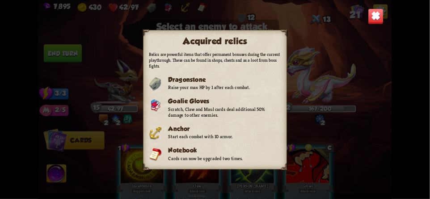
click at [386, 17] on div "Acquired relics Relics are powerful items that offer permanent bonuses during t…" at bounding box center [214, 99] width 353 height 199
click at [375, 19] on img at bounding box center [376, 16] width 16 height 16
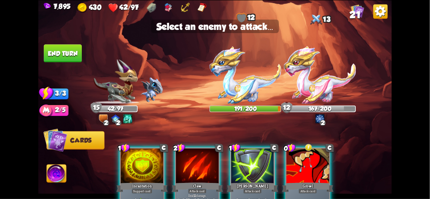
click at [307, 167] on div at bounding box center [307, 166] width 43 height 36
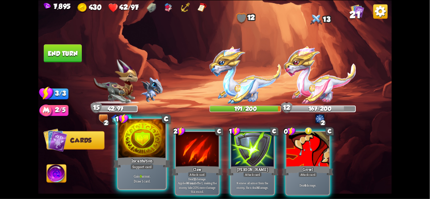
click at [136, 151] on div at bounding box center [141, 139] width 47 height 40
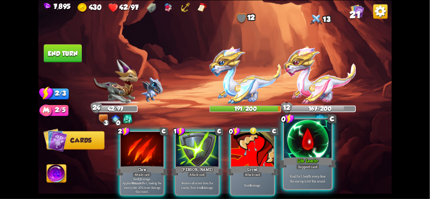
click at [305, 146] on div at bounding box center [307, 139] width 47 height 40
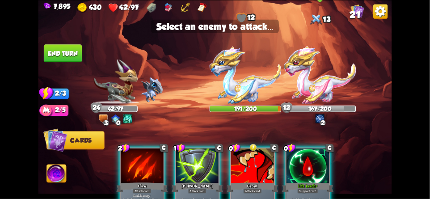
click at [322, 89] on img at bounding box center [320, 75] width 72 height 58
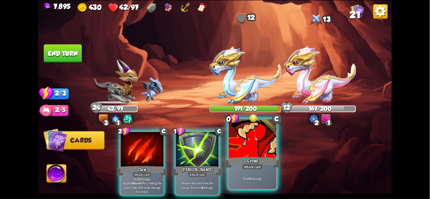
click at [260, 150] on div at bounding box center [252, 139] width 47 height 40
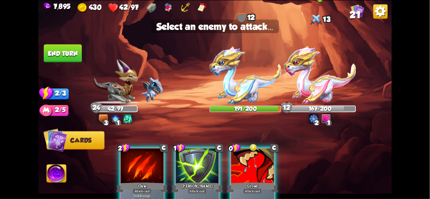
click at [319, 82] on img at bounding box center [320, 75] width 72 height 58
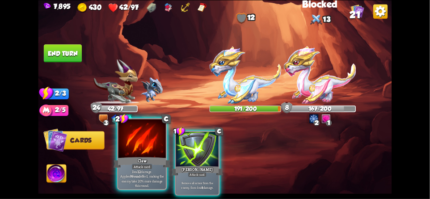
click at [131, 154] on div at bounding box center [141, 139] width 47 height 40
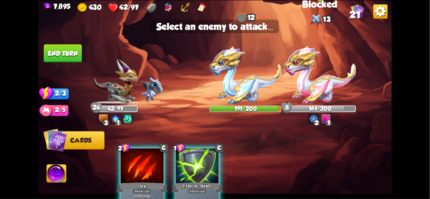
click at [322, 77] on img at bounding box center [320, 75] width 72 height 58
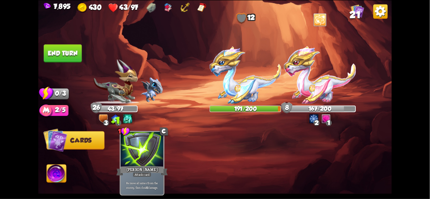
click at [51, 51] on button "End turn" at bounding box center [63, 53] width 38 height 18
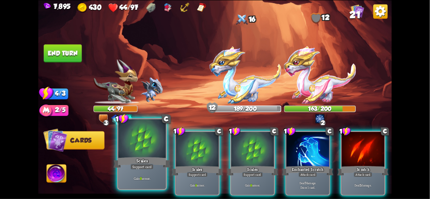
click at [147, 163] on div "Scales" at bounding box center [141, 162] width 57 height 13
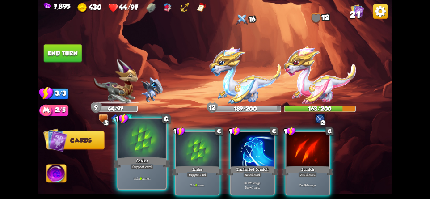
click at [155, 161] on div "Scales" at bounding box center [141, 162] width 57 height 13
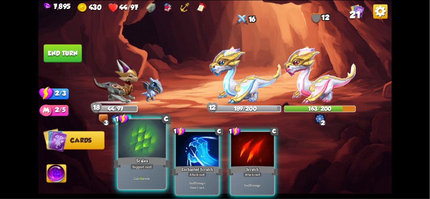
click at [150, 159] on div "Scales" at bounding box center [141, 162] width 57 height 13
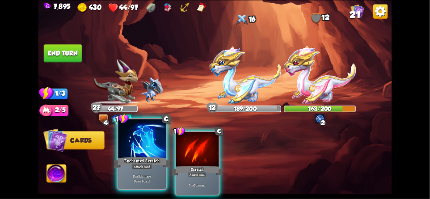
click at [137, 156] on div "Enchanted Scratch" at bounding box center [141, 162] width 57 height 13
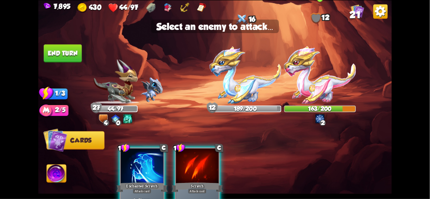
click at [321, 83] on img at bounding box center [320, 75] width 72 height 58
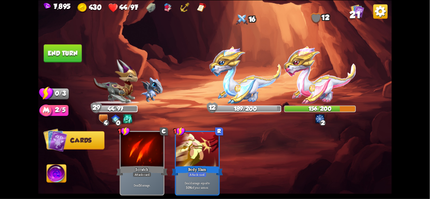
click at [56, 50] on button "End turn" at bounding box center [63, 53] width 38 height 18
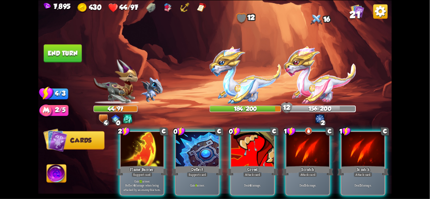
click at [329, 96] on img at bounding box center [320, 75] width 72 height 58
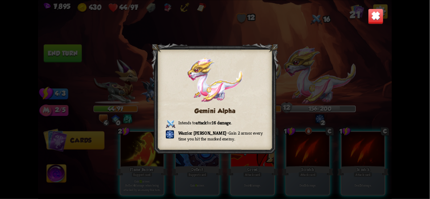
click at [378, 20] on img at bounding box center [376, 16] width 16 height 16
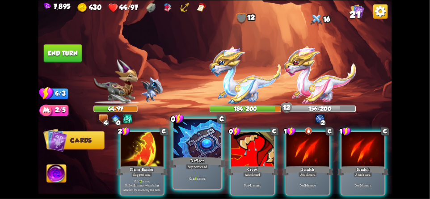
click at [193, 148] on div at bounding box center [196, 139] width 47 height 40
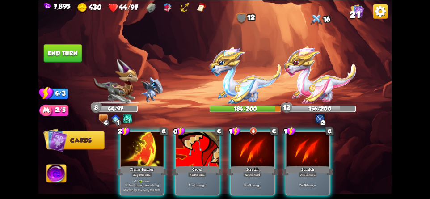
click at [343, 90] on img at bounding box center [320, 75] width 72 height 58
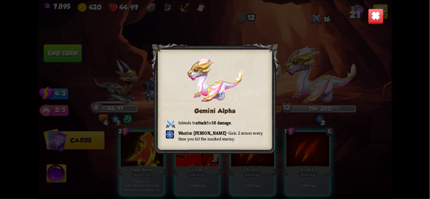
click at [366, 31] on div "Gemini Alpha Intends to attack for 16 damage . Warrior Mark – Gain 2 armor ever…" at bounding box center [214, 99] width 353 height 199
click at [376, 20] on img at bounding box center [376, 16] width 16 height 16
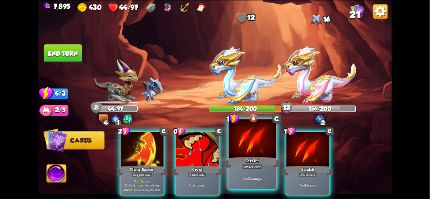
click at [253, 146] on div at bounding box center [252, 139] width 47 height 40
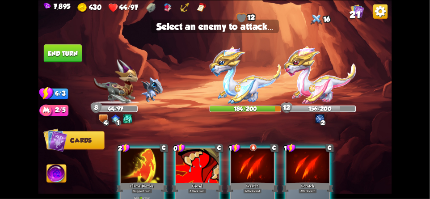
click at [245, 163] on div at bounding box center [252, 166] width 43 height 36
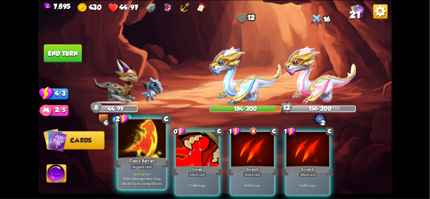
click at [138, 155] on div at bounding box center [141, 139] width 47 height 40
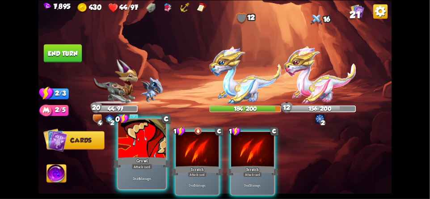
click at [138, 160] on div "Growl" at bounding box center [141, 162] width 57 height 13
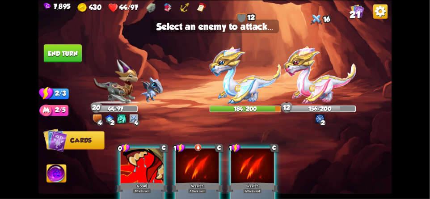
click at [136, 164] on div at bounding box center [142, 166] width 43 height 36
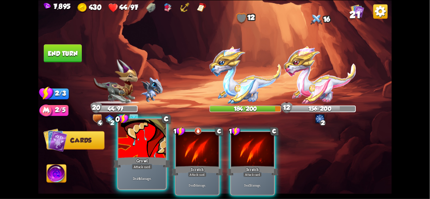
click at [136, 159] on div "Growl" at bounding box center [141, 162] width 57 height 13
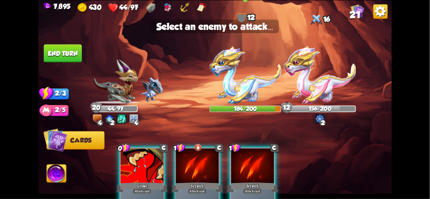
click at [242, 85] on img at bounding box center [245, 75] width 72 height 58
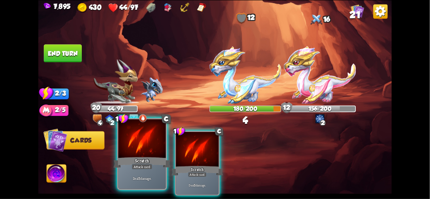
click at [130, 162] on div "Scratch" at bounding box center [141, 162] width 57 height 13
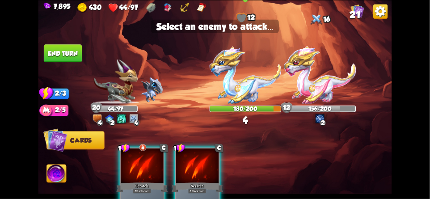
click at [242, 81] on img at bounding box center [245, 75] width 72 height 58
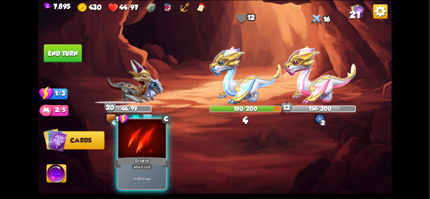
click at [139, 159] on div "Scratch" at bounding box center [141, 162] width 57 height 13
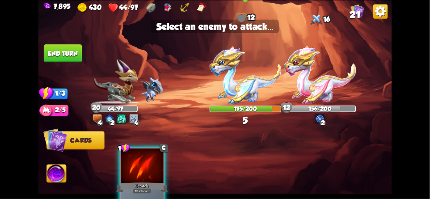
click at [248, 79] on img at bounding box center [245, 75] width 72 height 58
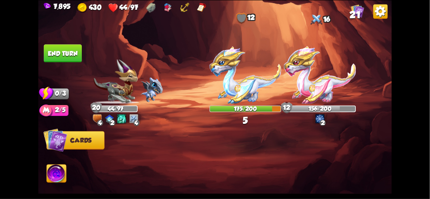
click at [57, 54] on button "End turn" at bounding box center [63, 53] width 38 height 18
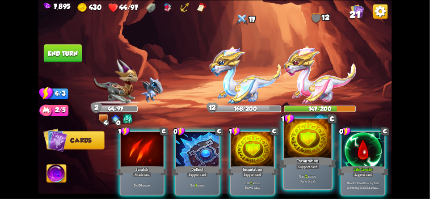
click at [301, 152] on div at bounding box center [307, 139] width 47 height 40
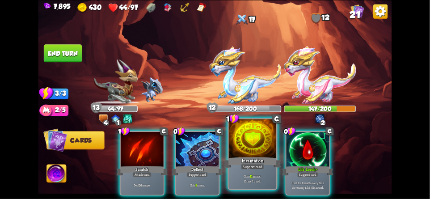
click at [253, 165] on div "Support card" at bounding box center [252, 166] width 23 height 6
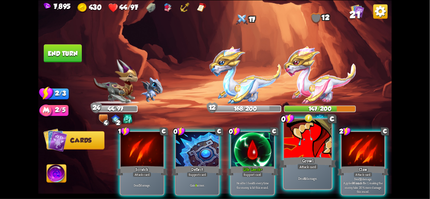
click at [304, 148] on div at bounding box center [307, 139] width 47 height 40
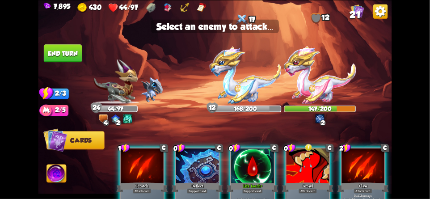
click at [296, 163] on div at bounding box center [307, 166] width 43 height 36
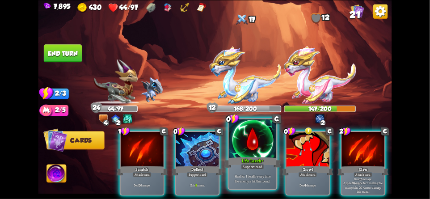
click at [247, 167] on div "Support card" at bounding box center [252, 166] width 23 height 6
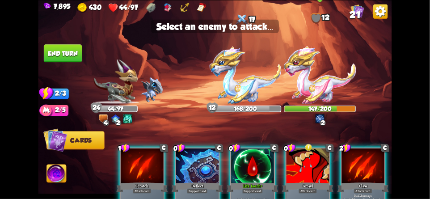
click at [322, 81] on img at bounding box center [320, 75] width 72 height 58
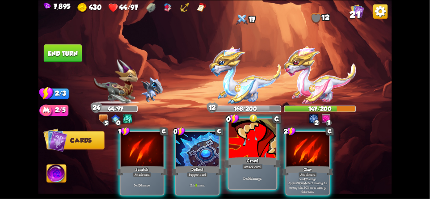
click at [248, 160] on div "Growl" at bounding box center [252, 162] width 57 height 13
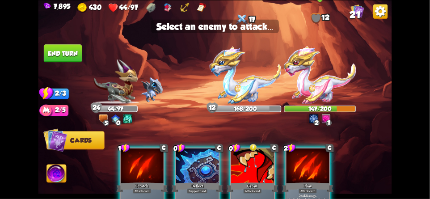
click at [324, 93] on img at bounding box center [320, 75] width 72 height 58
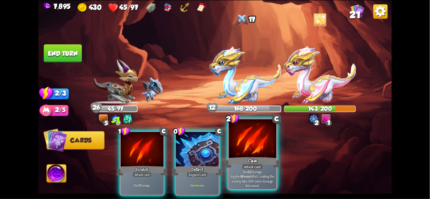
click at [253, 164] on div "Attack card" at bounding box center [252, 166] width 21 height 6
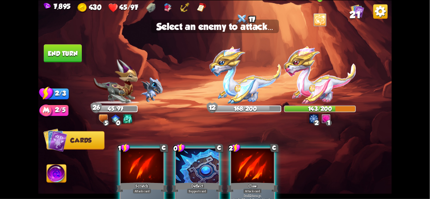
click at [323, 90] on img at bounding box center [320, 75] width 72 height 58
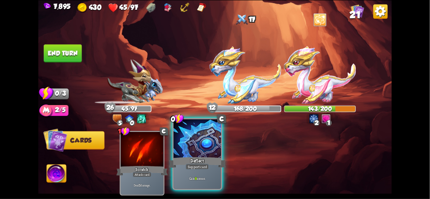
click at [191, 159] on div "Deflect" at bounding box center [197, 162] width 57 height 13
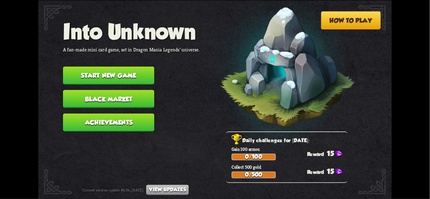
click at [86, 115] on button "Achievements" at bounding box center [108, 122] width 91 height 18
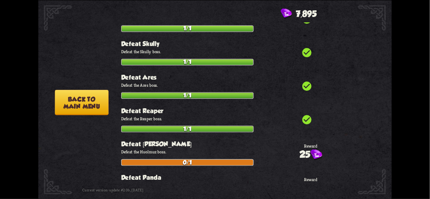
scroll to position [1190, 0]
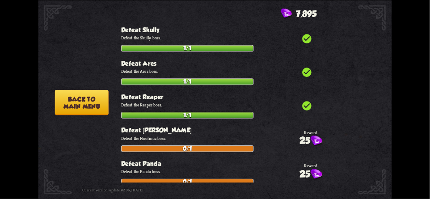
click at [96, 105] on button "Back to main menu" at bounding box center [82, 101] width 54 height 25
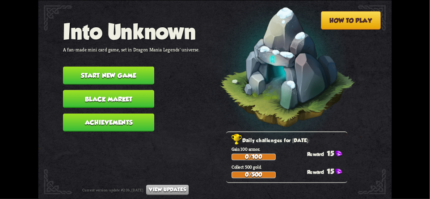
click at [92, 72] on button "Start new game" at bounding box center [108, 75] width 91 height 18
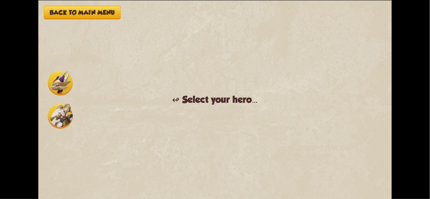
click at [63, 89] on img at bounding box center [60, 83] width 25 height 25
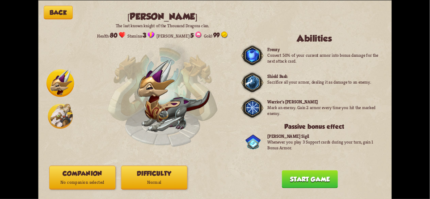
click at [59, 118] on img at bounding box center [60, 116] width 25 height 25
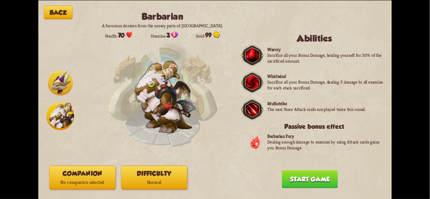
click at [66, 74] on img at bounding box center [60, 83] width 25 height 25
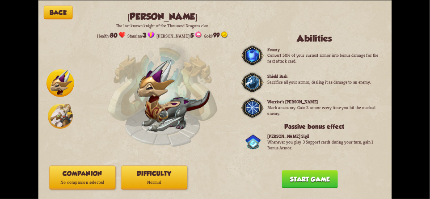
click at [64, 106] on img at bounding box center [60, 116] width 25 height 25
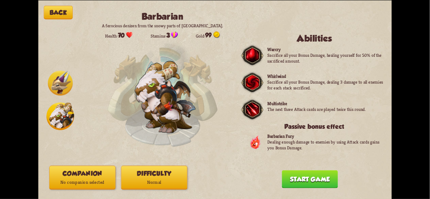
click at [66, 82] on img at bounding box center [60, 83] width 25 height 25
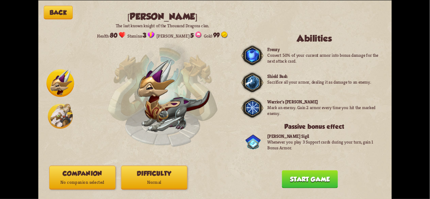
click at [85, 175] on button "Companion No companion selected" at bounding box center [82, 177] width 66 height 24
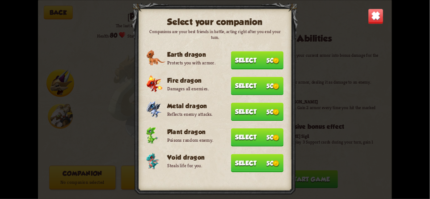
click at [265, 160] on button "Select 50" at bounding box center [257, 163] width 52 height 18
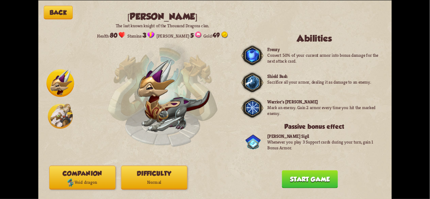
click at [141, 171] on button "Difficulty Normal" at bounding box center [154, 177] width 66 height 24
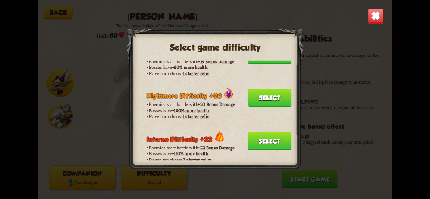
scroll to position [539, 0]
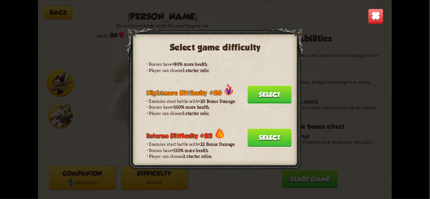
click at [369, 34] on div "Select game difficulty Normal difficulty Enemies don't gain any difficulty bonu…" at bounding box center [214, 99] width 353 height 199
click at [372, 23] on img at bounding box center [376, 16] width 16 height 16
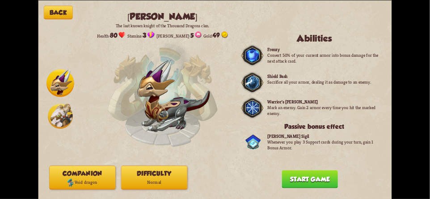
click at [321, 179] on button "Start game" at bounding box center [310, 179] width 56 height 18
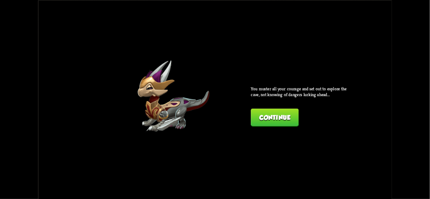
click at [276, 130] on div "Back Chevalier The last known knight of the Thousand Dragons clan. Health: 80 S…" at bounding box center [214, 99] width 353 height 199
click at [288, 116] on button "Continue" at bounding box center [275, 117] width 48 height 18
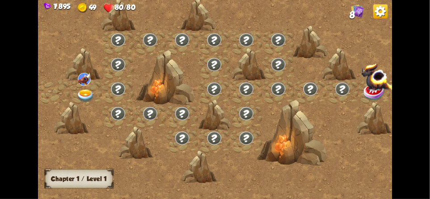
click at [376, 15] on img at bounding box center [380, 11] width 14 height 14
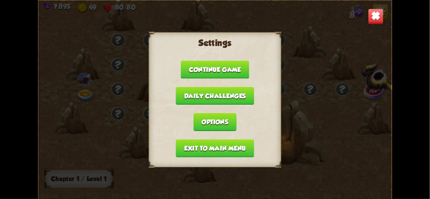
click at [189, 143] on button "Exit to main menu" at bounding box center [215, 148] width 78 height 18
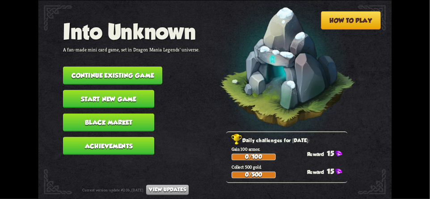
click at [88, 90] on button "Start new game" at bounding box center [108, 99] width 91 height 18
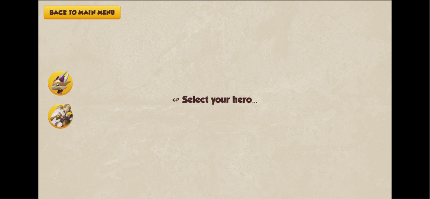
click at [63, 79] on img at bounding box center [60, 83] width 25 height 25
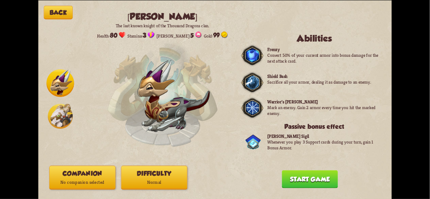
click at [80, 175] on button "Companion No companion selected" at bounding box center [82, 177] width 66 height 24
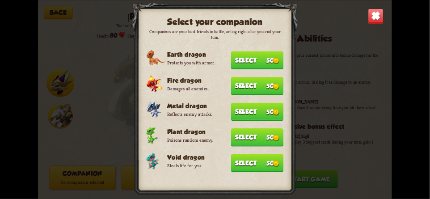
click at [270, 158] on button "Select 50" at bounding box center [257, 163] width 52 height 18
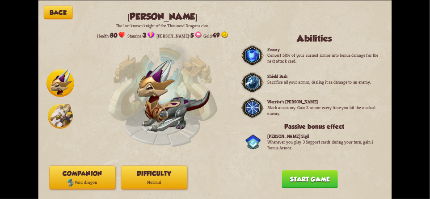
click at [309, 179] on button "Start game" at bounding box center [310, 179] width 56 height 18
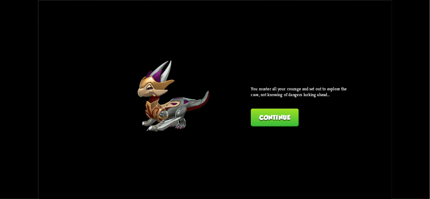
click at [281, 118] on button "Continue" at bounding box center [275, 117] width 48 height 18
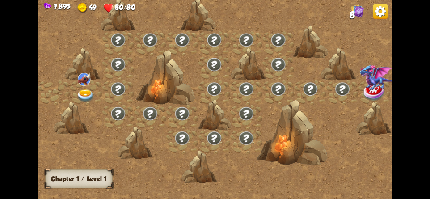
click at [379, 17] on img at bounding box center [380, 11] width 14 height 14
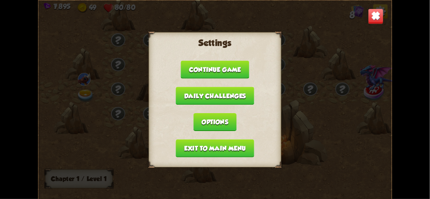
click at [186, 144] on button "Exit to main menu" at bounding box center [215, 148] width 78 height 18
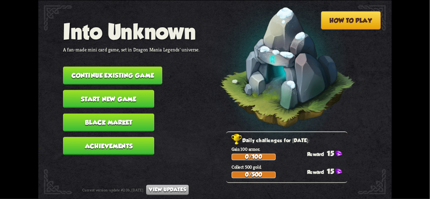
click at [87, 68] on button "Continue existing game" at bounding box center [112, 75] width 99 height 18
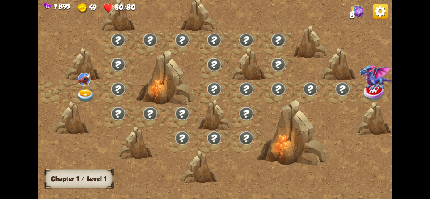
click at [377, 17] on img at bounding box center [380, 11] width 14 height 14
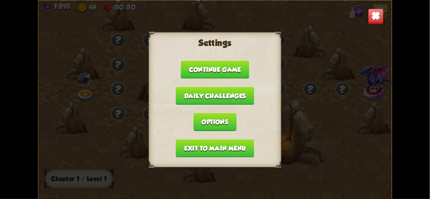
click at [186, 145] on button "Exit to main menu" at bounding box center [215, 148] width 78 height 18
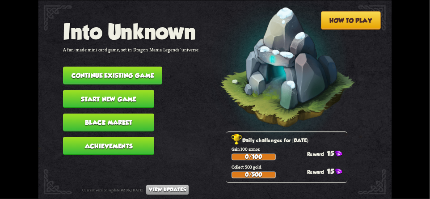
click at [183, 143] on nav "Into Unknown A fan-made mini card game, set in Dragon Mania Legends' universe. …" at bounding box center [131, 89] width 137 height 141
click at [124, 95] on button "Start new game" at bounding box center [108, 99] width 91 height 18
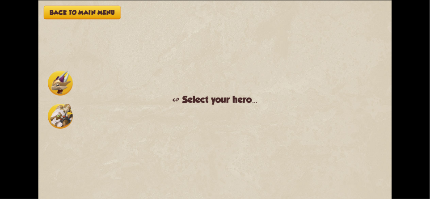
click at [59, 82] on img at bounding box center [60, 83] width 25 height 25
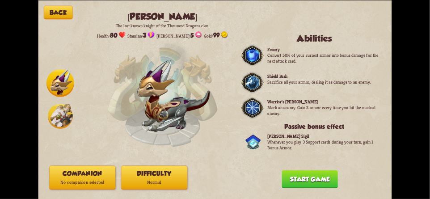
click at [82, 175] on button "Companion No companion selected" at bounding box center [82, 177] width 66 height 24
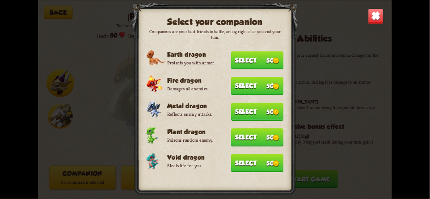
click at [264, 160] on button "Select 50" at bounding box center [257, 163] width 52 height 18
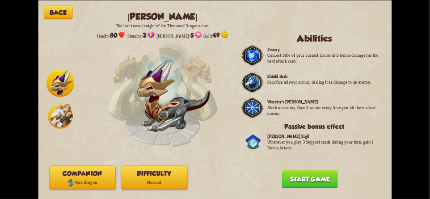
click at [297, 179] on button "Start game" at bounding box center [310, 179] width 56 height 18
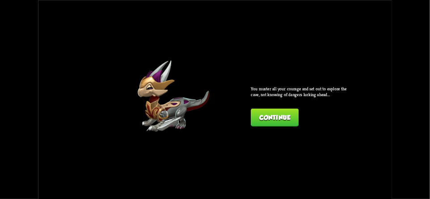
click at [280, 116] on button "Continue" at bounding box center [275, 117] width 48 height 18
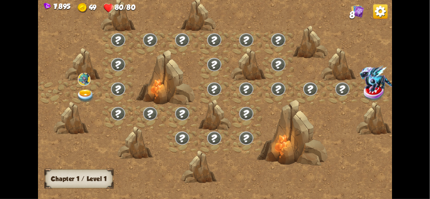
click at [384, 15] on img at bounding box center [380, 11] width 14 height 14
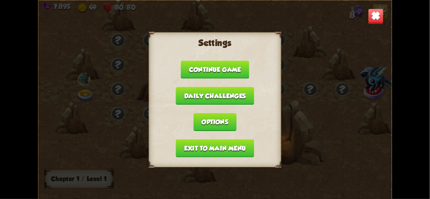
click at [187, 144] on button "Exit to main menu" at bounding box center [215, 148] width 78 height 18
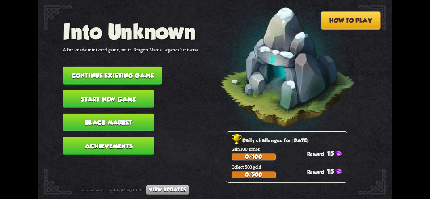
click at [168, 189] on button "View updates" at bounding box center [167, 189] width 42 height 10
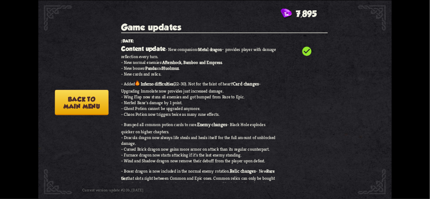
click at [79, 105] on button "Back to main menu" at bounding box center [82, 101] width 54 height 25
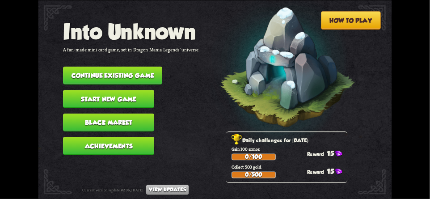
click at [171, 189] on button "View updates" at bounding box center [167, 189] width 42 height 10
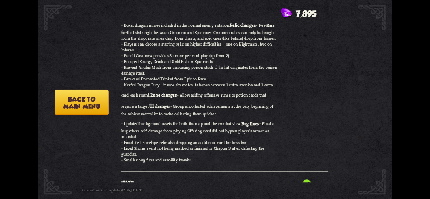
scroll to position [239, 0]
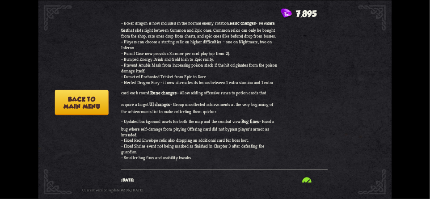
click at [88, 100] on button "Back to main menu" at bounding box center [82, 101] width 54 height 25
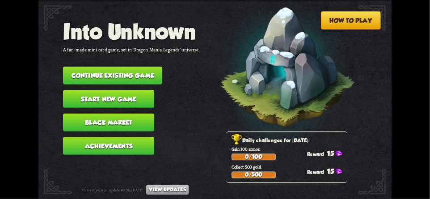
click at [93, 71] on button "Continue existing game" at bounding box center [112, 75] width 99 height 18
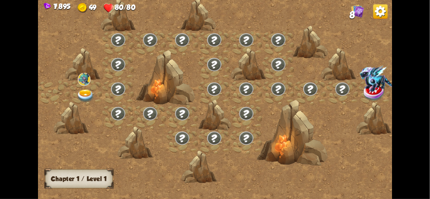
click at [384, 12] on img at bounding box center [380, 11] width 14 height 14
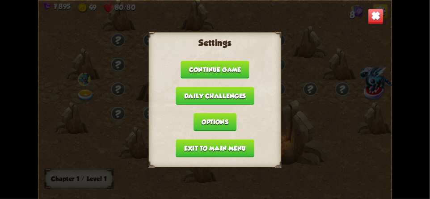
click at [184, 146] on button "Exit to main menu" at bounding box center [215, 148] width 78 height 18
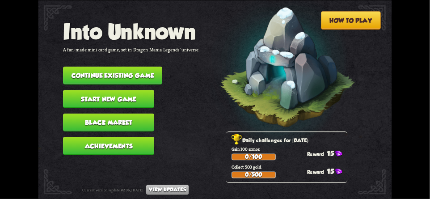
click at [122, 100] on button "Start new game" at bounding box center [108, 99] width 91 height 18
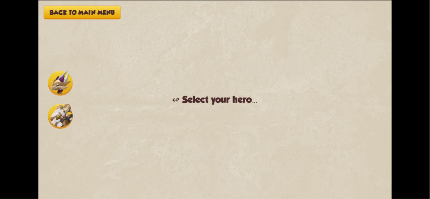
click at [63, 85] on img at bounding box center [60, 83] width 25 height 25
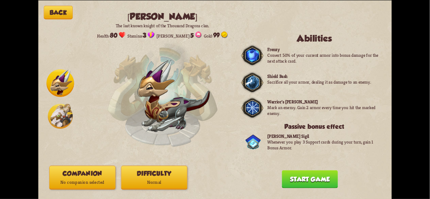
click at [80, 176] on button "Companion No companion selected" at bounding box center [82, 177] width 66 height 24
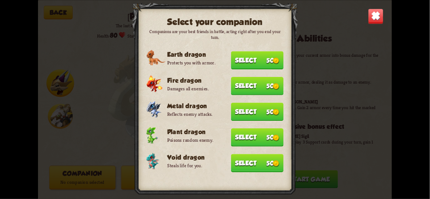
click at [264, 158] on button "Select 50" at bounding box center [257, 163] width 52 height 18
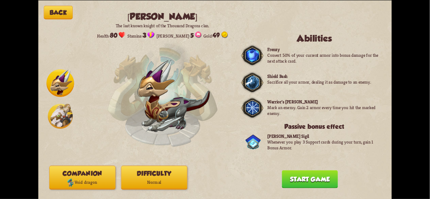
click at [140, 171] on button "Difficulty Normal" at bounding box center [154, 177] width 66 height 24
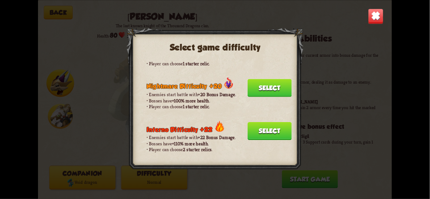
scroll to position [539, 0]
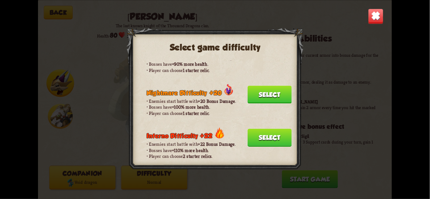
click at [271, 128] on button "Select" at bounding box center [269, 137] width 44 height 18
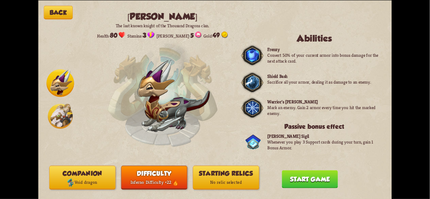
click at [209, 168] on button "Starting relics No relic selected" at bounding box center [226, 177] width 66 height 24
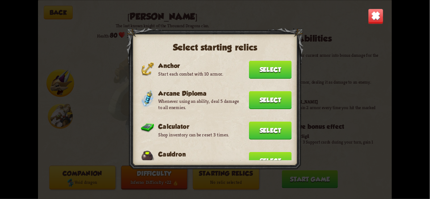
click at [373, 22] on img at bounding box center [376, 16] width 16 height 16
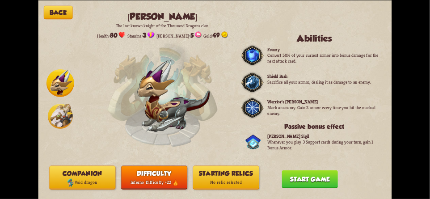
click at [213, 172] on button "Starting relics No relic selected" at bounding box center [226, 177] width 66 height 24
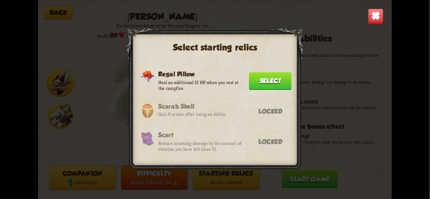
scroll to position [826, 0]
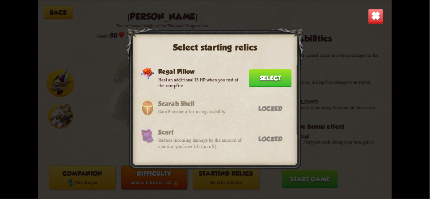
click at [172, 128] on h3 "Scarf" at bounding box center [200, 131] width 85 height 7
click at [155, 125] on div "Anchor Start each combat with 10 armor. Select Arcane Diploma Whenever using an…" at bounding box center [207, 110] width 167 height 100
click at [153, 121] on div "Anchor Start each combat with 10 armor. Select Arcane Diploma Whenever using an…" at bounding box center [207, 110] width 167 height 100
click at [163, 137] on p "Reduce incoming damage by the amount of stamina you have left (max 5)." at bounding box center [200, 143] width 85 height 12
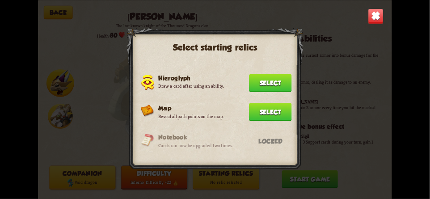
scroll to position [520, 0]
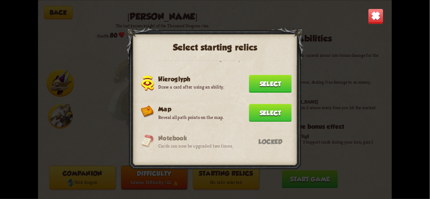
click at [150, 134] on img at bounding box center [147, 140] width 13 height 13
click at [155, 134] on div "Notebook Cards can now be upgraded two times." at bounding box center [187, 141] width 92 height 15
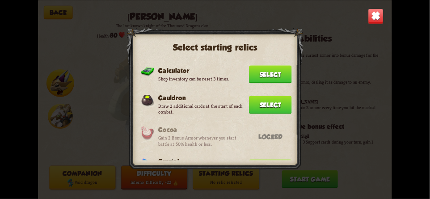
scroll to position [0, 0]
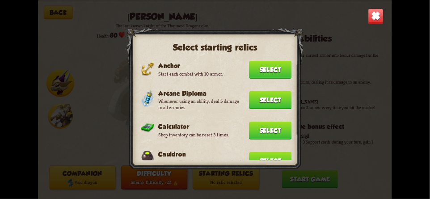
click at [276, 66] on button "Select" at bounding box center [270, 69] width 43 height 18
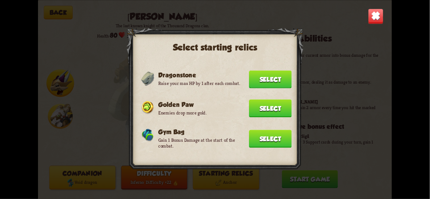
scroll to position [330, 0]
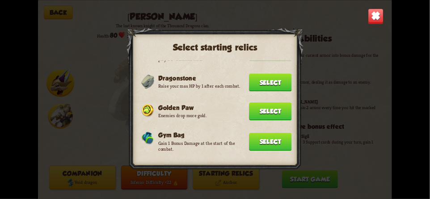
click at [272, 73] on button "Select" at bounding box center [270, 82] width 43 height 18
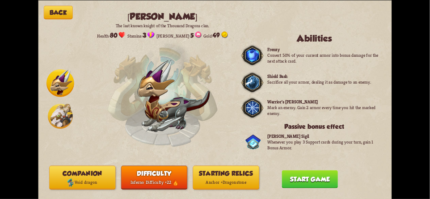
click at [206, 175] on button "Starting relics Anchor + Dragonstone" at bounding box center [226, 177] width 66 height 24
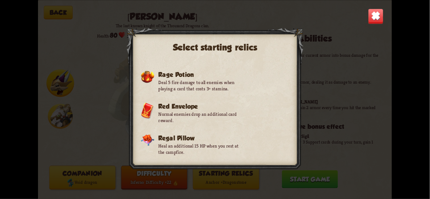
scroll to position [734, 0]
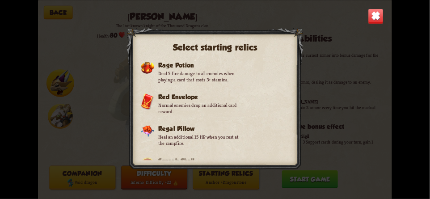
click at [381, 23] on img at bounding box center [376, 16] width 16 height 16
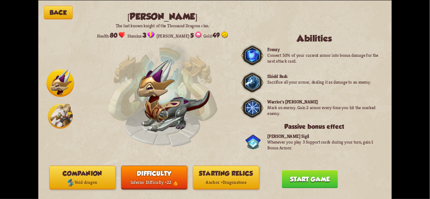
click at [326, 179] on button "Start game" at bounding box center [310, 179] width 56 height 18
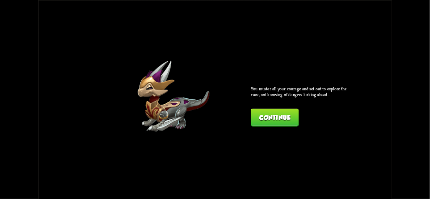
click at [262, 117] on button "Continue" at bounding box center [275, 117] width 48 height 18
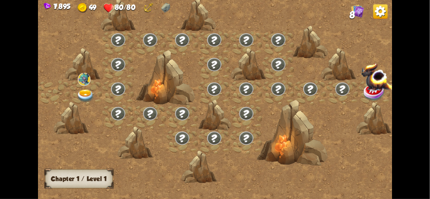
click at [80, 92] on img at bounding box center [86, 95] width 18 height 13
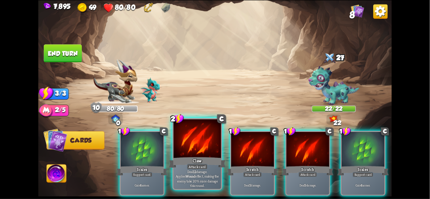
click at [192, 142] on div at bounding box center [196, 139] width 47 height 40
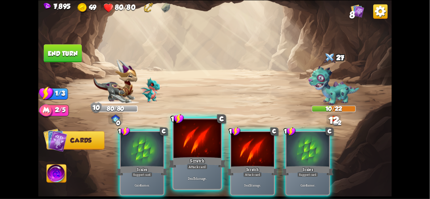
click at [187, 152] on div at bounding box center [196, 139] width 47 height 40
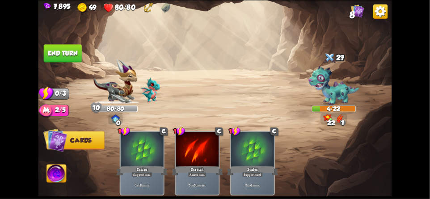
click at [63, 51] on button "End turn" at bounding box center [63, 53] width 38 height 18
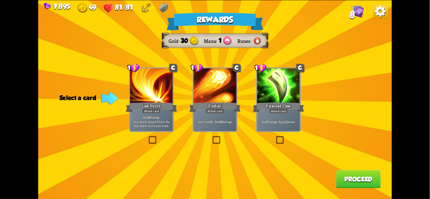
click at [382, 11] on img at bounding box center [380, 11] width 14 height 14
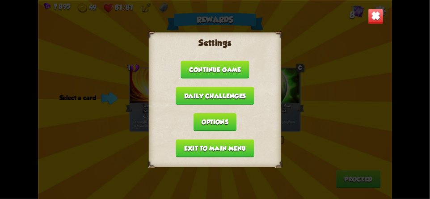
click at [188, 145] on button "Exit to main menu" at bounding box center [215, 148] width 78 height 18
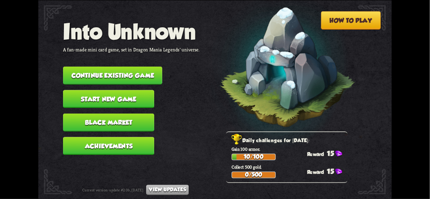
click at [169, 189] on button "View updates" at bounding box center [167, 189] width 42 height 10
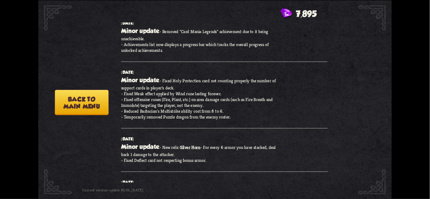
scroll to position [633, 0]
click at [87, 101] on button "Back to main menu" at bounding box center [82, 101] width 54 height 25
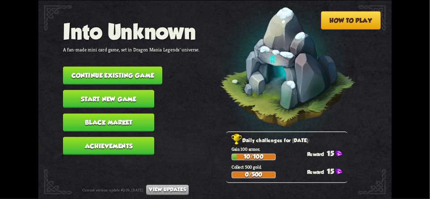
click at [101, 66] on button "Continue existing game" at bounding box center [112, 75] width 99 height 18
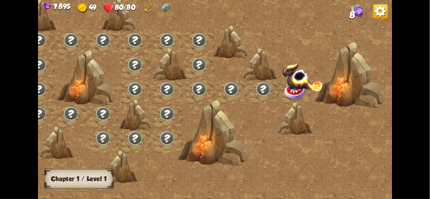
scroll to position [0, 0]
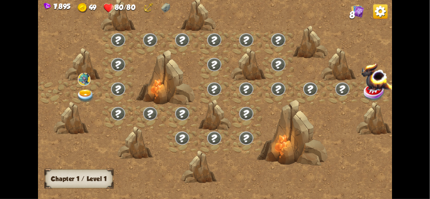
click at [73, 41] on div at bounding box center [256, 103] width 437 height 206
